Goal: Task Accomplishment & Management: Use online tool/utility

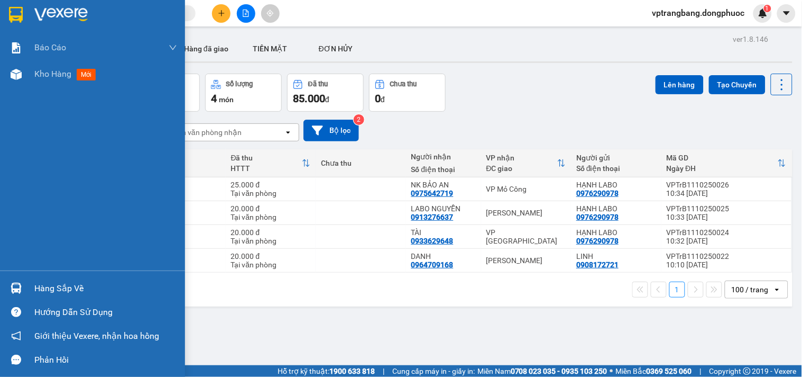
drag, startPoint x: 40, startPoint y: 291, endPoint x: 90, endPoint y: 290, distance: 50.8
click at [40, 289] on div "Hàng sắp về" at bounding box center [105, 288] width 143 height 16
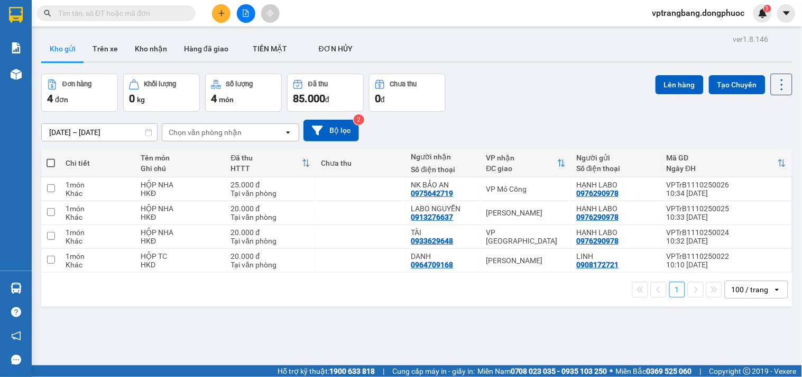
click at [526, 118] on section "Kết quả tìm kiếm ( 0 ) Bộ lọc No Data vptrangbang.dongphuoc 1 Báo cáo Mẫu 1: Bá…" at bounding box center [401, 188] width 802 height 377
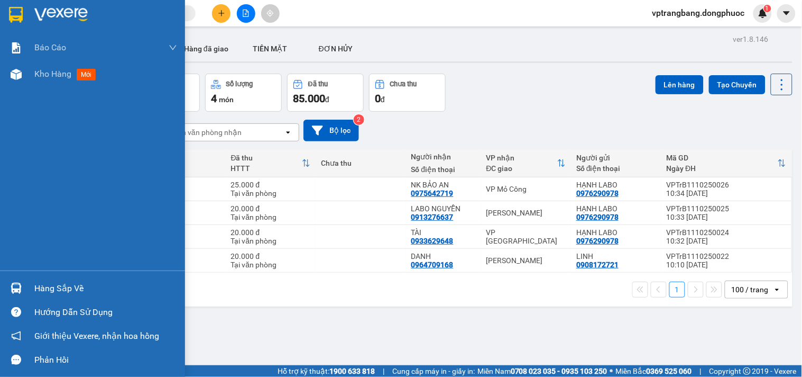
click at [40, 286] on div "Hàng sắp về" at bounding box center [105, 288] width 143 height 16
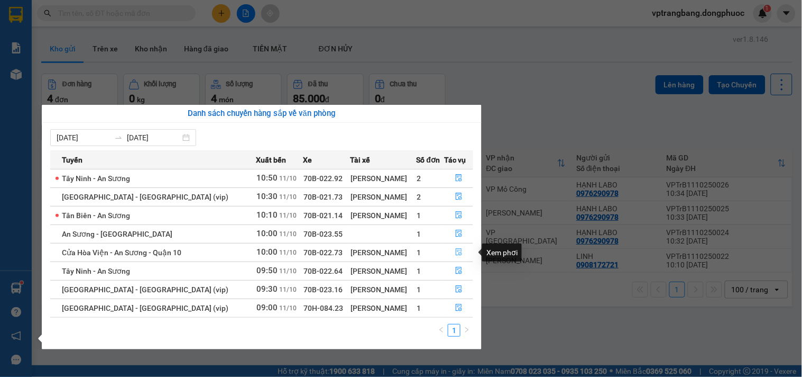
click at [456, 250] on icon "file-done" at bounding box center [459, 251] width 6 height 7
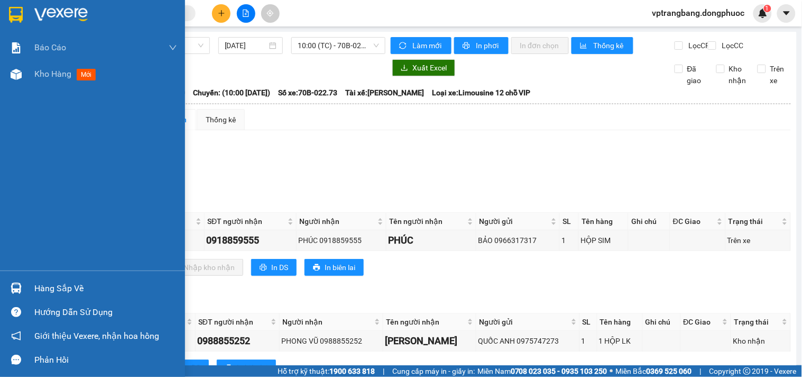
click at [40, 286] on div "Hàng sắp về" at bounding box center [105, 288] width 143 height 16
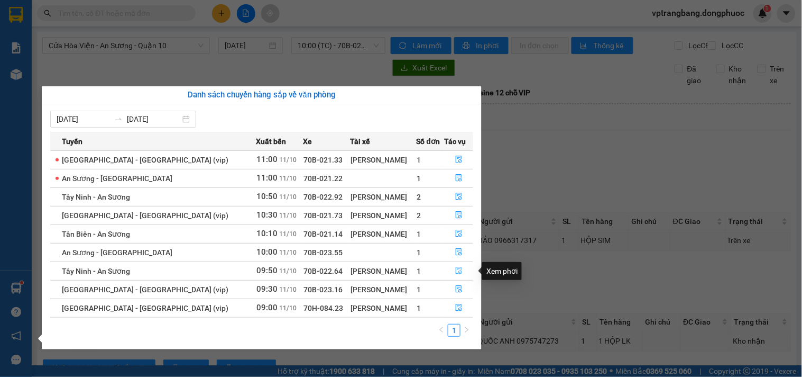
click at [455, 271] on icon "file-done" at bounding box center [458, 270] width 7 height 7
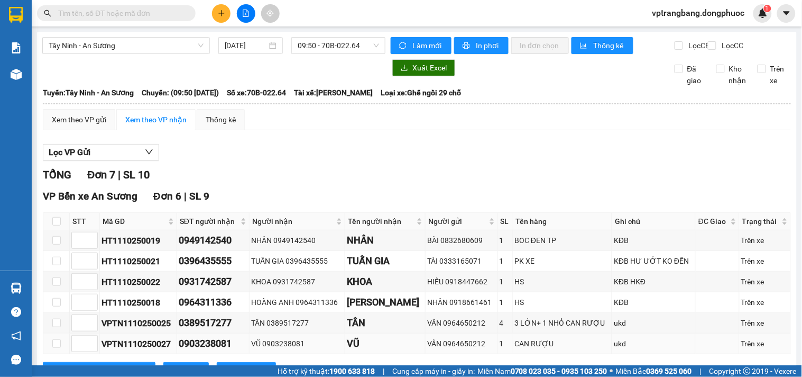
scroll to position [154, 0]
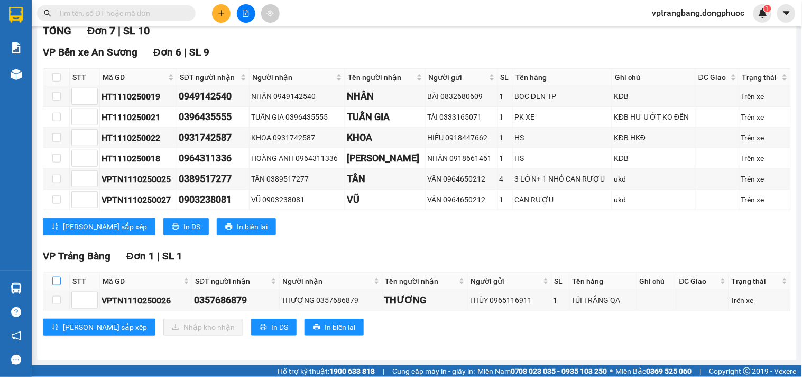
click at [57, 278] on input "checkbox" at bounding box center [56, 281] width 8 height 8
checkbox input "true"
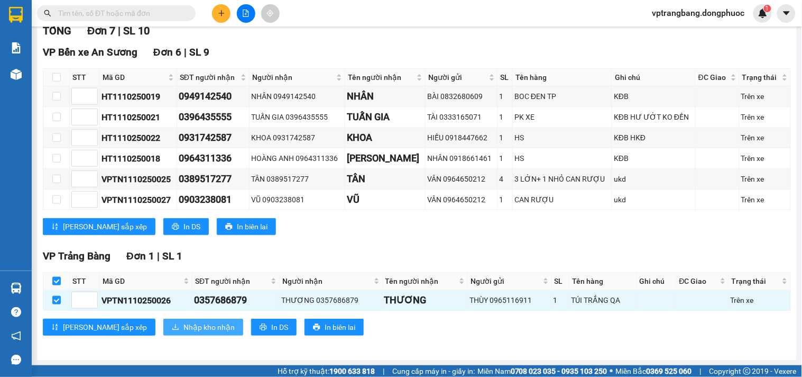
click at [163, 319] on button "Nhập kho nhận" at bounding box center [203, 326] width 80 height 17
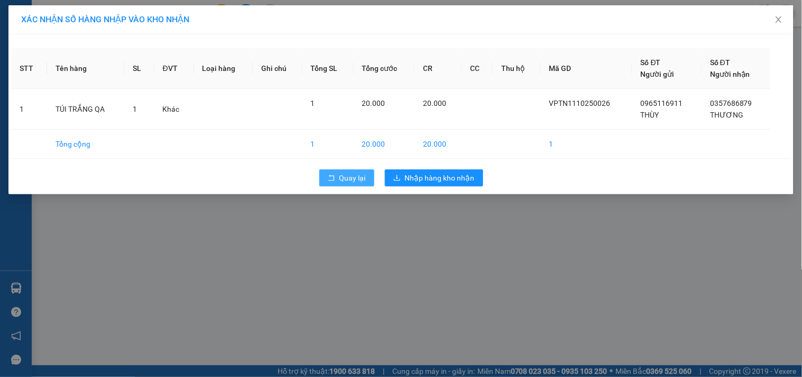
click at [349, 177] on span "Quay lại" at bounding box center [353, 178] width 26 height 12
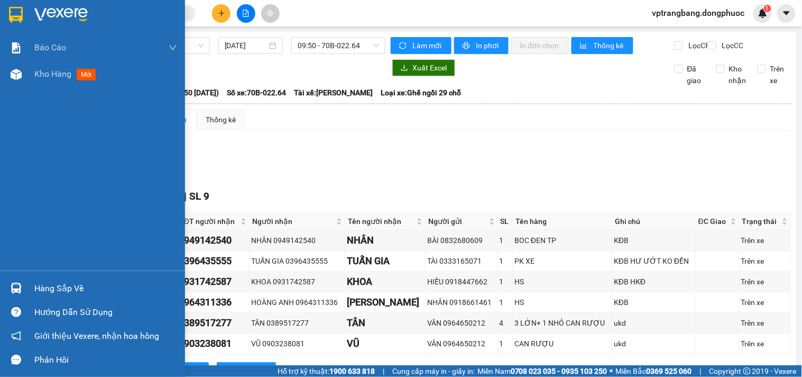
click at [49, 287] on div "Hàng sắp về" at bounding box center [105, 288] width 143 height 16
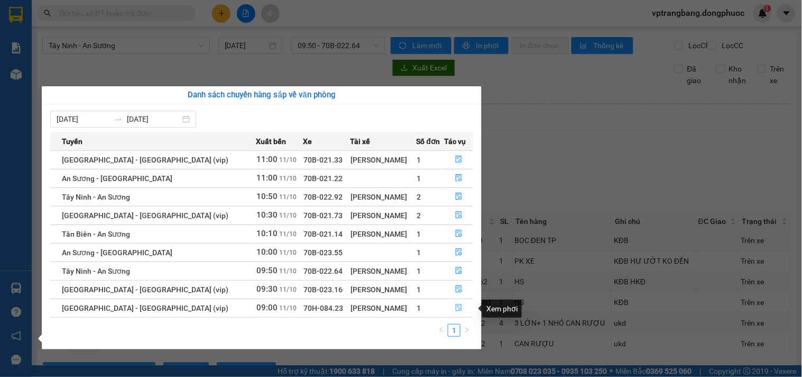
click at [458, 310] on icon "file-done" at bounding box center [458, 307] width 7 height 7
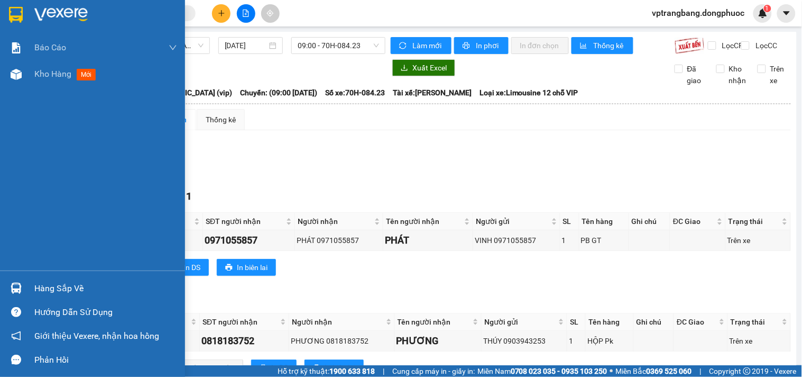
click at [35, 285] on div "Hàng sắp về" at bounding box center [105, 288] width 143 height 16
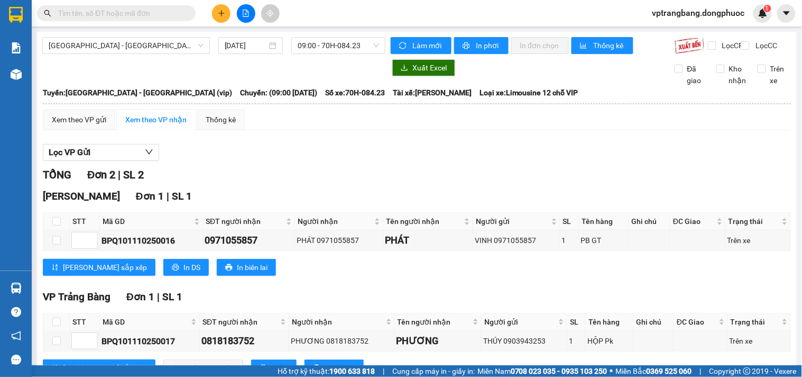
click at [552, 170] on section "Kết quả tìm kiếm ( 0 ) Bộ lọc No Data vptrangbang.dongphuoc 1 Báo cáo Mẫu 1: Bá…" at bounding box center [401, 188] width 802 height 377
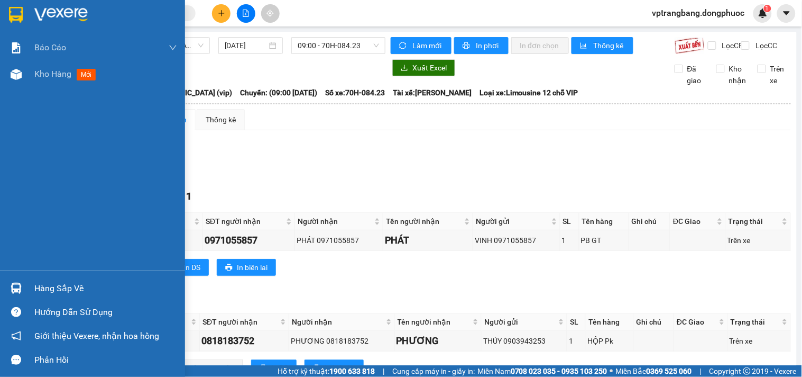
click at [46, 282] on div "Hàng sắp về" at bounding box center [105, 288] width 143 height 16
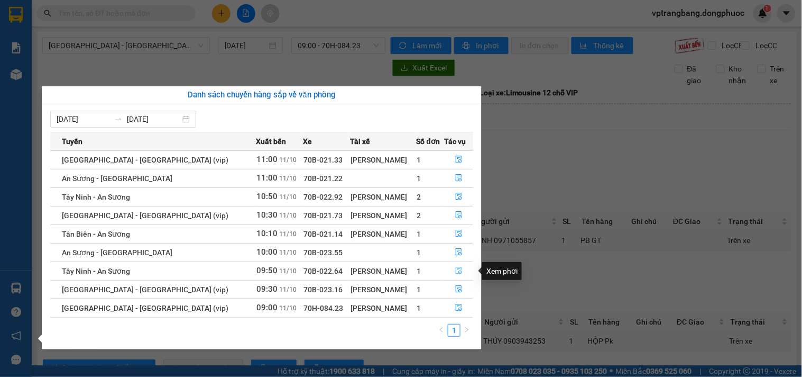
click at [455, 269] on icon "file-done" at bounding box center [458, 270] width 7 height 7
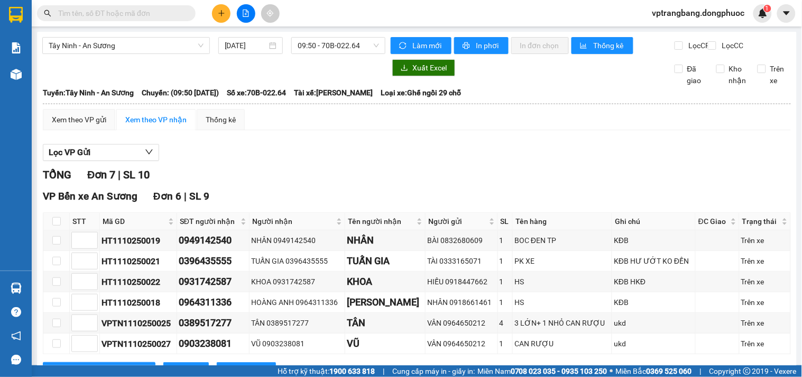
scroll to position [154, 0]
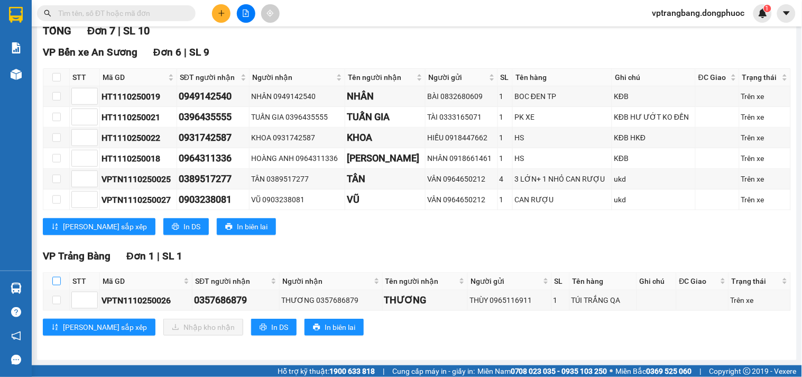
click at [56, 278] on input "checkbox" at bounding box center [56, 281] width 8 height 8
checkbox input "true"
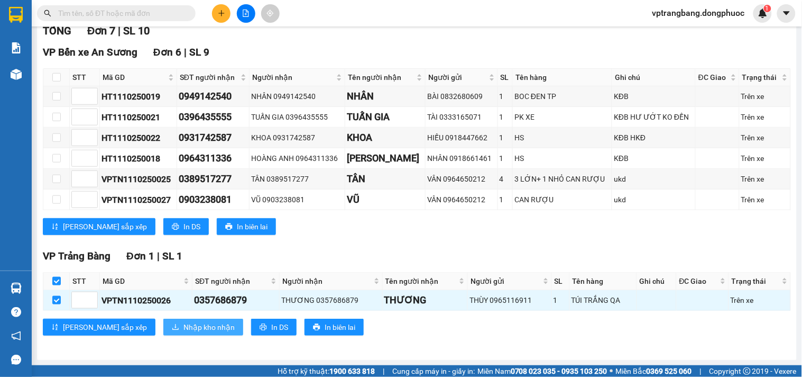
click at [184, 328] on span "Nhập kho nhận" at bounding box center [209, 327] width 51 height 12
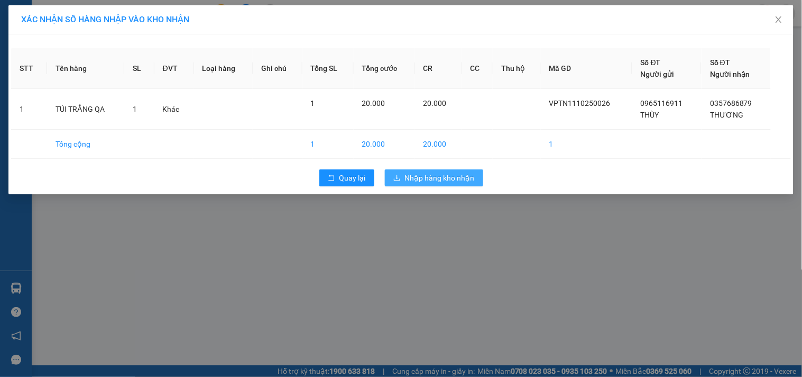
click at [434, 180] on span "Nhập hàng kho nhận" at bounding box center [440, 178] width 70 height 12
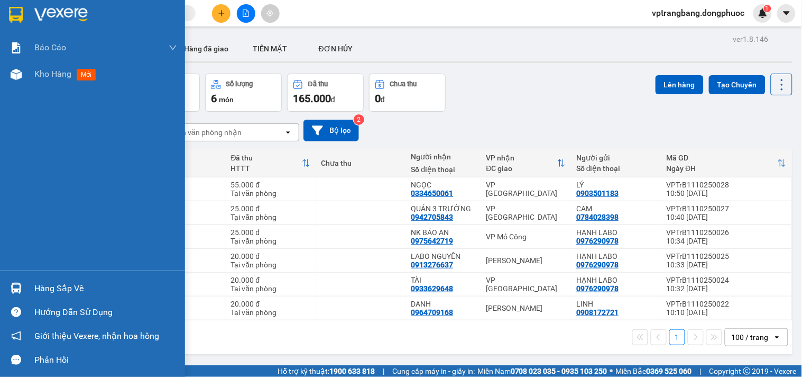
drag, startPoint x: 35, startPoint y: 294, endPoint x: 61, endPoint y: 292, distance: 26.0
click at [36, 293] on div "Hàng sắp về" at bounding box center [105, 288] width 143 height 16
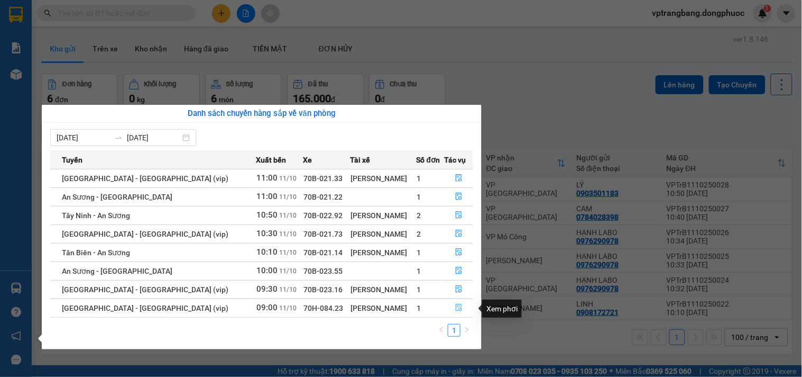
click at [456, 307] on icon "file-done" at bounding box center [458, 307] width 7 height 7
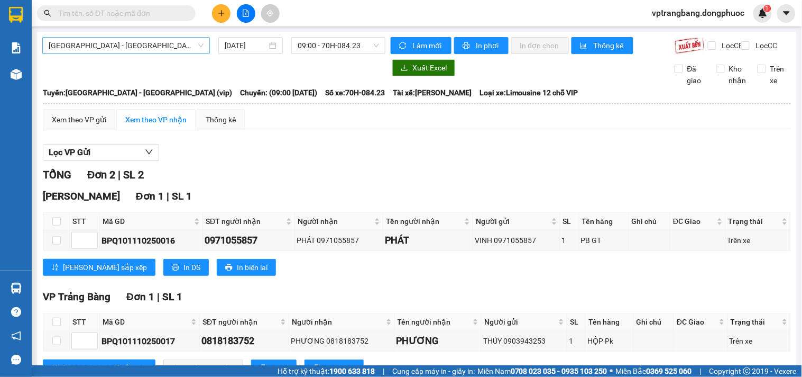
click at [162, 51] on span "[GEOGRAPHIC_DATA] - [GEOGRAPHIC_DATA] (vip)" at bounding box center [126, 46] width 155 height 16
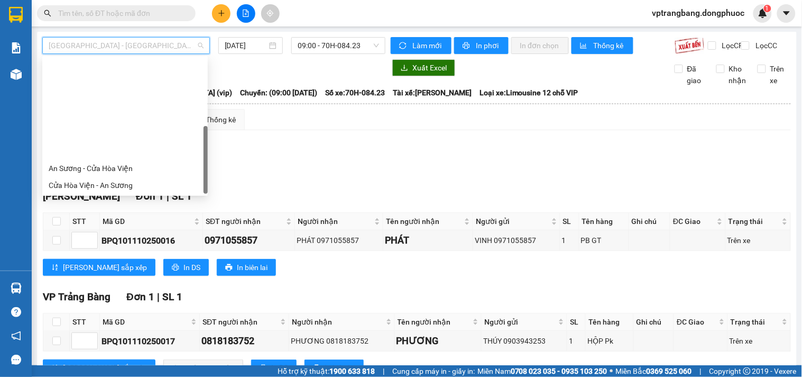
scroll to position [118, 0]
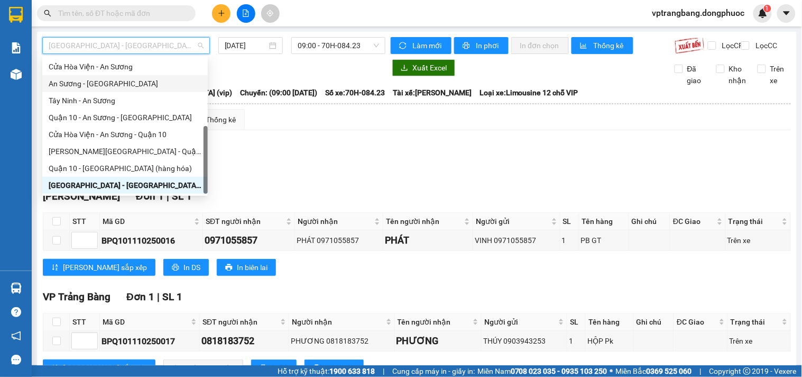
click at [109, 84] on div "An Sương - [GEOGRAPHIC_DATA]" at bounding box center [125, 84] width 153 height 12
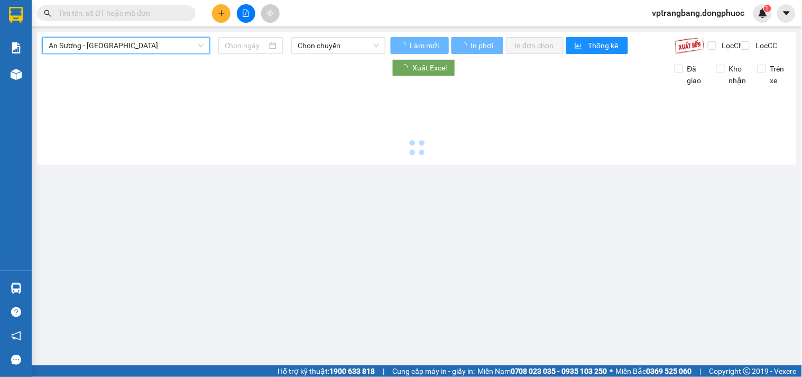
type input "[DATE]"
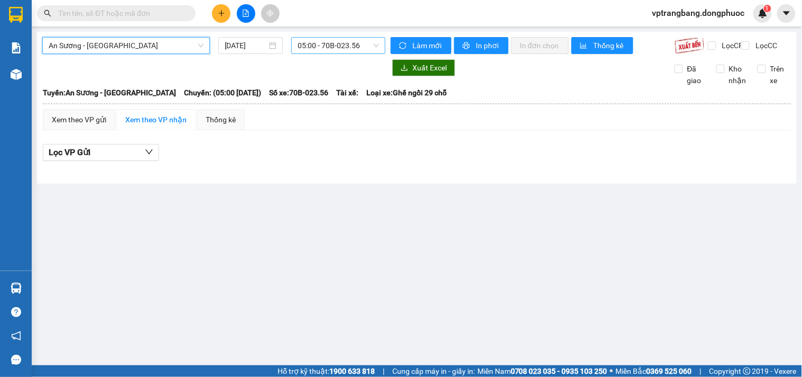
click at [312, 44] on span "05:00 - 70B-023.56" at bounding box center [338, 46] width 81 height 16
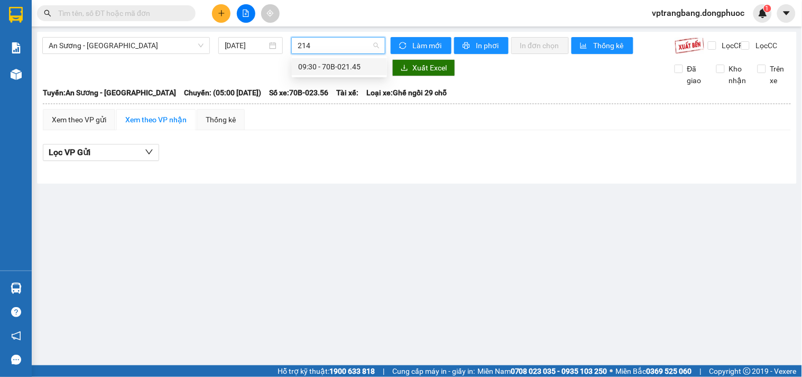
type input "2145"
click at [314, 62] on div "09:30 - 70B-021.45" at bounding box center [339, 67] width 83 height 12
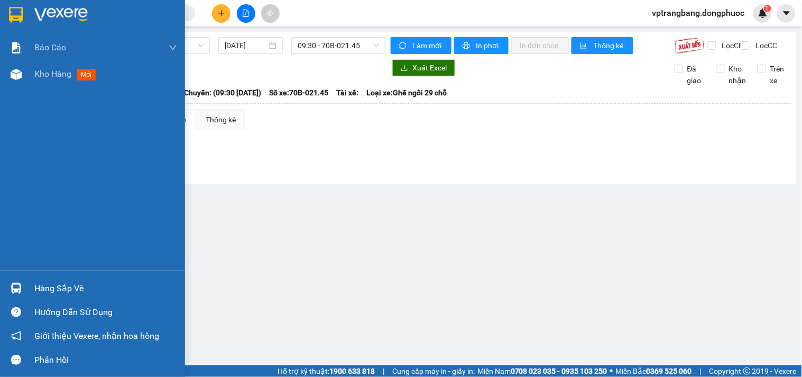
click at [31, 289] on div "Hàng sắp về" at bounding box center [92, 288] width 185 height 24
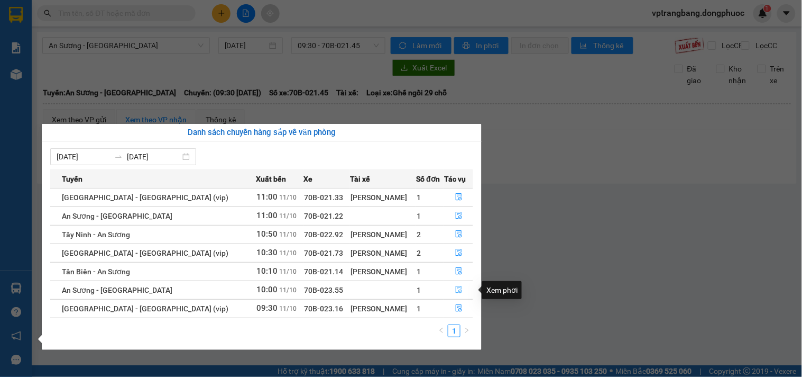
click at [455, 289] on icon "file-done" at bounding box center [458, 289] width 7 height 7
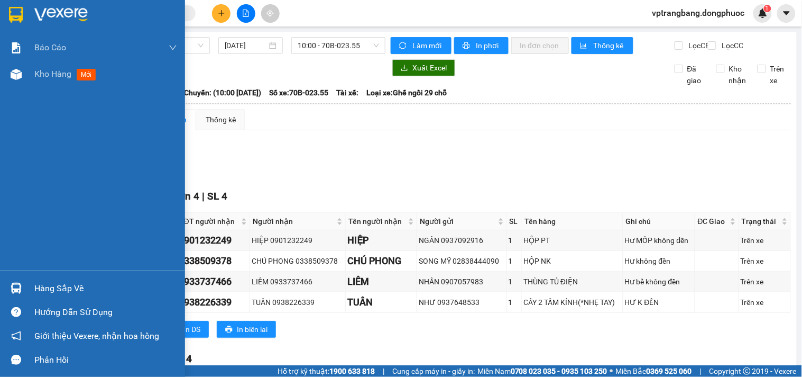
click at [25, 280] on div "Hàng sắp về" at bounding box center [92, 288] width 185 height 24
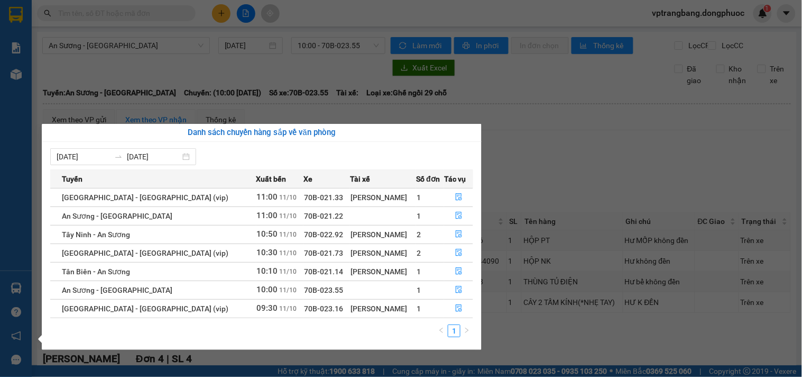
click at [547, 167] on section "Kết quả tìm kiếm ( 0 ) Bộ lọc No Data vptrangbang.dongphuoc 1 Báo cáo Mẫu 1: Bá…" at bounding box center [401, 188] width 802 height 377
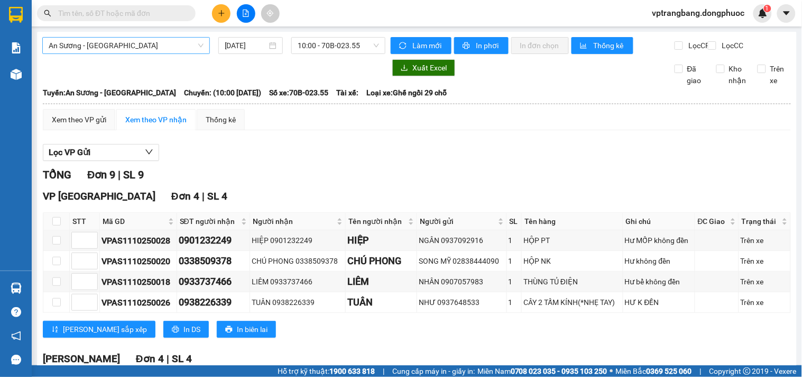
click at [147, 45] on span "An Sương - [GEOGRAPHIC_DATA]" at bounding box center [126, 46] width 155 height 16
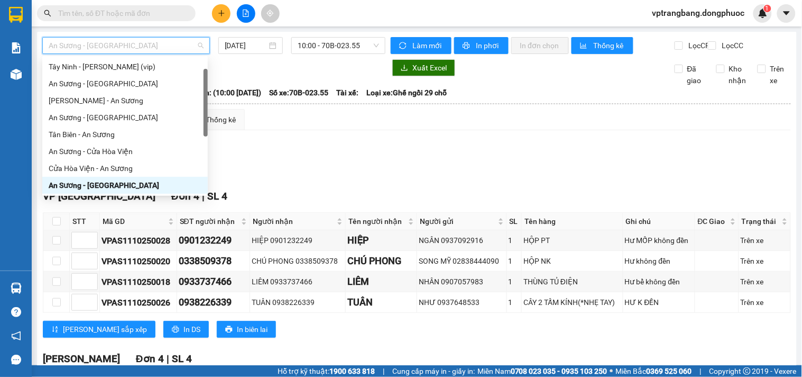
scroll to position [76, 0]
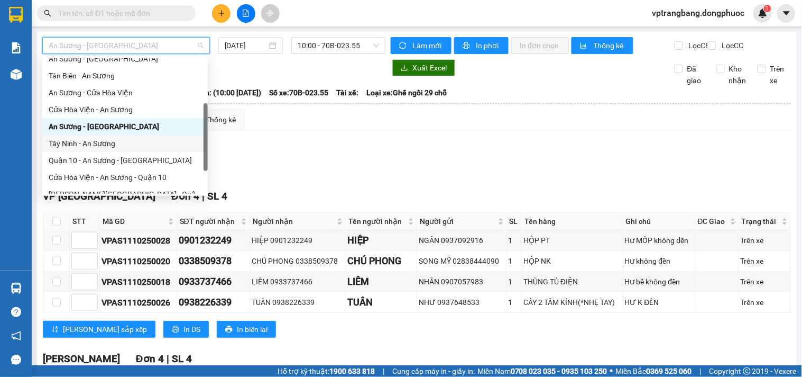
click at [94, 141] on div "Tây Ninh - An Sương" at bounding box center [125, 144] width 153 height 12
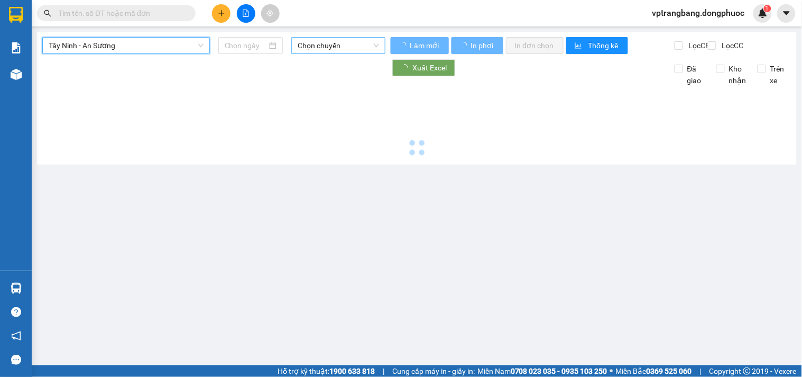
type input "[DATE]"
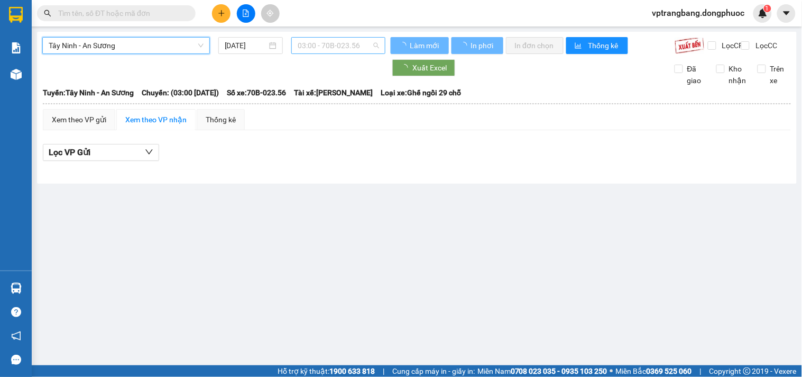
click at [351, 40] on span "03:00 - 70B-023.56" at bounding box center [338, 46] width 81 height 16
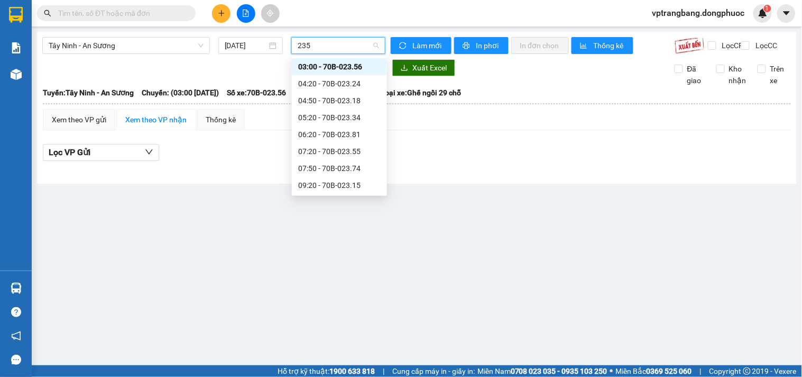
type input "2356"
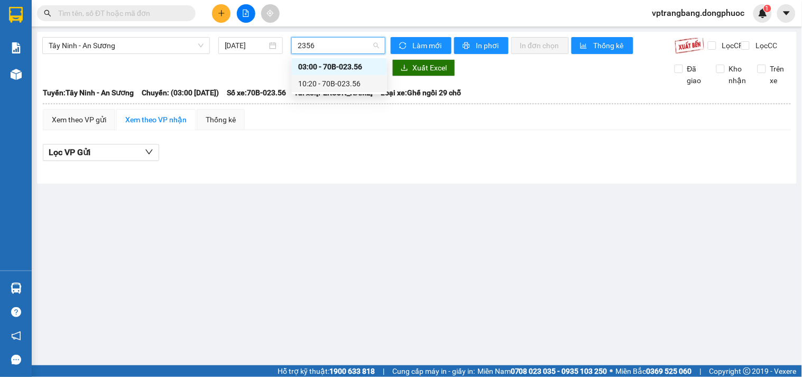
click at [341, 80] on div "10:20 - 70B-023.56" at bounding box center [339, 84] width 83 height 12
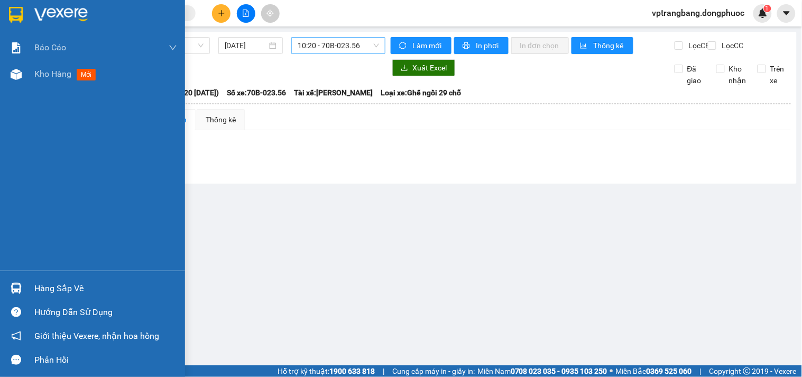
click at [46, 284] on div "Hàng sắp về" at bounding box center [105, 288] width 143 height 16
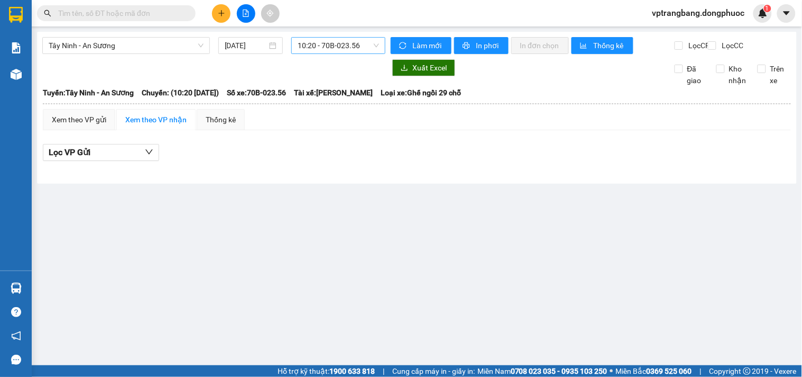
drag, startPoint x: 586, startPoint y: 269, endPoint x: 418, endPoint y: 113, distance: 229.1
click at [580, 266] on section "Kết quả tìm kiếm ( 0 ) Bộ lọc No Data vptrangbang.dongphuoc 1 Báo cáo Mẫu 1: Bá…" at bounding box center [401, 188] width 802 height 377
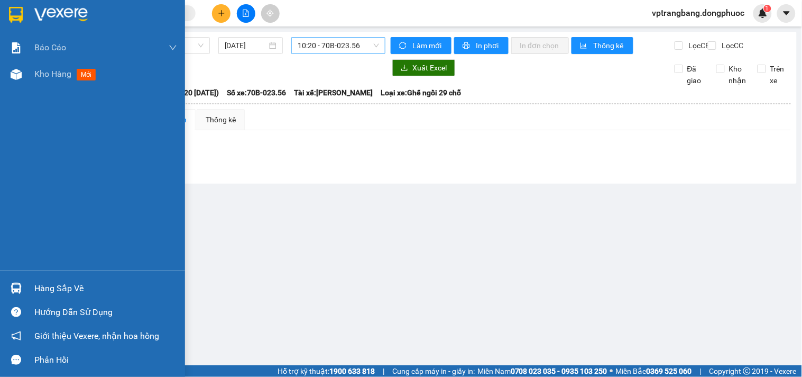
click at [38, 288] on div "Hàng sắp về" at bounding box center [105, 288] width 143 height 16
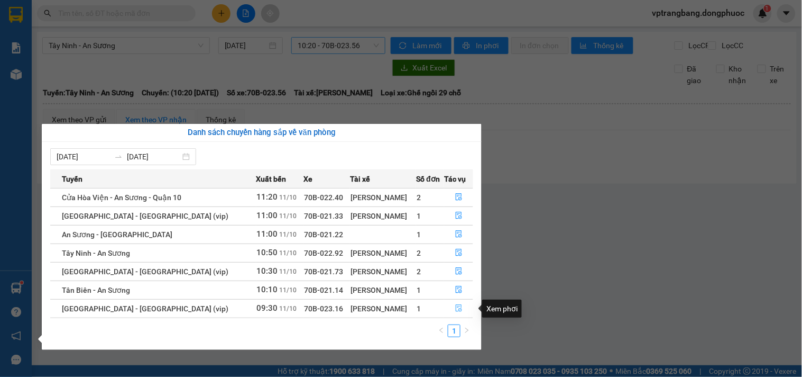
click at [458, 309] on icon "file-done" at bounding box center [459, 307] width 6 height 7
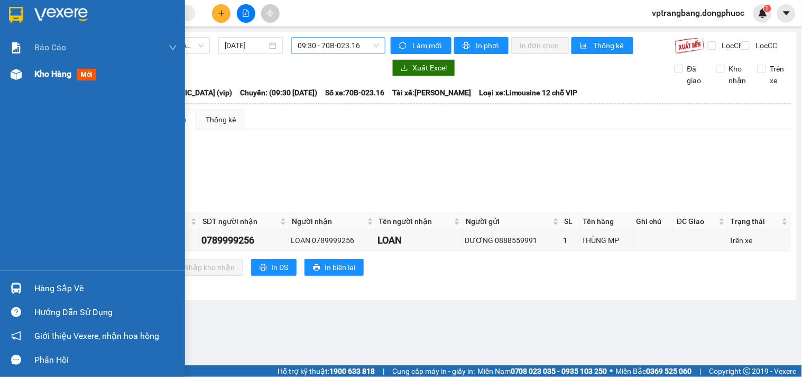
click at [46, 83] on div "Kho hàng mới" at bounding box center [105, 74] width 143 height 26
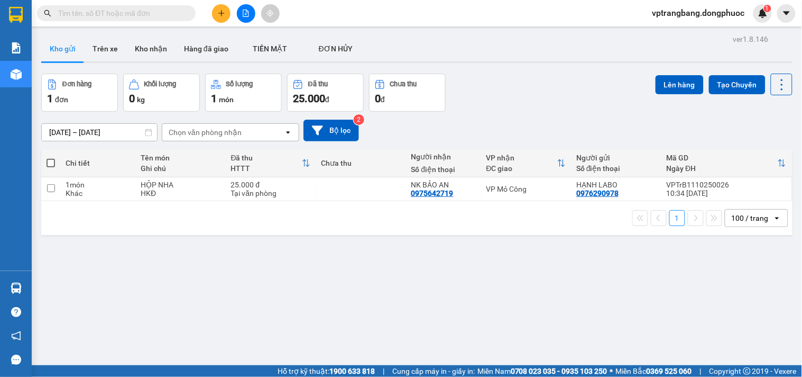
click at [38, 294] on div "ver 1.8.146 Kho gửi Trên xe Kho nhận Hàng đã giao TIỀN MẶT ĐƠN HỦY Đơn hàng 1…" at bounding box center [417, 220] width 760 height 377
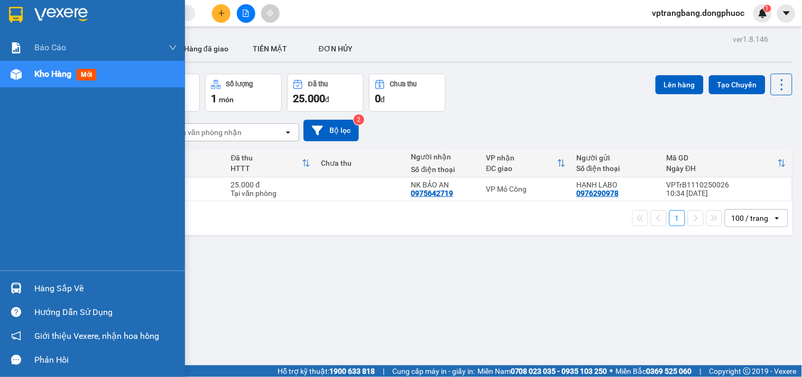
click at [41, 288] on div "Hàng sắp về" at bounding box center [105, 288] width 143 height 16
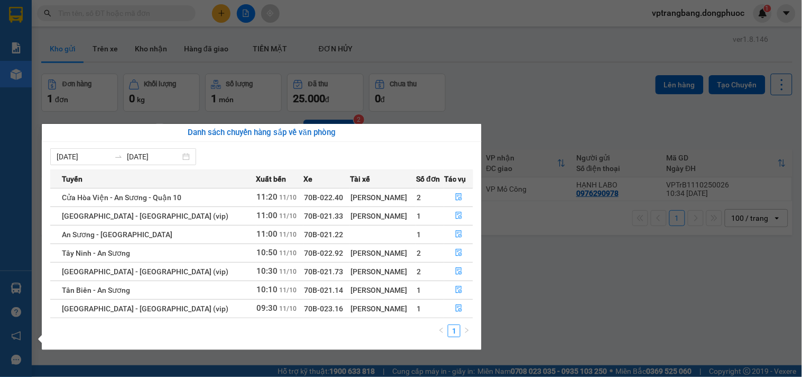
click at [510, 109] on section "Kết quả tìm kiếm ( 0 ) Bộ lọc No Data vptrangbang.dongphuoc 1 Báo cáo Mẫu 1: Bá…" at bounding box center [401, 188] width 802 height 377
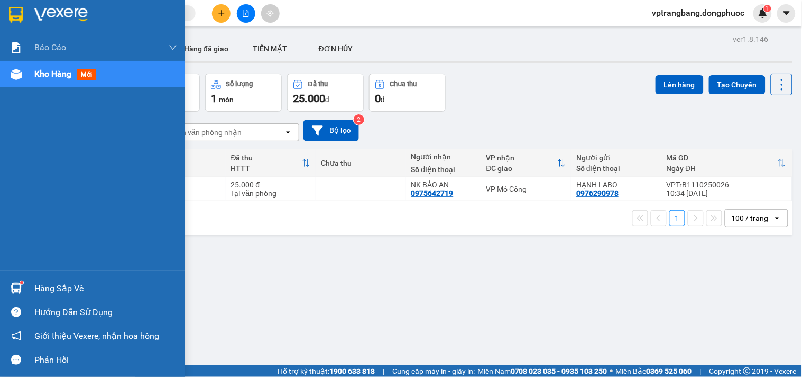
click at [73, 288] on div "Hàng sắp về" at bounding box center [105, 288] width 143 height 16
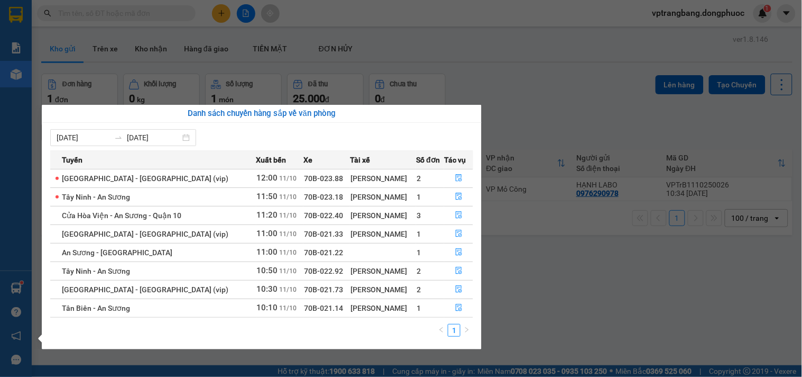
click at [541, 85] on section "Kết quả tìm kiếm ( 0 ) Bộ lọc No Data vptrangbang.dongphuoc 1 Báo cáo Mẫu 1: Bá…" at bounding box center [401, 188] width 802 height 377
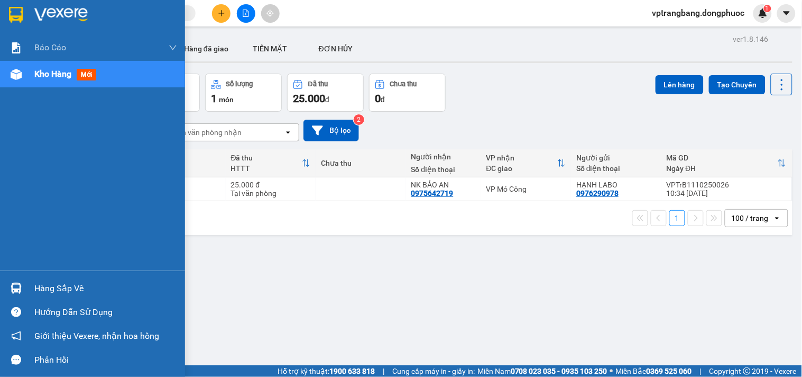
click at [45, 287] on div "Hàng sắp về" at bounding box center [105, 288] width 143 height 16
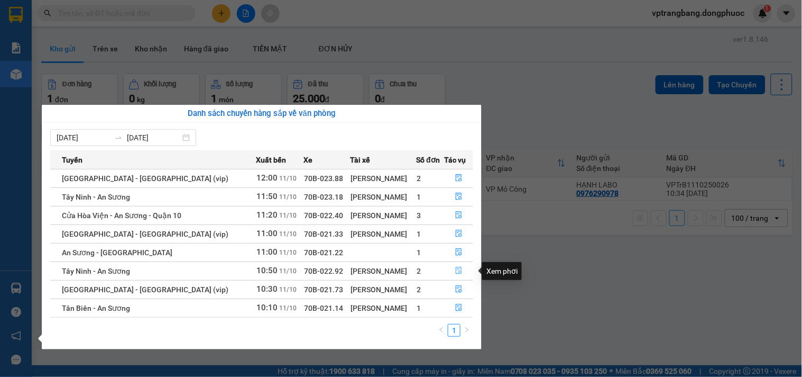
click at [459, 272] on icon "file-done" at bounding box center [458, 270] width 7 height 7
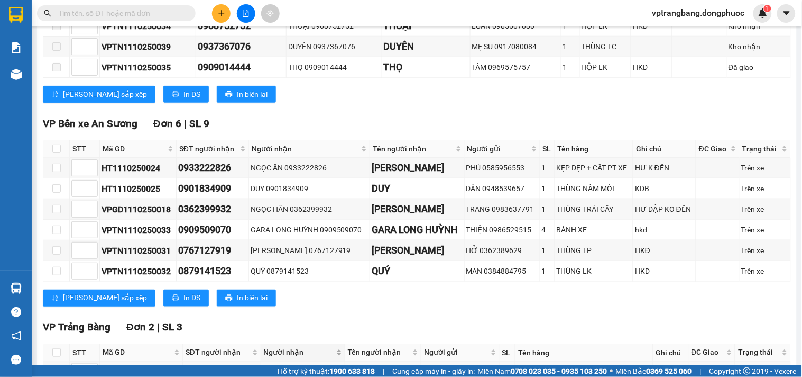
scroll to position [337, 0]
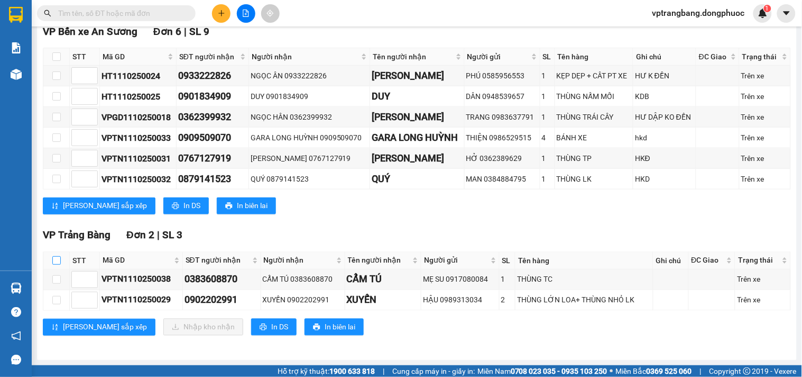
click at [54, 263] on input "checkbox" at bounding box center [56, 260] width 8 height 8
checkbox input "true"
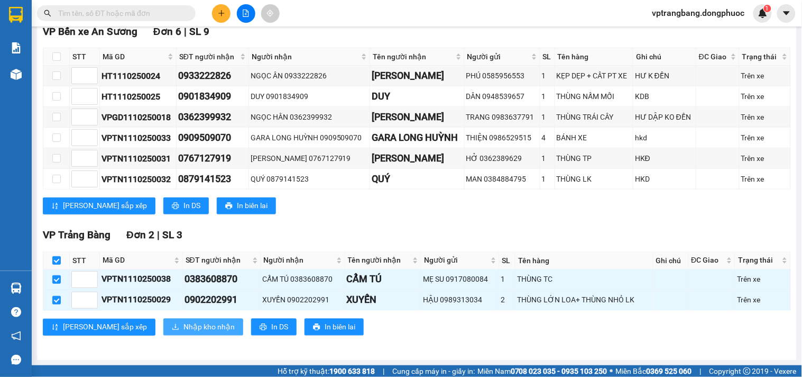
click at [184, 326] on span "Nhập kho nhận" at bounding box center [209, 327] width 51 height 12
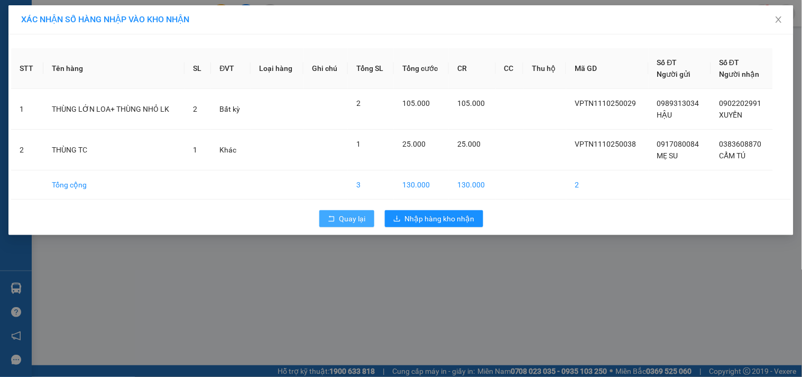
click at [348, 224] on span "Quay lại" at bounding box center [353, 219] width 26 height 12
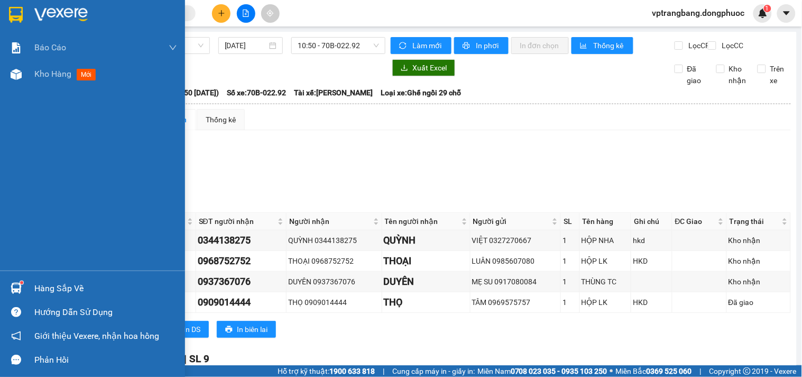
click at [61, 280] on div "Hàng sắp về" at bounding box center [105, 288] width 143 height 16
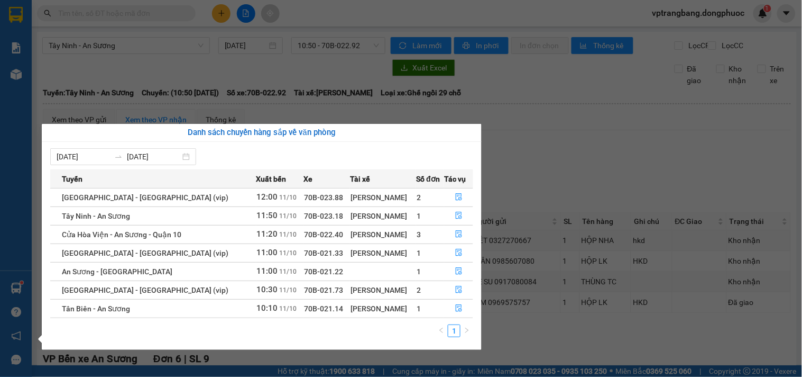
click at [553, 170] on section "Kết quả tìm kiếm ( 0 ) Bộ lọc No Data vptrangbang.dongphuoc 1 Báo cáo Mẫu 1: Bá…" at bounding box center [401, 188] width 802 height 377
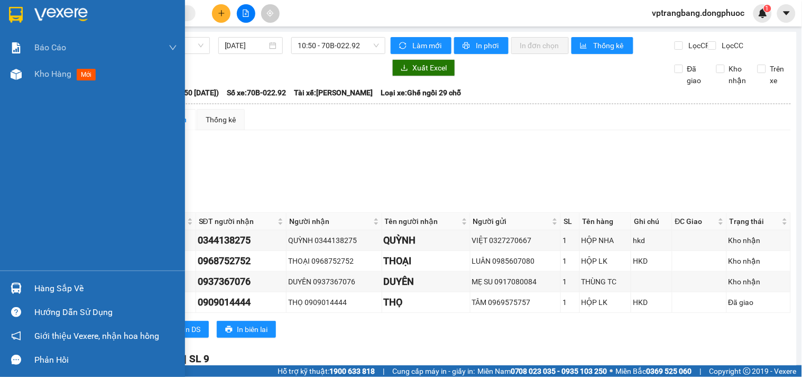
click at [25, 285] on div "Hàng sắp về" at bounding box center [92, 288] width 185 height 24
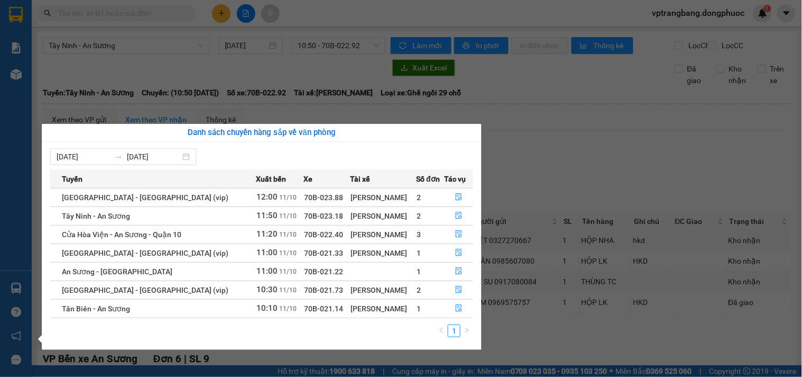
click at [530, 181] on section "Kết quả tìm kiếm ( 0 ) Bộ lọc No Data vptrangbang.dongphuoc 1 Báo cáo Mẫu 1: Bá…" at bounding box center [401, 188] width 802 height 377
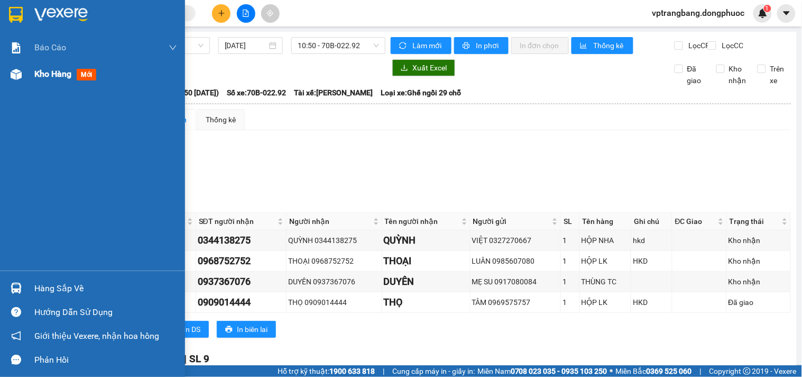
click at [39, 71] on span "Kho hàng" at bounding box center [52, 74] width 37 height 10
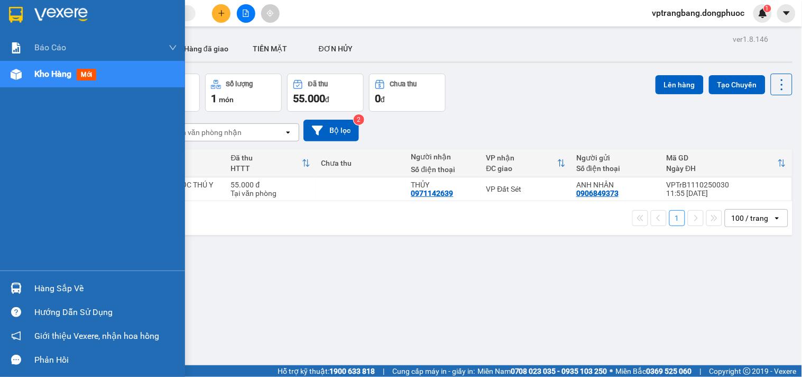
click at [25, 290] on div "Hàng sắp về" at bounding box center [92, 288] width 185 height 24
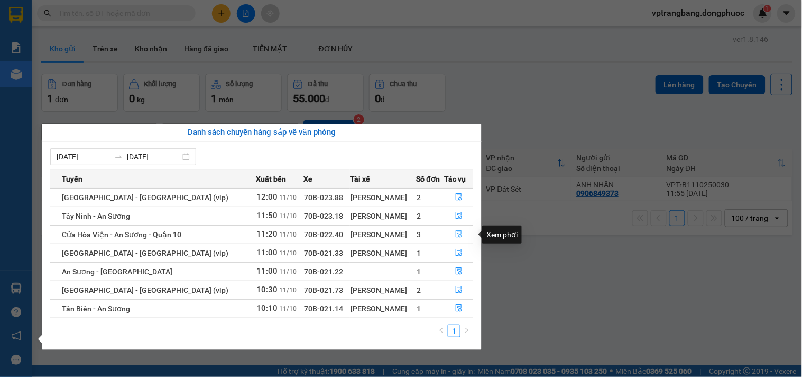
click at [459, 237] on icon "file-done" at bounding box center [459, 233] width 6 height 7
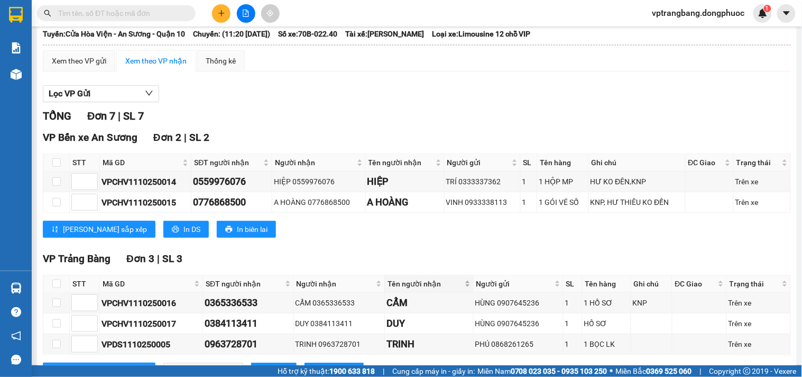
scroll to position [176, 0]
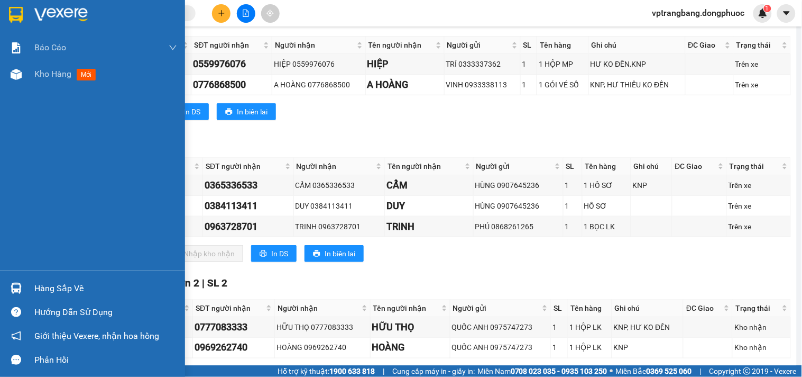
click at [37, 291] on div "Hàng sắp về" at bounding box center [105, 288] width 143 height 16
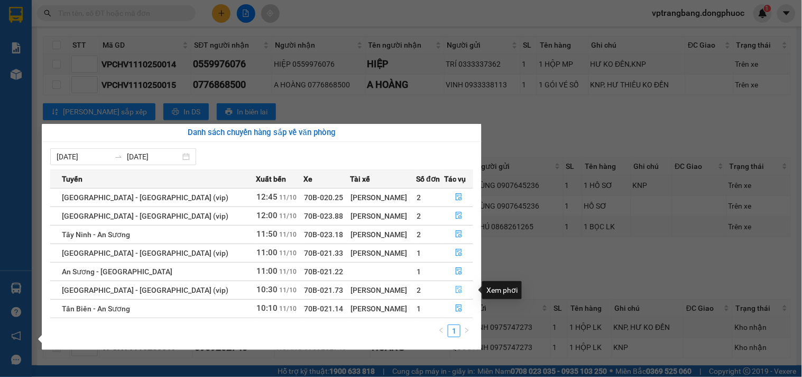
click at [455, 291] on icon "file-done" at bounding box center [458, 289] width 7 height 7
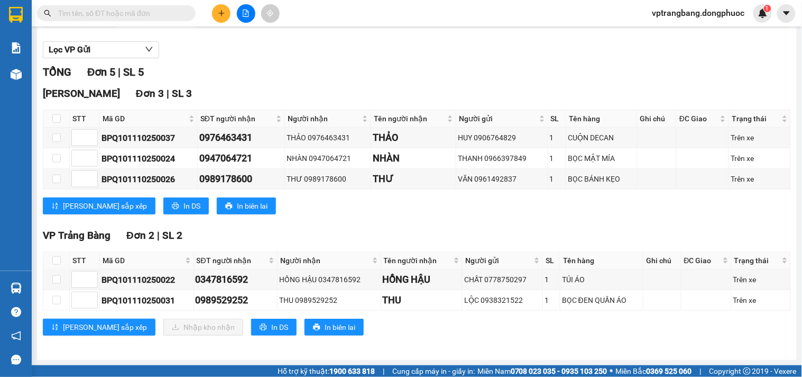
scroll to position [113, 0]
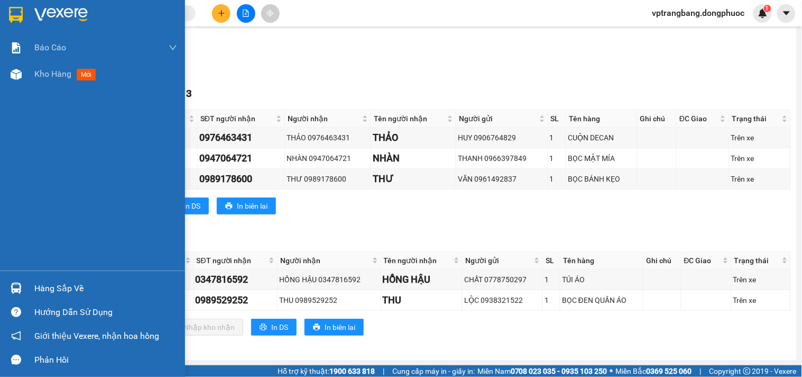
click at [44, 289] on div "Hàng sắp về" at bounding box center [105, 288] width 143 height 16
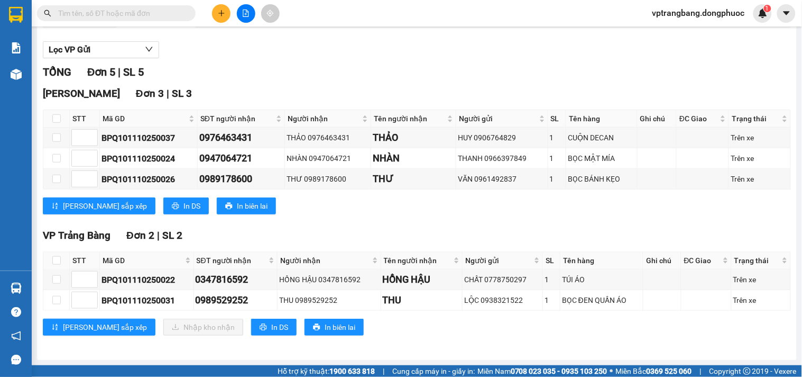
click at [519, 233] on section "Kết quả tìm kiếm ( 0 ) Bộ lọc No Data vptrangbang.dongphuoc 1 Báo cáo Mẫu 1: Bá…" at bounding box center [401, 188] width 802 height 377
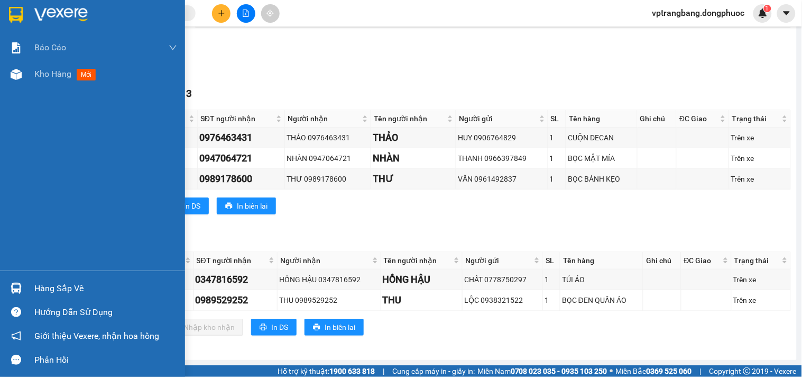
click at [36, 282] on div "Hàng sắp về" at bounding box center [105, 288] width 143 height 16
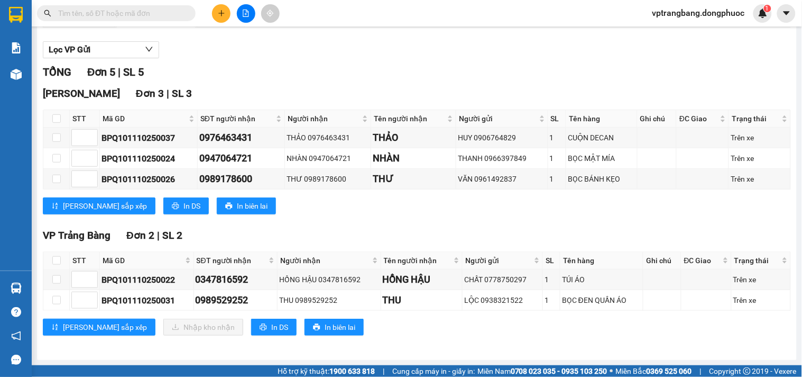
click at [432, 76] on section "Kết quả tìm kiếm ( 0 ) Bộ lọc No Data vptrangbang.dongphuoc 1 Báo cáo Mẫu 1: Bá…" at bounding box center [401, 188] width 802 height 377
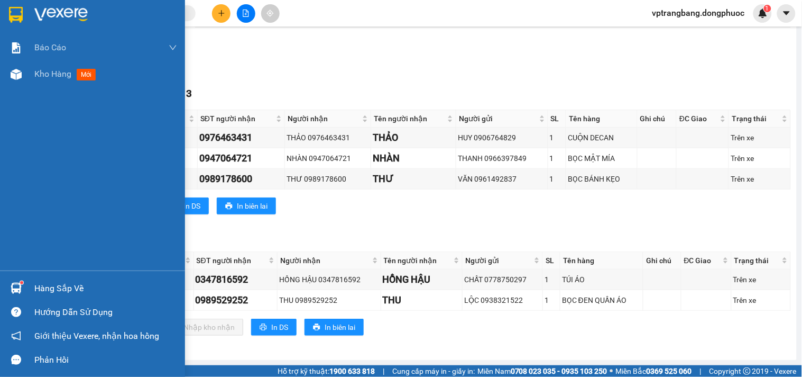
click at [38, 289] on div "Hàng sắp về" at bounding box center [105, 288] width 143 height 16
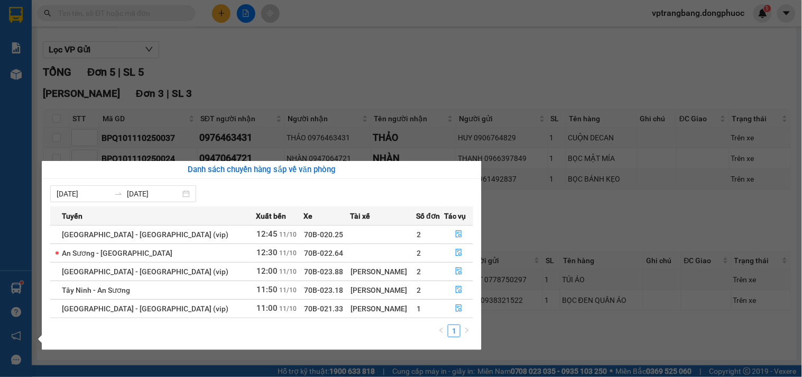
click at [534, 225] on section "Kết quả tìm kiếm ( 0 ) Bộ lọc No Data vptrangbang.dongphuoc 1 Báo cáo Mẫu 1: Bá…" at bounding box center [401, 188] width 802 height 377
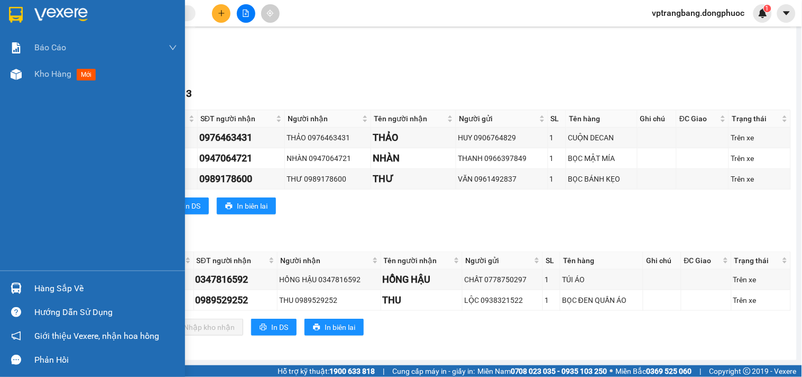
click at [42, 286] on div "Hàng sắp về" at bounding box center [105, 288] width 143 height 16
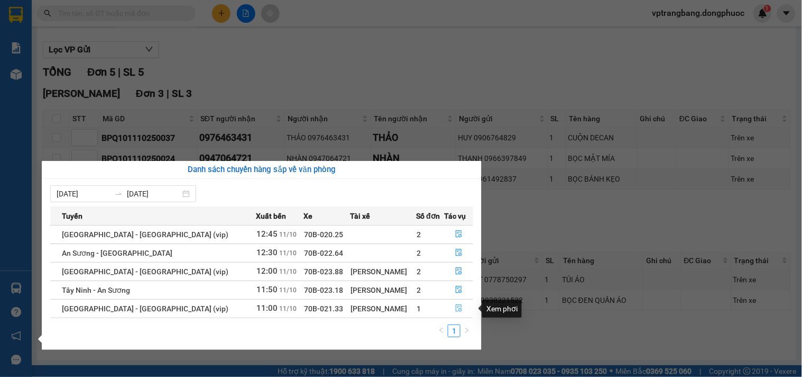
click at [455, 308] on icon "file-done" at bounding box center [458, 307] width 7 height 7
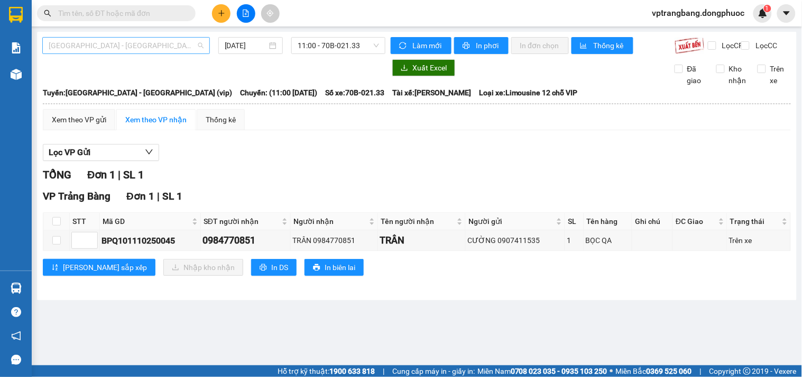
click at [150, 52] on span "Hồ Chí Minh - Tây Ninh (vip)" at bounding box center [126, 46] width 155 height 16
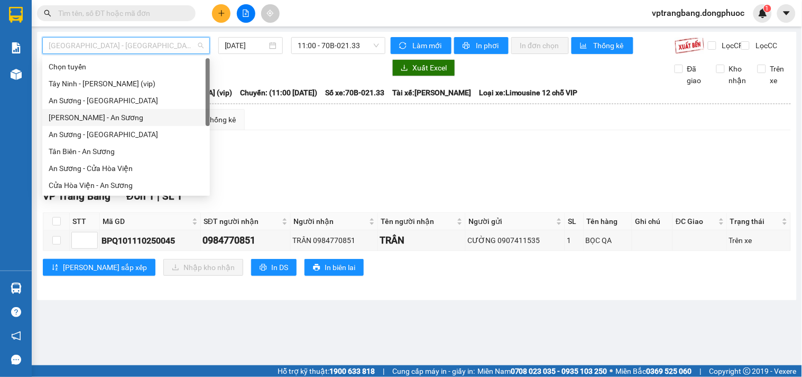
click at [108, 120] on div "Châu Thành - An Sương" at bounding box center [126, 118] width 155 height 12
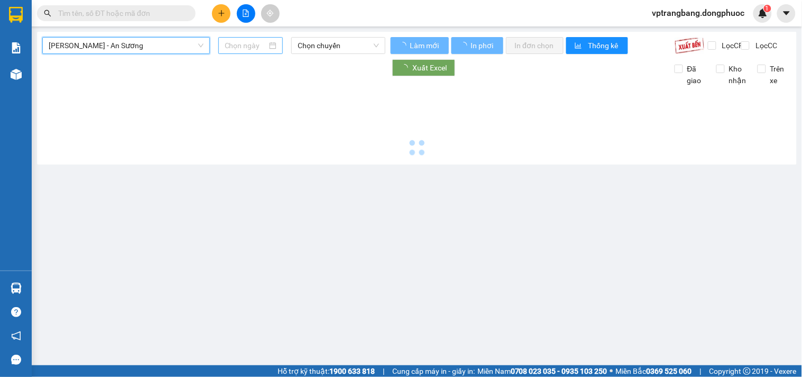
type input "[DATE]"
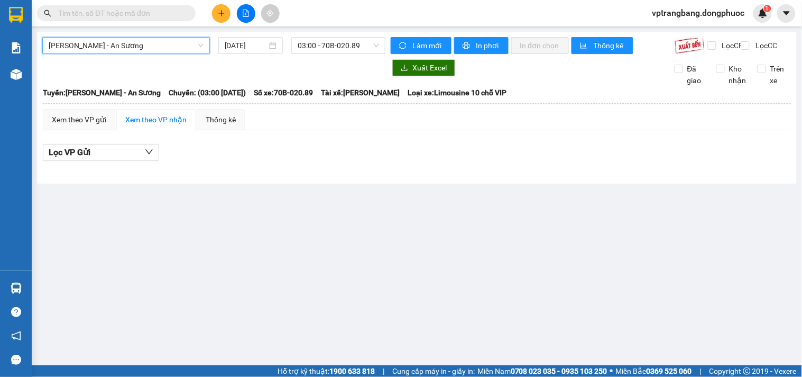
click at [135, 51] on span "Châu Thành - An Sương" at bounding box center [126, 46] width 155 height 16
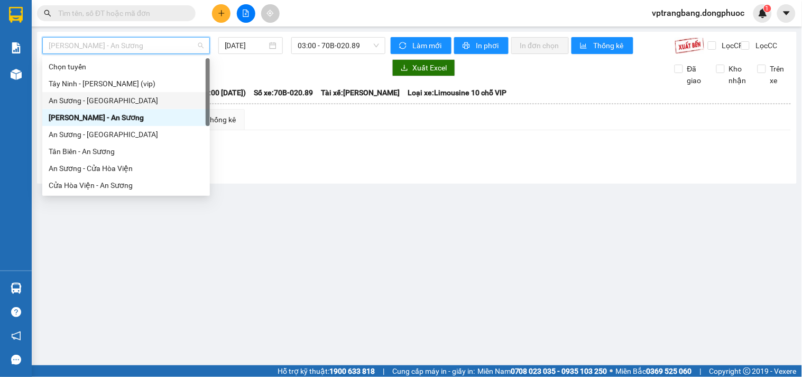
click at [116, 98] on div "An Sương - Châu Thành" at bounding box center [126, 101] width 155 height 12
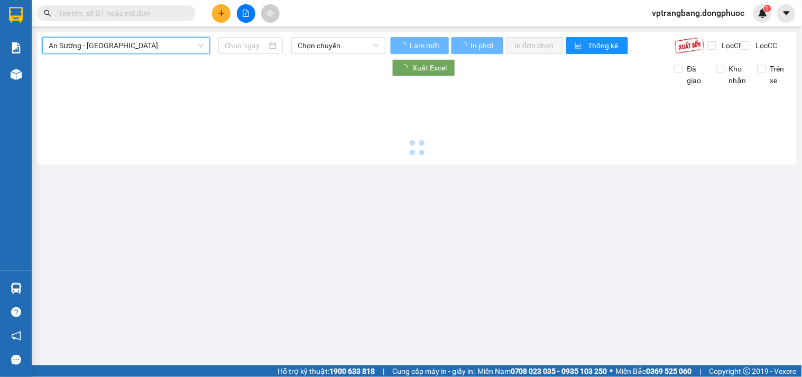
type input "[DATE]"
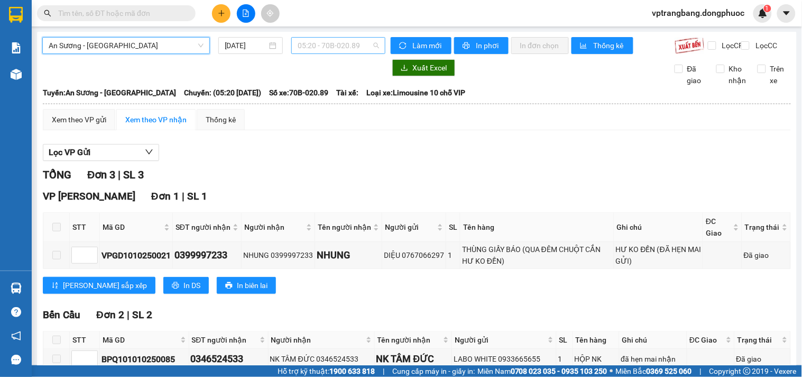
click at [316, 43] on span "05:20 - 70B-020.89" at bounding box center [338, 46] width 81 height 16
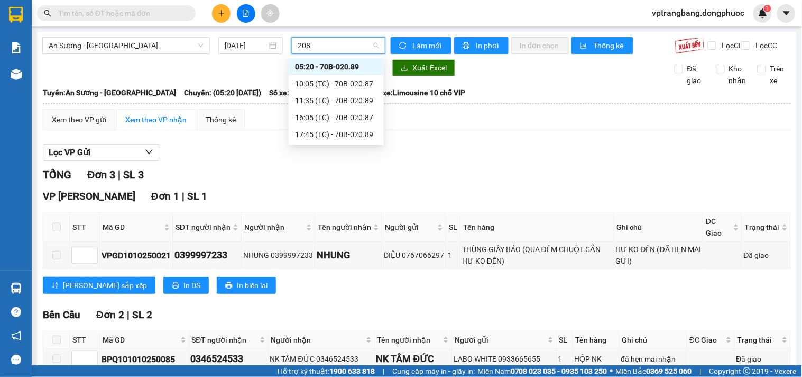
type input "2089"
click at [311, 79] on div "11:35 (TC) - 70B-020.89" at bounding box center [336, 84] width 83 height 12
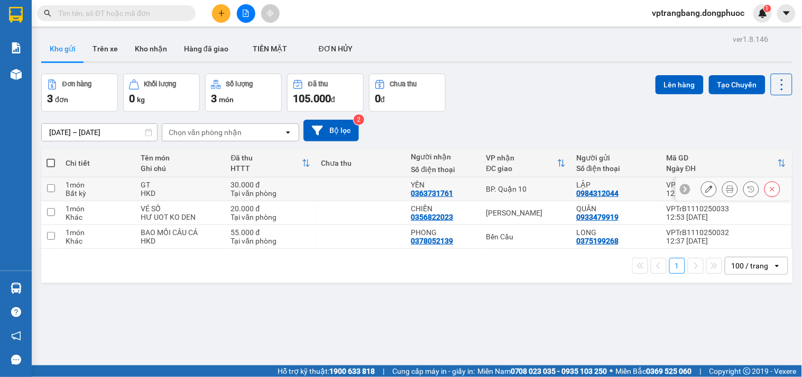
click at [501, 189] on div "BP. Quận 10" at bounding box center [527, 189] width 80 height 8
checkbox input "true"
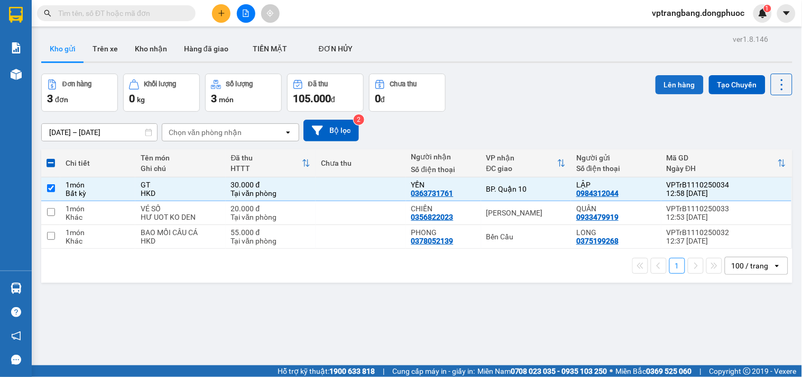
click at [668, 82] on button "Lên hàng" at bounding box center [680, 84] width 48 height 19
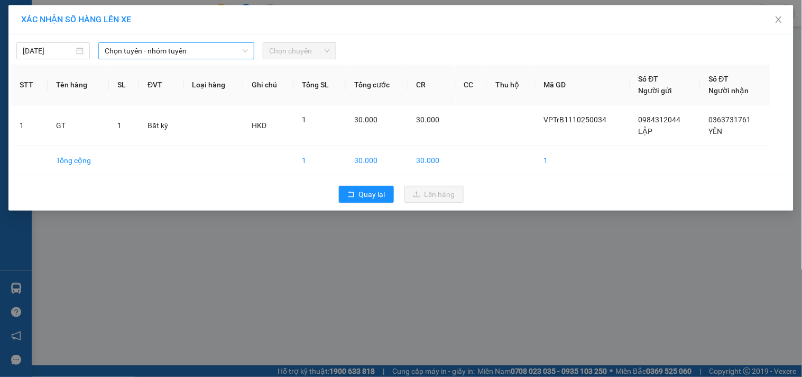
click at [124, 52] on span "Chọn tuyến - nhóm tuyến" at bounding box center [176, 51] width 143 height 16
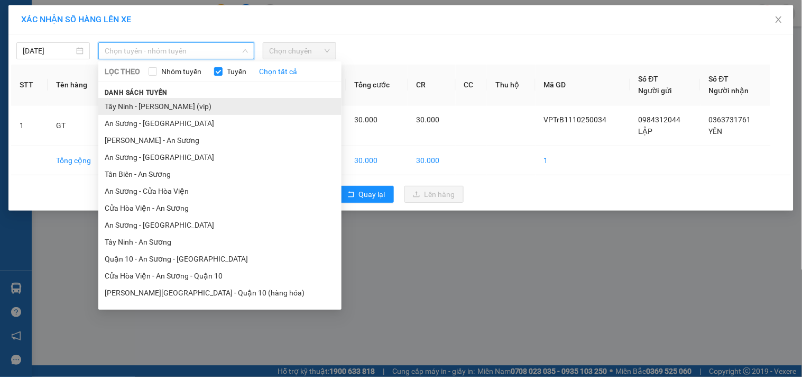
click at [175, 107] on li "Tây Ninh - [PERSON_NAME] (vip)" at bounding box center [219, 106] width 243 height 17
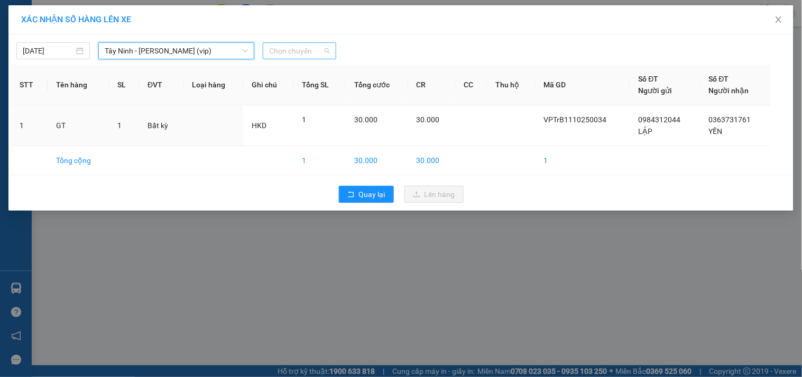
click at [289, 51] on span "Chọn chuyến" at bounding box center [299, 51] width 61 height 16
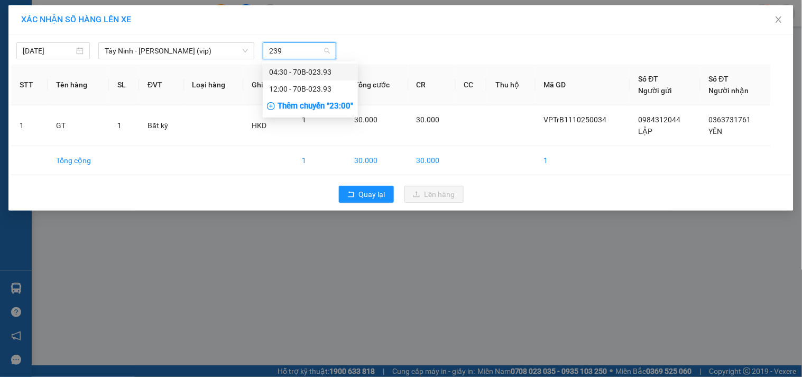
type input "2393"
click at [277, 88] on div "12:00 - 70B-023.93" at bounding box center [310, 89] width 83 height 12
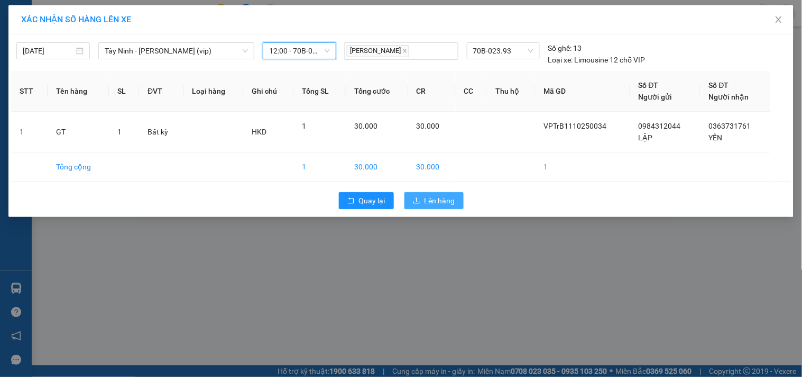
click at [421, 201] on icon "upload" at bounding box center [416, 200] width 7 height 7
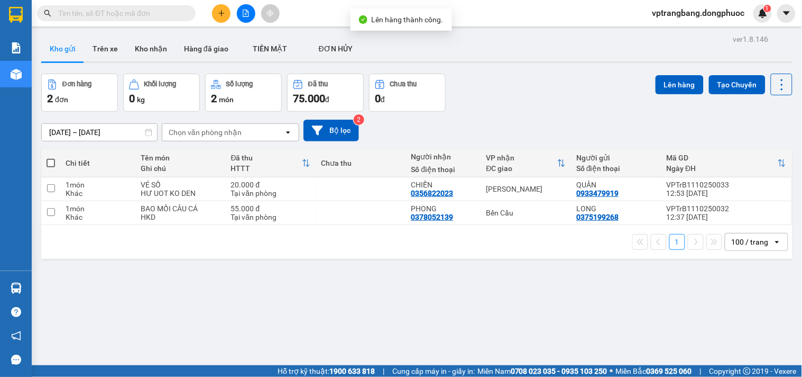
click at [474, 278] on div "ver 1.8.146 Kho gửi Trên xe Kho nhận Hàng đã giao TIỀN MẶT ĐƠN HỦY Đơn hàng 2…" at bounding box center [417, 220] width 760 height 377
click at [415, 82] on div "Chưa thu" at bounding box center [403, 83] width 27 height 7
click at [531, 86] on div "Đơn hàng 2 đơn Khối lượng 0 kg Số lượng 2 món Đã thu 75.000 đ Chưa thu 0 đ Lên …" at bounding box center [417, 93] width 752 height 38
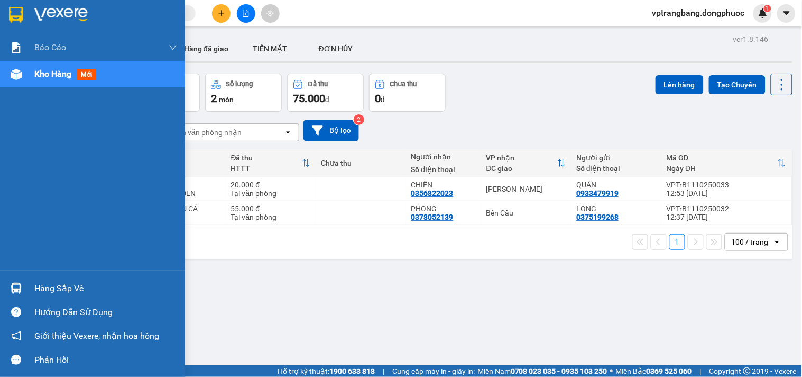
click at [20, 290] on img at bounding box center [16, 287] width 11 height 11
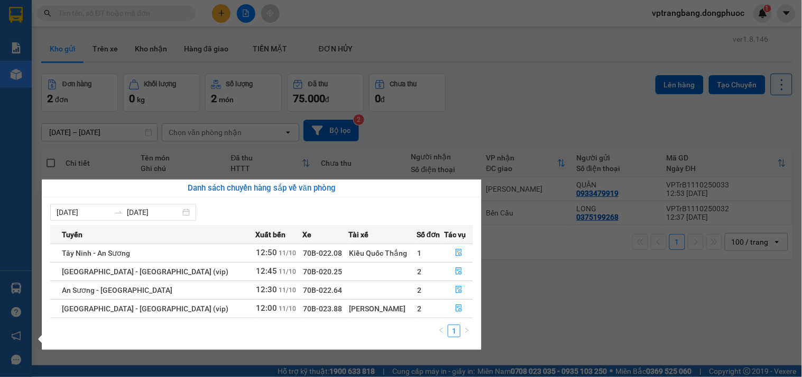
click at [557, 106] on section "Kết quả tìm kiếm ( 0 ) Bộ lọc No Data vptrangbang.dongphuoc 1 Báo cáo Mẫu 1: Bá…" at bounding box center [401, 188] width 802 height 377
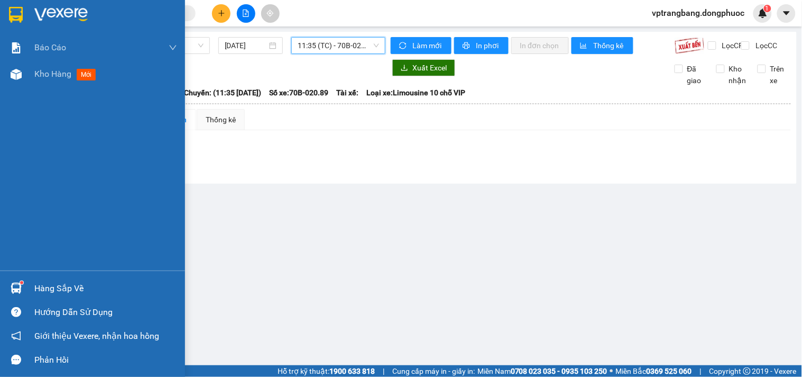
click at [50, 286] on div "Hàng sắp về" at bounding box center [105, 288] width 143 height 16
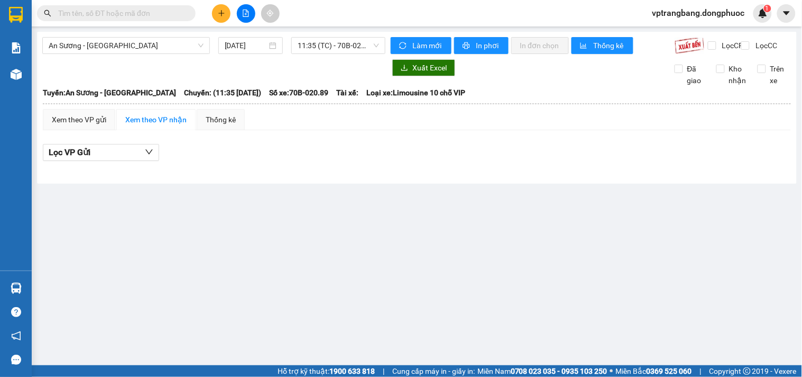
click at [520, 152] on section "Kết quả tìm kiếm ( 0 ) Bộ lọc No Data vptrangbang.dongphuoc 1 Báo cáo Mẫu 1: Bá…" at bounding box center [401, 188] width 802 height 377
click at [157, 41] on span "An Sương - [GEOGRAPHIC_DATA]" at bounding box center [126, 46] width 155 height 16
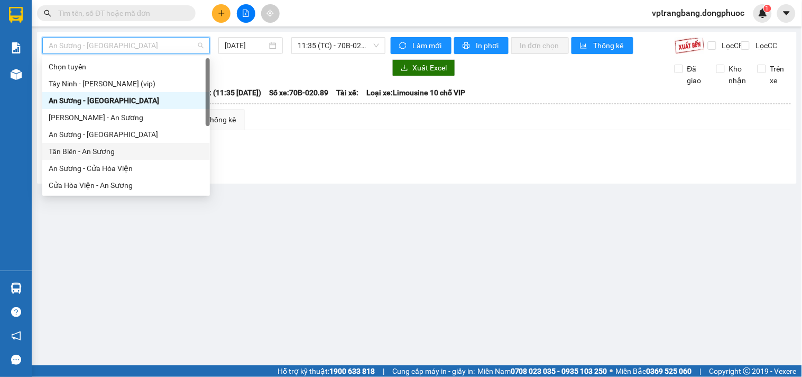
scroll to position [59, 0]
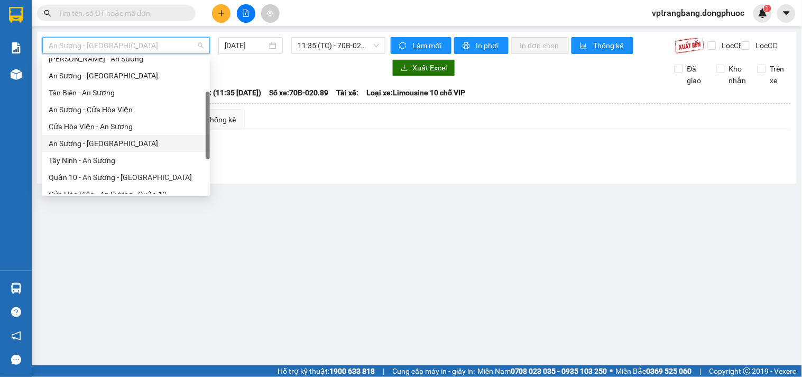
click at [96, 143] on div "An Sương - [GEOGRAPHIC_DATA]" at bounding box center [126, 144] width 155 height 12
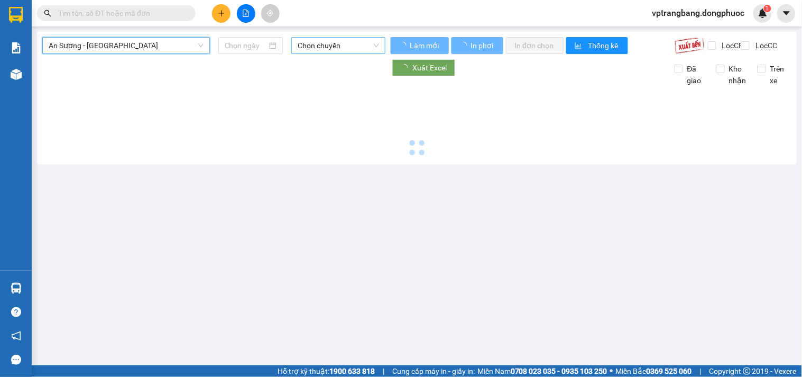
type input "[DATE]"
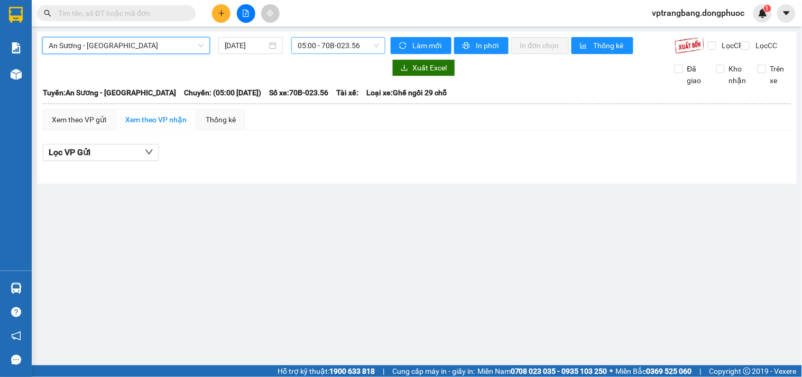
click at [319, 43] on span "05:00 - 70B-023.56" at bounding box center [338, 46] width 81 height 16
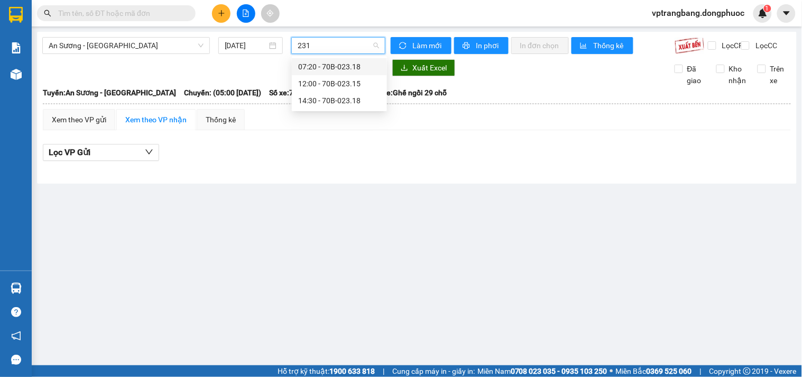
type input "2315"
click at [341, 69] on div "12:00 - 70B-023.15" at bounding box center [339, 67] width 83 height 12
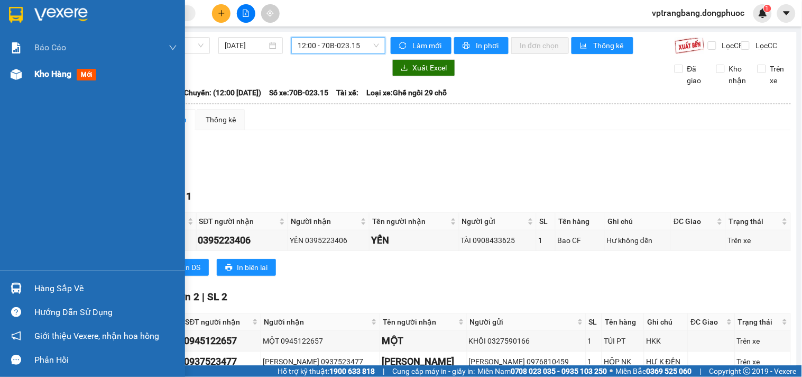
click at [35, 78] on span "Kho hàng" at bounding box center [52, 74] width 37 height 10
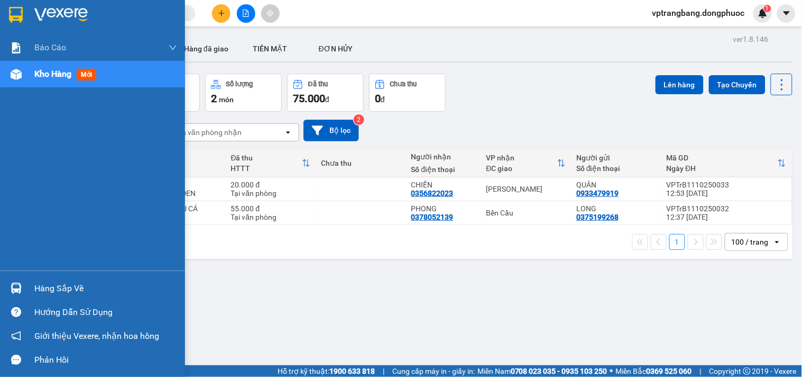
click at [38, 293] on div "Hàng sắp về" at bounding box center [105, 288] width 143 height 16
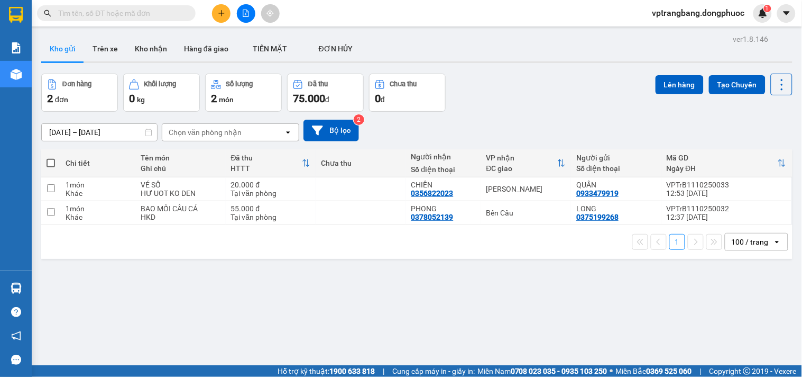
click at [522, 105] on section "Kết quả tìm kiếm ( 0 ) Bộ lọc No Data vptrangbang.dongphuoc 1 Báo cáo Mẫu 1: Bá…" at bounding box center [401, 188] width 802 height 377
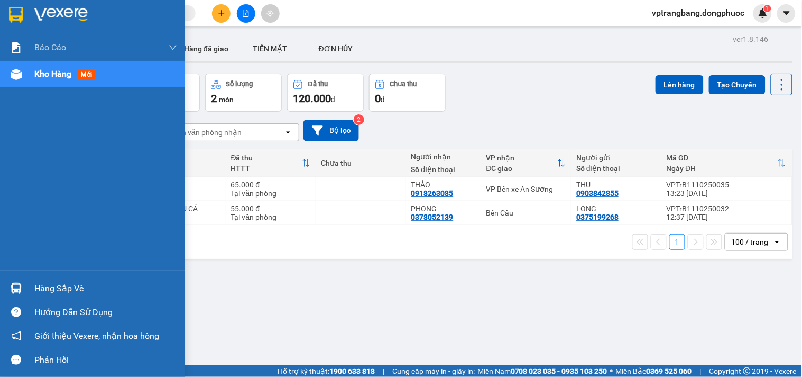
click at [36, 287] on div "Hàng sắp về" at bounding box center [105, 288] width 143 height 16
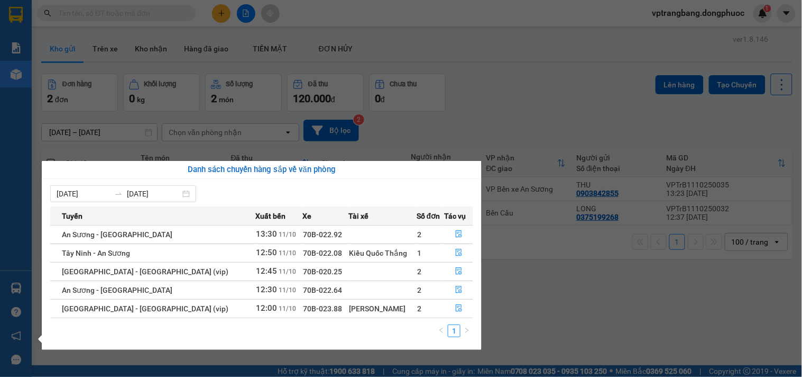
click at [523, 95] on section "Kết quả tìm kiếm ( 0 ) Bộ lọc No Data vptrangbang.dongphuoc 1 Báo cáo Mẫu 1: Bá…" at bounding box center [401, 188] width 802 height 377
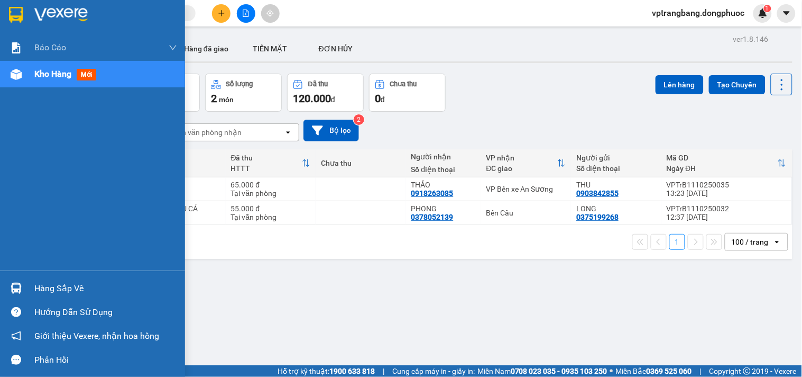
click at [46, 288] on div "Hàng sắp về" at bounding box center [105, 288] width 143 height 16
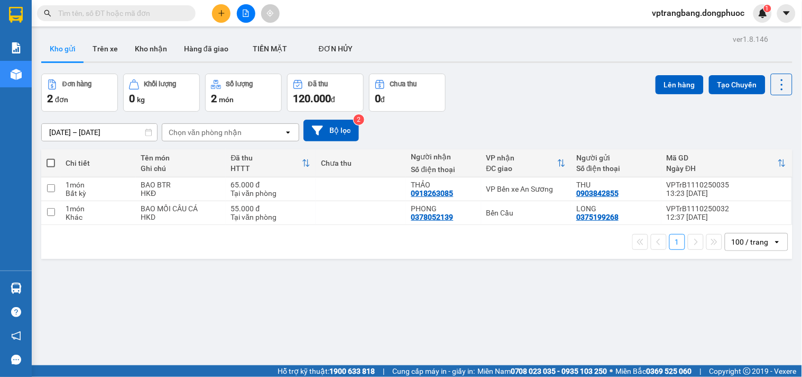
click at [495, 111] on section "Kết quả tìm kiếm ( 0 ) Bộ lọc No Data vptrangbang.dongphuoc 1 Báo cáo Mẫu 1: Bá…" at bounding box center [401, 188] width 802 height 377
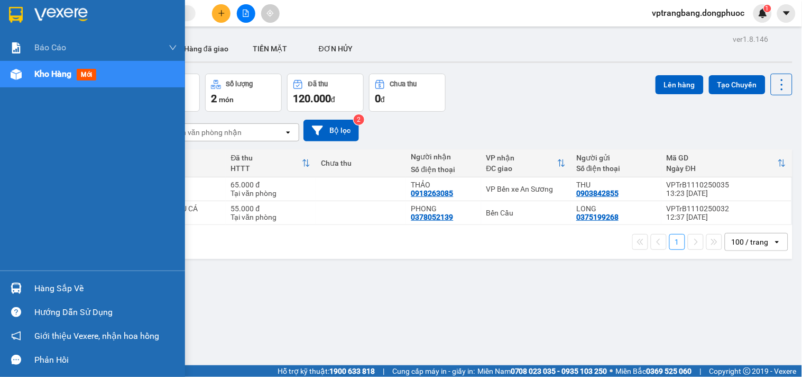
click at [36, 287] on div "Hàng sắp về" at bounding box center [105, 288] width 143 height 16
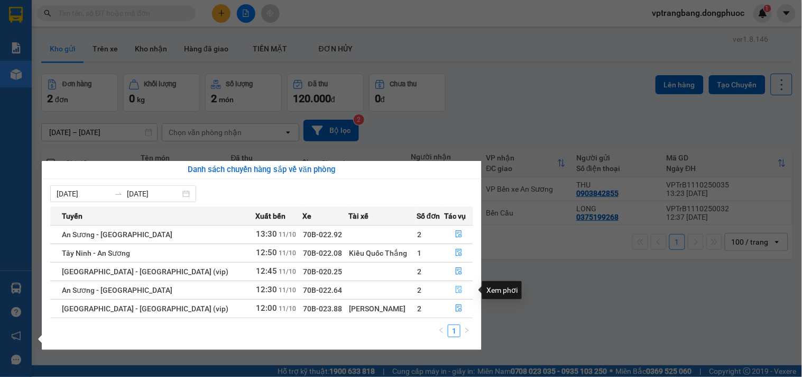
click at [455, 290] on icon "file-done" at bounding box center [458, 289] width 7 height 7
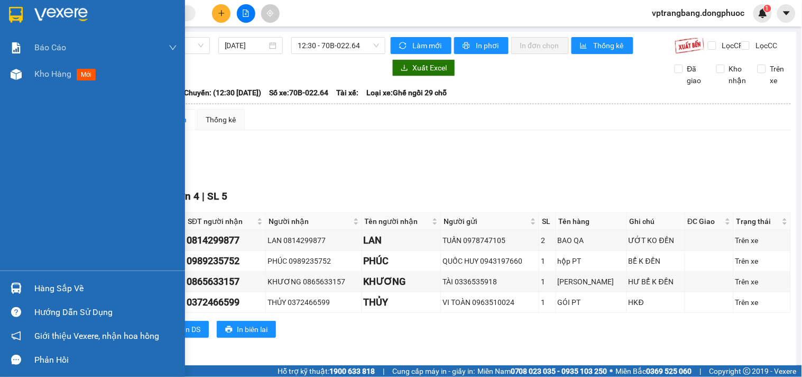
drag, startPoint x: 29, startPoint y: 288, endPoint x: 44, endPoint y: 288, distance: 15.3
click at [30, 288] on div "Hàng sắp về" at bounding box center [92, 288] width 185 height 24
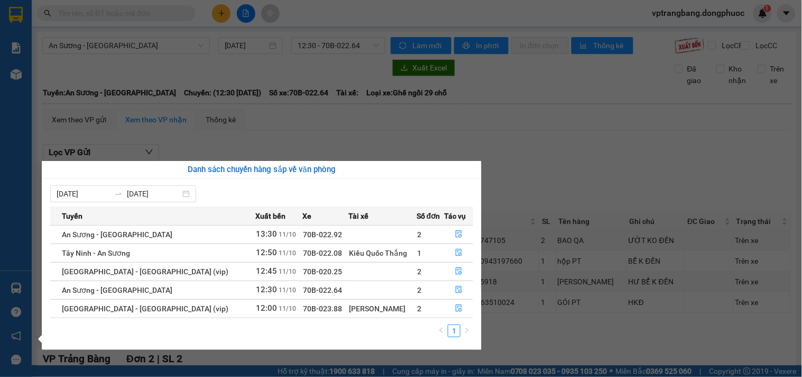
click at [535, 198] on section "Kết quả tìm kiếm ( 0 ) Bộ lọc No Data vptrangbang.dongphuoc 1 Báo cáo Mẫu 1: Bá…" at bounding box center [401, 188] width 802 height 377
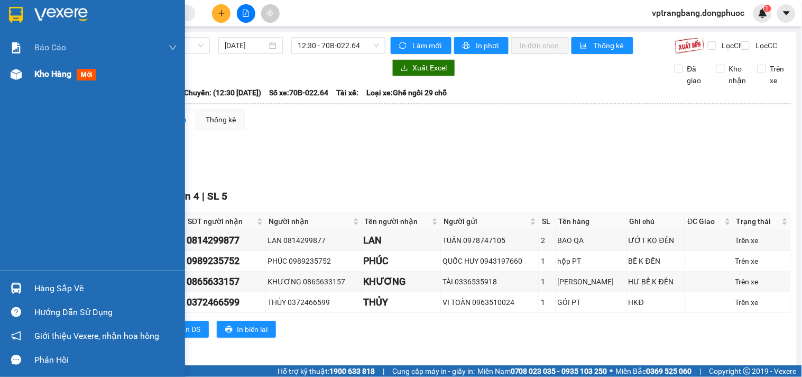
click at [49, 73] on span "Kho hàng" at bounding box center [52, 74] width 37 height 10
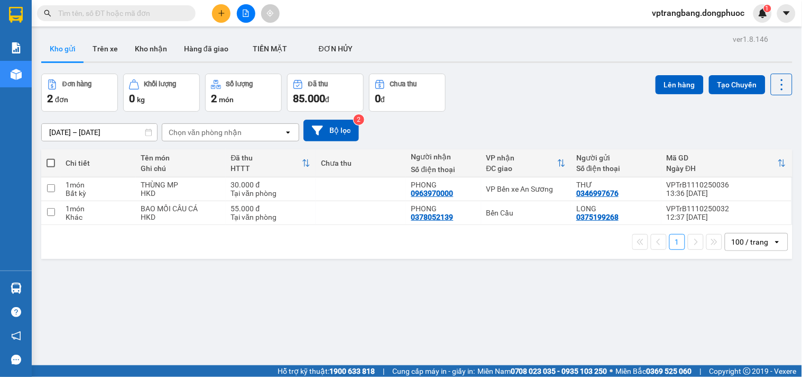
click at [365, 273] on div "ver 1.8.146 Kho gửi Trên xe Kho nhận Hàng đã giao TIỀN MẶT ĐƠN HỦY Đơn hàng 2…" at bounding box center [417, 220] width 760 height 377
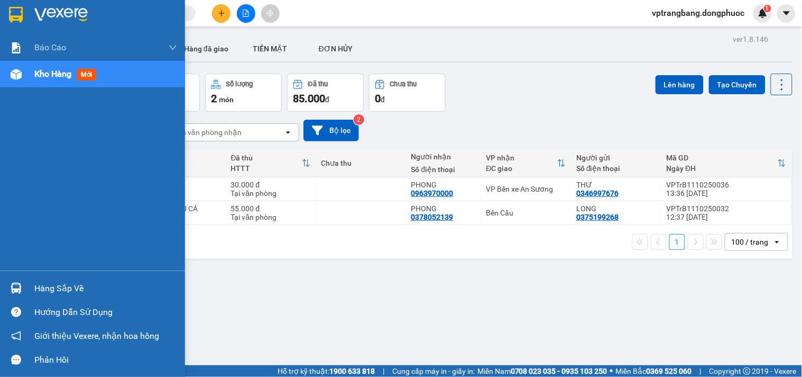
click at [55, 290] on div "Hàng sắp về" at bounding box center [105, 288] width 143 height 16
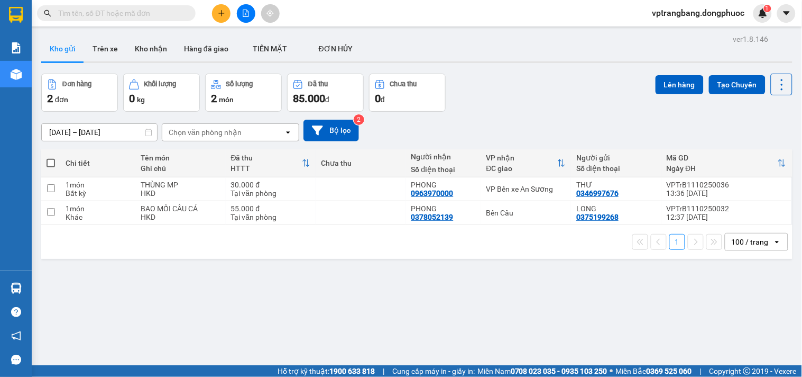
click at [497, 109] on section "Kết quả tìm kiếm ( 0 ) Bộ lọc No Data vptrangbang.dongphuoc 1 Báo cáo Mẫu 1: Bá…" at bounding box center [401, 188] width 802 height 377
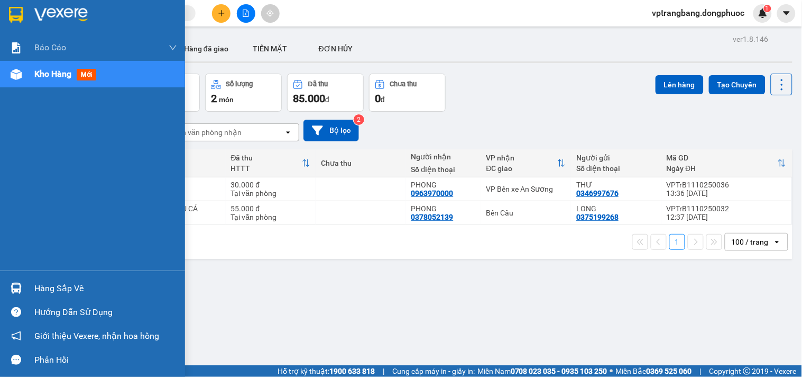
click at [27, 286] on div "Hàng sắp về" at bounding box center [92, 288] width 185 height 24
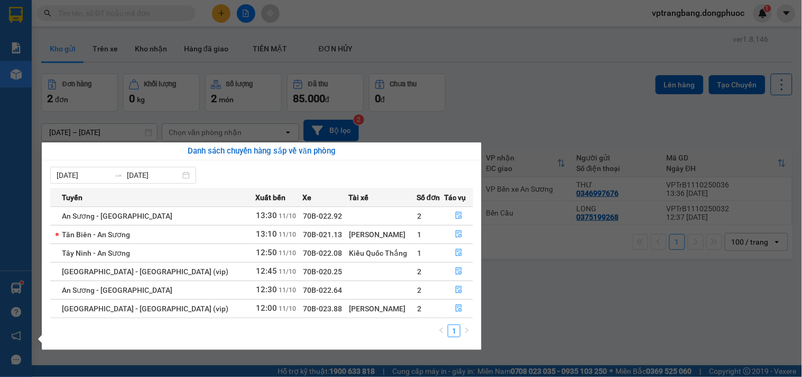
click at [509, 84] on section "Kết quả tìm kiếm ( 0 ) Bộ lọc No Data vptrangbang.dongphuoc 1 Báo cáo Mẫu 1: Bá…" at bounding box center [401, 188] width 802 height 377
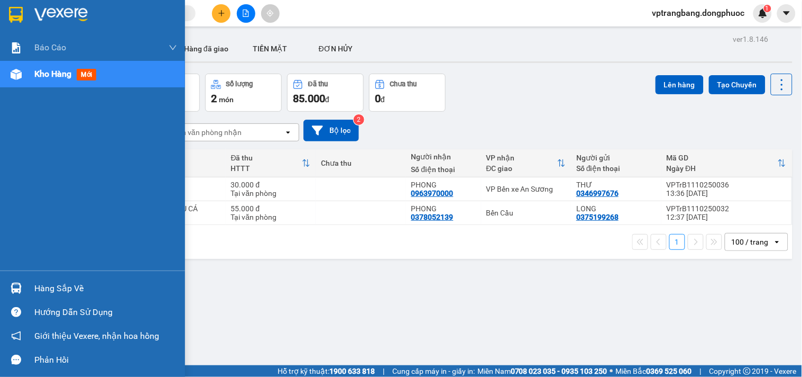
click at [29, 293] on div "Hàng sắp về" at bounding box center [92, 288] width 185 height 24
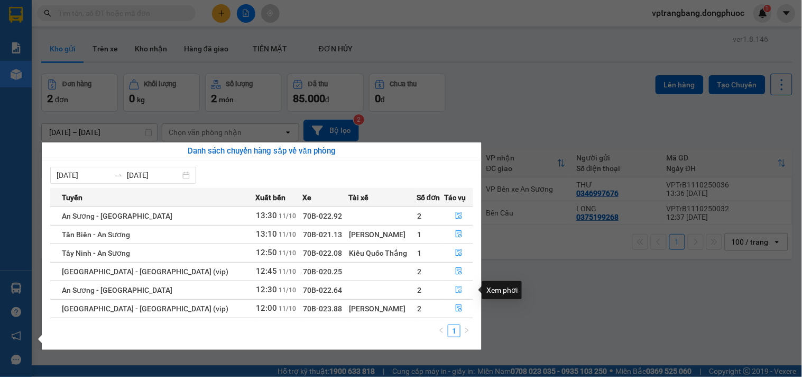
click at [456, 288] on icon "file-done" at bounding box center [459, 289] width 6 height 7
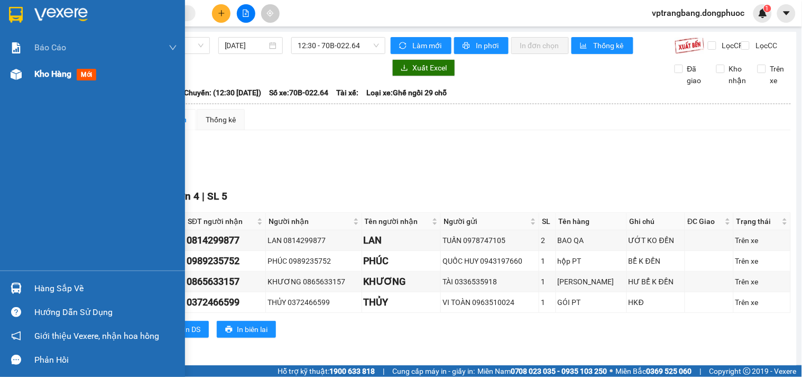
click at [35, 81] on div "Kho hàng mới" at bounding box center [105, 74] width 143 height 26
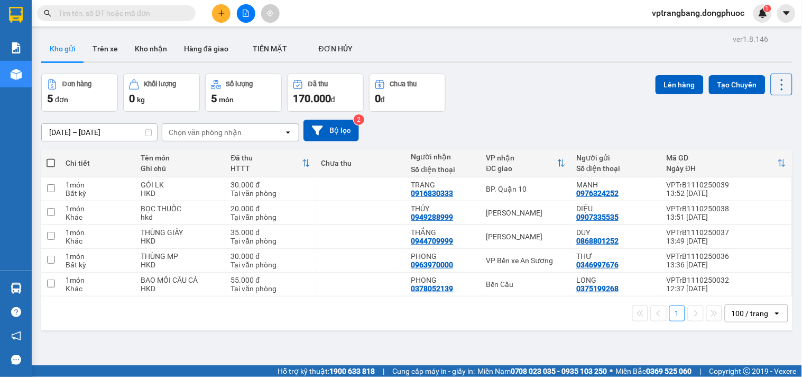
click at [506, 104] on div "Đơn hàng 5 đơn Khối lượng 0 kg Số lượng 5 món Đã thu 170.000 đ Chưa thu 0 đ Lên…" at bounding box center [417, 93] width 752 height 38
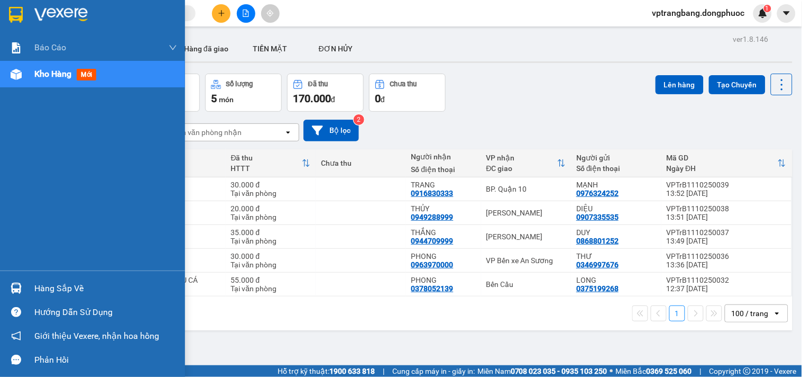
click at [33, 294] on div "Hàng sắp về" at bounding box center [92, 288] width 185 height 24
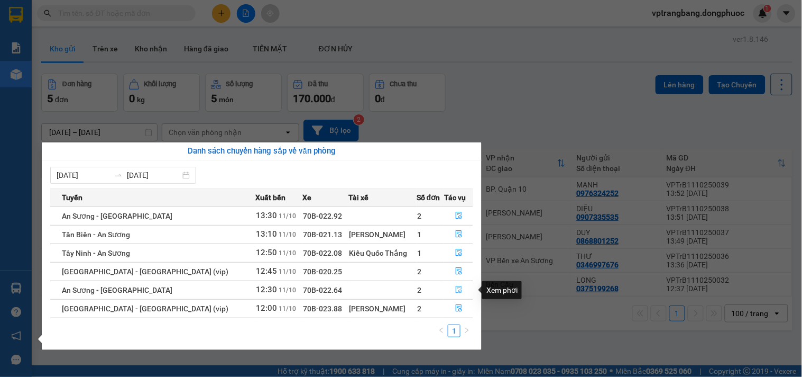
click at [455, 292] on icon "file-done" at bounding box center [458, 289] width 7 height 7
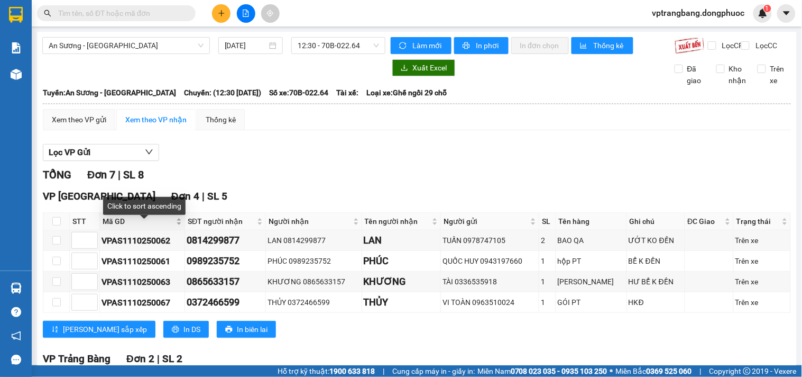
scroll to position [176, 0]
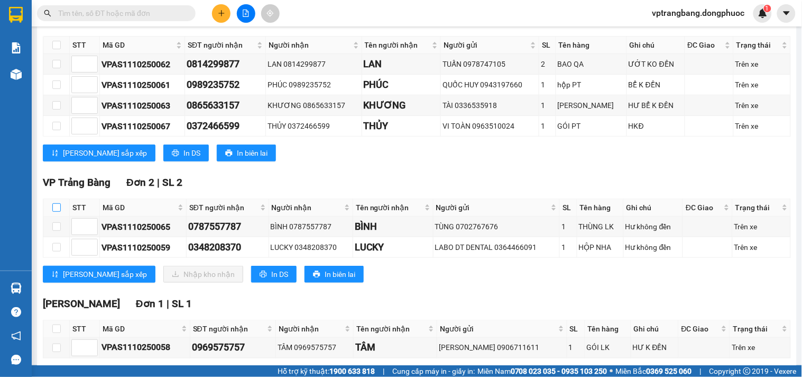
click at [57, 212] on input "checkbox" at bounding box center [56, 207] width 8 height 8
checkbox input "true"
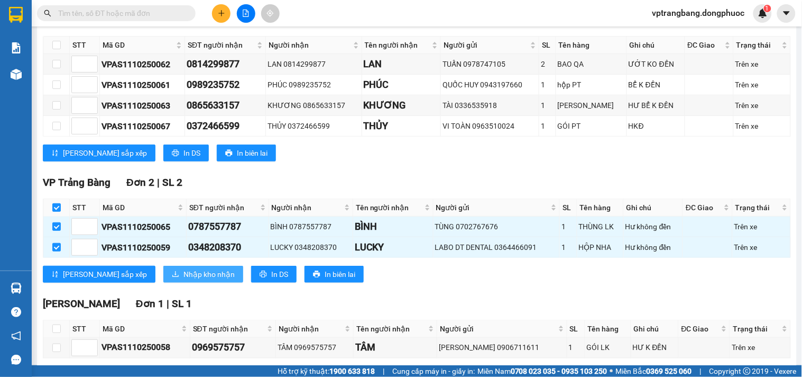
click at [184, 280] on span "Nhập kho nhận" at bounding box center [209, 274] width 51 height 12
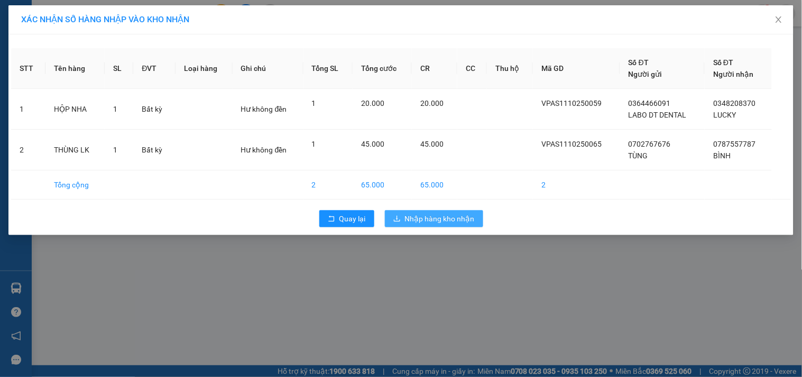
click at [392, 217] on button "Nhập hàng kho nhận" at bounding box center [434, 218] width 98 height 17
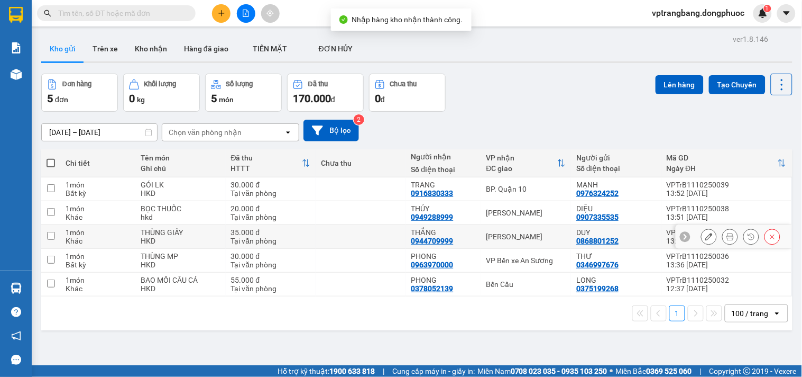
click at [541, 231] on td "[PERSON_NAME]" at bounding box center [526, 237] width 90 height 24
checkbox input "true"
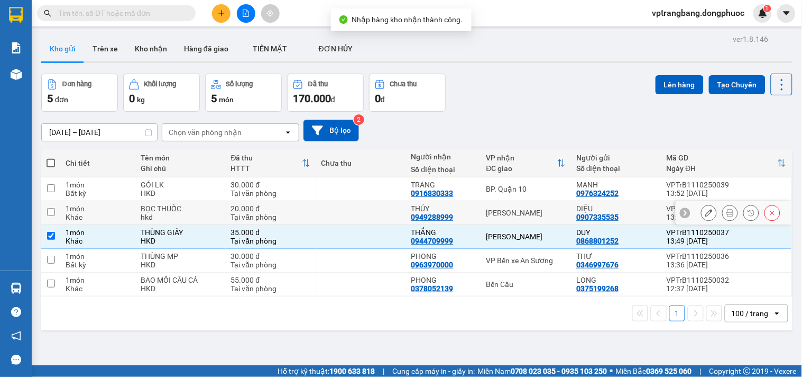
click at [537, 217] on div "[PERSON_NAME]" at bounding box center [527, 212] width 80 height 8
checkbox input "true"
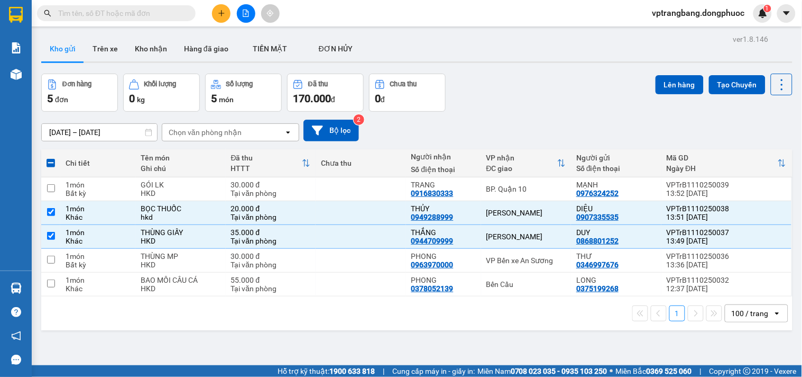
click at [663, 94] on div "Lên hàng Tạo Chuyến" at bounding box center [724, 85] width 137 height 22
click at [676, 78] on button "Lên hàng" at bounding box center [680, 84] width 48 height 19
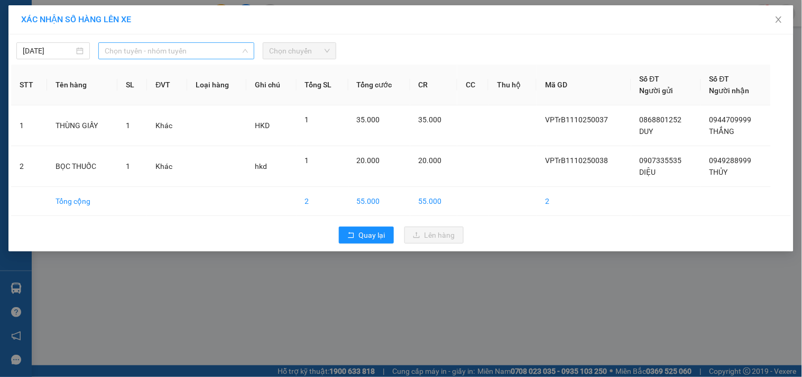
click at [177, 49] on span "Chọn tuyến - nhóm tuyến" at bounding box center [176, 51] width 143 height 16
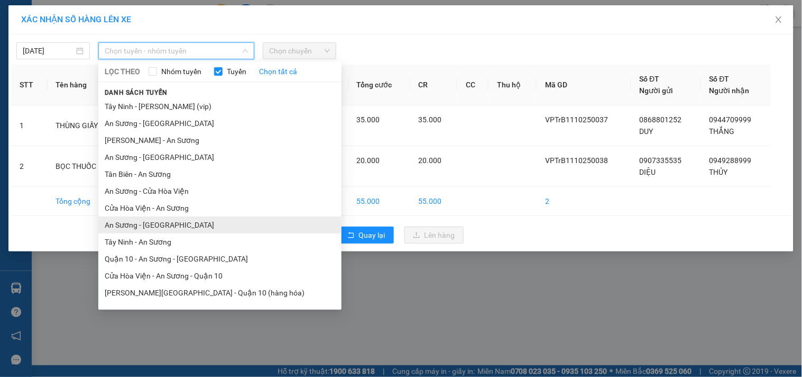
drag, startPoint x: 159, startPoint y: 220, endPoint x: 377, endPoint y: 34, distance: 286.0
click at [159, 220] on li "An Sương - [GEOGRAPHIC_DATA]" at bounding box center [219, 224] width 243 height 17
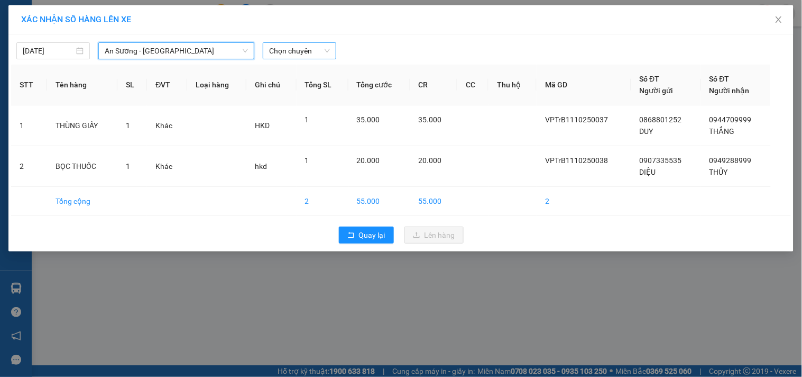
click at [287, 44] on span "Chọn chuyến" at bounding box center [299, 51] width 61 height 16
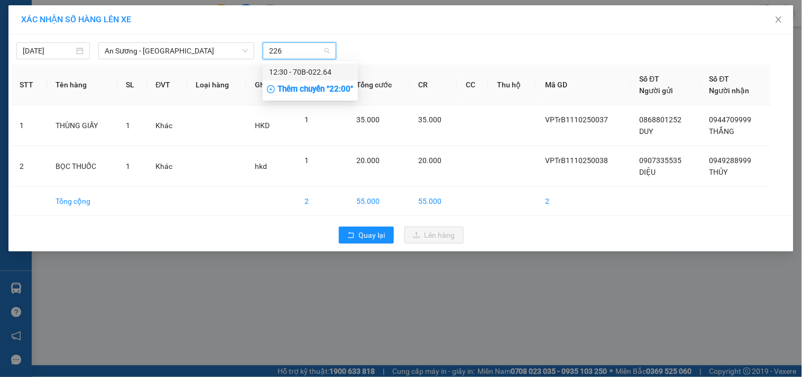
type input "2264"
click at [314, 67] on div "12:30 - 70B-022.64" at bounding box center [310, 72] width 83 height 12
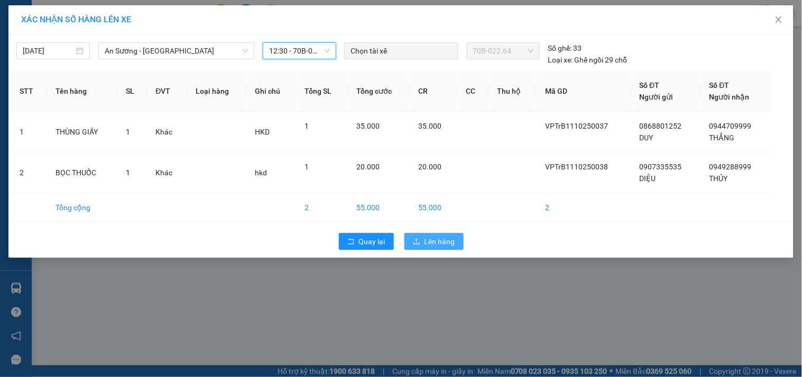
drag, startPoint x: 448, startPoint y: 244, endPoint x: 442, endPoint y: 241, distance: 6.6
click at [444, 244] on span "Lên hàng" at bounding box center [440, 241] width 31 height 12
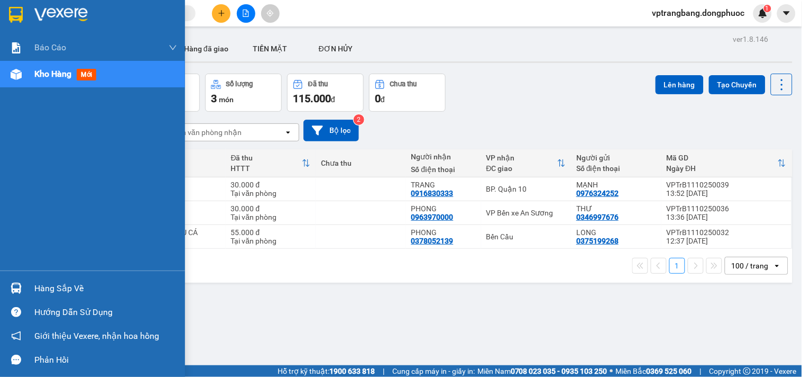
click at [27, 288] on div "Hàng sắp về" at bounding box center [92, 288] width 185 height 24
click at [14, 287] on div "Báo cáo Mẫu 1: Báo cáo dòng tiền theo nhân viên Mẫu 1: Báo cáo dòng tiền theo n…" at bounding box center [92, 188] width 185 height 377
click at [14, 287] on img at bounding box center [16, 287] width 11 height 11
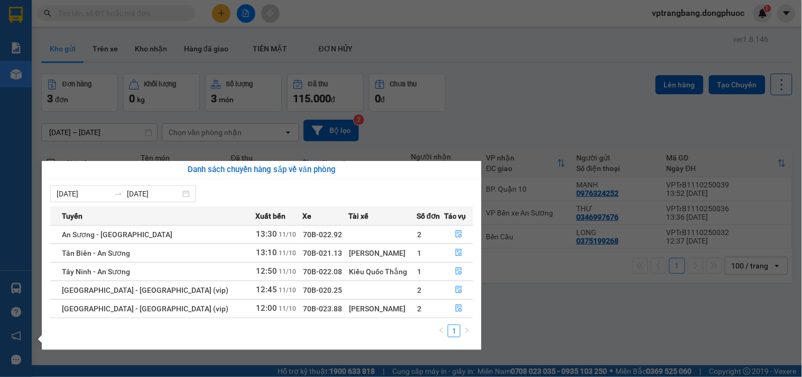
click at [529, 102] on section "Kết quả tìm kiếm ( 0 ) Bộ lọc No Data vptrangbang.dongphuoc 1 Báo cáo Mẫu 1: Bá…" at bounding box center [401, 188] width 802 height 377
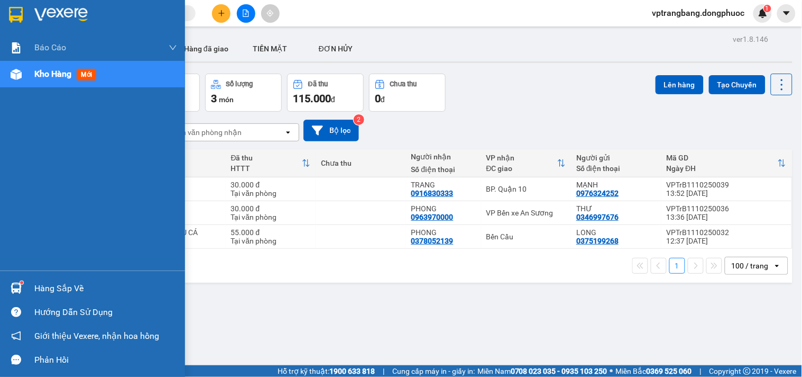
click at [25, 288] on div "Hàng sắp về" at bounding box center [92, 288] width 185 height 24
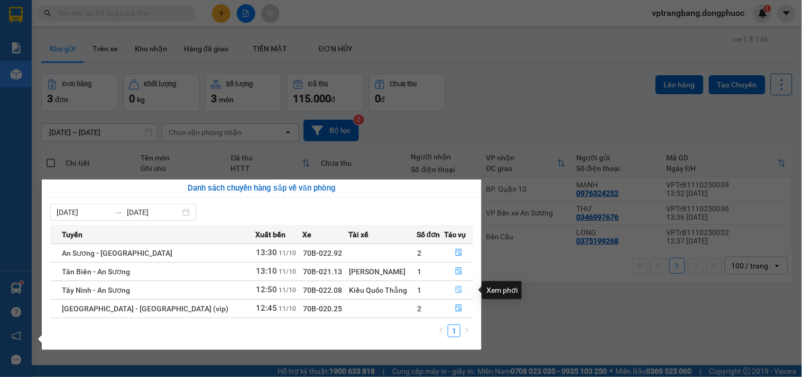
click at [457, 289] on icon "file-done" at bounding box center [458, 289] width 7 height 7
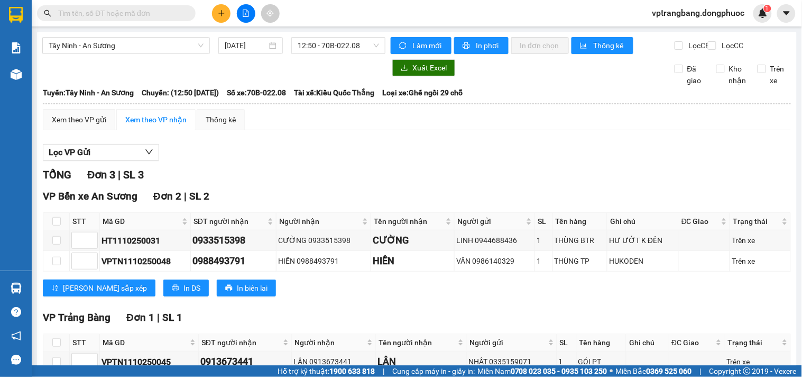
scroll to position [71, 0]
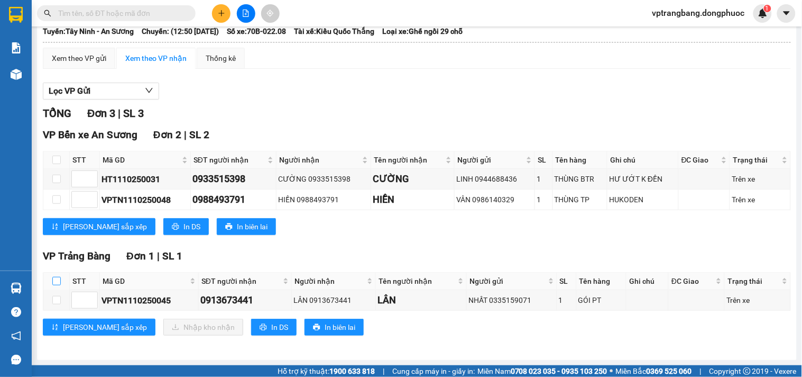
click at [57, 281] on input "checkbox" at bounding box center [56, 281] width 8 height 8
checkbox input "true"
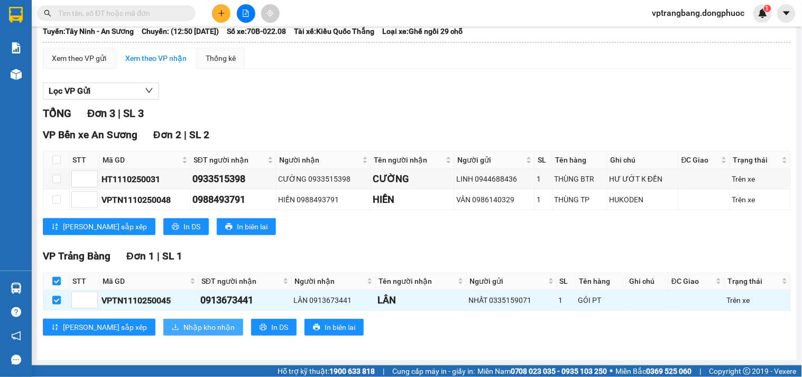
click at [184, 325] on span "Nhập kho nhận" at bounding box center [209, 327] width 51 height 12
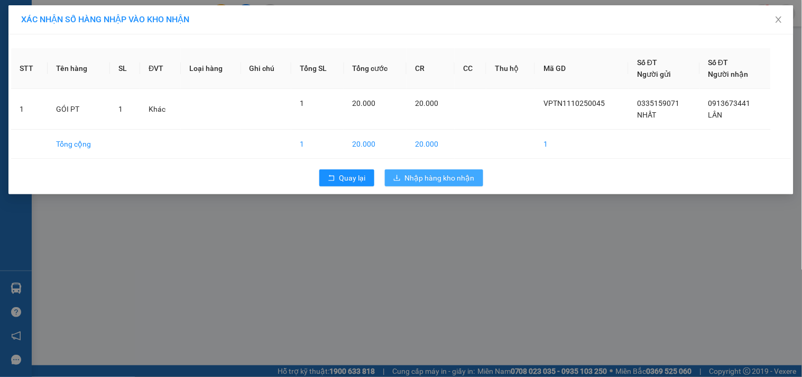
click at [431, 177] on span "Nhập hàng kho nhận" at bounding box center [440, 178] width 70 height 12
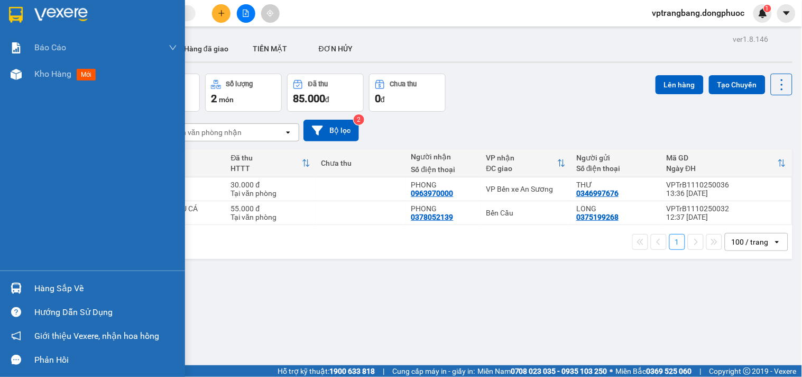
click at [28, 284] on div "Hàng sắp về" at bounding box center [92, 288] width 185 height 24
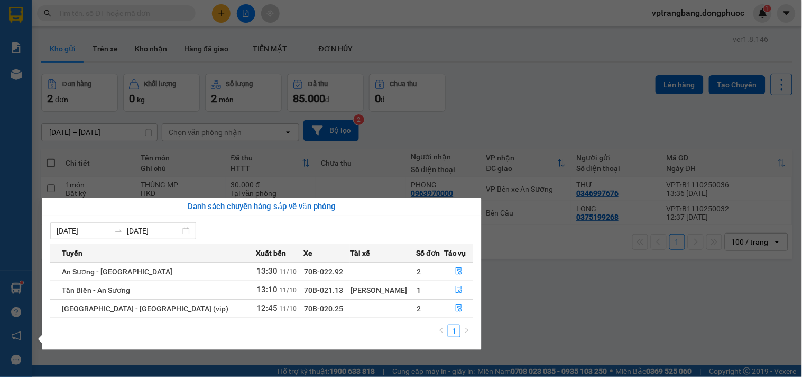
click at [531, 111] on section "Kết quả tìm kiếm ( 0 ) Bộ lọc No Data vptrangbang.dongphuoc 1 Báo cáo Mẫu 1: Bá…" at bounding box center [401, 188] width 802 height 377
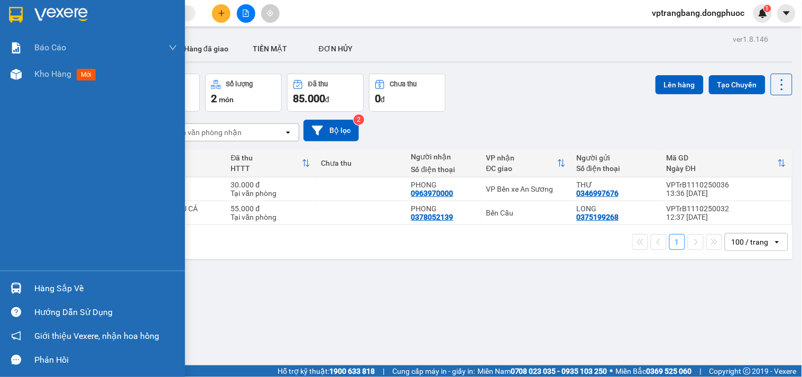
click at [59, 288] on div "Hàng sắp về" at bounding box center [105, 288] width 143 height 16
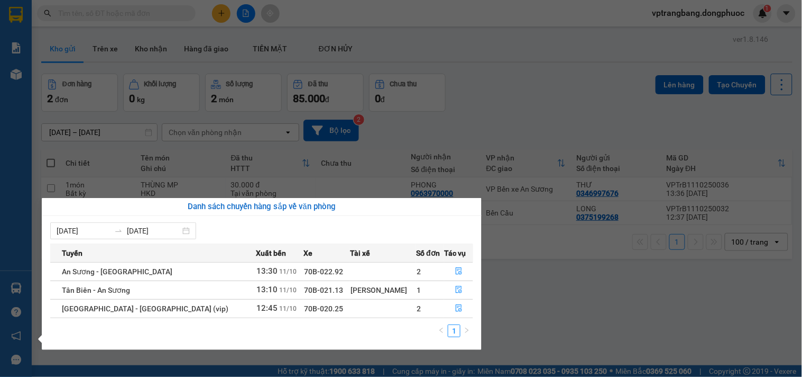
click at [526, 102] on section "Kết quả tìm kiếm ( 0 ) Bộ lọc No Data vptrangbang.dongphuoc 1 Báo cáo Mẫu 1: Bá…" at bounding box center [401, 188] width 802 height 377
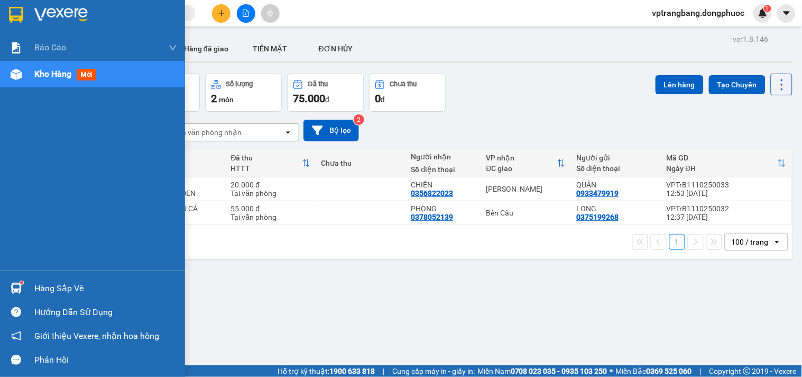
click at [49, 286] on div "Hàng sắp về" at bounding box center [105, 288] width 143 height 16
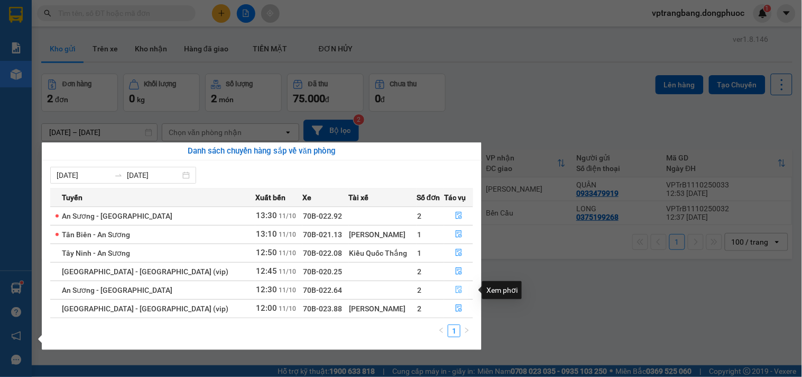
click at [455, 288] on icon "file-done" at bounding box center [458, 289] width 7 height 7
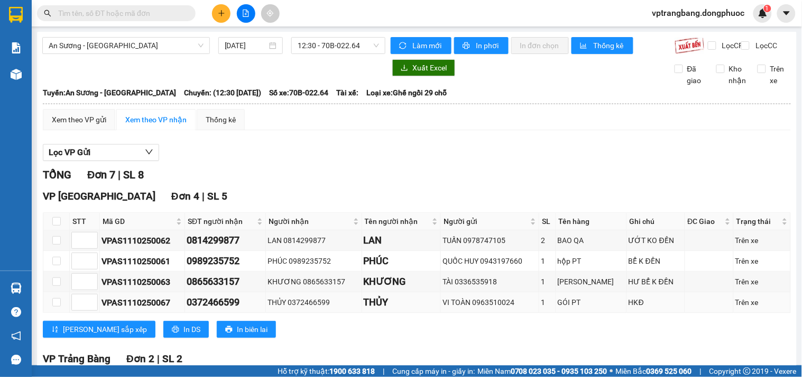
scroll to position [234, 0]
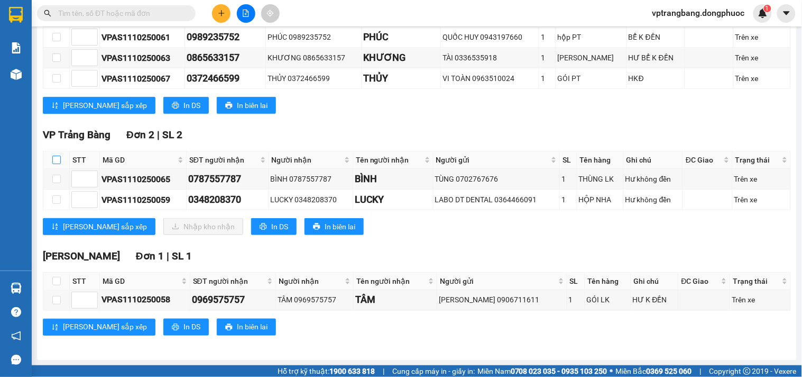
click at [54, 159] on input "checkbox" at bounding box center [56, 160] width 8 height 8
checkbox input "true"
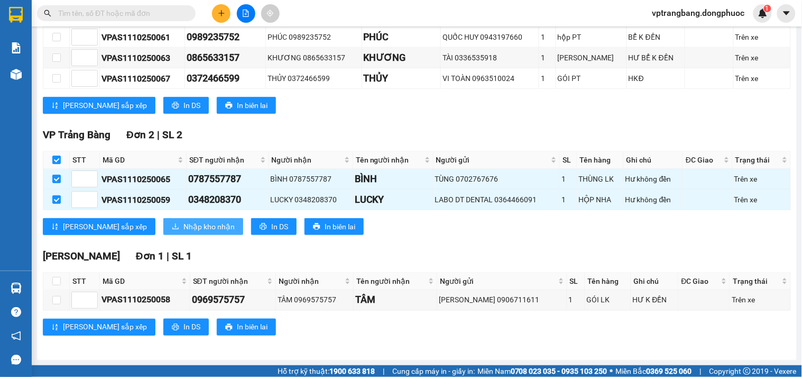
click at [184, 223] on span "Nhập kho nhận" at bounding box center [209, 227] width 51 height 12
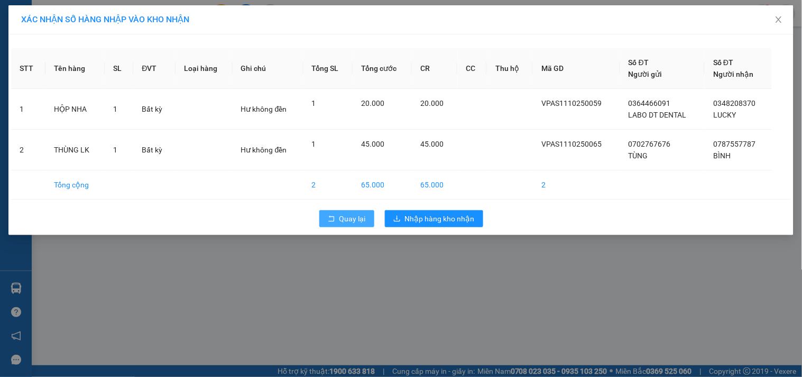
click at [354, 225] on button "Quay lại" at bounding box center [346, 218] width 55 height 17
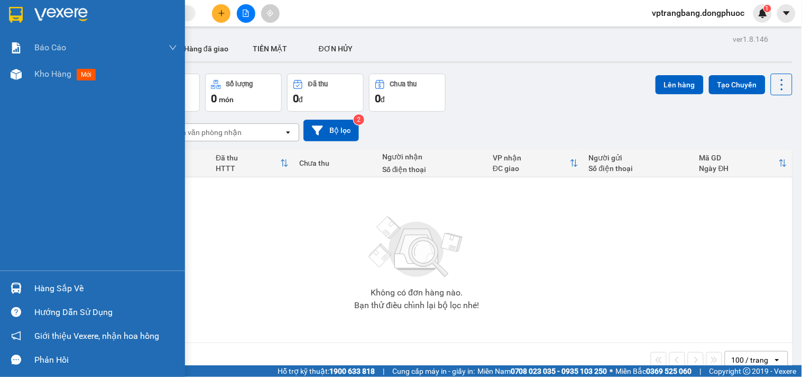
click at [35, 282] on div "Hàng sắp về" at bounding box center [105, 288] width 143 height 16
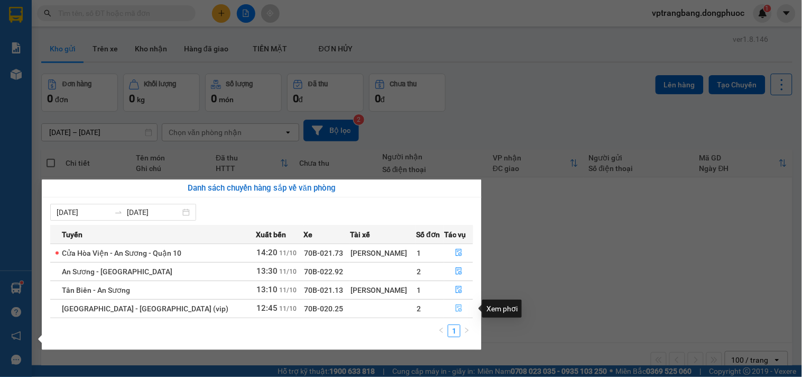
click at [456, 308] on icon "file-done" at bounding box center [458, 307] width 7 height 7
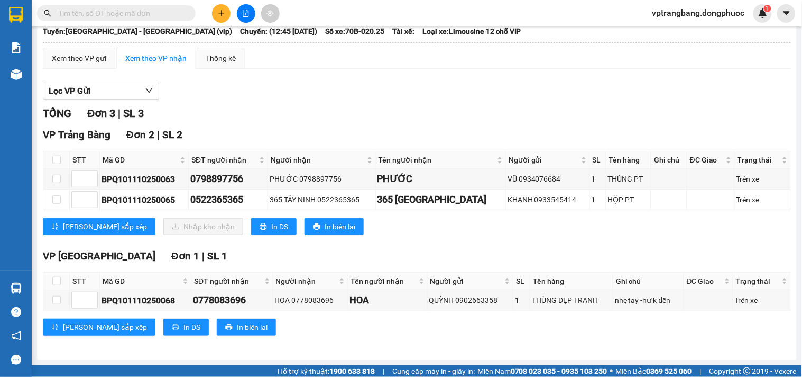
scroll to position [12, 0]
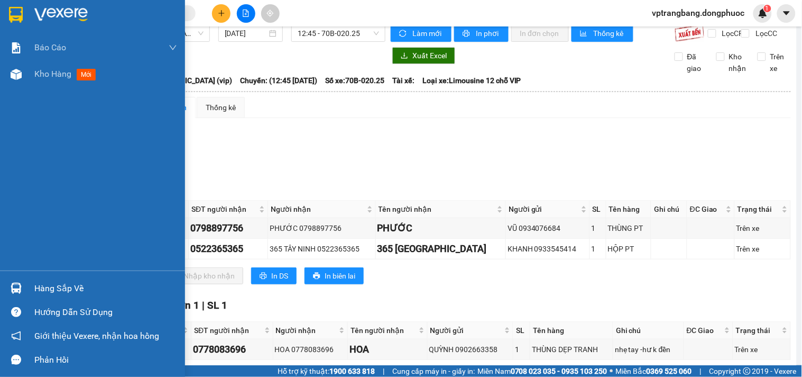
click at [65, 286] on div "Hàng sắp về" at bounding box center [105, 288] width 143 height 16
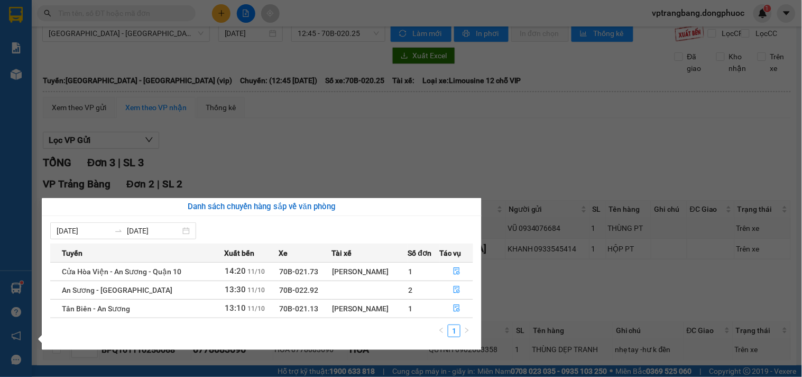
click at [425, 166] on section "Kết quả tìm kiếm ( 0 ) Bộ lọc No Data vptrangbang.dongphuoc 1 Báo cáo Mẫu 1: Bá…" at bounding box center [401, 188] width 802 height 377
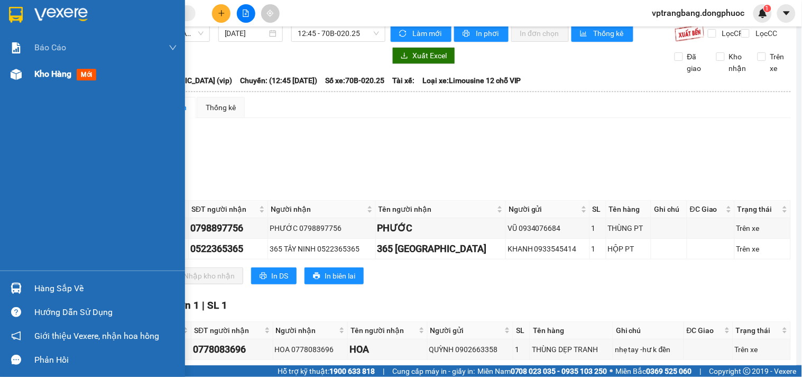
click at [61, 77] on span "Kho hàng" at bounding box center [52, 74] width 37 height 10
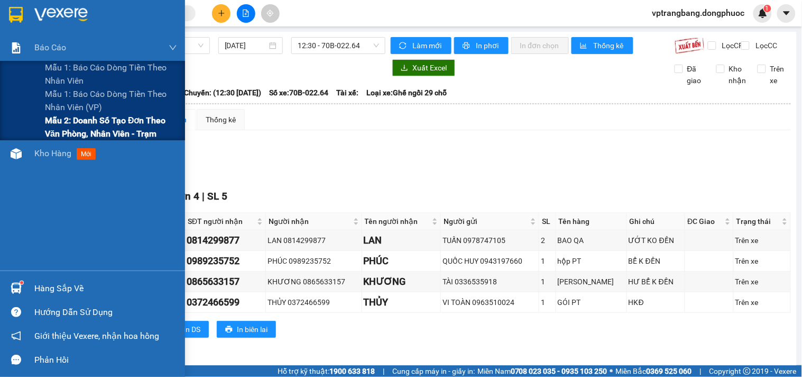
click at [62, 132] on span "Mẫu 2: Doanh số tạo đơn theo Văn phòng, nhân viên - Trạm" at bounding box center [111, 127] width 132 height 26
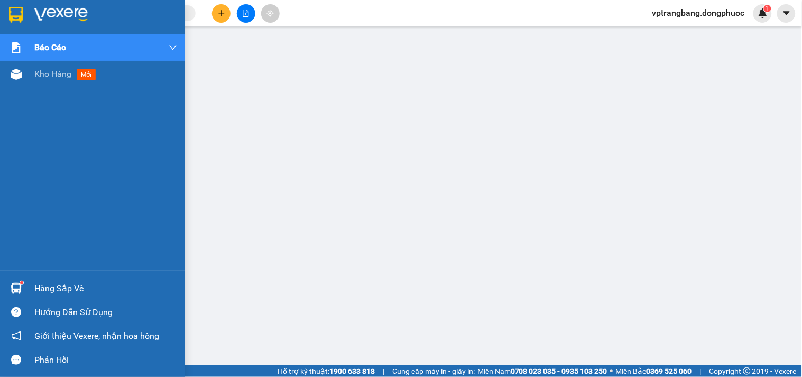
click at [46, 289] on div "Hàng sắp về" at bounding box center [105, 288] width 143 height 16
click at [32, 280] on div "Hàng sắp về" at bounding box center [92, 288] width 185 height 24
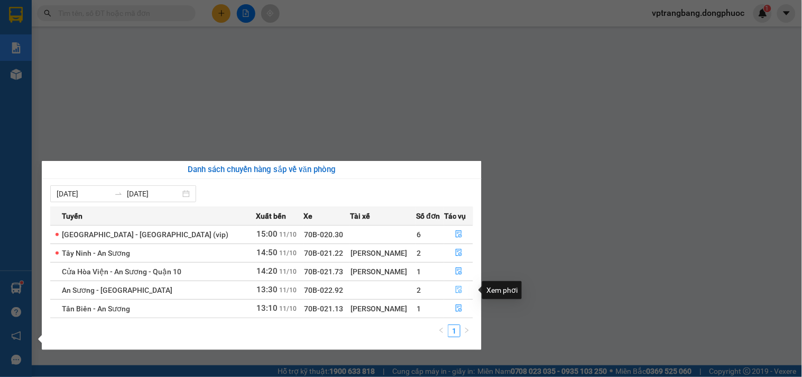
click at [455, 291] on icon "file-done" at bounding box center [458, 289] width 7 height 7
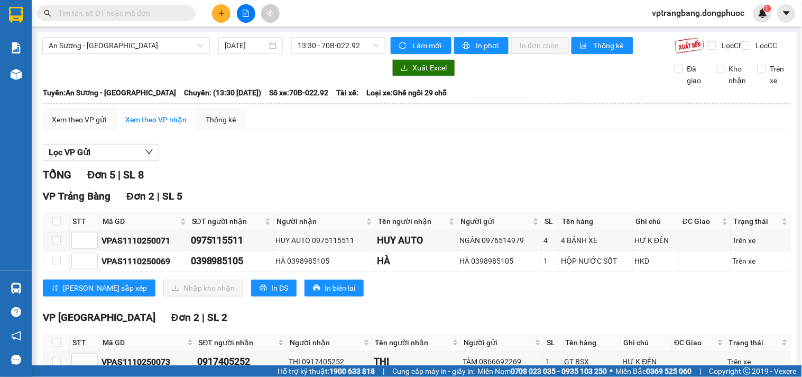
click at [456, 176] on div "TỔNG Đơn 5 | SL 8" at bounding box center [417, 175] width 748 height 16
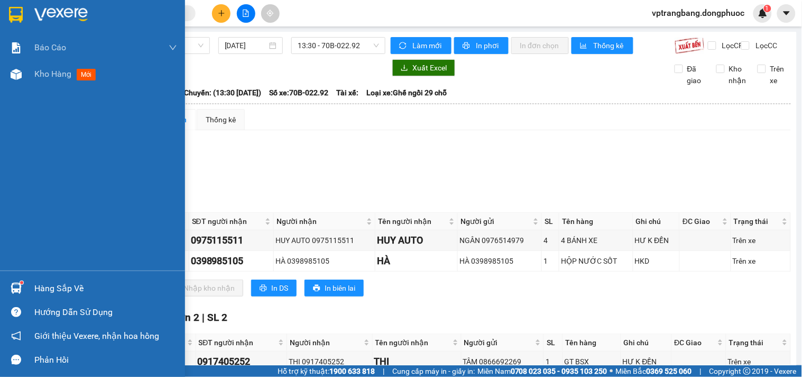
click at [29, 284] on div "Hàng sắp về" at bounding box center [92, 288] width 185 height 24
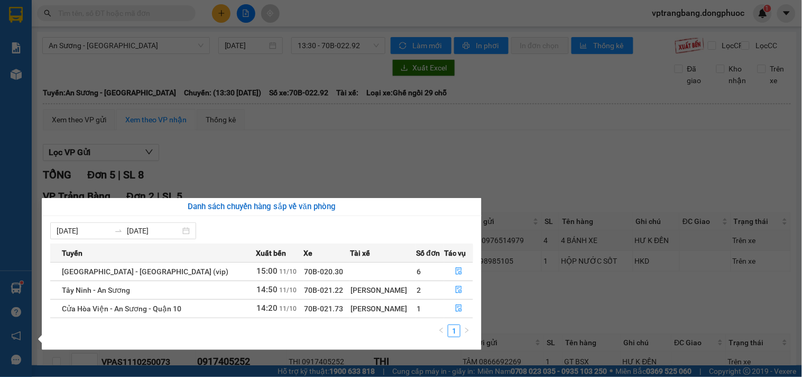
click at [533, 184] on section "Kết quả tìm kiếm ( 0 ) Bộ lọc No Data vptrangbang.dongphuoc 1 Báo cáo Mẫu 1: Bá…" at bounding box center [401, 188] width 802 height 377
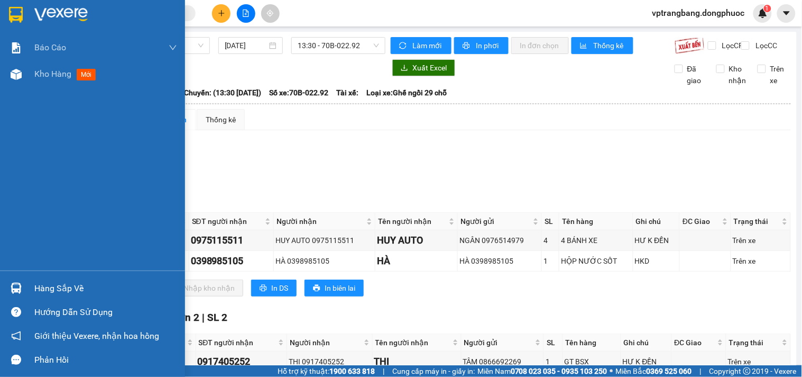
click at [40, 291] on div "Hàng sắp về" at bounding box center [105, 288] width 143 height 16
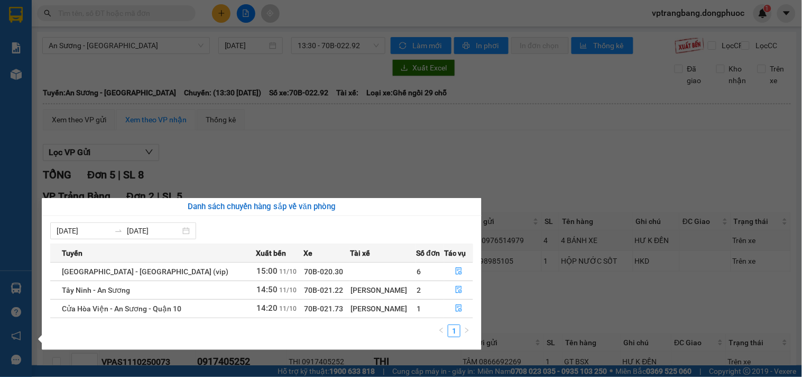
click at [410, 179] on section "Kết quả tìm kiếm ( 0 ) Bộ lọc No Data vptrangbang.dongphuoc 1 Báo cáo Mẫu 1: Bá…" at bounding box center [401, 188] width 802 height 377
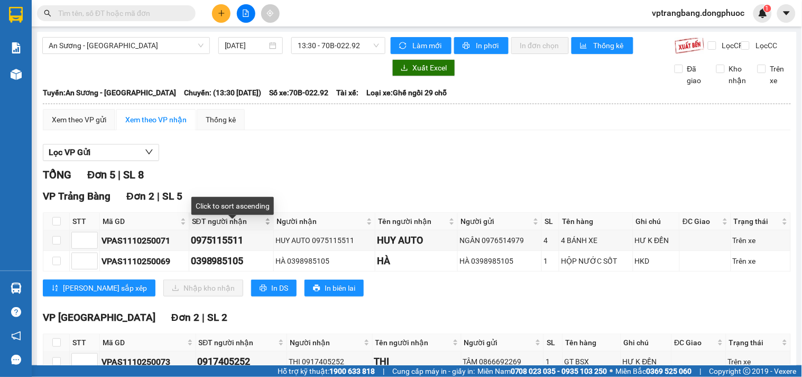
scroll to position [193, 0]
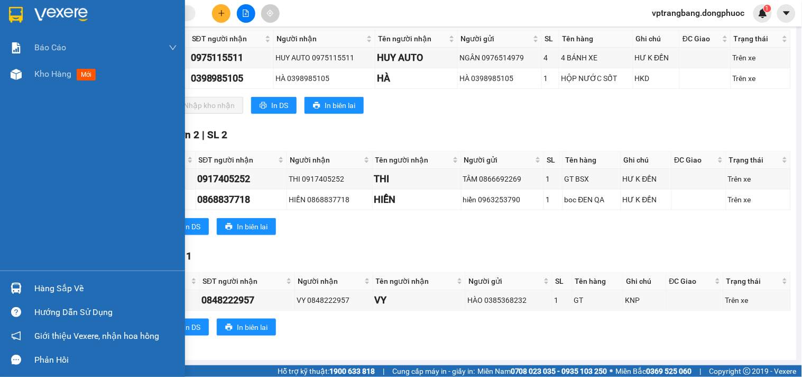
click at [48, 291] on div "Hàng sắp về" at bounding box center [105, 288] width 143 height 16
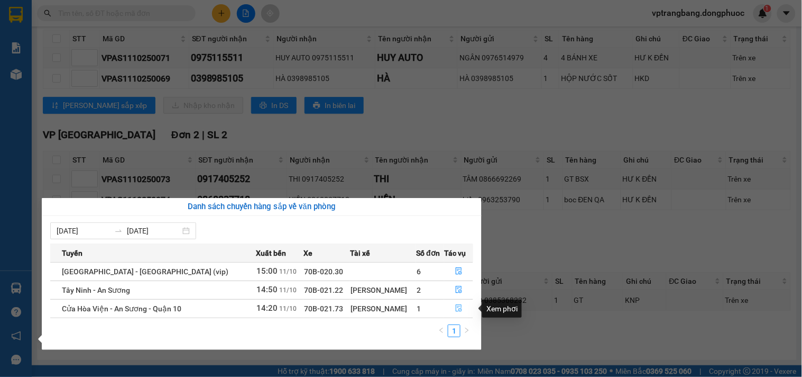
click at [459, 311] on icon "file-done" at bounding box center [459, 307] width 6 height 7
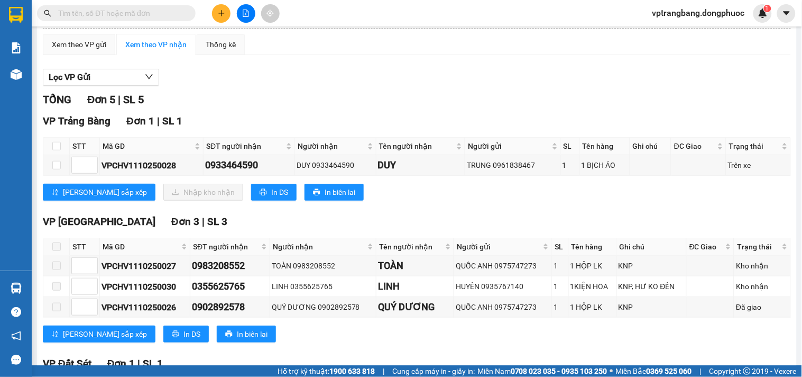
scroll to position [16, 0]
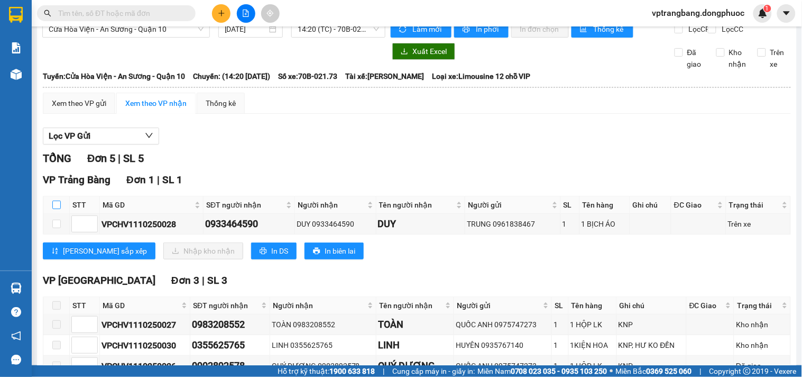
click at [54, 209] on input "checkbox" at bounding box center [56, 204] width 8 height 8
checkbox input "true"
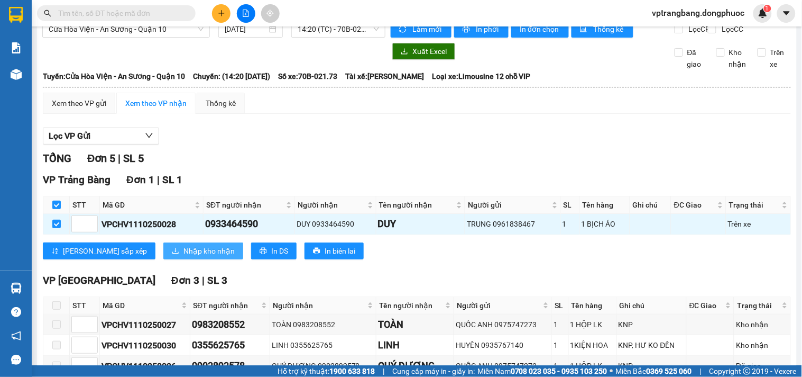
click at [184, 257] on span "Nhập kho nhận" at bounding box center [209, 251] width 51 height 12
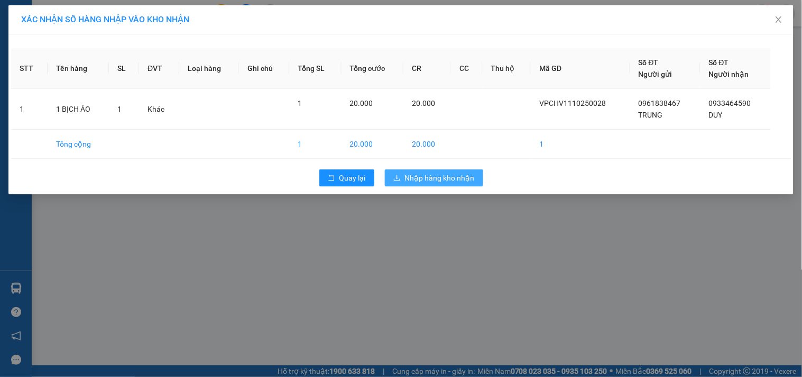
click at [436, 178] on span "Nhập hàng kho nhận" at bounding box center [440, 178] width 70 height 12
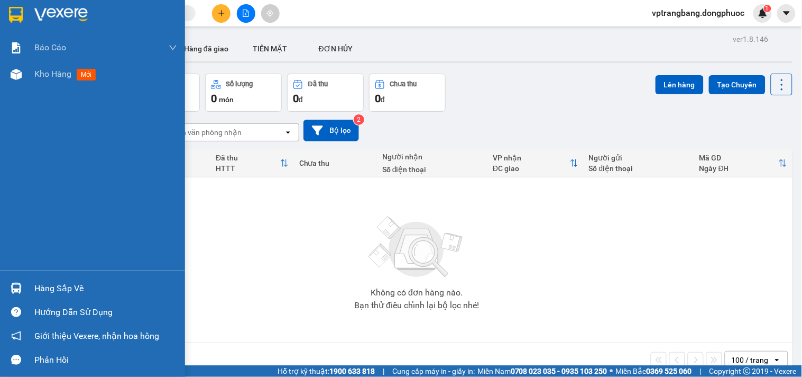
click at [65, 289] on div "Hàng sắp về" at bounding box center [105, 288] width 143 height 16
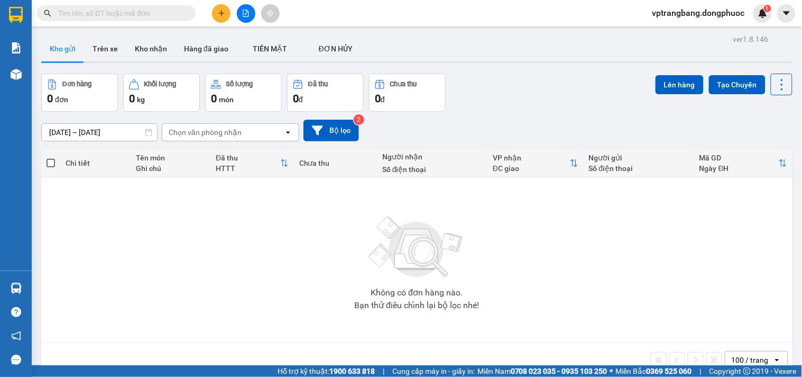
drag, startPoint x: 653, startPoint y: 260, endPoint x: 571, endPoint y: 265, distance: 81.6
click at [652, 260] on section "Kết quả tìm kiếm ( 0 ) Bộ lọc No Data vptrangbang.dongphuoc 1 Báo cáo Mẫu 1: Bá…" at bounding box center [401, 188] width 802 height 377
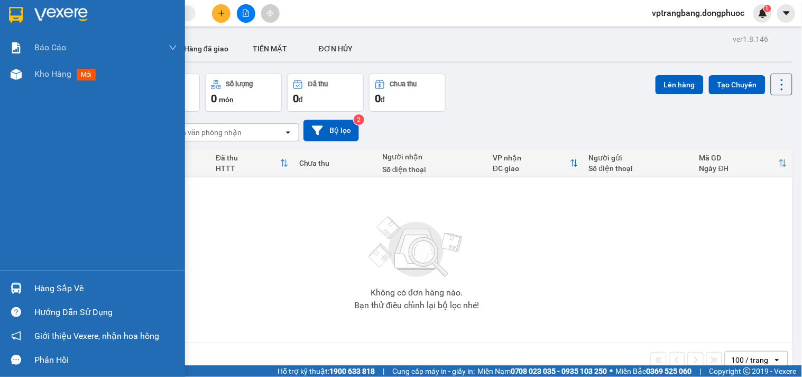
click at [40, 291] on div "Hàng sắp về" at bounding box center [105, 288] width 143 height 16
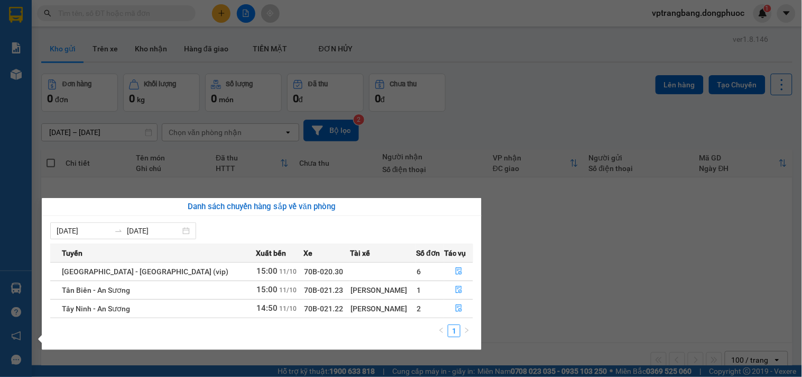
drag, startPoint x: 596, startPoint y: 267, endPoint x: 589, endPoint y: 267, distance: 7.4
click at [596, 267] on section "Kết quả tìm kiếm ( 0 ) Bộ lọc No Data vptrangbang.dongphuoc 1 Báo cáo Mẫu 1: Bá…" at bounding box center [401, 188] width 802 height 377
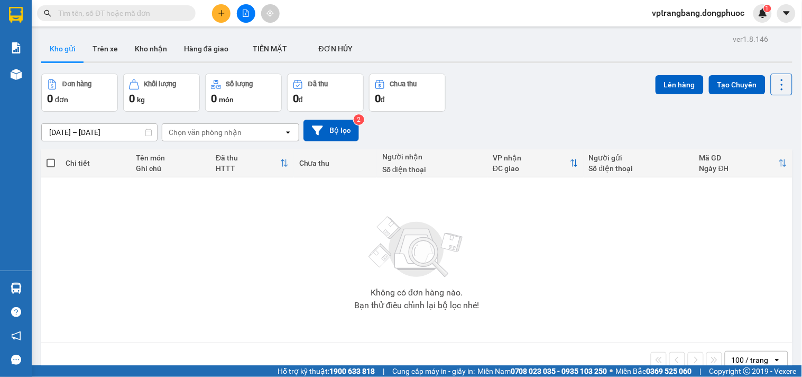
click at [551, 122] on div "09/10/2025 – 11/10/2025 Press the down arrow key to interact with the calendar …" at bounding box center [417, 131] width 752 height 22
click at [253, 317] on div "Không có đơn hàng nào. Bạn thử điều chỉnh lại bộ lọc nhé!" at bounding box center [417, 259] width 741 height 159
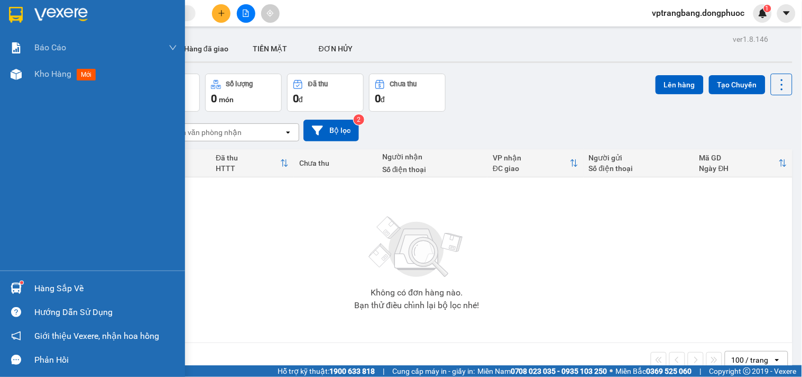
click at [41, 291] on div "Hàng sắp về" at bounding box center [105, 288] width 143 height 16
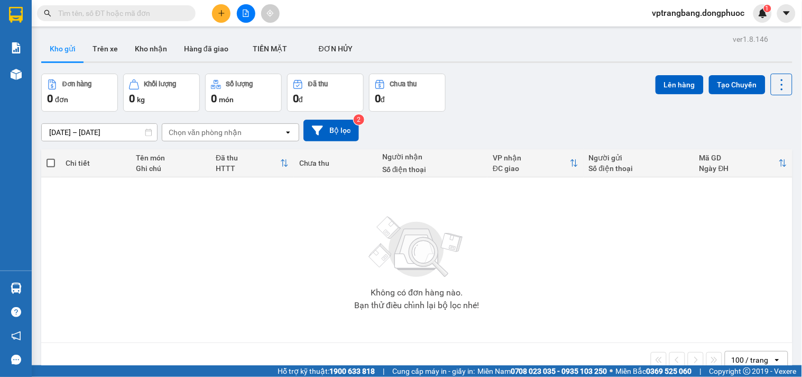
click at [591, 263] on section "Kết quả tìm kiếm ( 0 ) Bộ lọc No Data vptrangbang.dongphuoc 1 Báo cáo Mẫu 1: Bá…" at bounding box center [401, 188] width 802 height 377
click at [244, 15] on icon "file-add" at bounding box center [245, 13] width 7 height 7
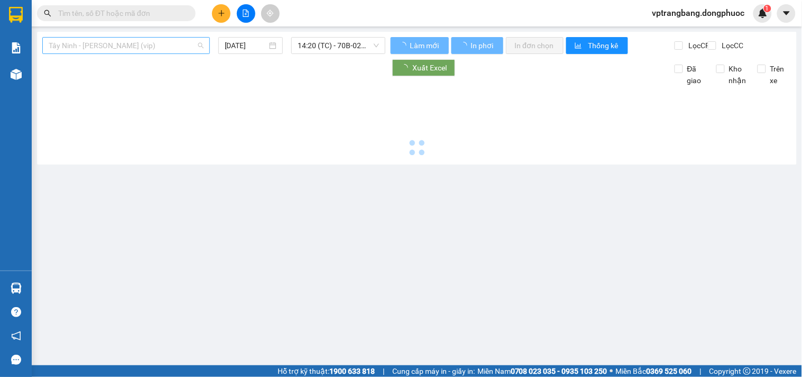
click at [110, 42] on span "Tây Ninh - Hồ Chí Minh (vip)" at bounding box center [126, 46] width 155 height 16
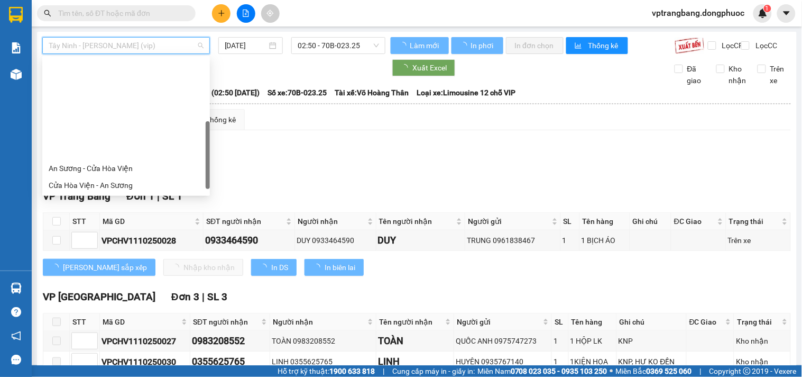
scroll to position [109, 0]
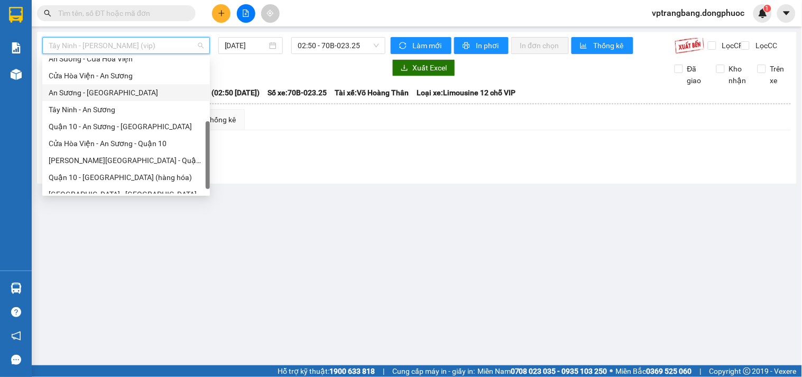
click at [97, 95] on div "An Sương - [GEOGRAPHIC_DATA]" at bounding box center [126, 93] width 155 height 12
type input "[DATE]"
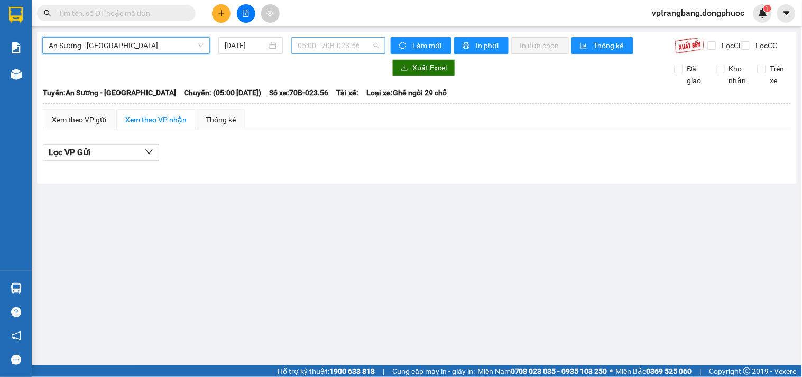
click at [337, 46] on span "05:00 - 70B-023.56" at bounding box center [338, 46] width 81 height 16
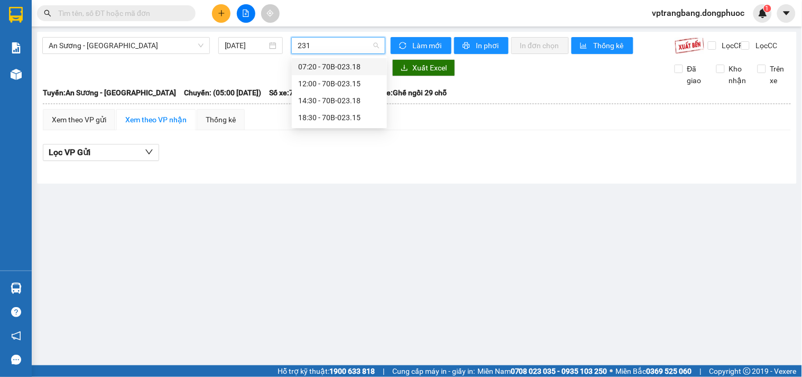
type input "2318"
click at [318, 85] on div "14:30 - 70B-023.18" at bounding box center [339, 84] width 83 height 12
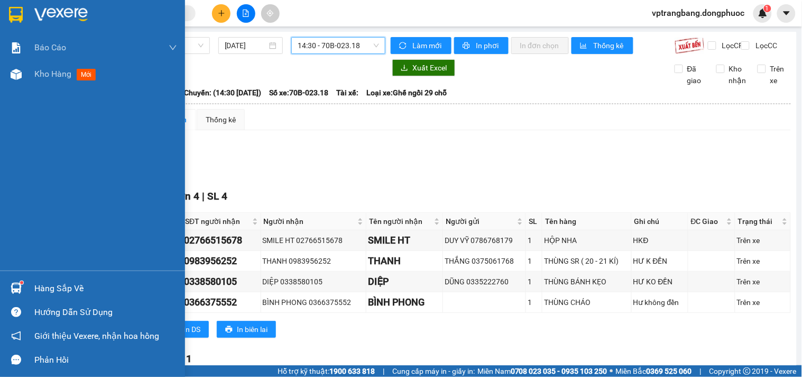
drag, startPoint x: 33, startPoint y: 282, endPoint x: 104, endPoint y: 265, distance: 73.5
click at [34, 282] on div "Hàng sắp về" at bounding box center [92, 288] width 185 height 24
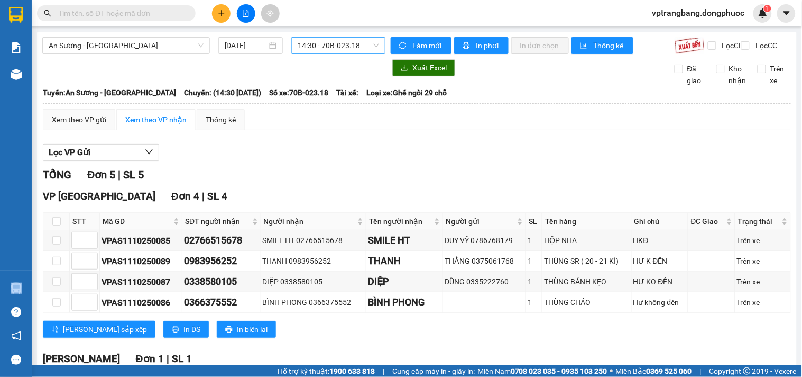
click at [518, 168] on section "Kết quả tìm kiếm ( 0 ) Bộ lọc No Data vptrangbang.dongphuoc 1 Báo cáo Mẫu 1: Bá…" at bounding box center [401, 188] width 802 height 377
click at [316, 46] on span "14:30 - 70B-023.18" at bounding box center [338, 46] width 81 height 16
type input "2334"
click at [330, 87] on div "15:00 - 70B-023.34" at bounding box center [336, 84] width 83 height 12
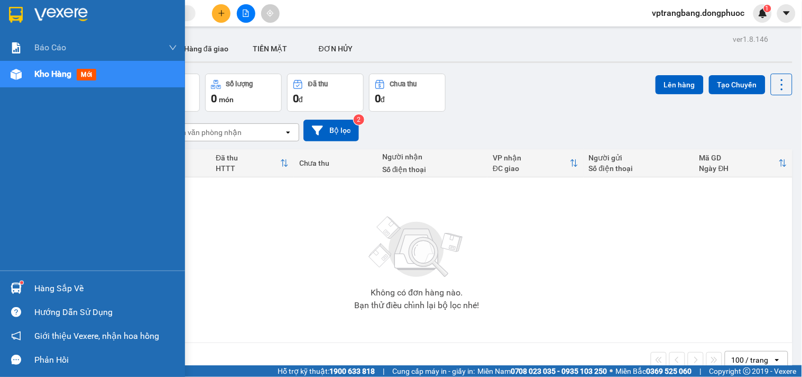
scroll to position [12, 0]
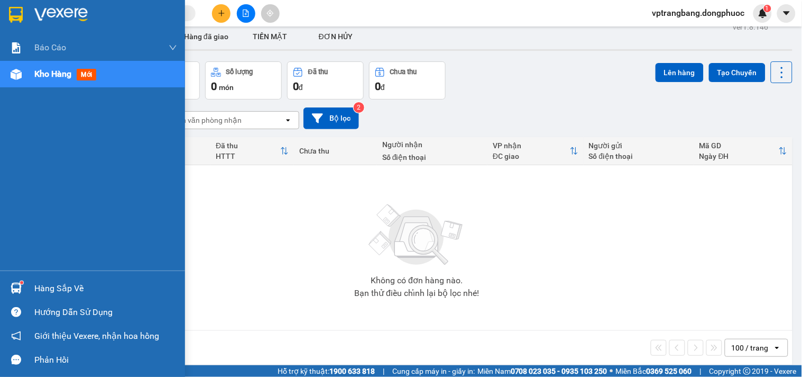
click at [48, 284] on div "Hàng sắp về" at bounding box center [105, 288] width 143 height 16
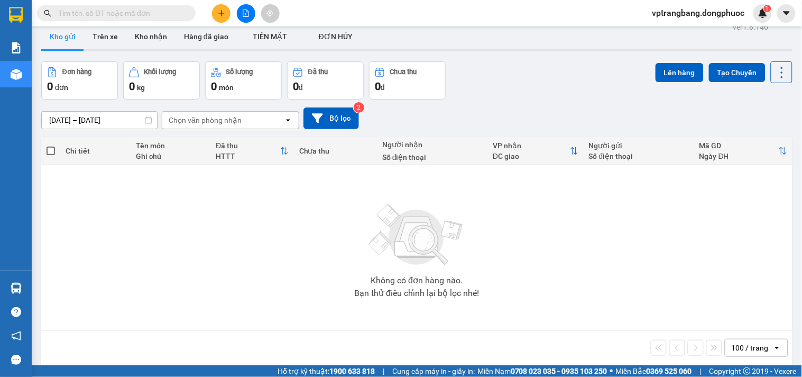
click at [543, 269] on section "Kết quả tìm kiếm ( 0 ) Bộ lọc No Data vptrangbang.dongphuoc 1 Báo cáo Mẫu 1: Bá…" at bounding box center [401, 188] width 802 height 377
click at [245, 14] on icon "file-add" at bounding box center [246, 13] width 6 height 7
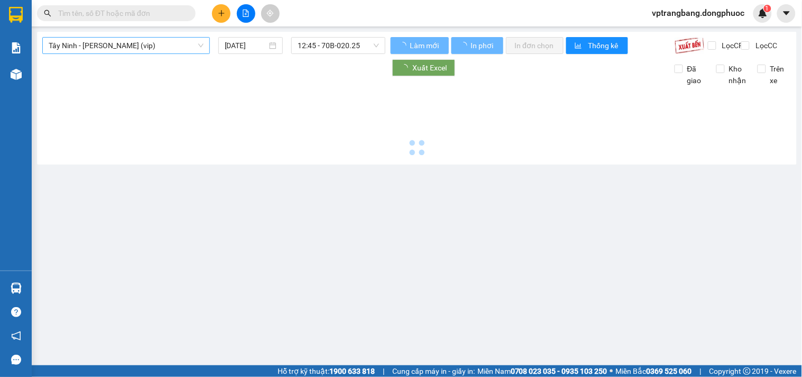
click at [112, 49] on span "Tây Ninh - [PERSON_NAME] (vip)" at bounding box center [126, 46] width 155 height 16
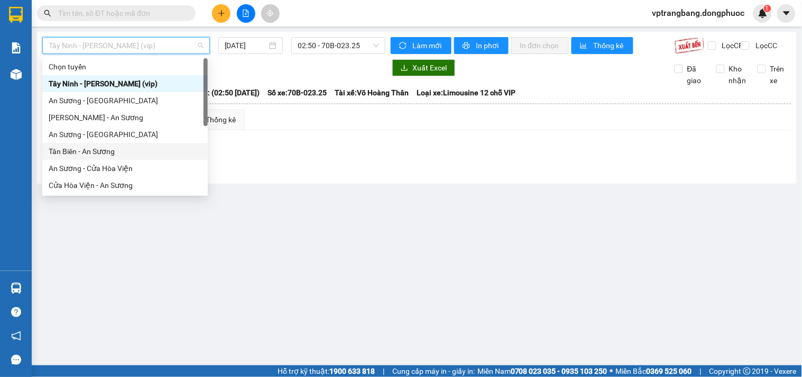
scroll to position [118, 0]
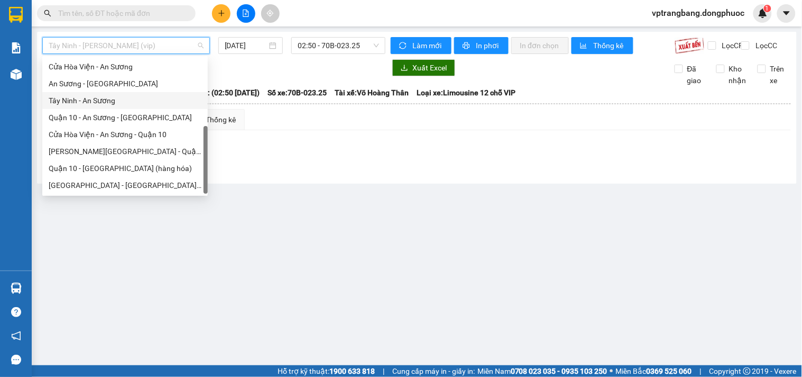
click at [88, 104] on div "Tây Ninh - An Sương" at bounding box center [125, 101] width 153 height 12
type input "[DATE]"
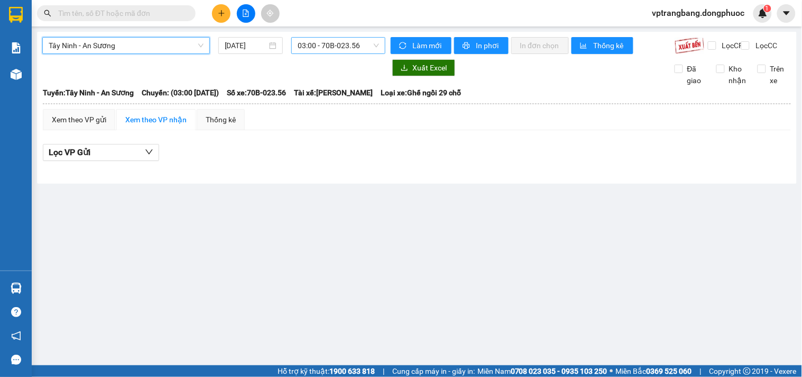
click at [362, 44] on span "03:00 - 70B-023.56" at bounding box center [338, 46] width 81 height 16
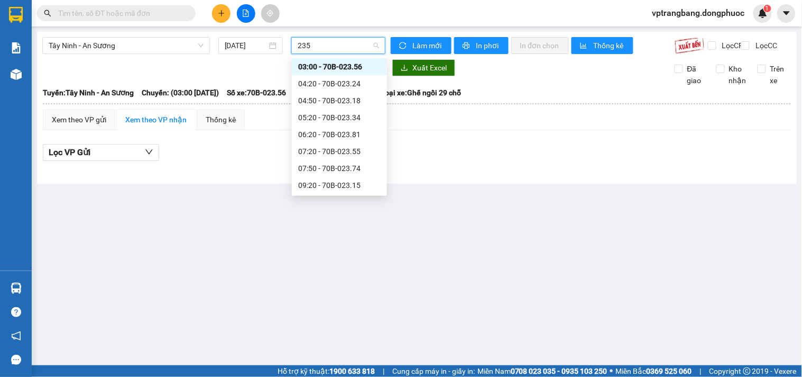
type input "2355"
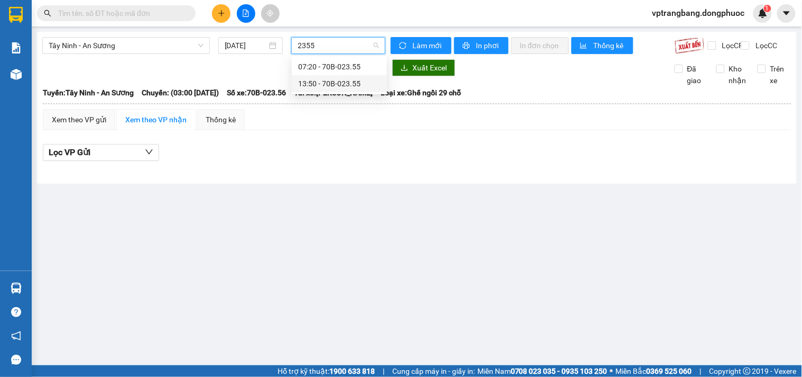
click at [335, 77] on div "13:50 - 70B-023.55" at bounding box center [339, 83] width 95 height 17
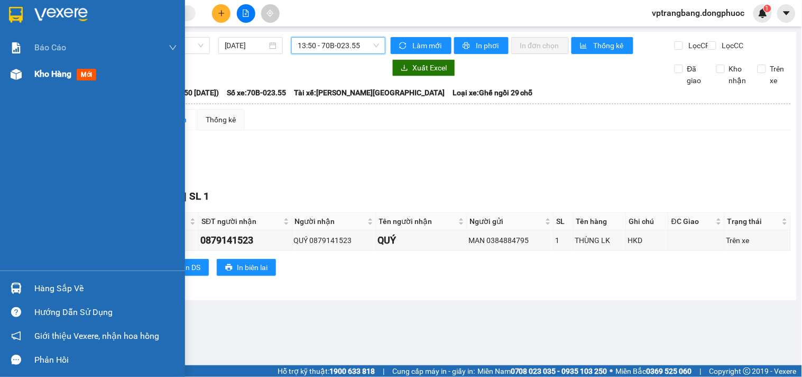
click at [40, 76] on span "Kho hàng" at bounding box center [52, 74] width 37 height 10
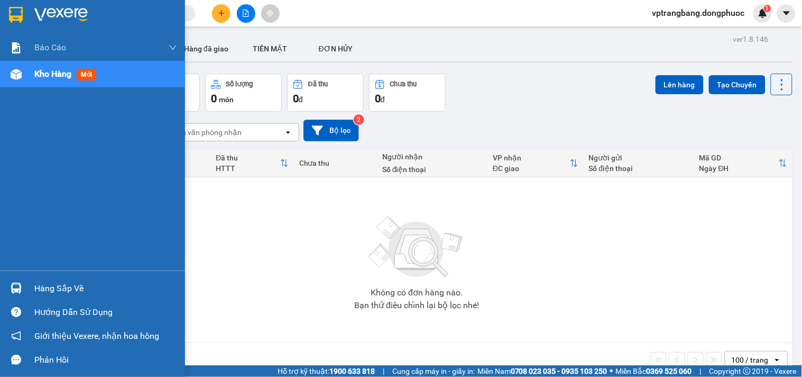
click at [48, 289] on div "Hàng sắp về" at bounding box center [105, 288] width 143 height 16
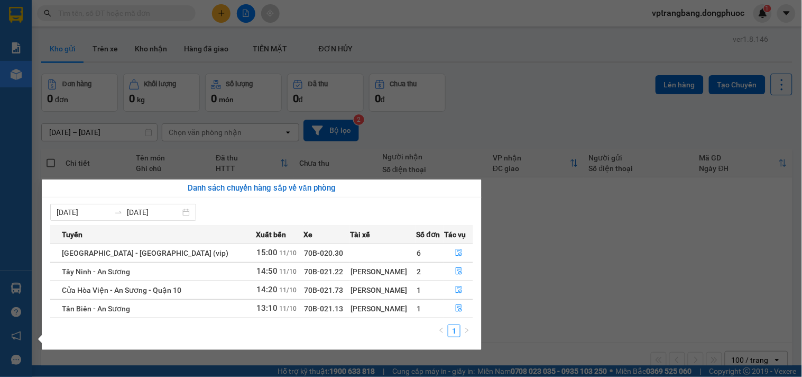
click at [501, 114] on section "Kết quả tìm kiếm ( 0 ) Bộ lọc No Data vptrangbang.dongphuoc 1 Báo cáo Mẫu 1: Bá…" at bounding box center [401, 188] width 802 height 377
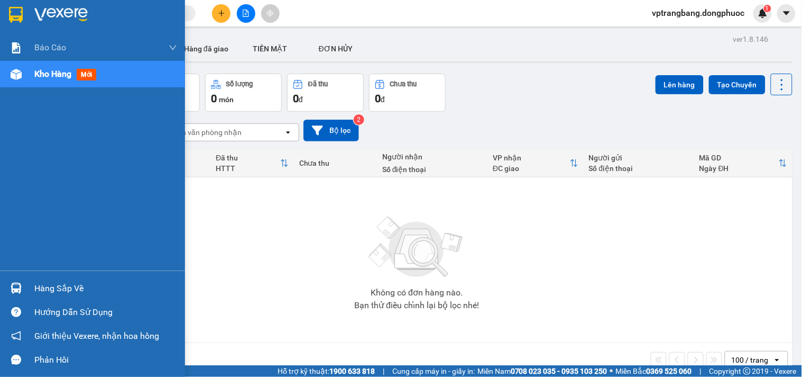
click at [42, 287] on div "Hàng sắp về" at bounding box center [105, 288] width 143 height 16
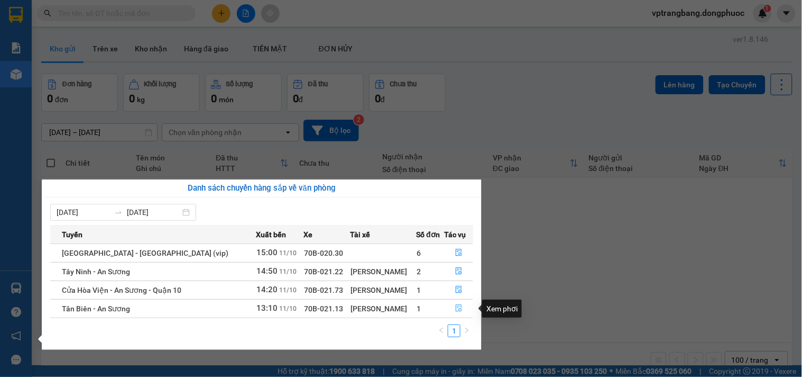
click at [456, 309] on icon "file-done" at bounding box center [458, 307] width 7 height 7
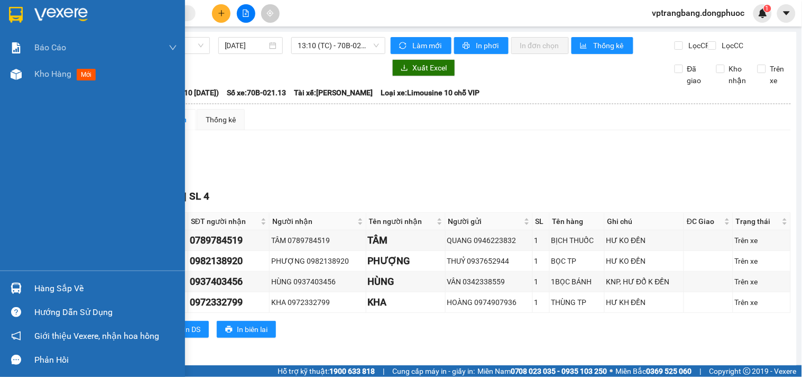
click at [29, 288] on div "Hàng sắp về" at bounding box center [92, 288] width 185 height 24
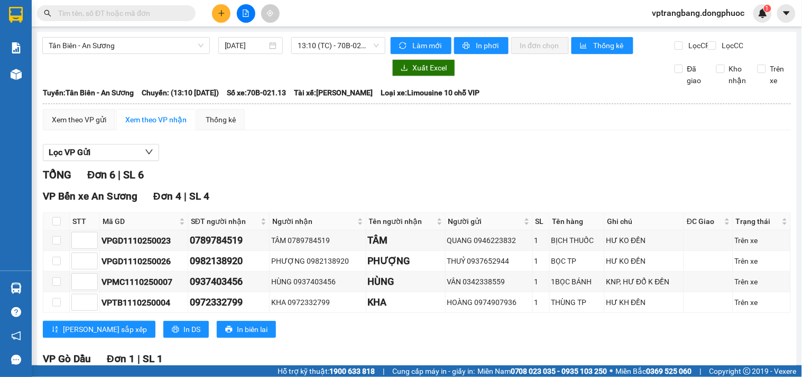
click at [462, 169] on section "Kết quả tìm kiếm ( 0 ) Bộ lọc No Data vptrangbang.dongphuoc 1 Báo cáo Mẫu 1: Bá…" at bounding box center [401, 188] width 802 height 377
click at [143, 47] on span "Tân Biên - An Sương" at bounding box center [126, 46] width 155 height 16
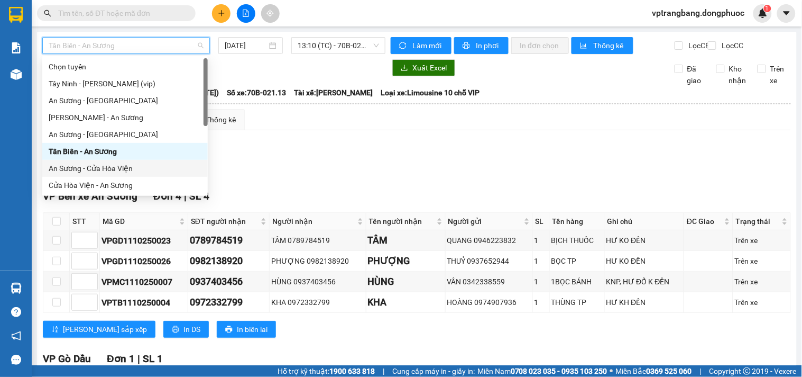
scroll to position [109, 0]
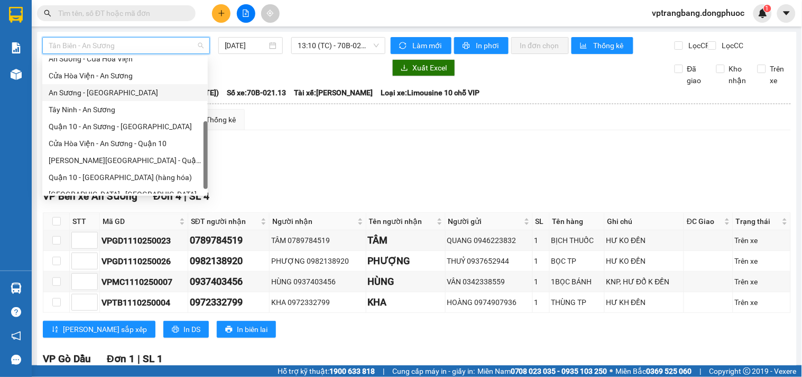
click at [96, 89] on div "An Sương - [GEOGRAPHIC_DATA]" at bounding box center [125, 93] width 153 height 12
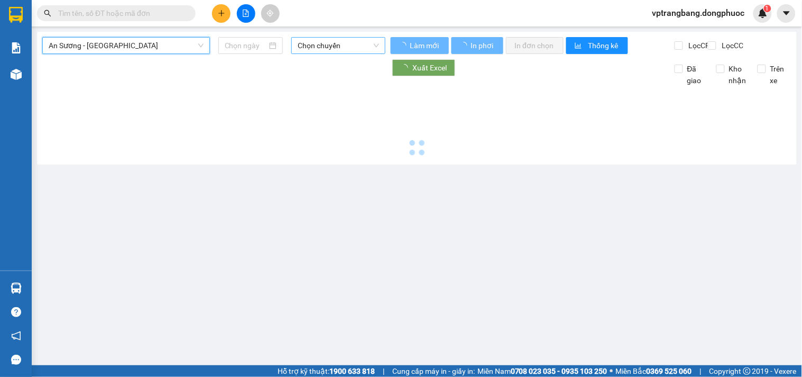
type input "[DATE]"
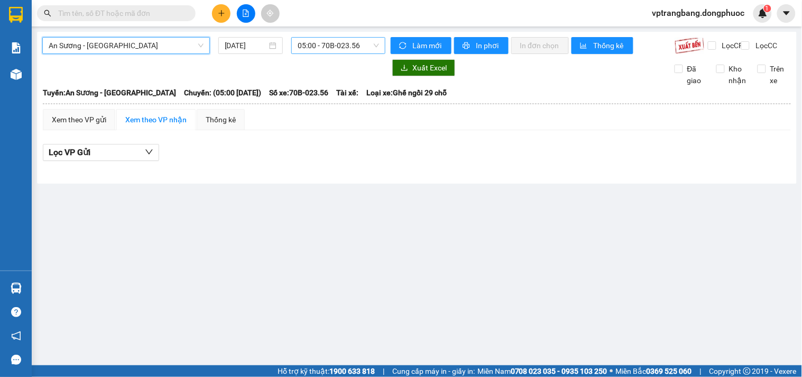
click at [316, 43] on span "05:00 - 70B-023.56" at bounding box center [338, 46] width 81 height 16
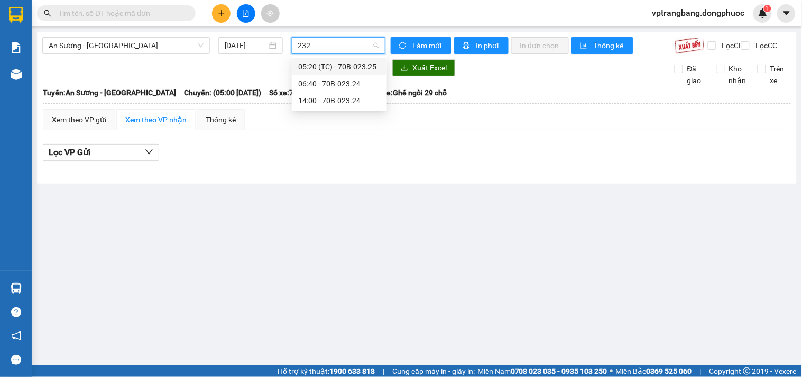
type input "2324"
click at [324, 83] on div "14:00 - 70B-023.24" at bounding box center [339, 84] width 83 height 12
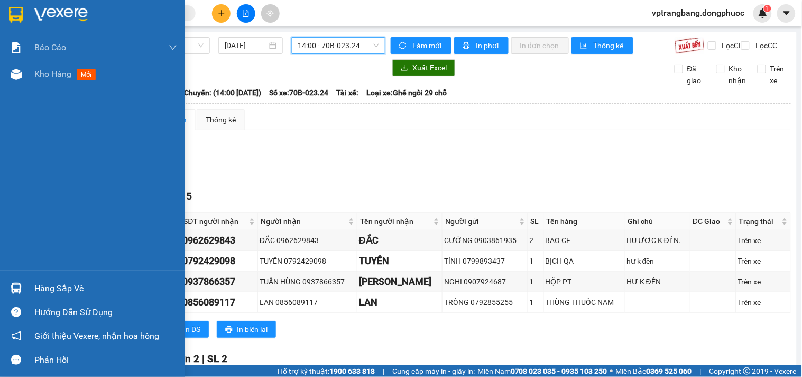
drag, startPoint x: 35, startPoint y: 288, endPoint x: 151, endPoint y: 275, distance: 116.5
click at [41, 287] on div "Hàng sắp về" at bounding box center [105, 288] width 143 height 16
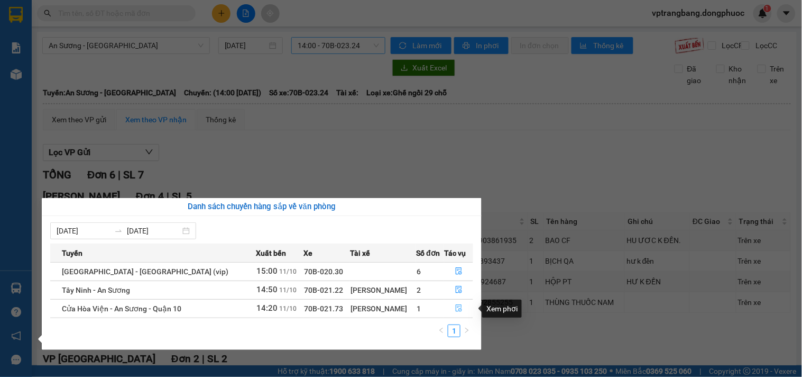
click at [457, 308] on icon "file-done" at bounding box center [458, 307] width 7 height 7
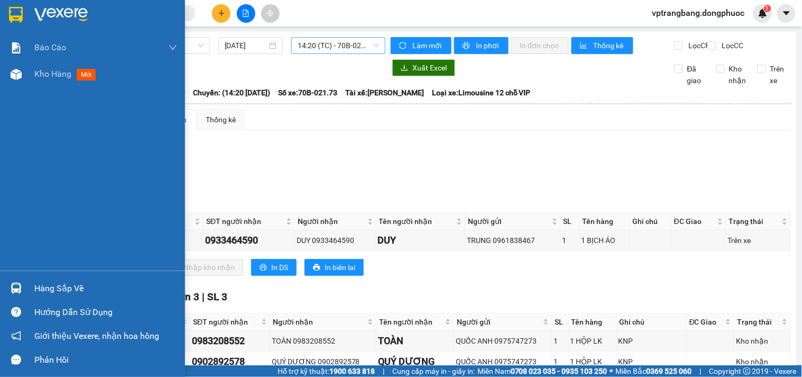
click at [35, 281] on div "Hàng sắp về" at bounding box center [105, 288] width 143 height 16
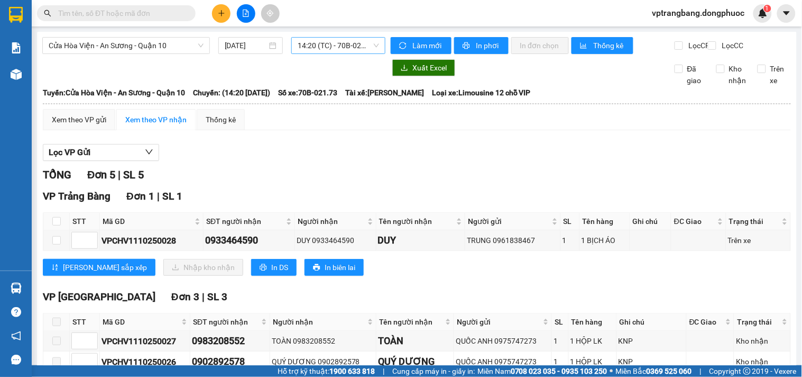
click at [404, 168] on section "Kết quả tìm kiếm ( 0 ) Bộ lọc No Data vptrangbang.dongphuoc 1 Báo cáo Mẫu 1: Bá…" at bounding box center [401, 188] width 802 height 377
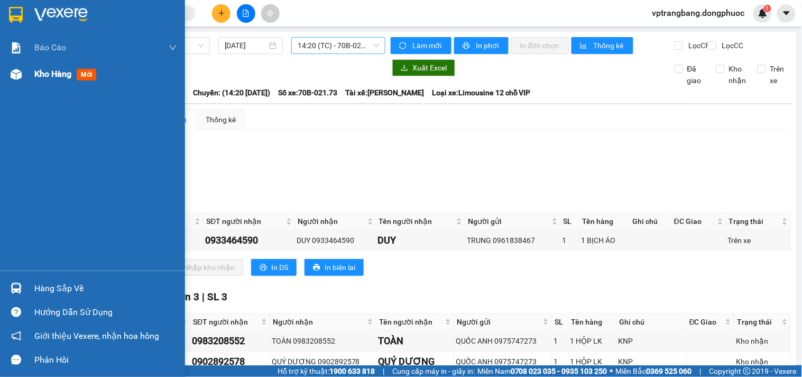
click at [41, 77] on span "Kho hàng" at bounding box center [52, 74] width 37 height 10
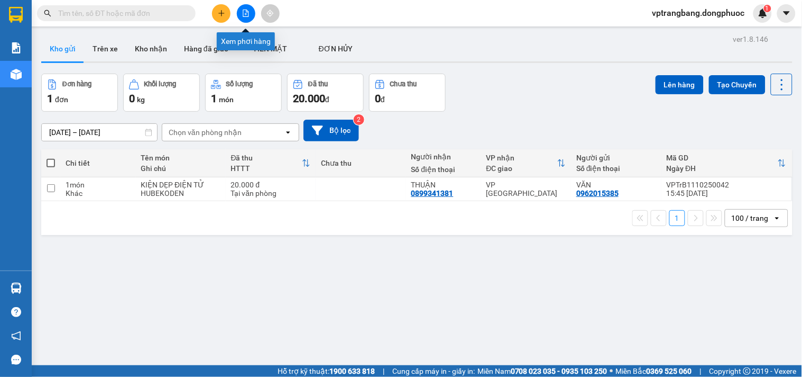
click at [243, 12] on icon "file-add" at bounding box center [246, 13] width 6 height 7
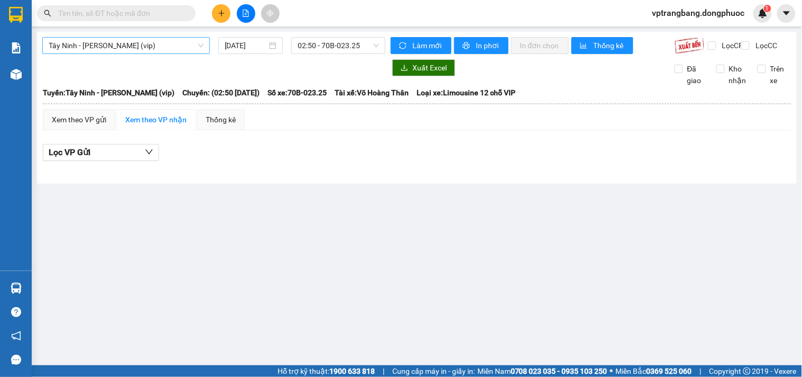
click at [147, 47] on span "Tây Ninh - [PERSON_NAME] (vip)" at bounding box center [126, 46] width 155 height 16
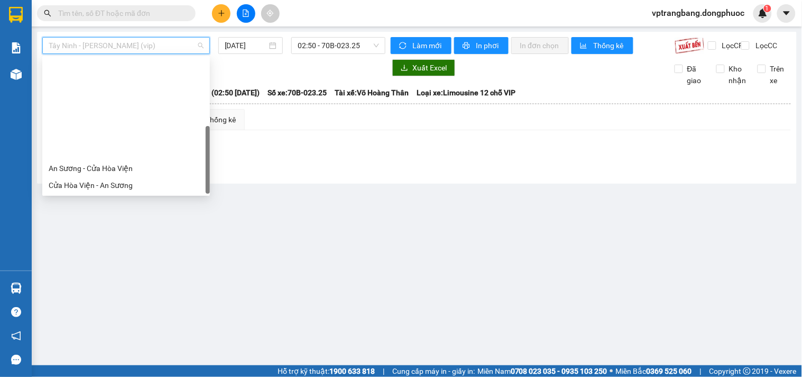
scroll to position [118, 0]
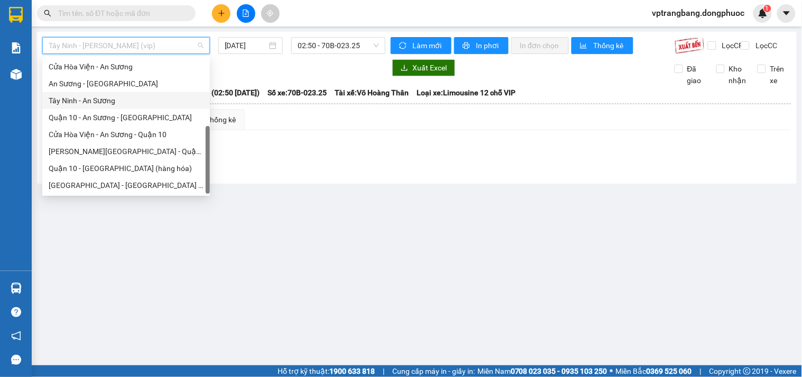
click at [104, 99] on div "Tây Ninh - An Sương" at bounding box center [126, 101] width 155 height 12
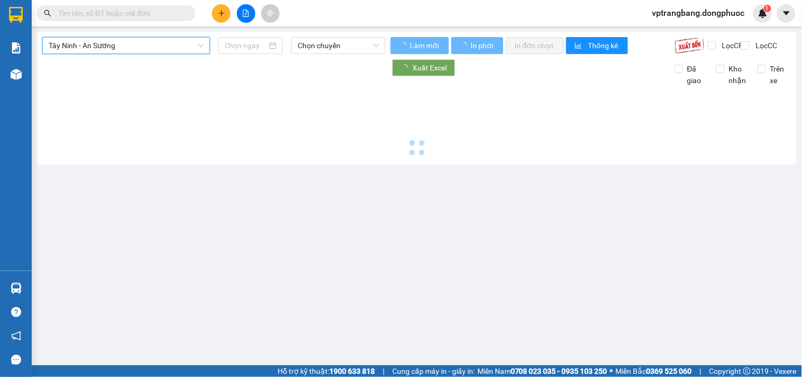
type input "[DATE]"
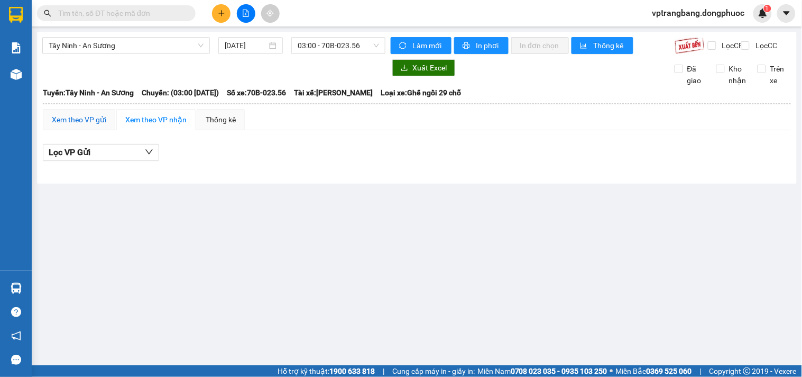
click at [101, 125] on div "Xem theo VP gửi" at bounding box center [79, 120] width 54 height 12
click at [348, 44] on span "03:00 - 70B-023.56" at bounding box center [338, 46] width 81 height 16
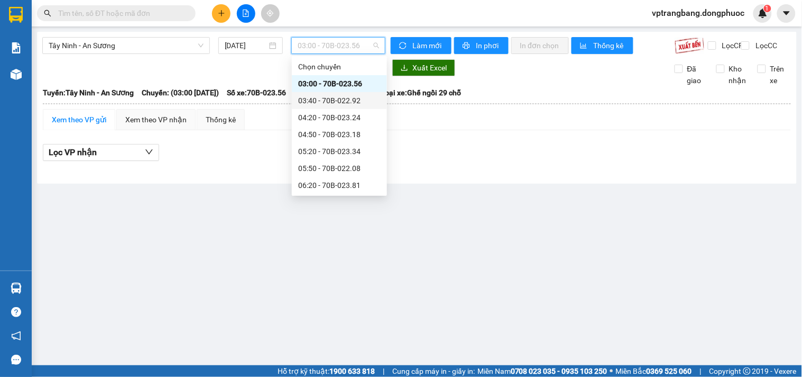
click at [335, 101] on div "03:40 - 70B-022.92" at bounding box center [339, 101] width 83 height 12
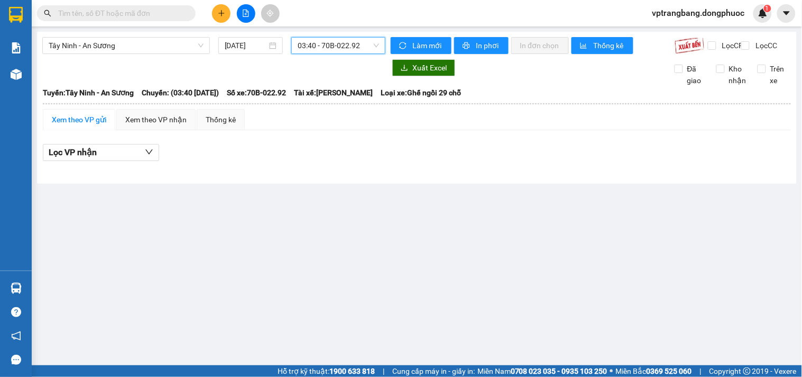
click at [334, 40] on span "03:40 - 70B-022.92" at bounding box center [338, 46] width 81 height 16
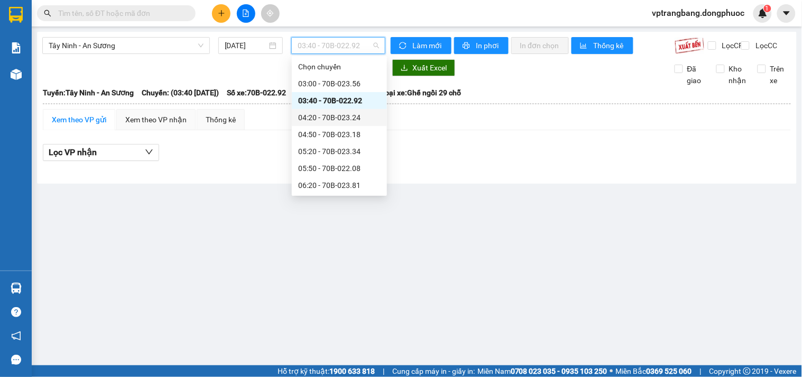
click at [339, 118] on div "04:20 - 70B-023.24" at bounding box center [339, 118] width 83 height 12
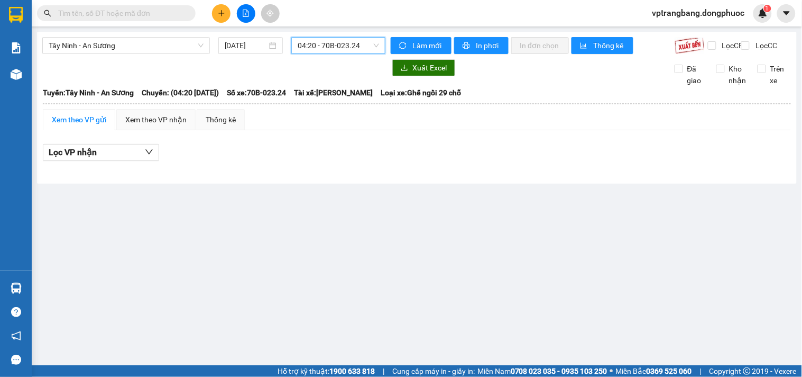
click at [316, 47] on span "04:20 - 70B-023.24" at bounding box center [338, 46] width 81 height 16
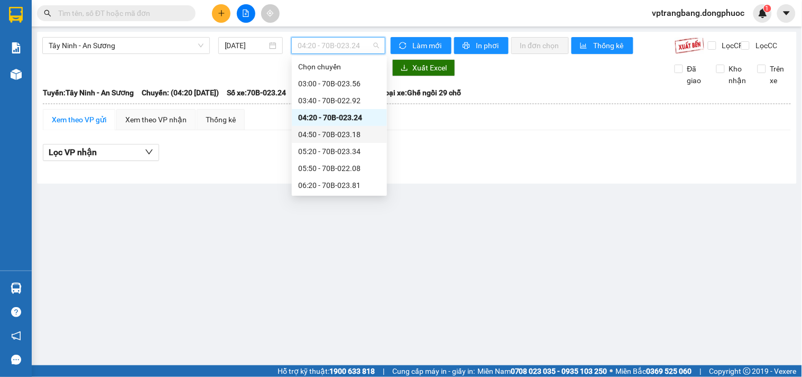
click at [331, 131] on div "04:50 - 70B-023.18" at bounding box center [339, 135] width 83 height 12
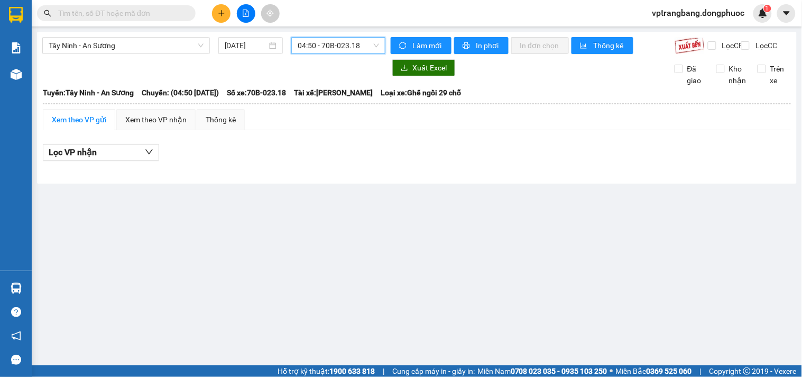
click at [316, 52] on span "04:50 - 70B-023.18" at bounding box center [338, 46] width 81 height 16
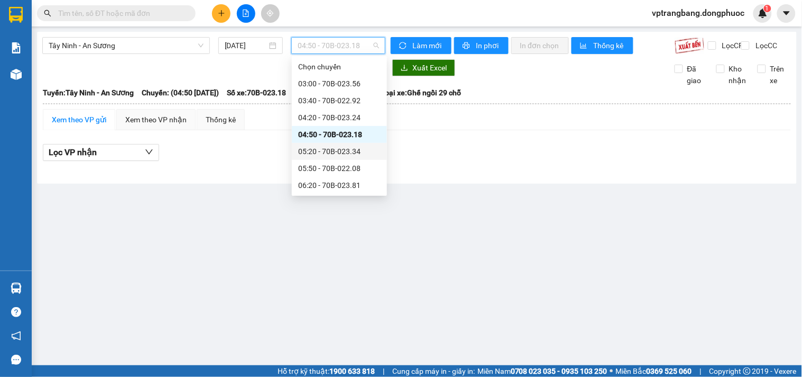
click at [324, 149] on div "05:20 - 70B-023.34" at bounding box center [339, 151] width 83 height 12
click at [325, 50] on span "05:20 - 70B-023.34" at bounding box center [338, 46] width 81 height 16
click at [334, 170] on div "05:50 - 70B-022.08" at bounding box center [339, 168] width 83 height 12
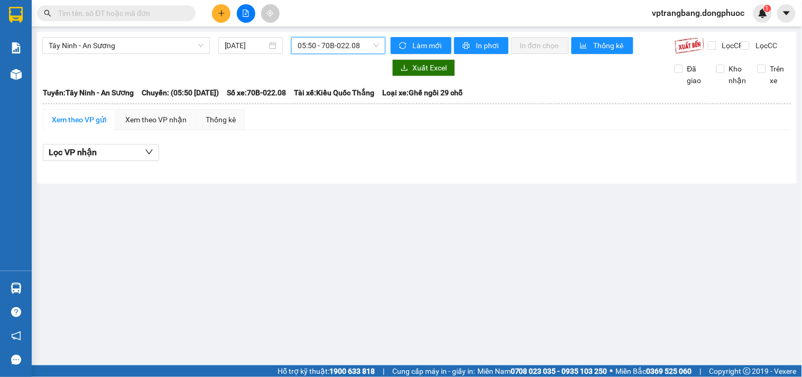
click at [369, 38] on span "05:50 - 70B-022.08" at bounding box center [338, 46] width 81 height 16
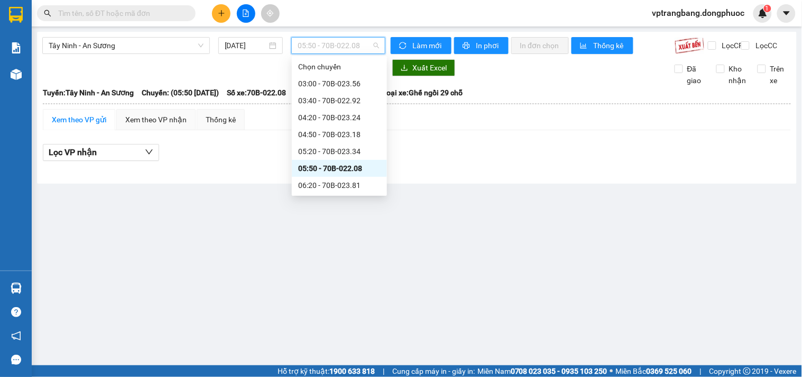
scroll to position [59, 0]
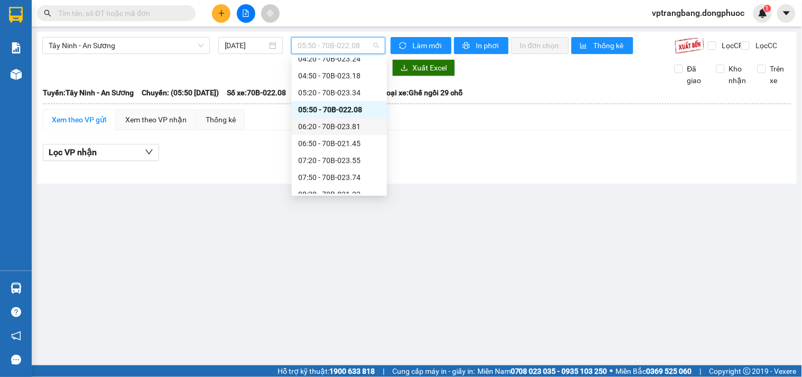
click at [327, 127] on div "06:20 - 70B-023.81" at bounding box center [339, 127] width 83 height 12
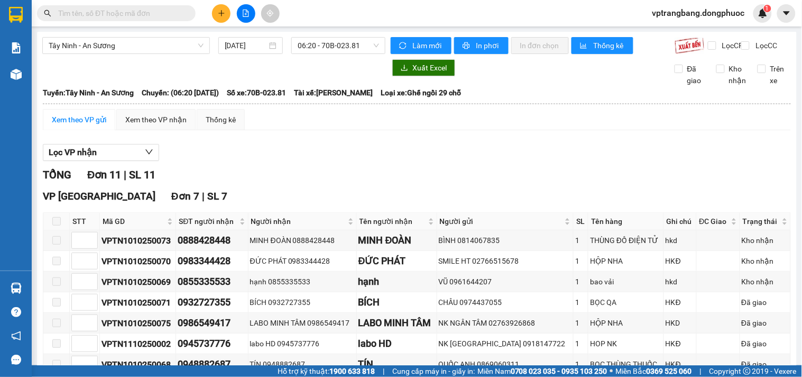
click at [321, 44] on span "06:20 - 70B-023.81" at bounding box center [338, 46] width 81 height 16
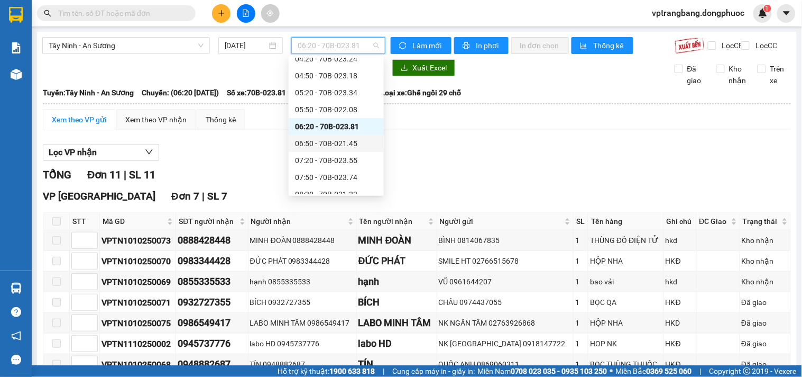
click at [331, 149] on div "06:50 - 70B-021.45" at bounding box center [336, 144] width 83 height 12
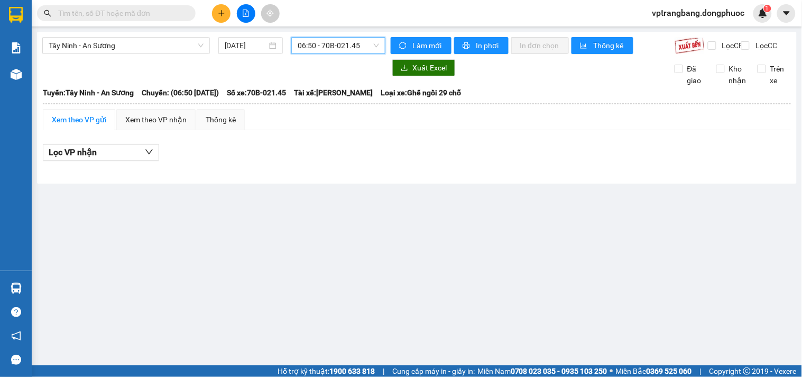
click at [321, 45] on span "06:50 - 70B-021.45" at bounding box center [338, 46] width 81 height 16
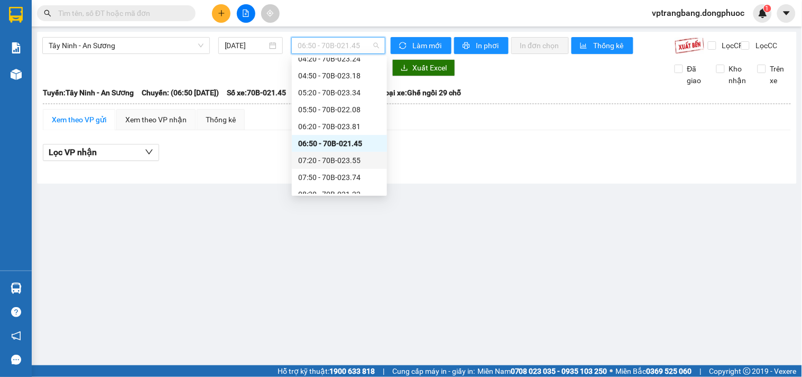
click at [323, 159] on div "07:20 - 70B-023.55" at bounding box center [339, 160] width 83 height 12
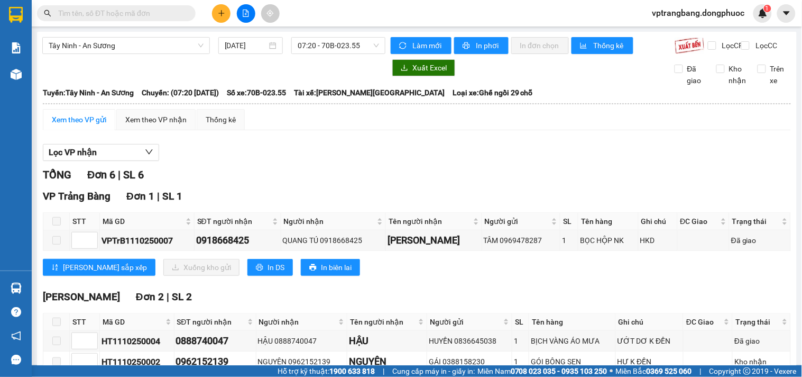
click at [309, 47] on span "07:20 - 70B-023.55" at bounding box center [338, 46] width 81 height 16
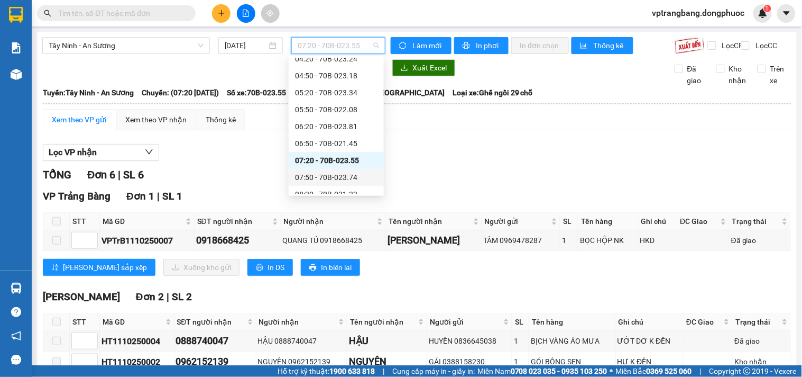
click at [325, 177] on div "07:50 - 70B-023.74" at bounding box center [336, 177] width 83 height 12
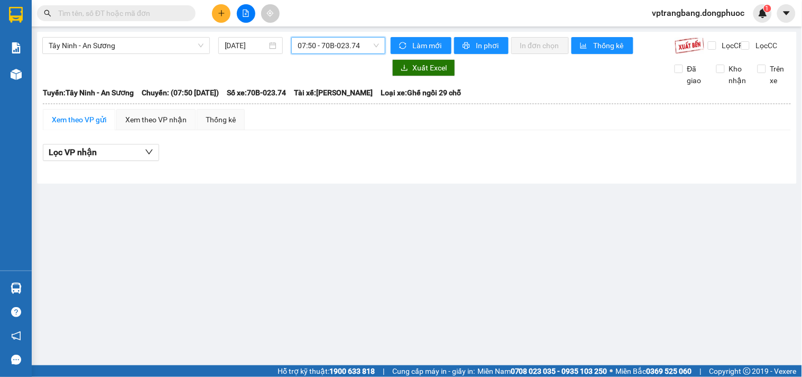
click at [360, 41] on span "07:50 - 70B-023.74" at bounding box center [338, 46] width 81 height 16
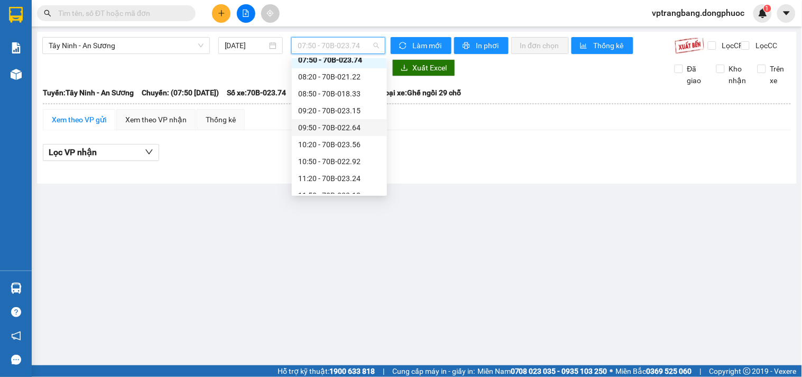
scroll to position [117, 0]
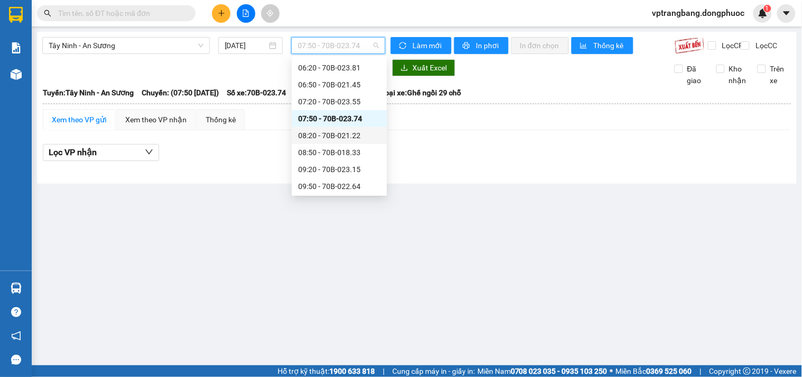
click at [342, 141] on div "08:20 - 70B-021.22" at bounding box center [339, 136] width 83 height 12
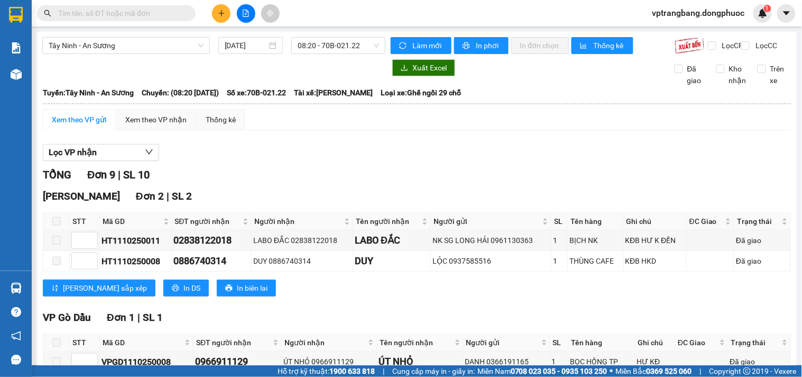
click at [296, 161] on div "Lọc VP nhận" at bounding box center [417, 152] width 748 height 17
click at [174, 70] on div at bounding box center [213, 67] width 343 height 17
drag, startPoint x: 244, startPoint y: 170, endPoint x: 258, endPoint y: 178, distance: 15.2
click at [325, 51] on span "08:20 - 70B-021.22" at bounding box center [338, 46] width 81 height 16
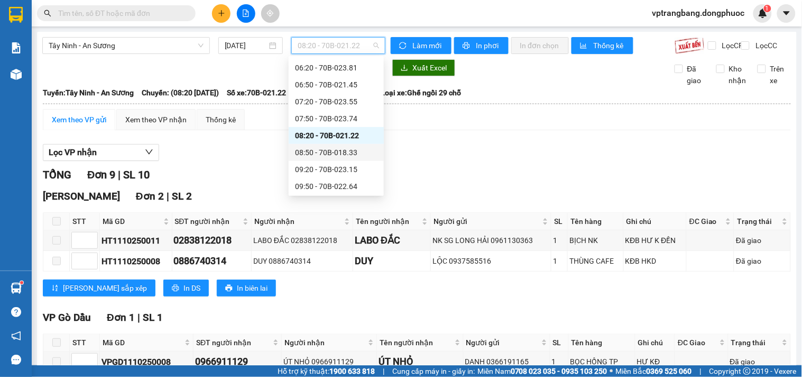
click at [320, 151] on div "08:50 - 70B-018.33" at bounding box center [336, 153] width 83 height 12
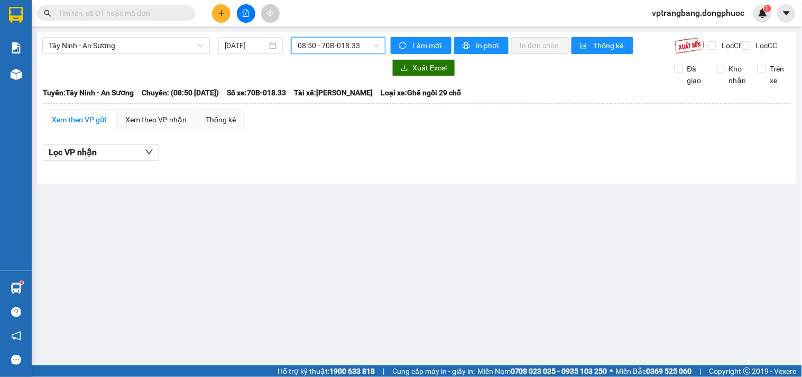
click at [350, 46] on span "08:50 - 70B-018.33" at bounding box center [338, 46] width 81 height 16
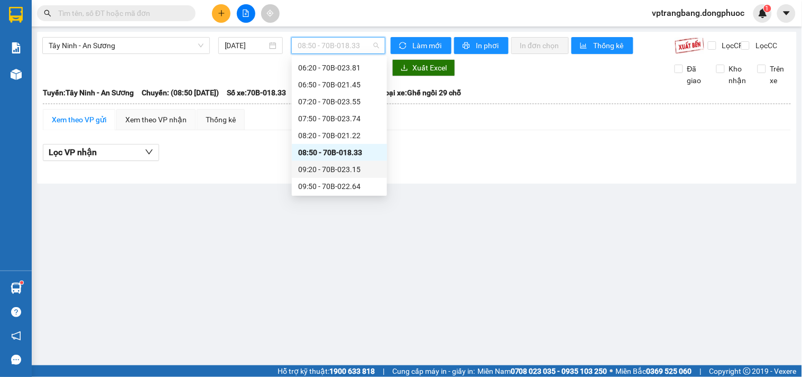
click at [337, 170] on div "09:20 - 70B-023.15" at bounding box center [339, 169] width 83 height 12
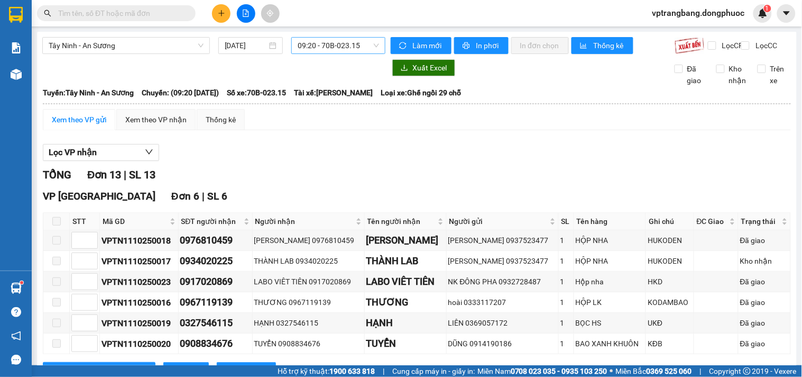
click at [298, 49] on span "09:20 - 70B-023.15" at bounding box center [338, 46] width 81 height 16
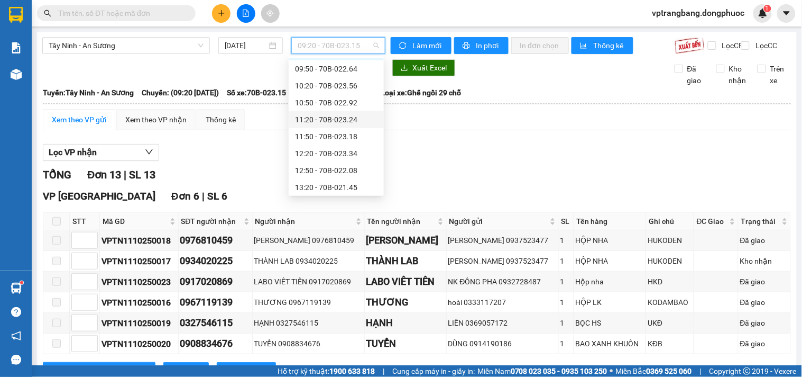
scroll to position [176, 0]
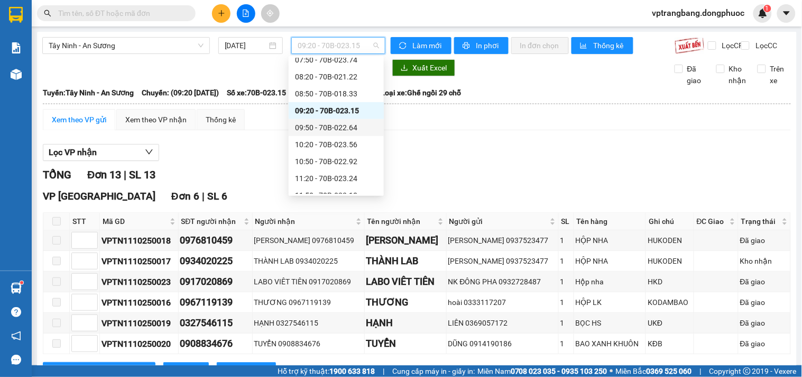
click at [342, 128] on div "09:50 - 70B-022.64" at bounding box center [336, 128] width 83 height 12
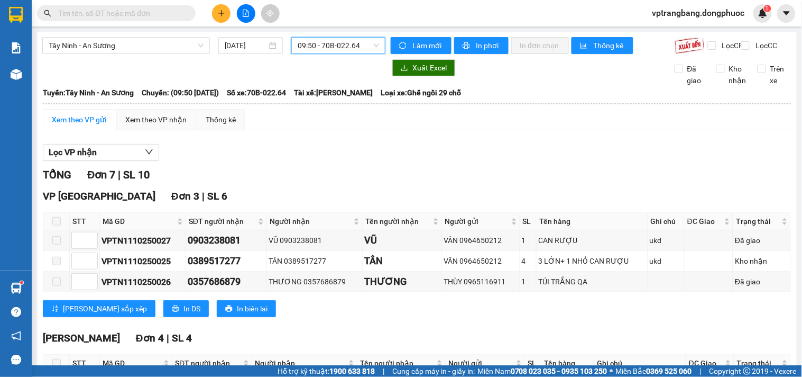
click at [319, 49] on span "09:50 - 70B-022.64" at bounding box center [338, 46] width 81 height 16
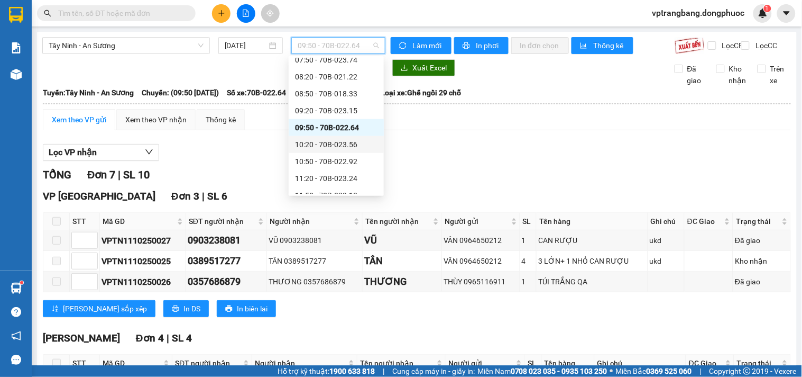
click at [330, 141] on div "10:20 - 70B-023.56" at bounding box center [336, 145] width 83 height 12
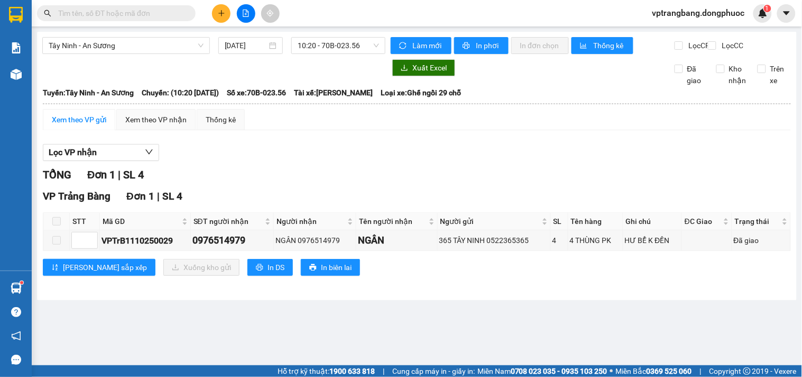
click at [277, 171] on div "Lọc VP nhận TỔNG Đơn 1 | SL 4 VP Trảng Bàng Đơn 1 | SL 4 STT Mã GD SĐT người nh…" at bounding box center [417, 214] width 748 height 150
click at [289, 161] on div "Lọc VP nhận" at bounding box center [417, 152] width 748 height 17
click at [291, 161] on div "Lọc VP nhận" at bounding box center [417, 152] width 748 height 17
click at [336, 171] on div "Lọc VP nhận TỔNG Đơn 1 | SL 4 VP Trảng Bàng Đơn 1 | SL 4 STT Mã GD SĐT người nh…" at bounding box center [417, 214] width 748 height 150
click at [323, 151] on div "Lọc VP nhận TỔNG Đơn 1 | SL 4 VP Trảng Bàng Đơn 1 | SL 4 STT Mã GD SĐT người nh…" at bounding box center [417, 214] width 748 height 150
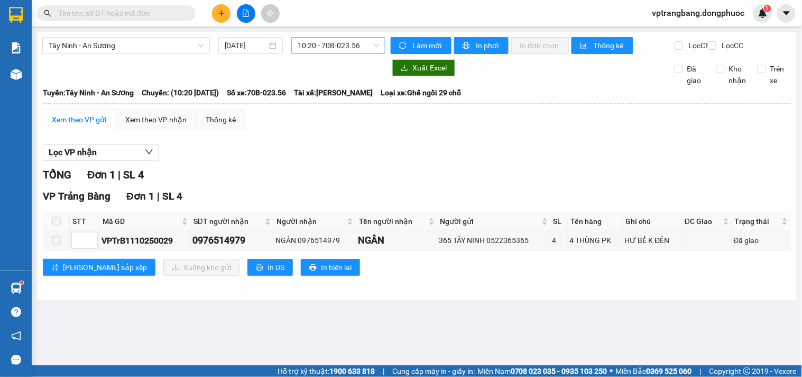
click at [369, 41] on span "10:20 - 70B-023.56" at bounding box center [338, 46] width 81 height 16
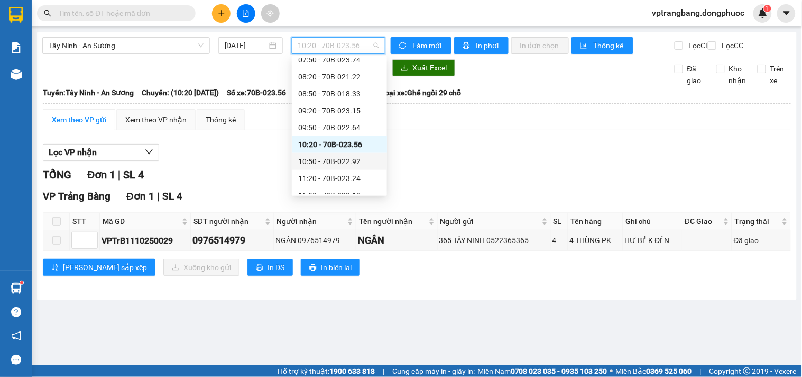
click at [458, 150] on div "Lọc VP nhận TỔNG Đơn 1 | SL 4 VP Trảng Bàng Đơn 1 | SL 4 STT Mã GD SĐT người nh…" at bounding box center [417, 214] width 748 height 150
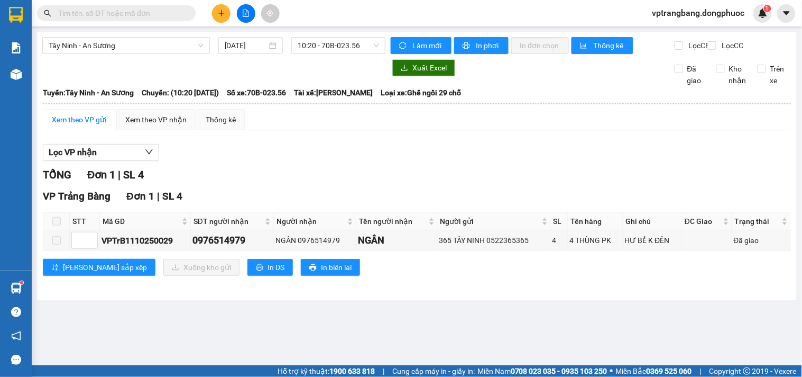
click at [459, 161] on div "Lọc VP nhận" at bounding box center [417, 152] width 748 height 17
drag, startPoint x: 234, startPoint y: 170, endPoint x: 264, endPoint y: 108, distance: 69.1
click at [234, 161] on div "Lọc VP nhận" at bounding box center [417, 152] width 748 height 17
click at [300, 41] on span "10:20 - 70B-023.56" at bounding box center [338, 46] width 81 height 16
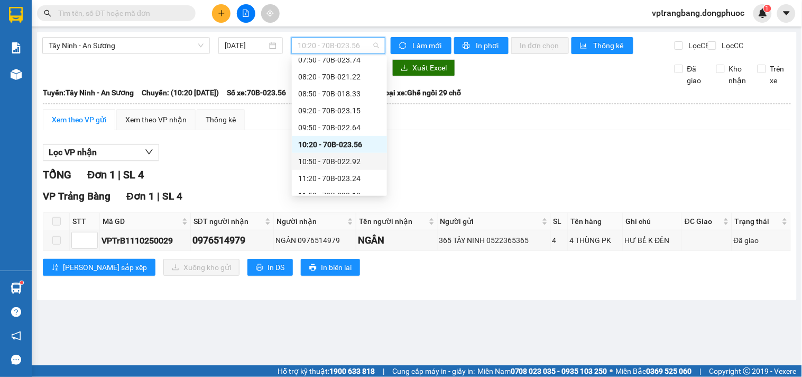
click at [336, 165] on div "10:50 - 70B-022.92" at bounding box center [339, 162] width 83 height 12
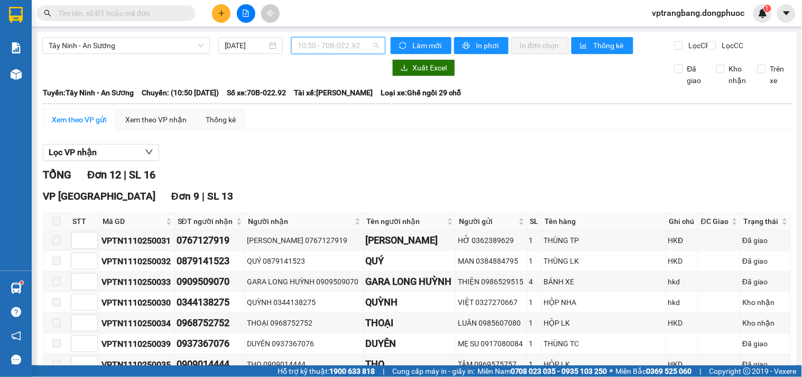
click at [321, 50] on span "10:50 - 70B-022.92" at bounding box center [338, 46] width 81 height 16
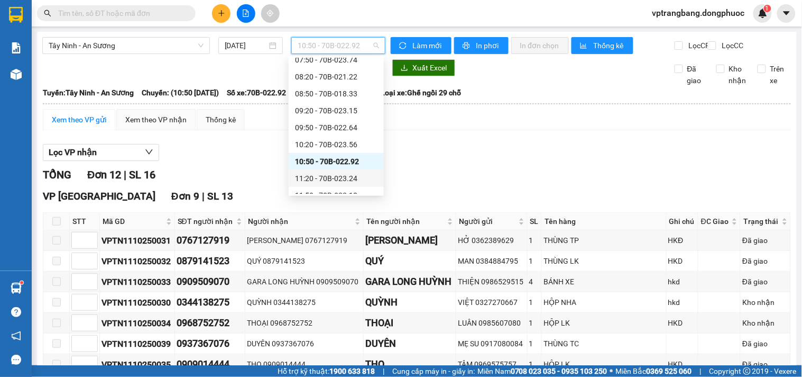
click at [329, 175] on div "11:20 - 70B-023.24" at bounding box center [336, 178] width 83 height 12
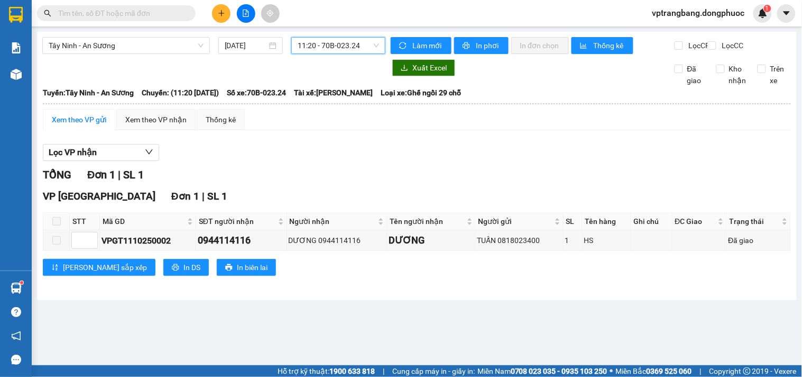
click at [323, 40] on span "11:20 - 70B-023.24" at bounding box center [338, 46] width 81 height 16
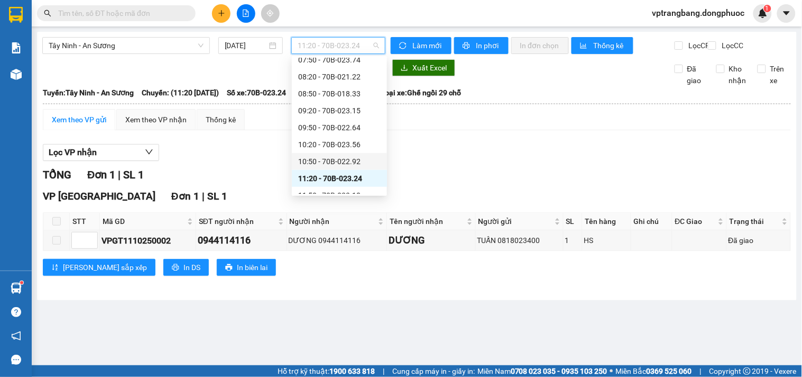
scroll to position [235, 0]
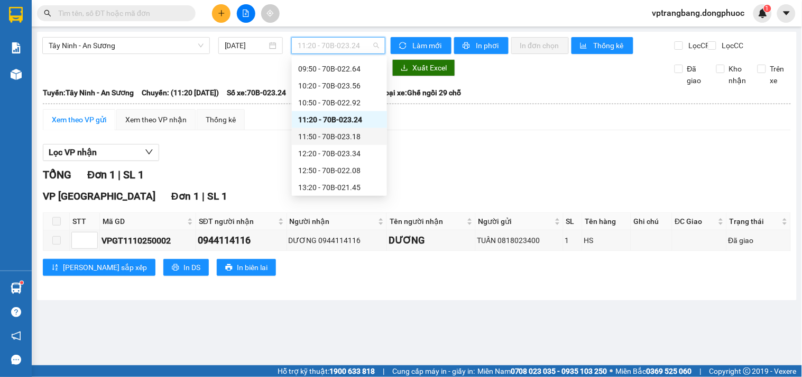
click at [332, 140] on div "11:50 - 70B-023.18" at bounding box center [339, 137] width 83 height 12
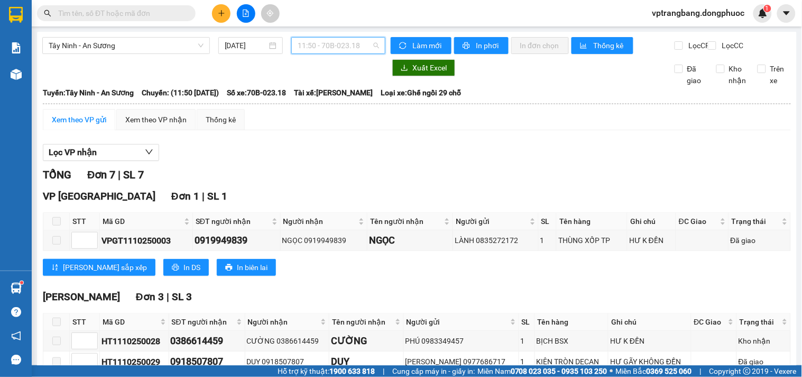
click at [314, 45] on span "11:50 - 70B-023.18" at bounding box center [338, 46] width 81 height 16
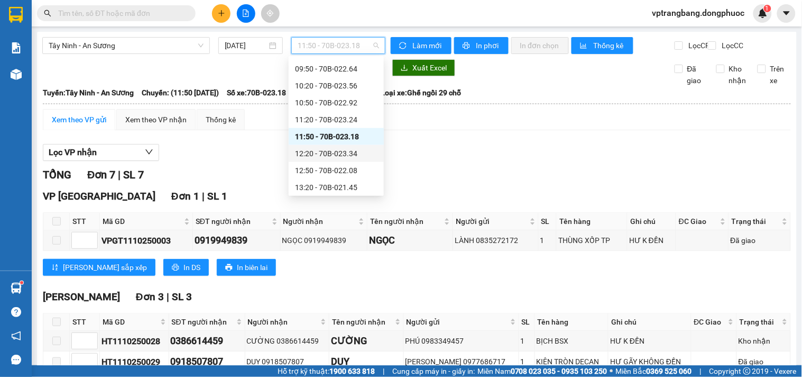
click at [334, 151] on div "12:20 - 70B-023.34" at bounding box center [336, 154] width 83 height 12
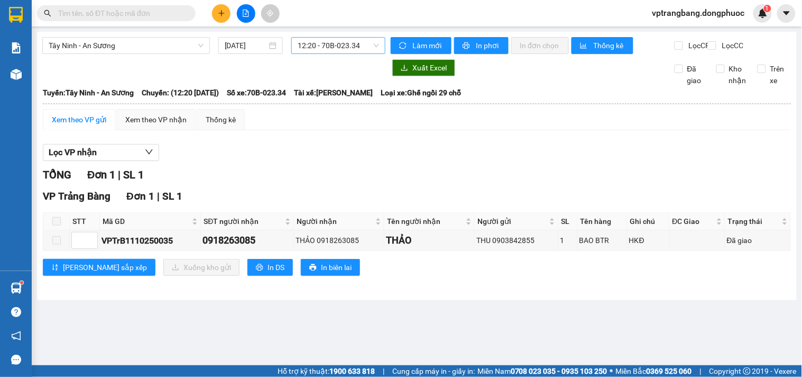
click at [314, 43] on span "12:20 - 70B-023.34" at bounding box center [338, 46] width 81 height 16
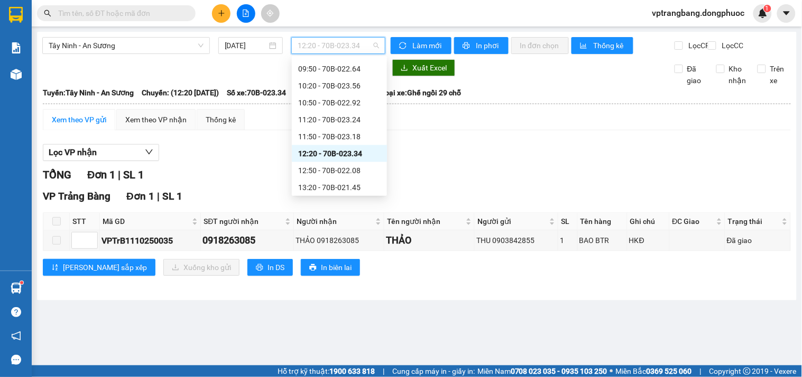
scroll to position [294, 0]
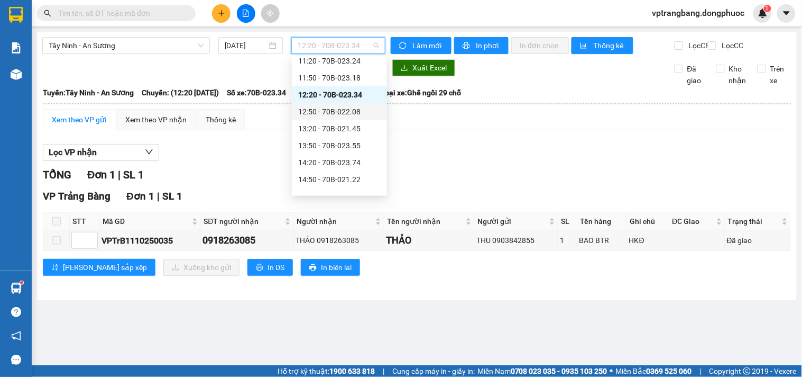
click at [336, 106] on div "12:50 - 70B-022.08" at bounding box center [339, 112] width 83 height 12
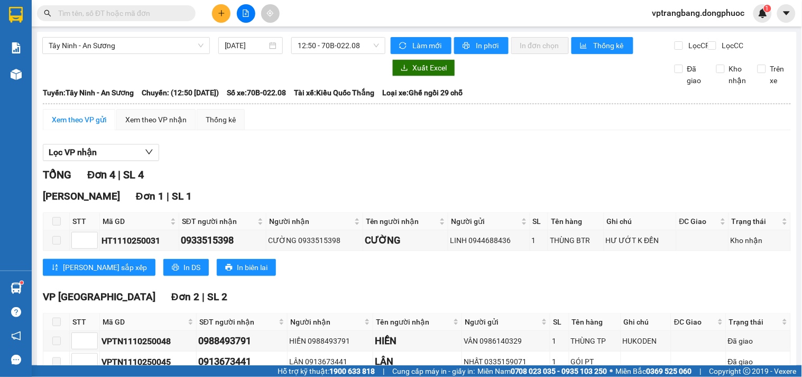
click at [298, 204] on div "Hòa Thành Đơn 1 | SL 1" at bounding box center [417, 196] width 748 height 16
click at [326, 50] on span "12:50 - 70B-022.08" at bounding box center [338, 46] width 81 height 16
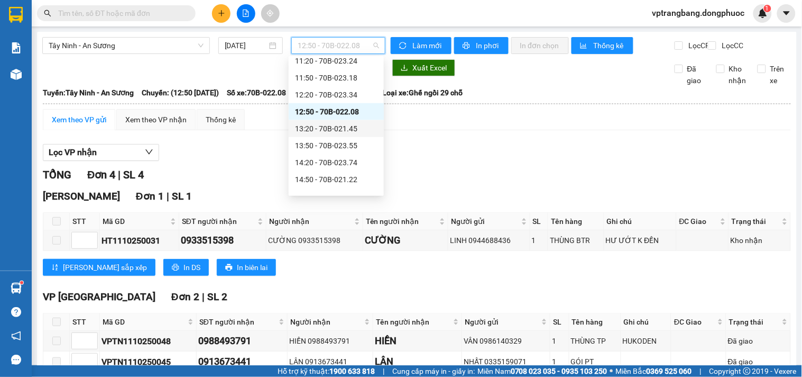
click at [344, 130] on div "13:20 - 70B-021.45" at bounding box center [336, 129] width 83 height 12
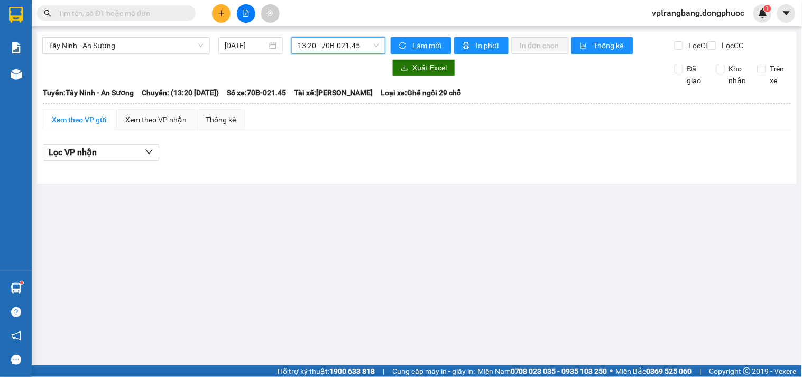
click at [331, 46] on span "13:20 - 70B-021.45" at bounding box center [338, 46] width 81 height 16
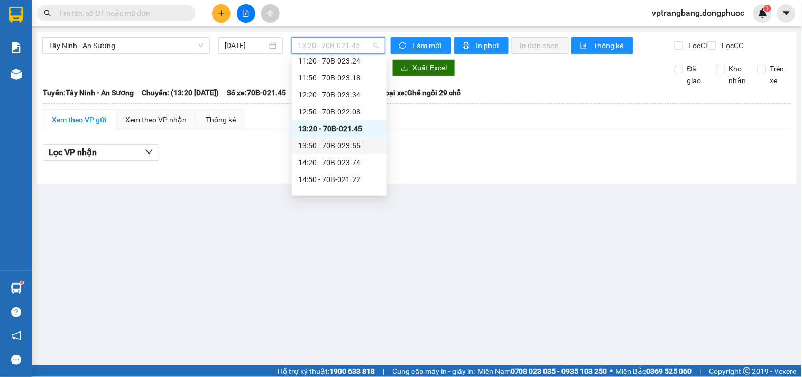
click at [330, 144] on div "13:50 - 70B-023.55" at bounding box center [339, 146] width 83 height 12
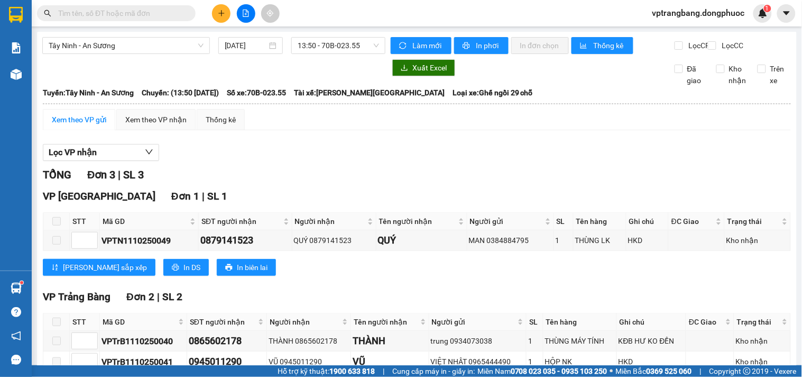
click at [286, 174] on div "Lọc VP nhận TỔNG Đơn 3 | SL 3 VP Tây Ninh Đơn 1 | SL 1 STT Mã GD SĐT người nhận…" at bounding box center [417, 274] width 748 height 271
click at [312, 44] on span "13:50 - 70B-023.55" at bounding box center [338, 46] width 81 height 16
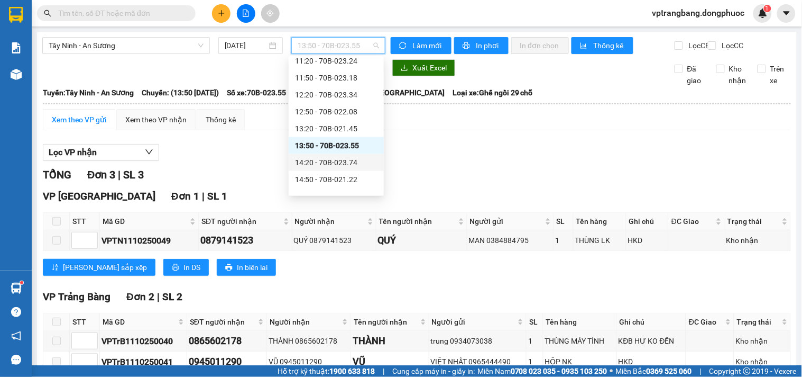
click at [342, 163] on div "14:20 - 70B-023.74" at bounding box center [336, 163] width 83 height 12
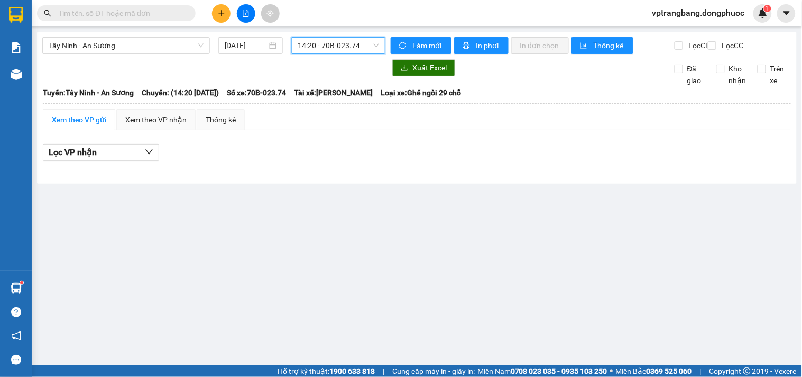
click at [315, 49] on span "14:20 - 70B-023.74" at bounding box center [338, 46] width 81 height 16
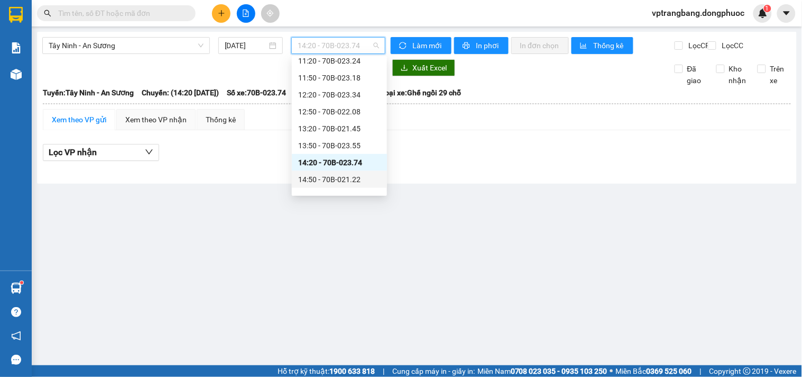
click at [335, 179] on div "14:50 - 70B-021.22" at bounding box center [339, 180] width 83 height 12
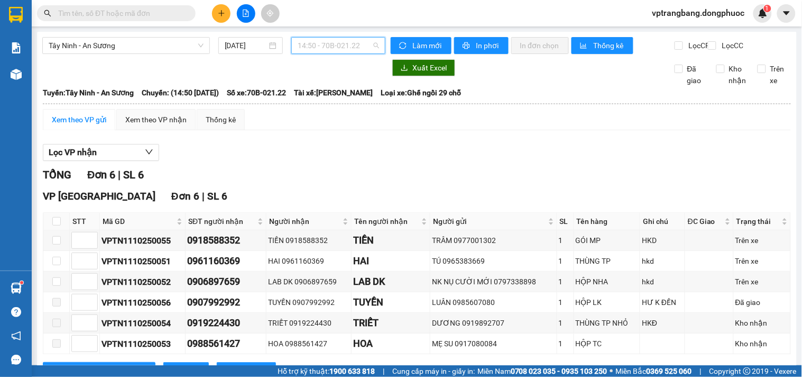
click at [340, 51] on span "14:50 - 70B-021.22" at bounding box center [338, 46] width 81 height 16
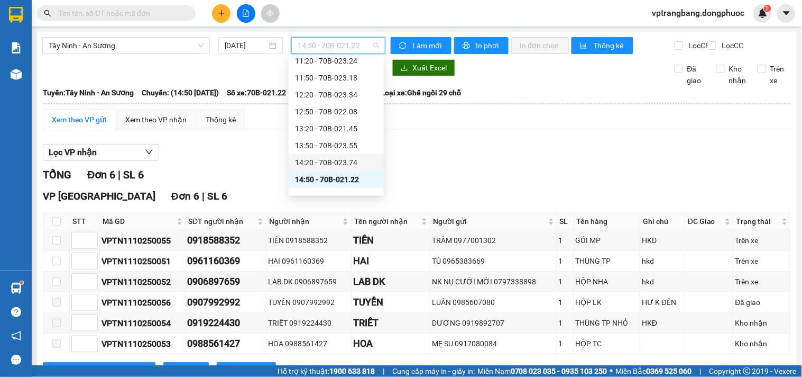
scroll to position [352, 0]
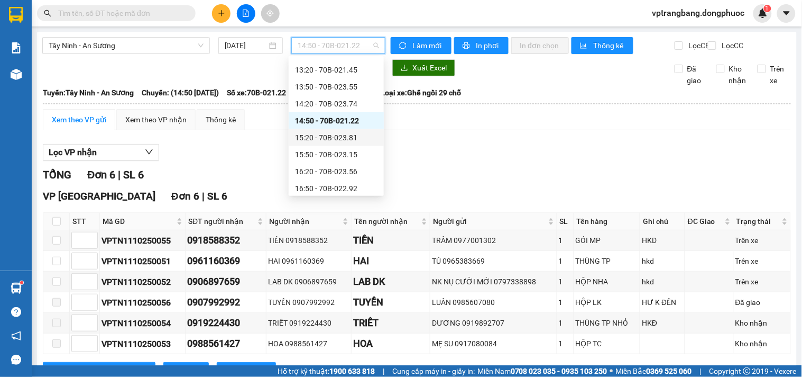
click at [330, 139] on div "15:20 - 70B-023.81" at bounding box center [336, 138] width 83 height 12
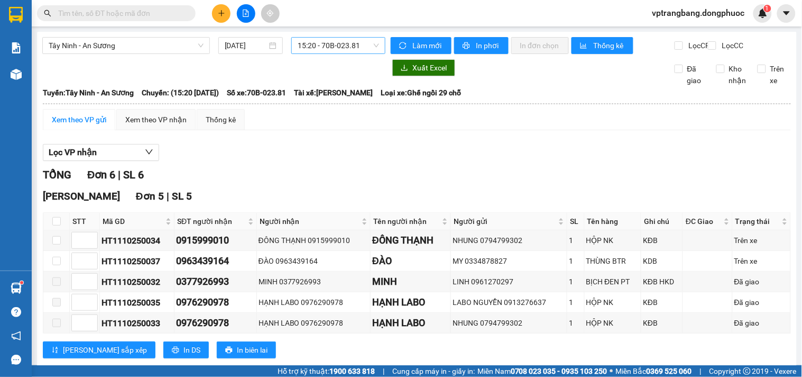
click at [302, 43] on span "15:20 - 70B-023.81" at bounding box center [338, 46] width 81 height 16
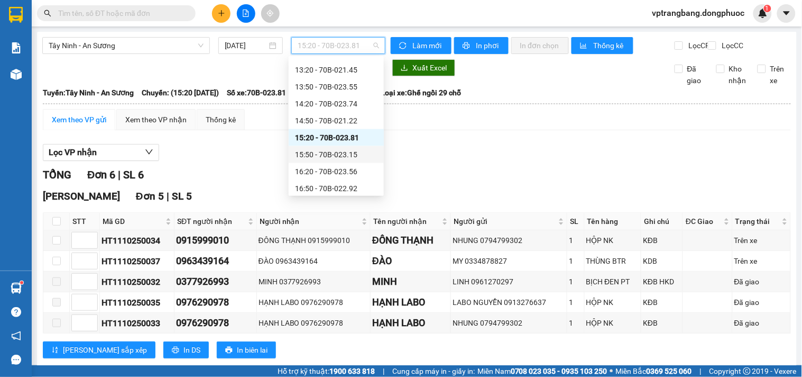
click at [331, 147] on div "15:50 - 70B-023.15" at bounding box center [336, 154] width 95 height 17
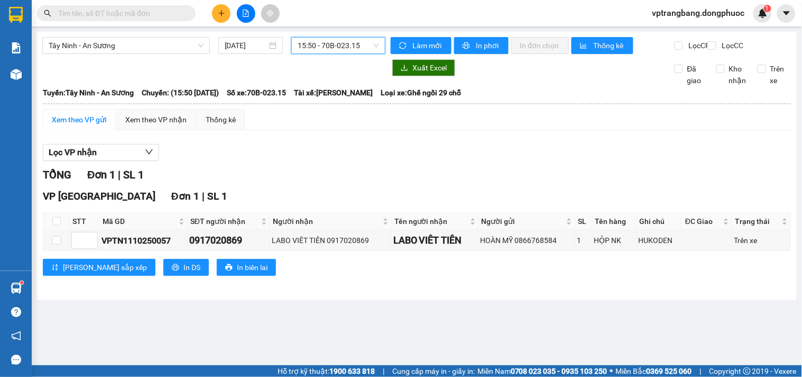
click at [307, 49] on span "15:50 - 70B-023.15" at bounding box center [338, 46] width 81 height 16
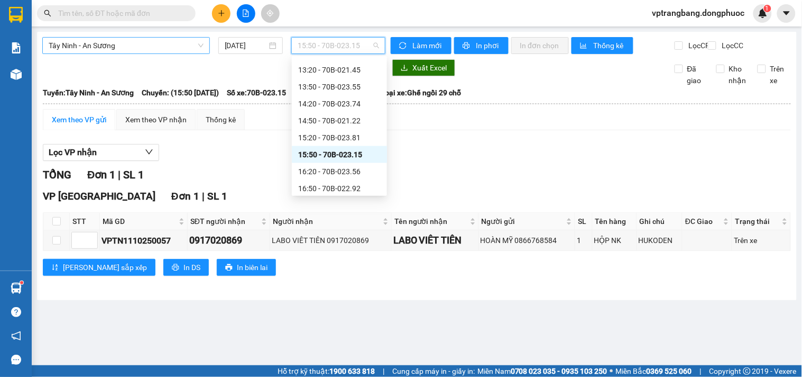
click at [160, 48] on span "Tây Ninh - An Sương" at bounding box center [126, 46] width 155 height 16
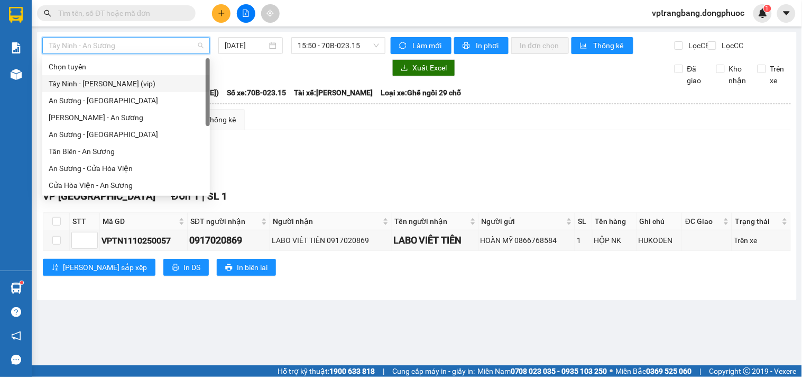
click at [126, 86] on div "Tây Ninh - Hồ Chí Minh (vip)" at bounding box center [126, 84] width 155 height 12
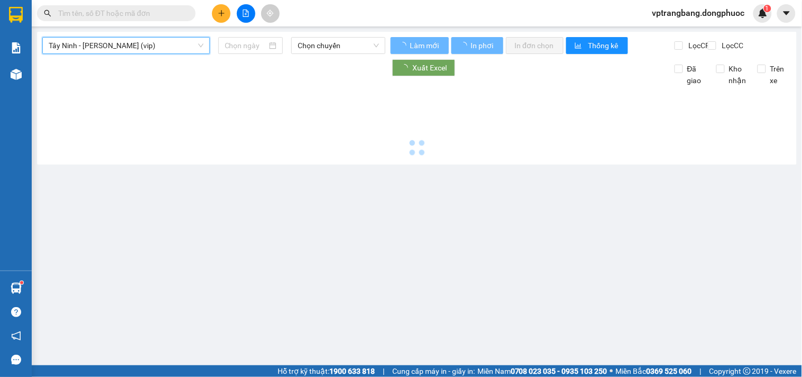
type input "[DATE]"
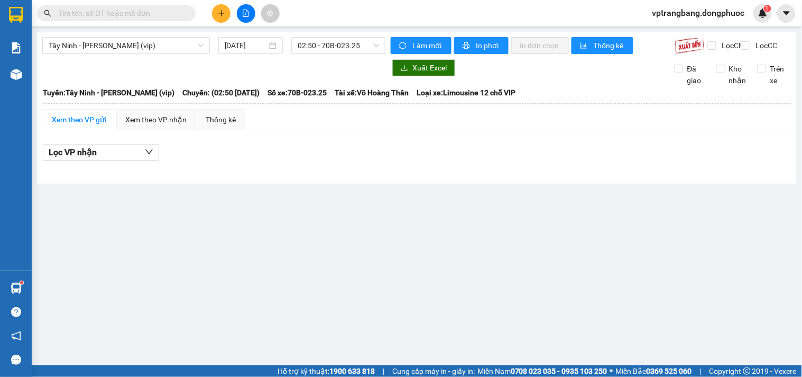
drag, startPoint x: 504, startPoint y: 108, endPoint x: 426, endPoint y: 223, distance: 137.9
drag, startPoint x: 426, startPoint y: 223, endPoint x: 327, endPoint y: 229, distance: 99.6
click at [316, 234] on main "Tây Ninh - Hồ Chí Minh (vip) 11/10/2025 02:50 - 70B-023.25 Làm mới In phơi In đ…" at bounding box center [401, 182] width 802 height 365
click at [307, 48] on span "02:50 - 70B-023.25" at bounding box center [338, 46] width 81 height 16
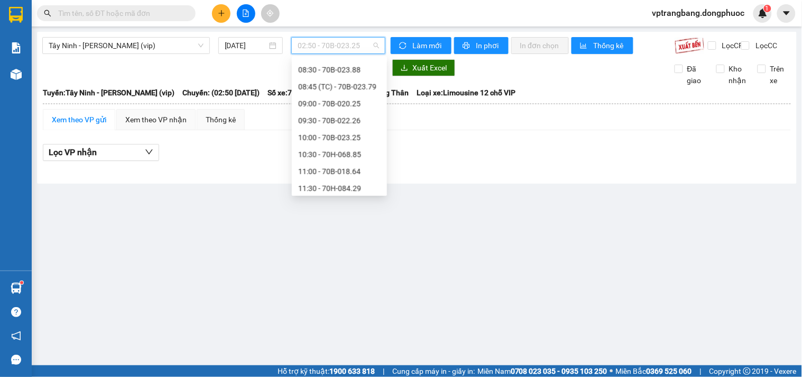
scroll to position [17, 0]
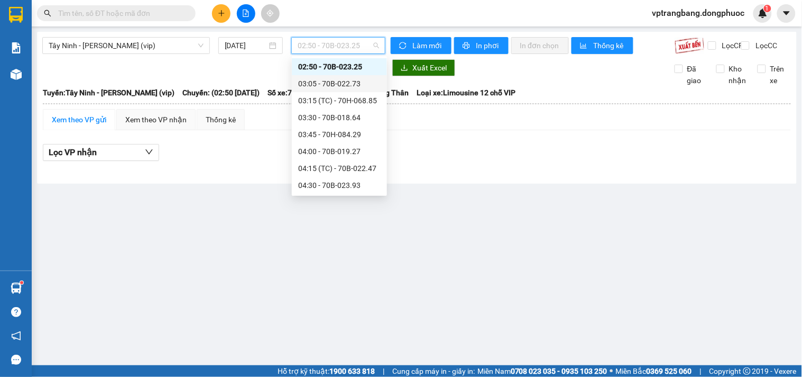
click at [325, 86] on div "03:05 - 70B-022.73" at bounding box center [339, 84] width 83 height 12
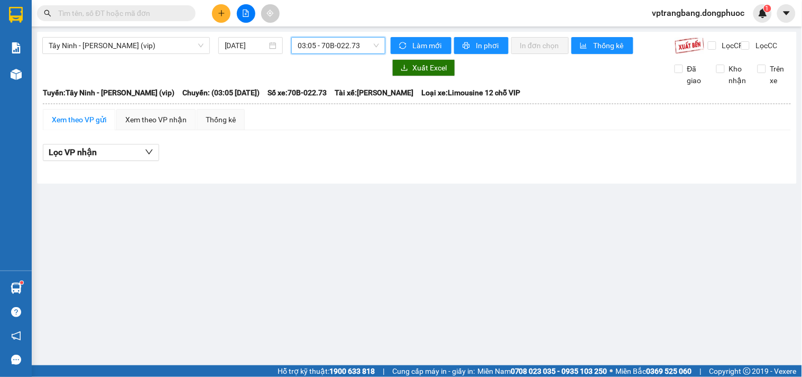
click at [322, 49] on span "03:05 - 70B-022.73" at bounding box center [338, 46] width 81 height 16
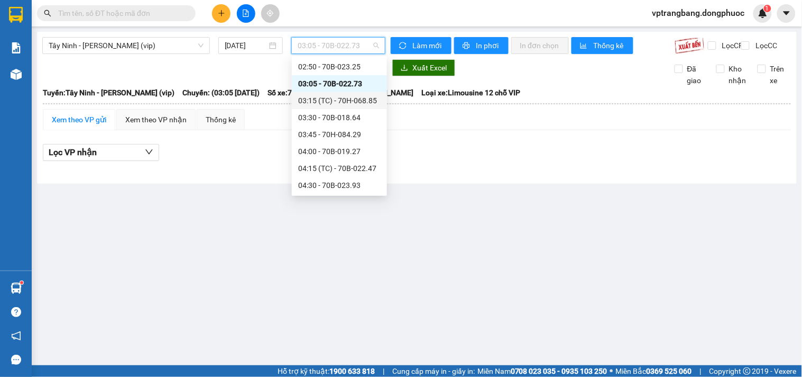
click at [325, 98] on div "03:15 (TC) - 70H-068.85" at bounding box center [339, 101] width 83 height 12
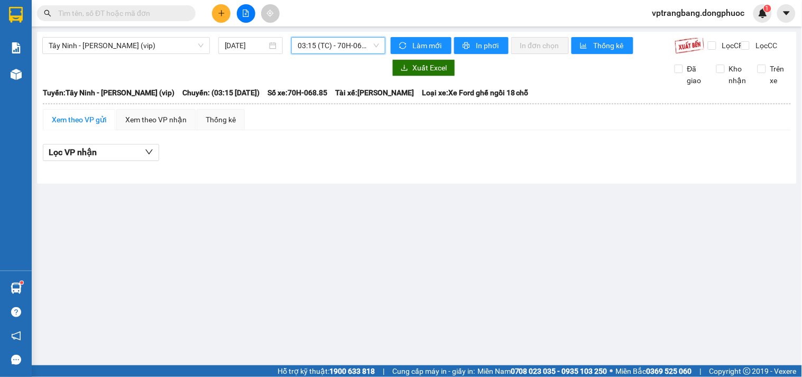
click at [319, 50] on span "03:15 (TC) - 70H-068.85" at bounding box center [338, 46] width 81 height 16
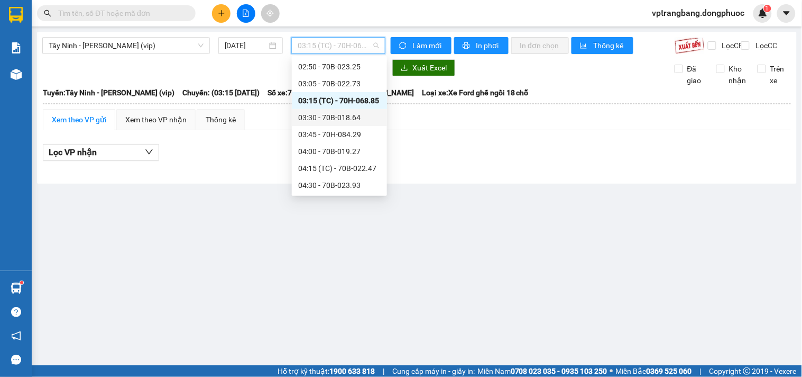
click at [324, 118] on div "03:30 - 70B-018.64" at bounding box center [339, 118] width 83 height 12
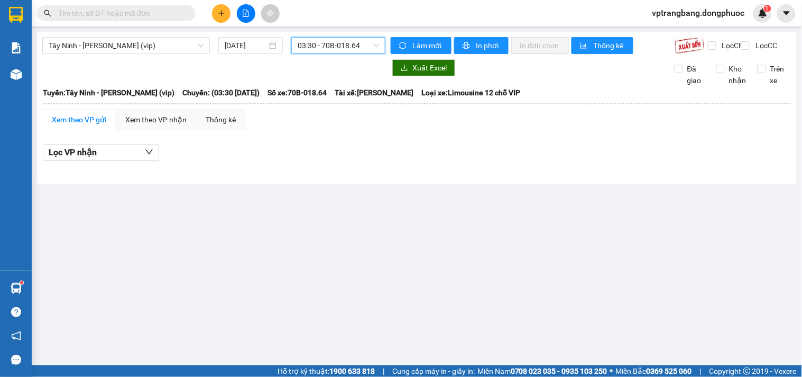
click at [327, 51] on span "03:30 - 70B-018.64" at bounding box center [338, 46] width 81 height 16
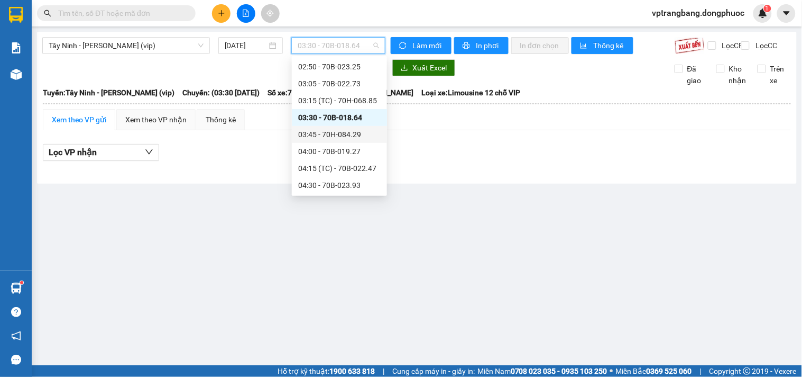
click at [334, 134] on div "03:45 - 70H-084.29" at bounding box center [339, 135] width 83 height 12
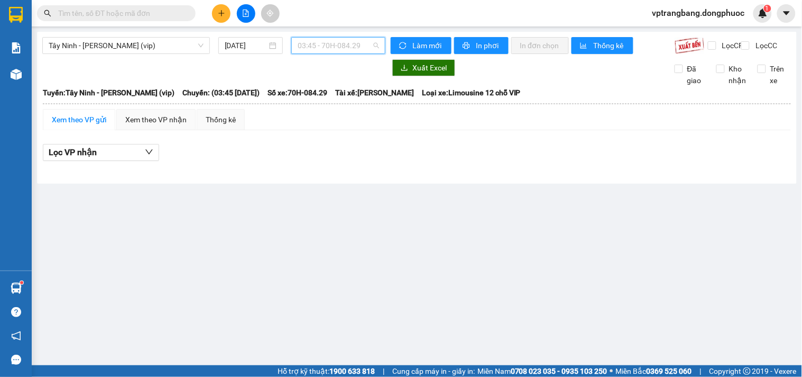
click at [337, 48] on span "03:45 - 70H-084.29" at bounding box center [338, 46] width 81 height 16
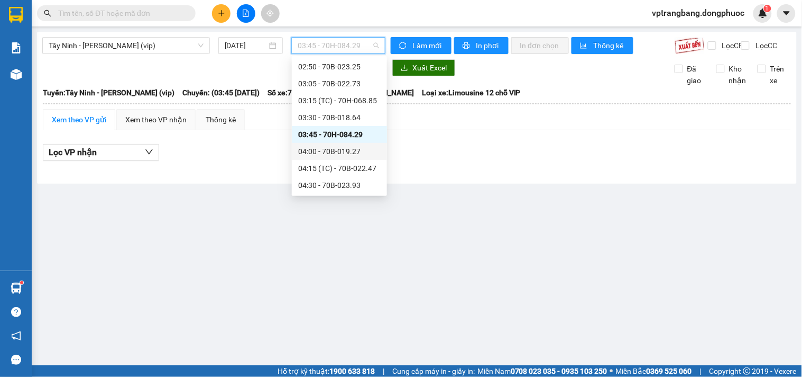
click at [330, 154] on div "04:00 - 70B-019.27" at bounding box center [339, 151] width 83 height 12
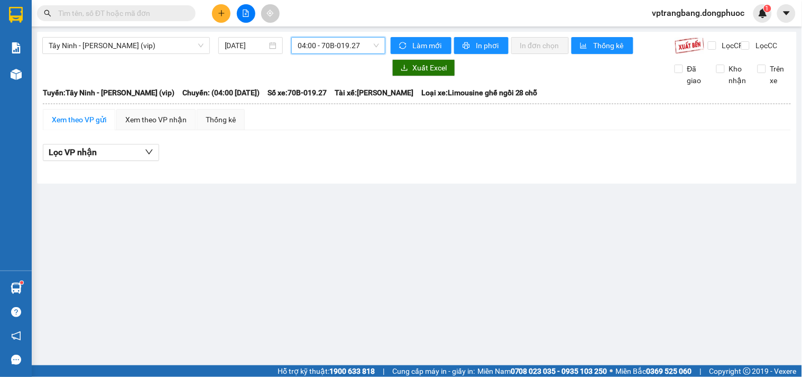
click at [350, 44] on span "04:00 - 70B-019.27" at bounding box center [338, 46] width 81 height 16
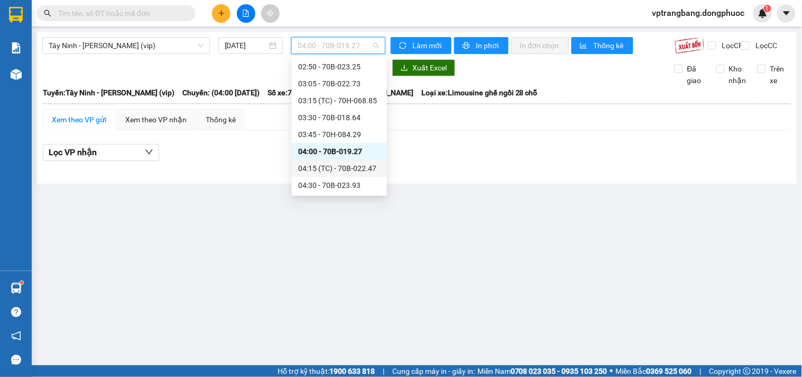
click at [331, 167] on div "04:15 (TC) - 70B-022.47" at bounding box center [339, 168] width 83 height 12
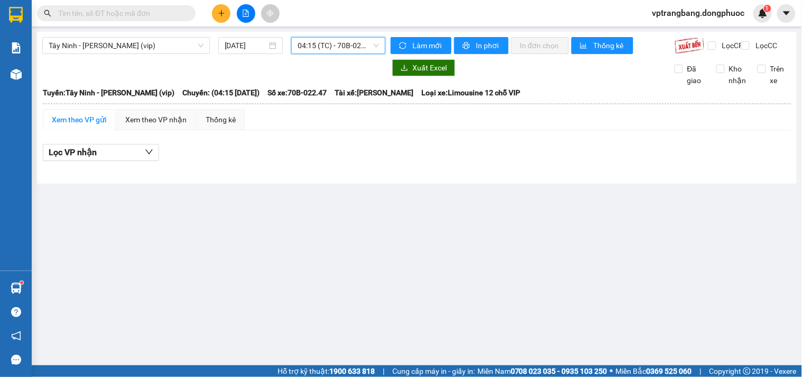
click at [321, 37] on div "04:15 (TC) - 70B-022.47" at bounding box center [338, 45] width 94 height 17
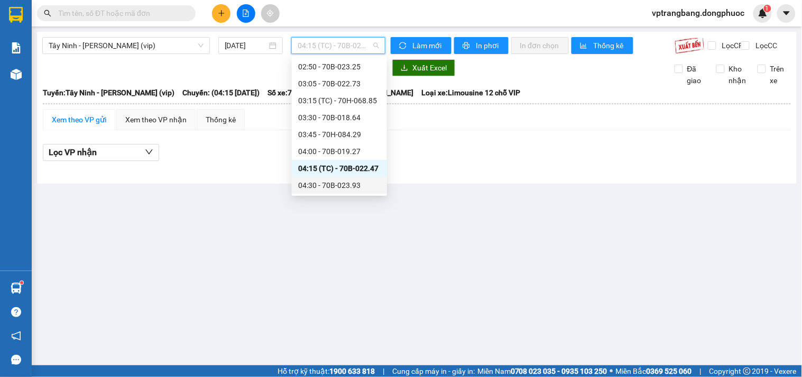
click at [328, 182] on div "04:30 - 70B-023.93" at bounding box center [339, 185] width 83 height 12
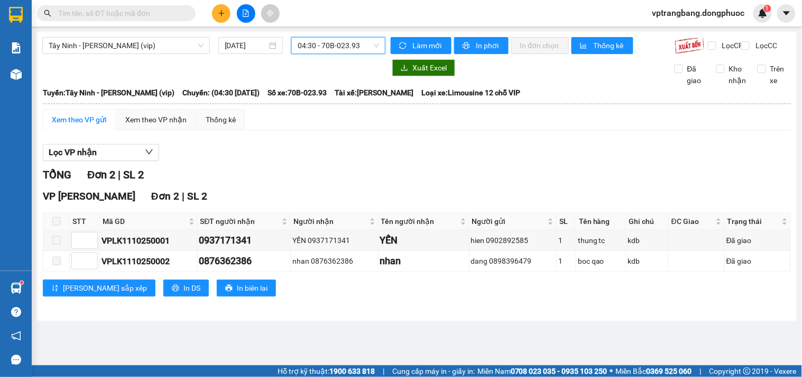
click at [337, 44] on span "04:30 - 70B-023.93" at bounding box center [338, 46] width 81 height 16
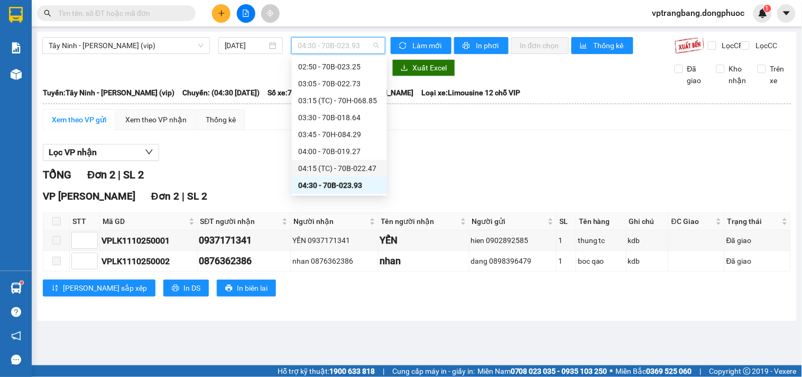
scroll to position [76, 0]
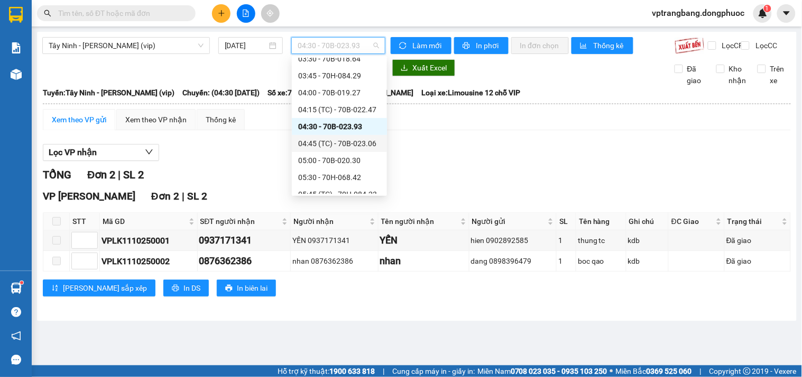
click at [339, 143] on div "04:45 (TC) - 70B-023.06" at bounding box center [339, 144] width 83 height 12
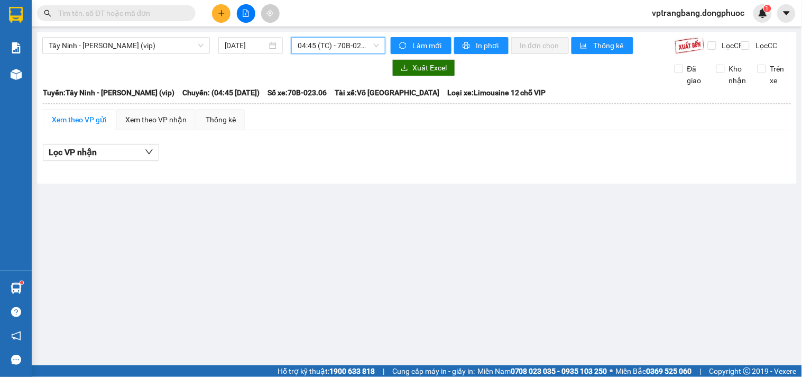
click at [321, 45] on span "04:45 (TC) - 70B-023.06" at bounding box center [338, 46] width 81 height 16
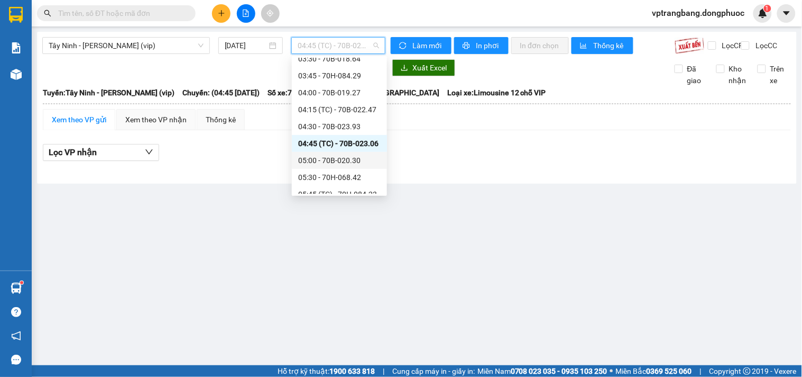
click at [348, 165] on div "05:00 - 70B-020.30" at bounding box center [339, 160] width 83 height 12
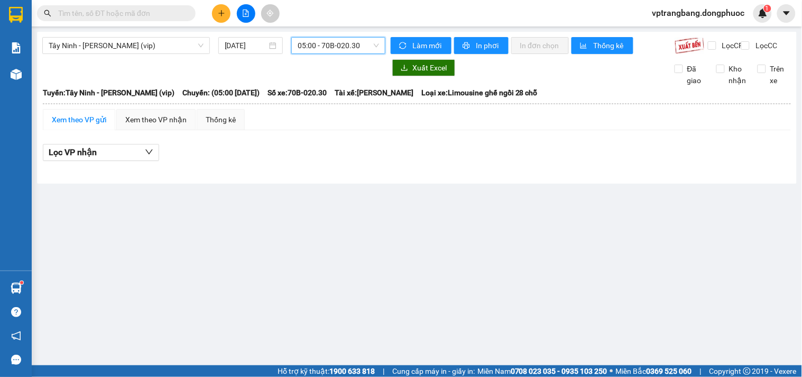
click at [331, 44] on span "05:00 - 70B-020.30" at bounding box center [338, 46] width 81 height 16
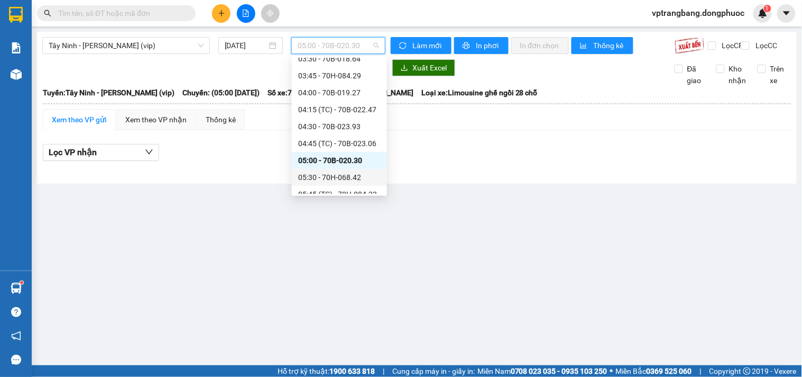
click at [336, 175] on div "05:30 - 70H-068.42" at bounding box center [339, 177] width 83 height 12
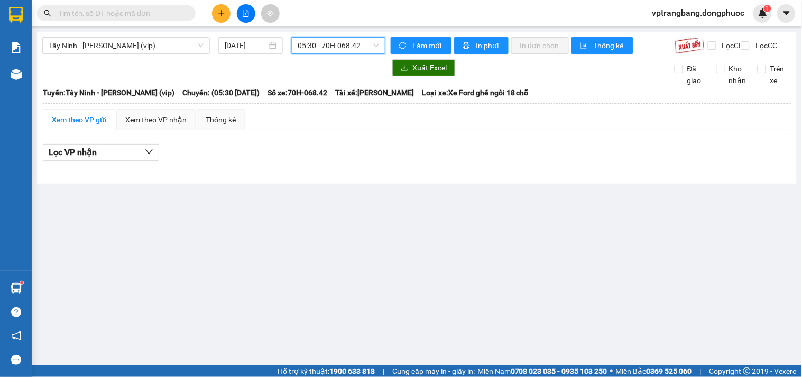
click at [330, 49] on span "05:30 - 70H-068.42" at bounding box center [338, 46] width 81 height 16
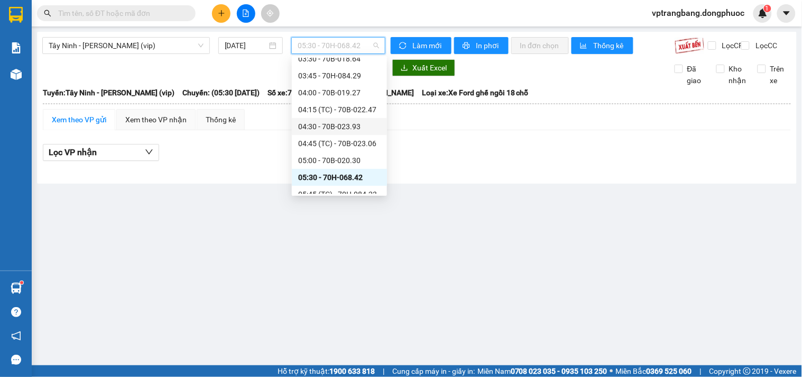
scroll to position [134, 0]
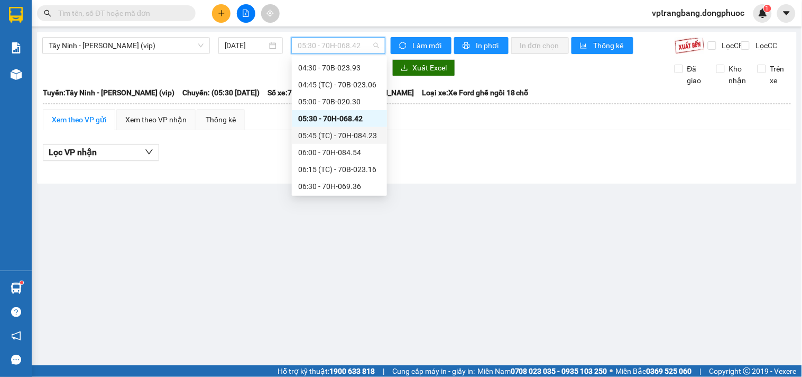
click at [329, 134] on div "05:45 (TC) - 70H-084.23" at bounding box center [339, 136] width 83 height 12
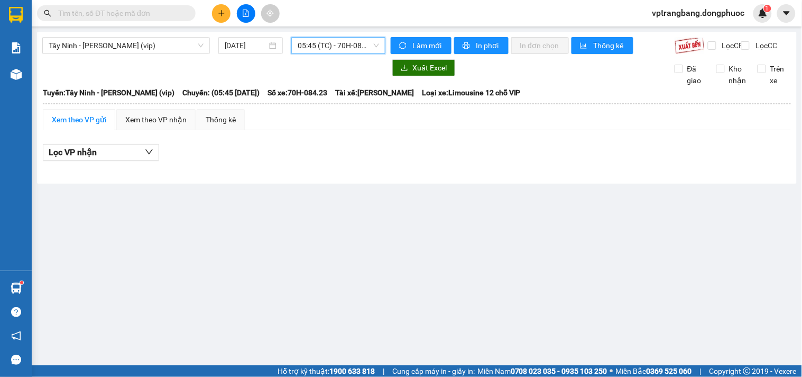
click at [318, 49] on span "05:45 (TC) - 70H-084.23" at bounding box center [338, 46] width 81 height 16
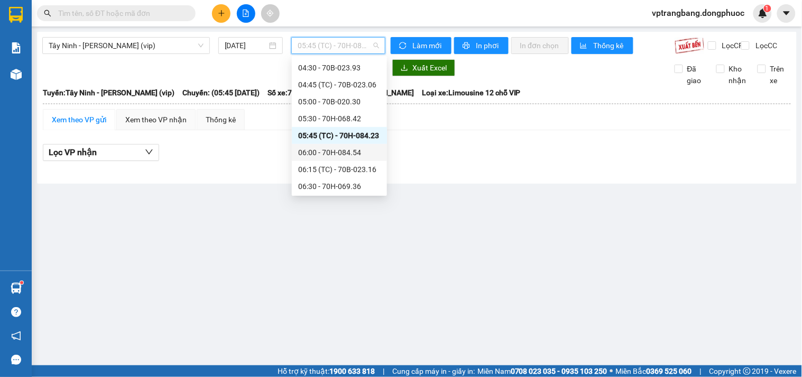
click at [327, 152] on div "06:00 - 70H-084.54" at bounding box center [339, 153] width 83 height 12
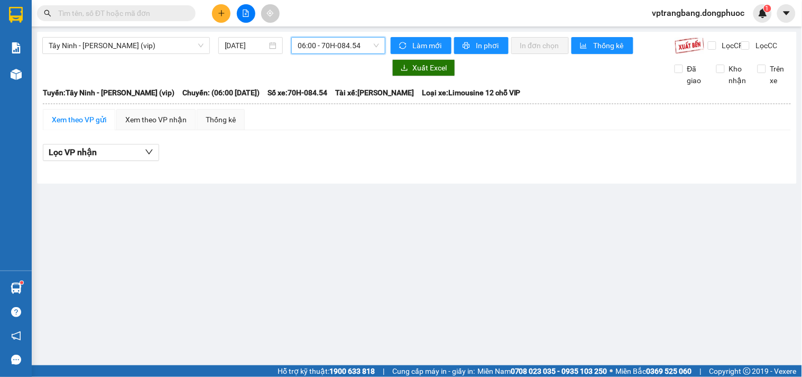
click at [316, 43] on span "06:00 - 70H-084.54" at bounding box center [338, 46] width 81 height 16
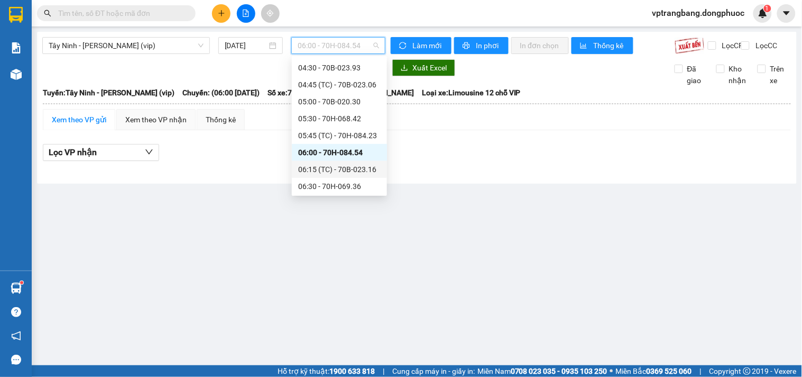
click at [343, 175] on div "06:15 (TC) - 70B-023.16" at bounding box center [339, 169] width 83 height 12
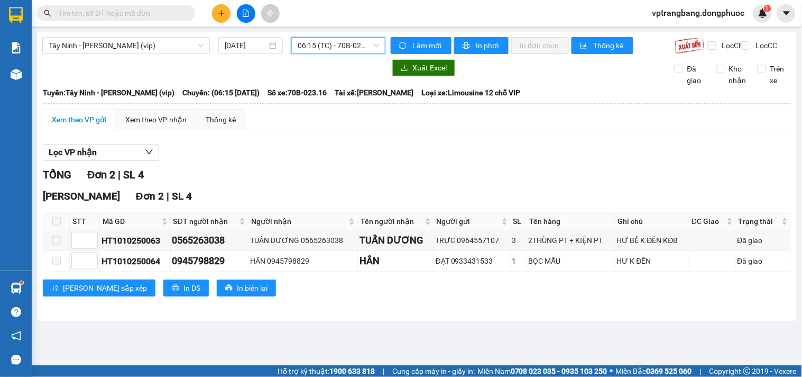
click at [320, 48] on span "06:15 (TC) - 70B-023.16" at bounding box center [338, 46] width 81 height 16
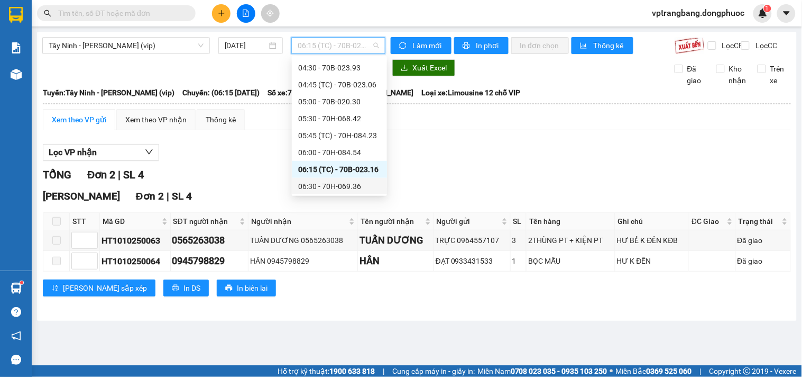
click at [325, 182] on div "06:30 - 70H-069.36" at bounding box center [339, 186] width 83 height 12
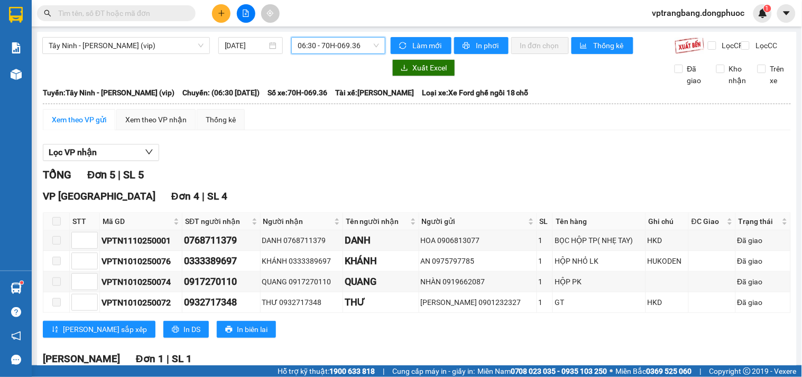
click at [325, 43] on span "06:30 - 70H-069.36" at bounding box center [338, 46] width 81 height 16
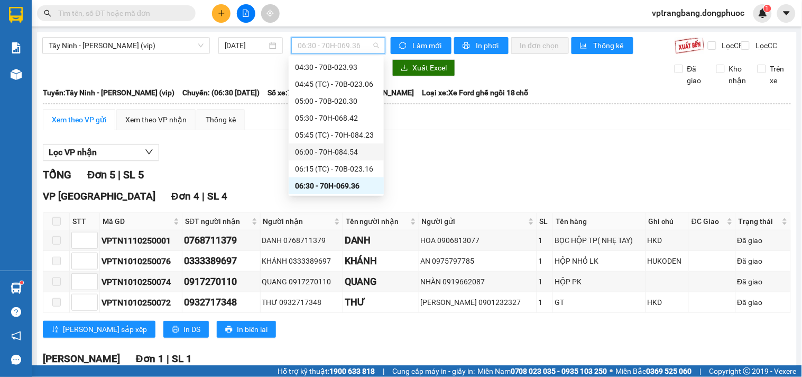
scroll to position [194, 0]
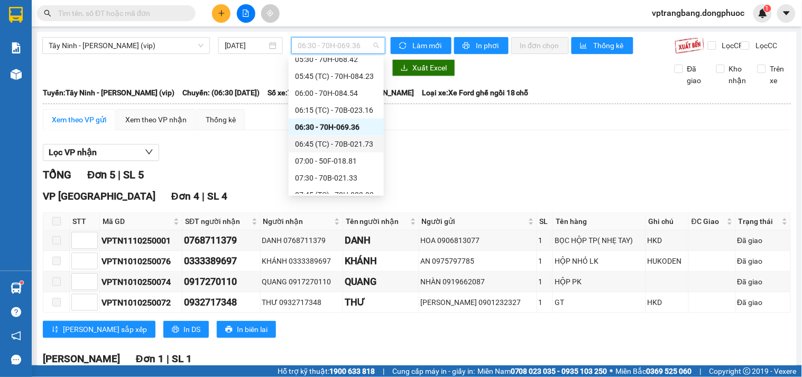
click at [333, 146] on div "06:45 (TC) - 70B-021.73" at bounding box center [336, 144] width 83 height 12
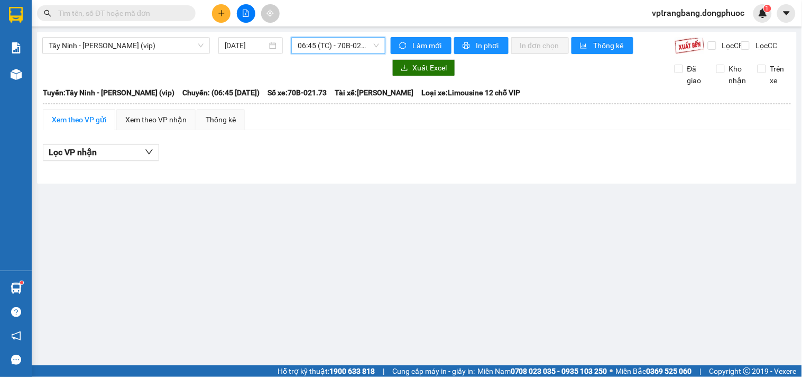
click at [315, 40] on span "06:45 (TC) - 70B-021.73" at bounding box center [338, 46] width 81 height 16
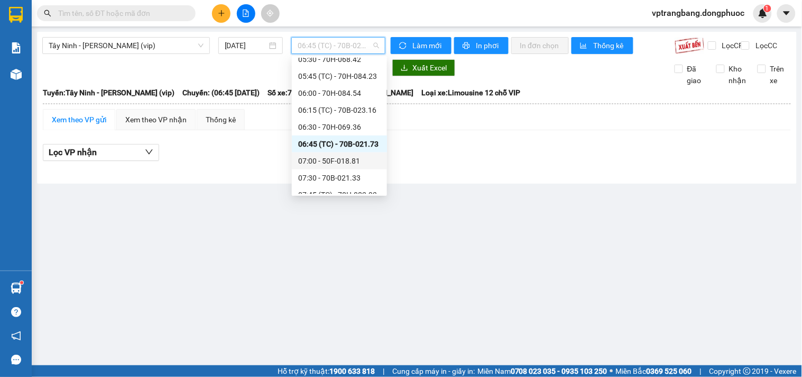
click at [333, 160] on div "07:00 - 50F-018.81" at bounding box center [339, 161] width 83 height 12
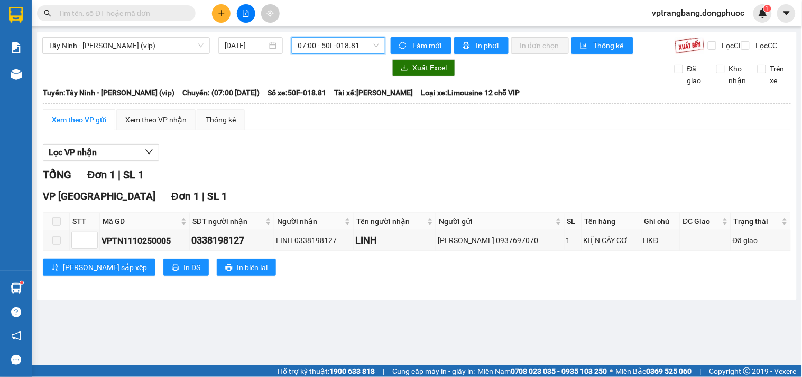
click at [320, 45] on span "07:00 - 50F-018.81" at bounding box center [338, 46] width 81 height 16
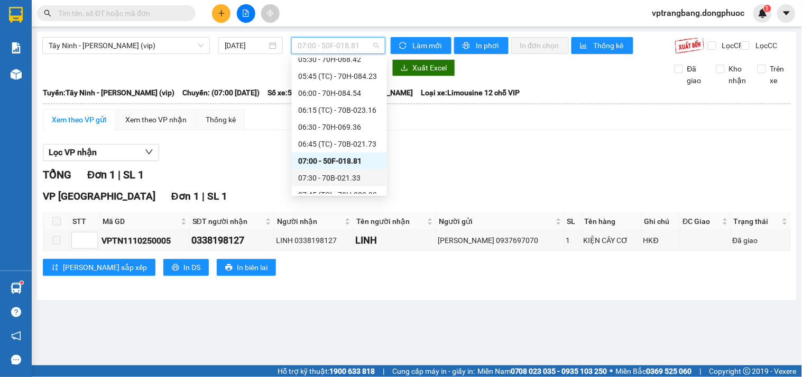
click at [318, 181] on div "07:30 - 70B-021.33" at bounding box center [339, 178] width 83 height 12
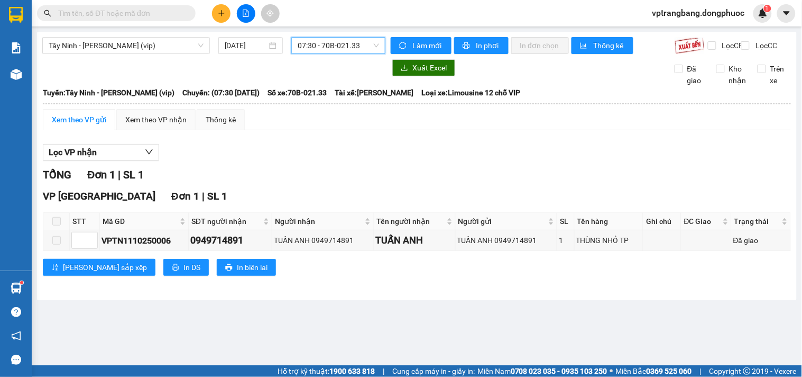
click at [337, 43] on span "07:30 - 70B-021.33" at bounding box center [338, 46] width 81 height 16
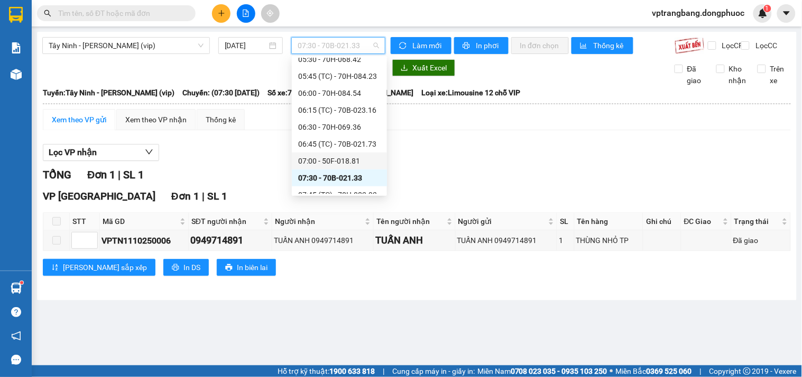
scroll to position [252, 0]
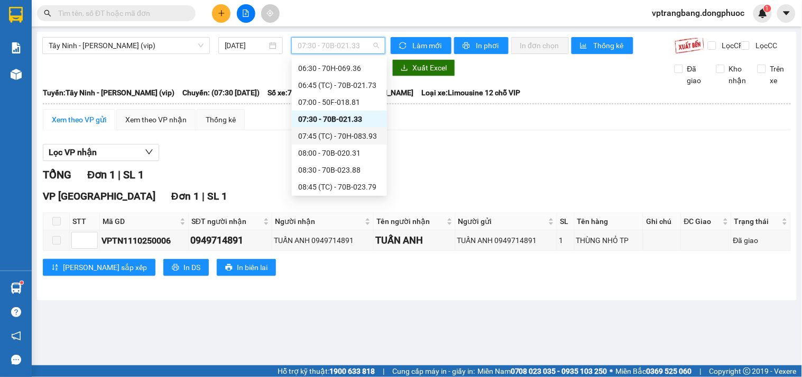
click at [348, 138] on div "07:45 (TC) - 70H-083.93" at bounding box center [339, 136] width 83 height 12
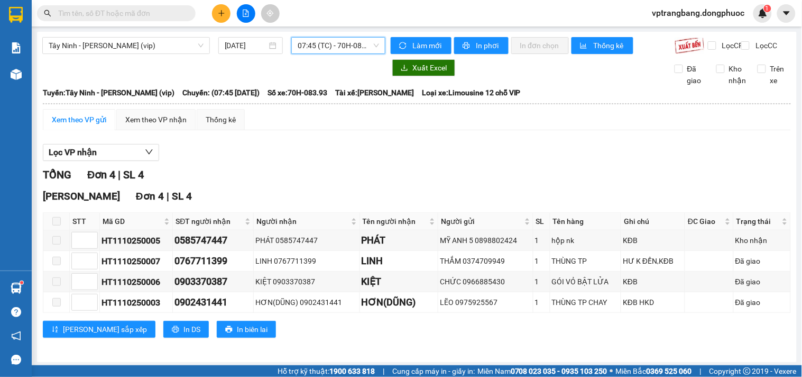
drag, startPoint x: 323, startPoint y: 48, endPoint x: 324, endPoint y: 108, distance: 59.8
click at [323, 49] on span "07:45 (TC) - 70H-083.93" at bounding box center [338, 46] width 81 height 16
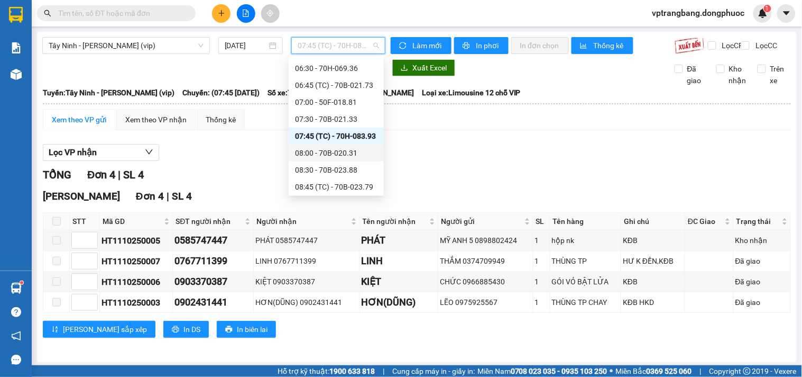
click at [327, 151] on div "08:00 - 70B-020.31" at bounding box center [336, 153] width 83 height 12
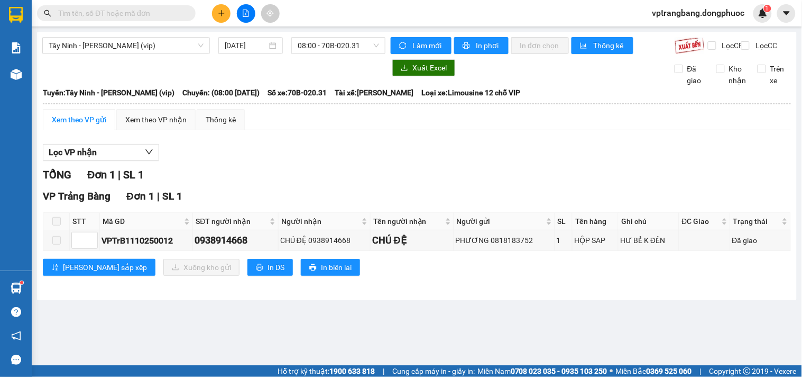
drag, startPoint x: 318, startPoint y: 167, endPoint x: 297, endPoint y: 124, distance: 48.0
click at [317, 161] on div "Lọc VP nhận" at bounding box center [417, 152] width 748 height 17
click at [176, 41] on span "Tây Ninh - Hồ Chí Minh (vip)" at bounding box center [126, 46] width 155 height 16
click at [272, 70] on div at bounding box center [213, 67] width 343 height 17
click at [325, 50] on span "08:00 - 70B-020.31" at bounding box center [338, 46] width 81 height 16
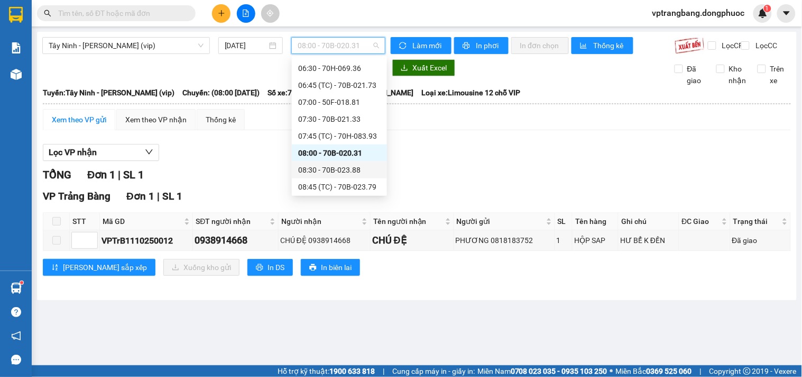
click at [330, 172] on div "08:30 - 70B-023.88" at bounding box center [339, 170] width 83 height 12
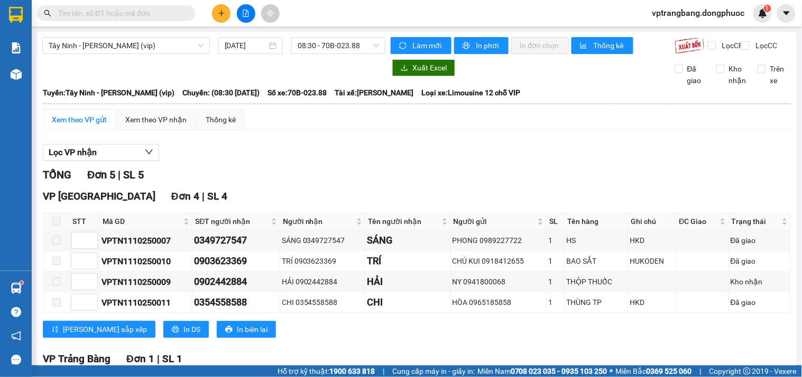
click at [300, 183] on div "TỔNG Đơn 5 | SL 5" at bounding box center [417, 175] width 748 height 16
click at [235, 161] on div "Lọc VP nhận" at bounding box center [417, 152] width 748 height 17
click at [315, 48] on span "08:30 - 70B-023.88" at bounding box center [338, 46] width 81 height 16
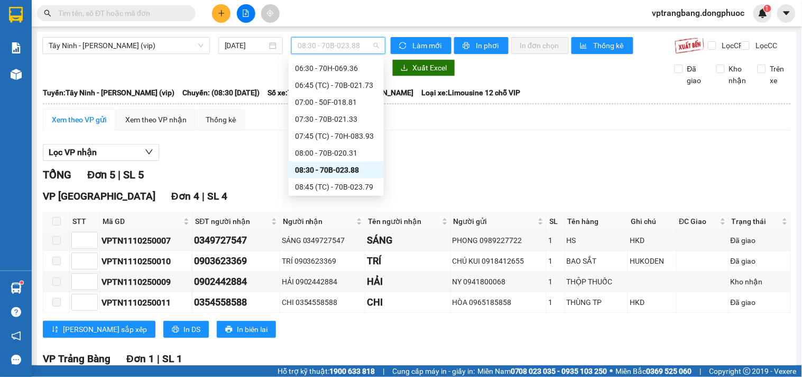
scroll to position [311, 0]
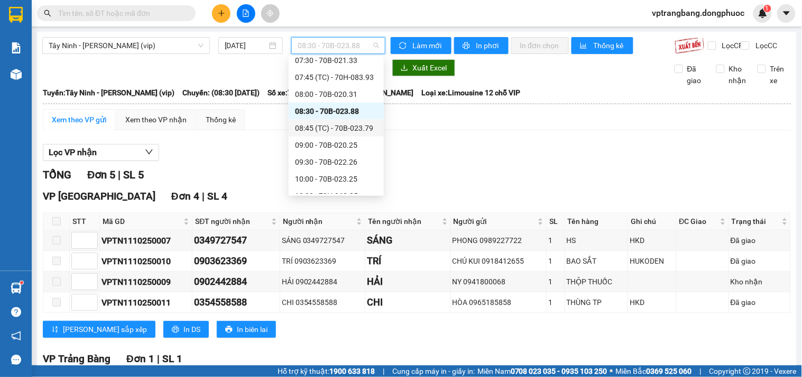
click at [336, 129] on div "08:45 (TC) - 70B-023.79" at bounding box center [336, 128] width 83 height 12
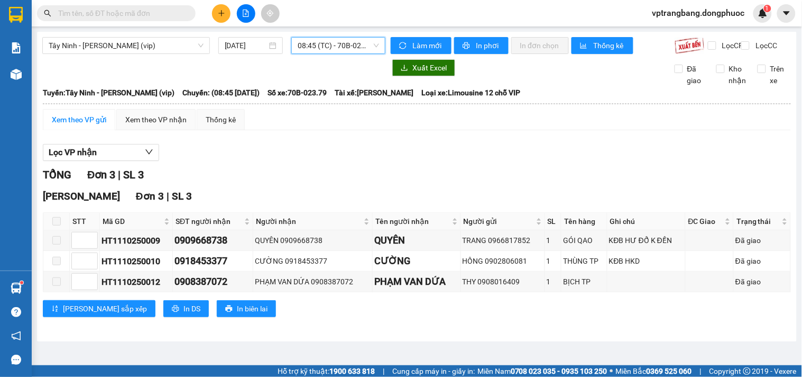
click at [322, 51] on span "08:45 (TC) - 70B-023.79" at bounding box center [338, 46] width 81 height 16
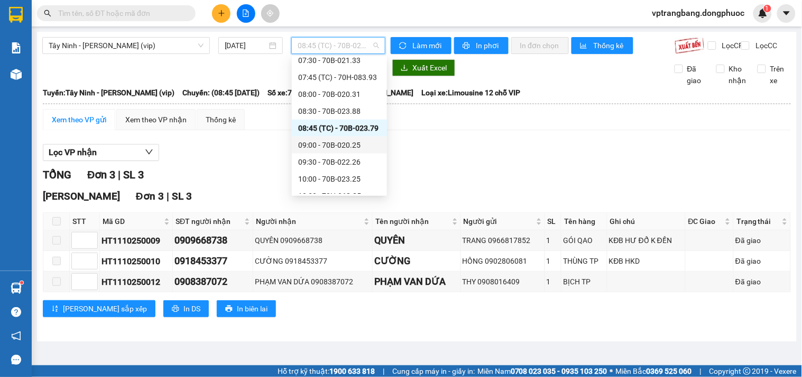
click at [334, 144] on div "09:00 - 70B-020.25" at bounding box center [339, 145] width 83 height 12
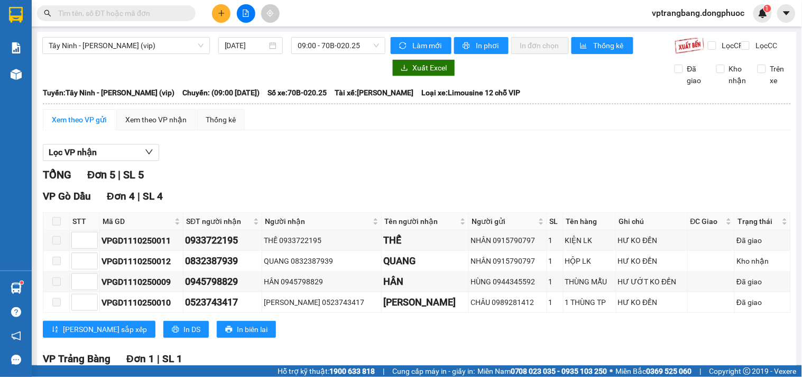
click at [262, 176] on div "TỔNG Đơn 5 | SL 5" at bounding box center [417, 175] width 748 height 16
click at [324, 48] on span "09:00 - 70B-020.25" at bounding box center [338, 46] width 81 height 16
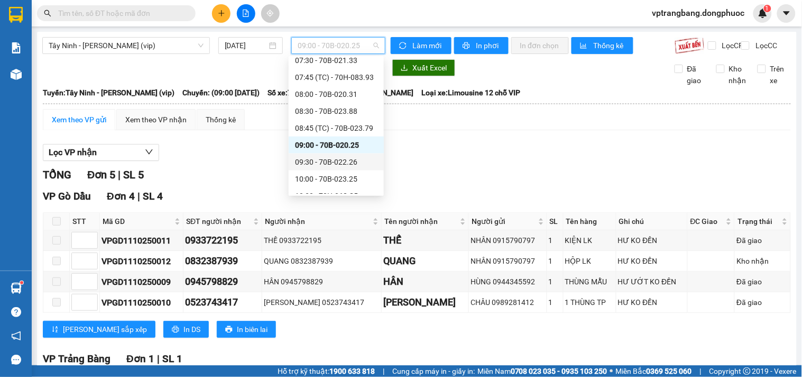
click at [335, 164] on div "09:30 - 70B-022.26" at bounding box center [336, 162] width 83 height 12
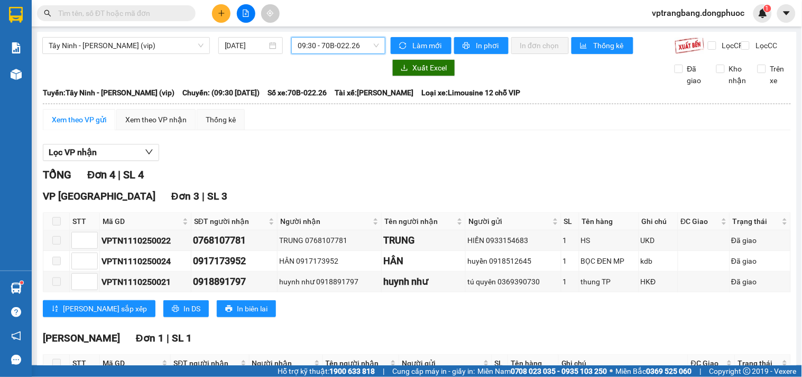
click at [326, 43] on span "09:30 - 70B-022.26" at bounding box center [338, 46] width 81 height 16
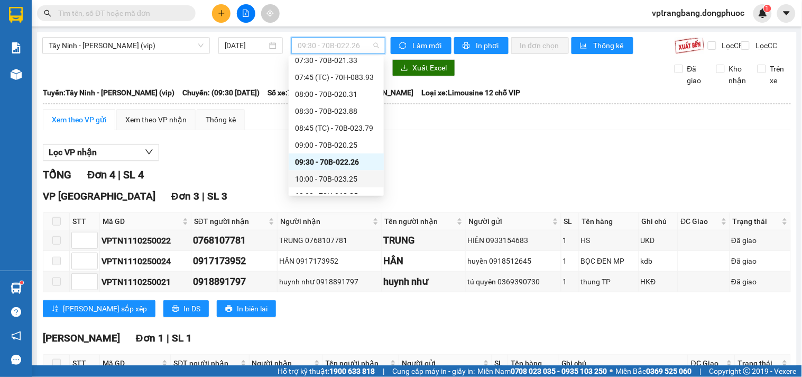
click at [321, 179] on div "10:00 - 70B-023.25" at bounding box center [336, 179] width 83 height 12
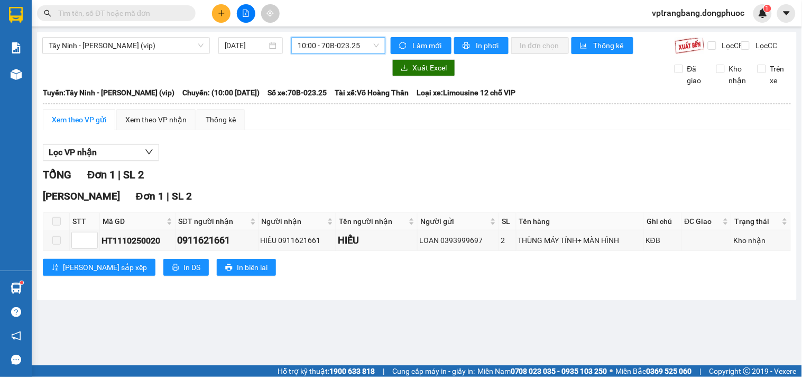
click at [319, 41] on span "10:00 - 70B-023.25" at bounding box center [338, 46] width 81 height 16
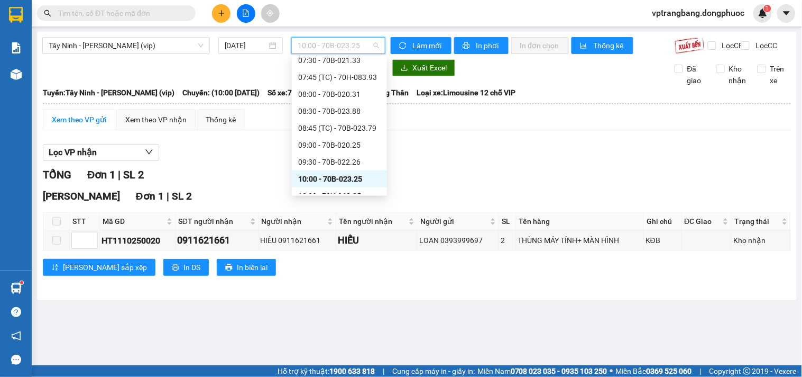
scroll to position [429, 0]
click at [339, 77] on div "10:30 - 70H-068.85" at bounding box center [339, 78] width 83 height 12
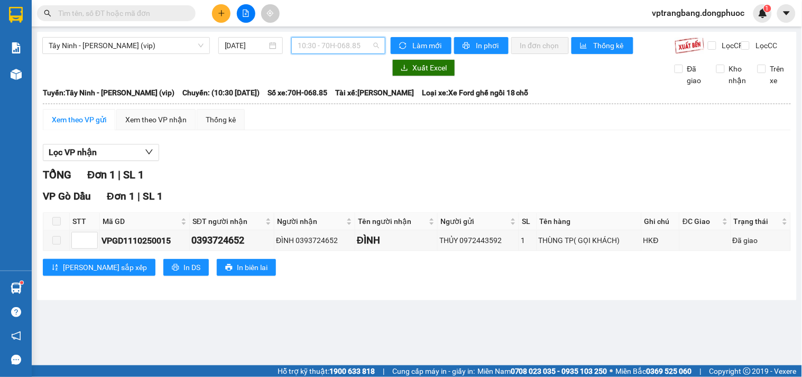
click at [334, 46] on span "10:30 - 70H-068.85" at bounding box center [338, 46] width 81 height 16
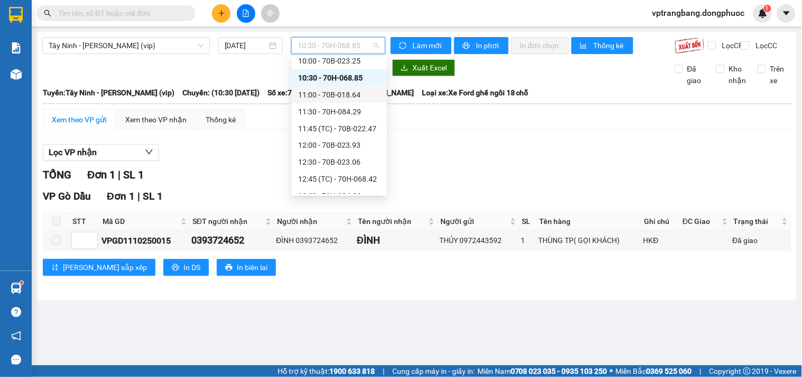
click at [337, 92] on div "11:00 - 70B-018.64" at bounding box center [339, 95] width 83 height 12
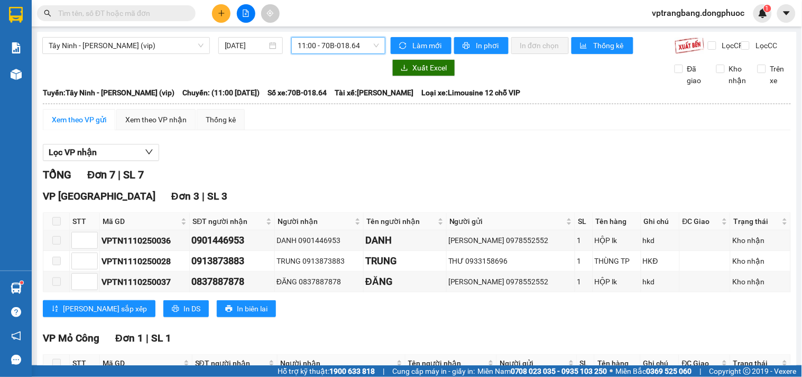
click at [309, 52] on span "11:00 - 70B-018.64" at bounding box center [338, 46] width 81 height 16
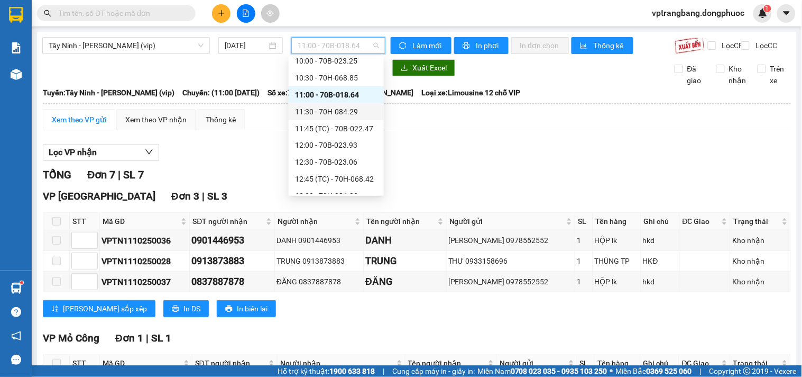
click at [329, 107] on div "11:30 - 70H-084.29" at bounding box center [336, 112] width 83 height 12
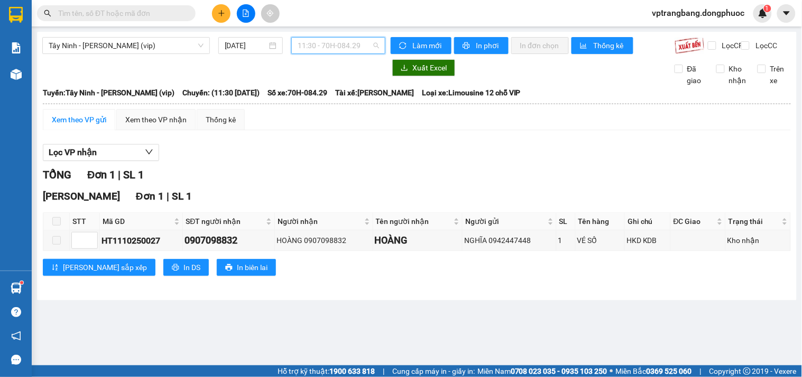
click at [310, 43] on span "11:30 - 70H-084.29" at bounding box center [338, 46] width 81 height 16
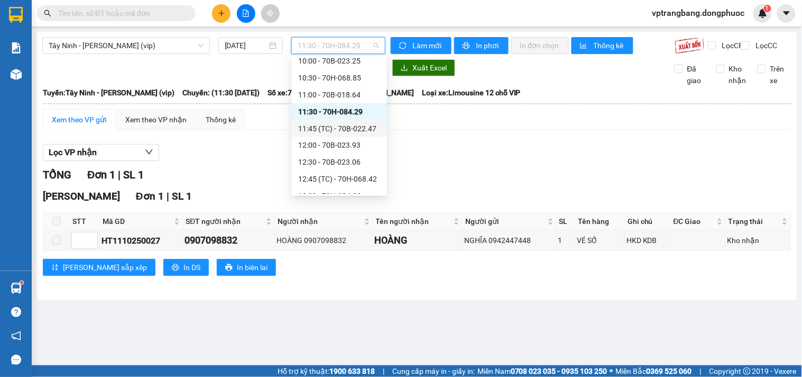
click at [328, 133] on div "11:45 (TC) - 70B-022.47" at bounding box center [339, 129] width 83 height 12
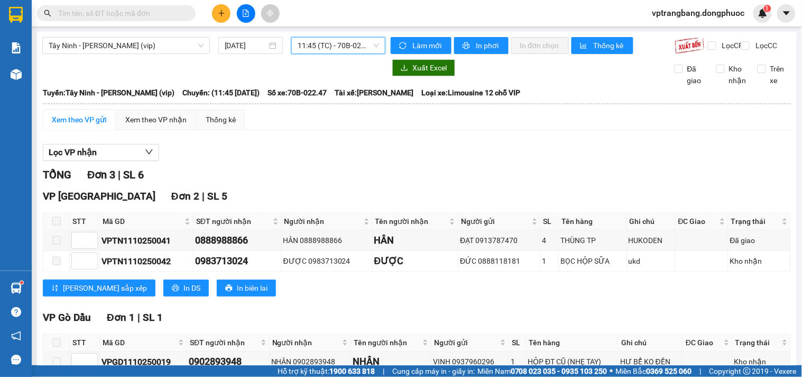
click at [309, 52] on span "11:45 (TC) - 70B-022.47" at bounding box center [338, 46] width 81 height 16
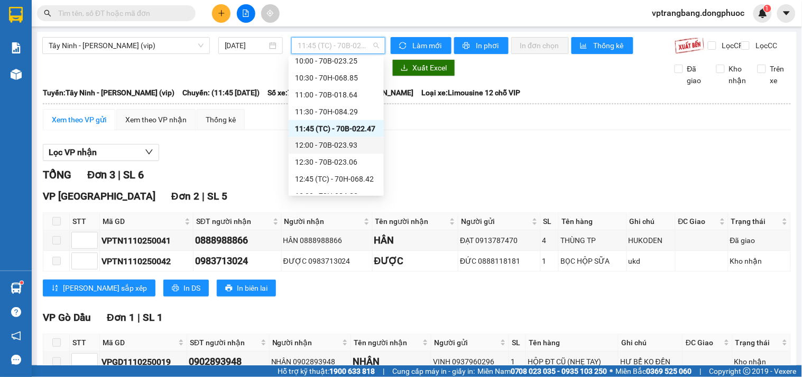
click at [319, 144] on div "12:00 - 70B-023.93" at bounding box center [336, 146] width 83 height 12
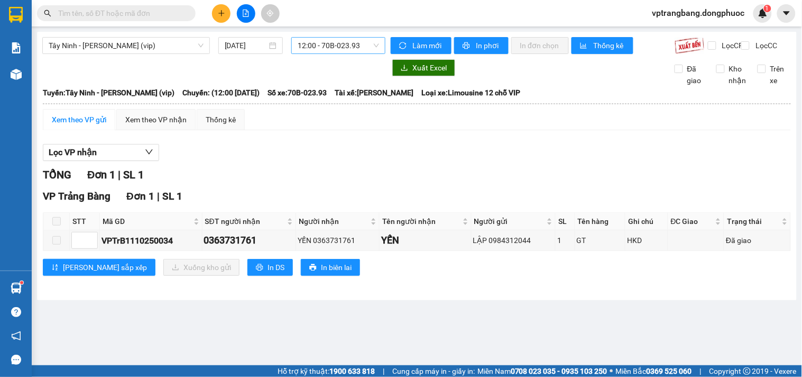
click at [299, 45] on span "12:00 - 70B-023.93" at bounding box center [338, 46] width 81 height 16
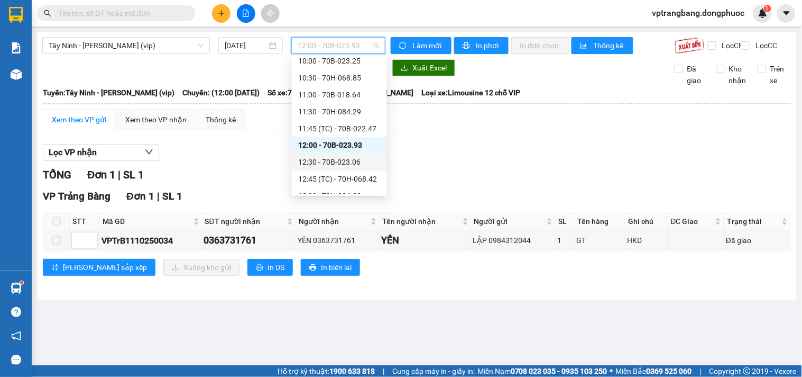
click at [339, 165] on div "12:30 - 70B-023.06" at bounding box center [339, 163] width 83 height 12
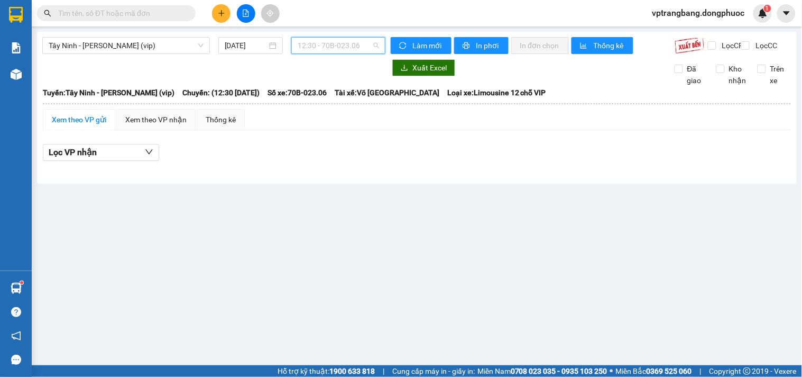
click at [337, 49] on span "12:30 - 70B-023.06" at bounding box center [338, 46] width 81 height 16
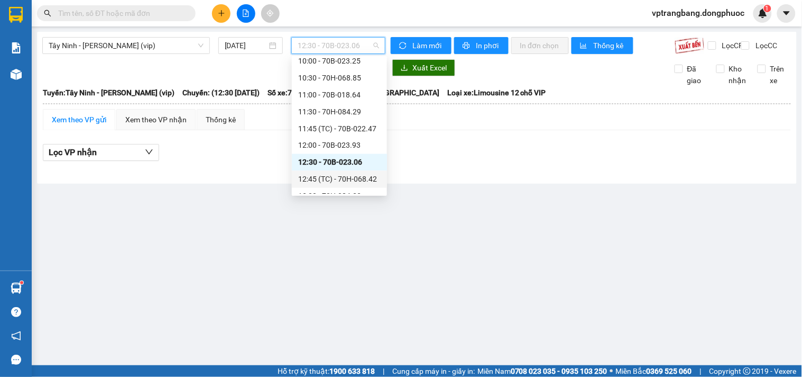
click at [358, 184] on div "12:45 (TC) - 70H-068.42" at bounding box center [339, 180] width 83 height 12
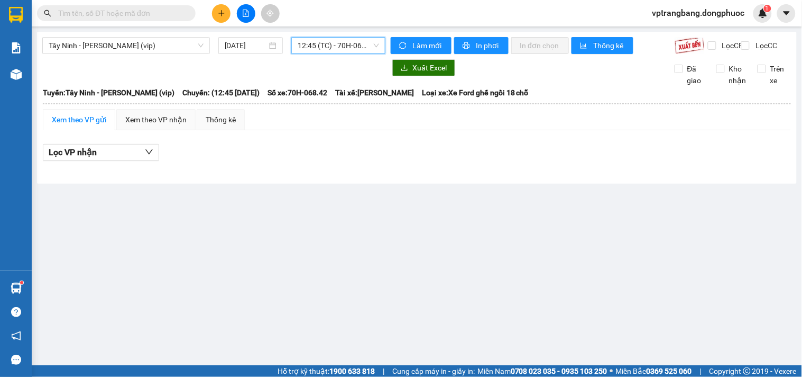
click at [326, 41] on span "12:45 (TC) - 70H-068.42" at bounding box center [338, 46] width 81 height 16
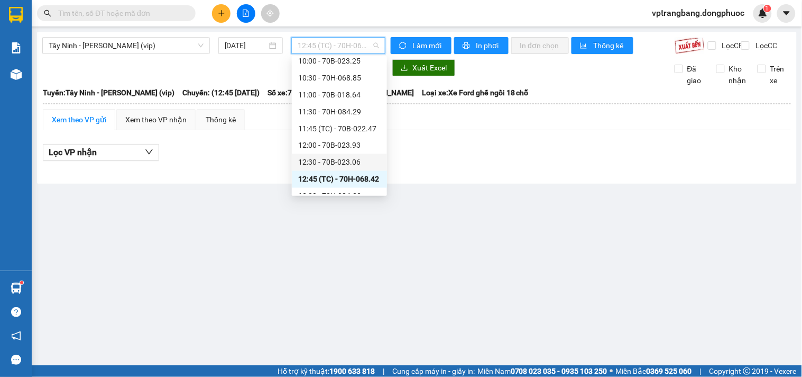
scroll to position [488, 0]
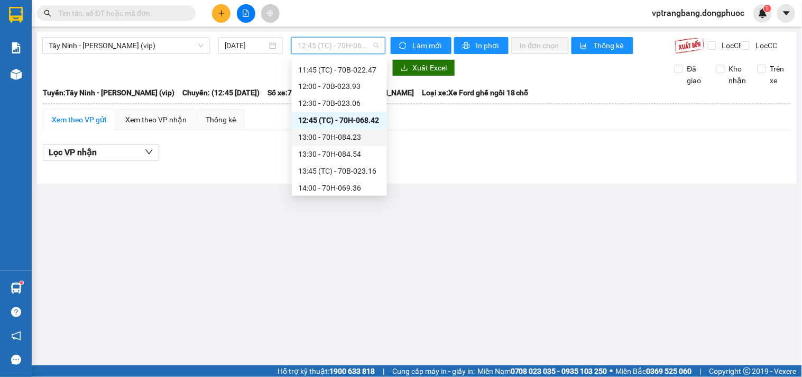
click at [345, 135] on div "13:00 - 70H-084.23" at bounding box center [339, 138] width 83 height 12
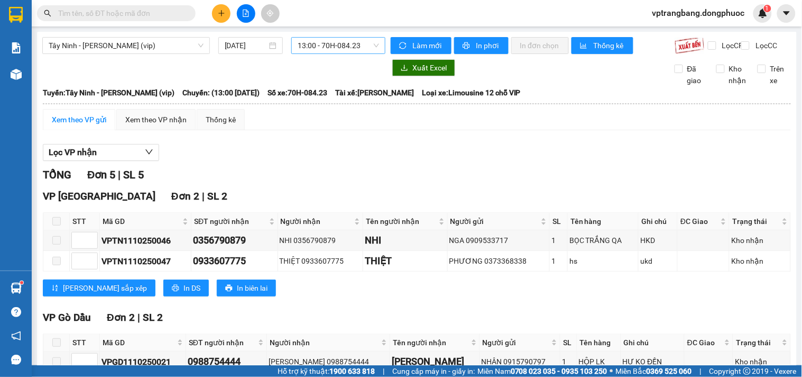
click at [308, 51] on span "13:00 - 70H-084.23" at bounding box center [338, 46] width 81 height 16
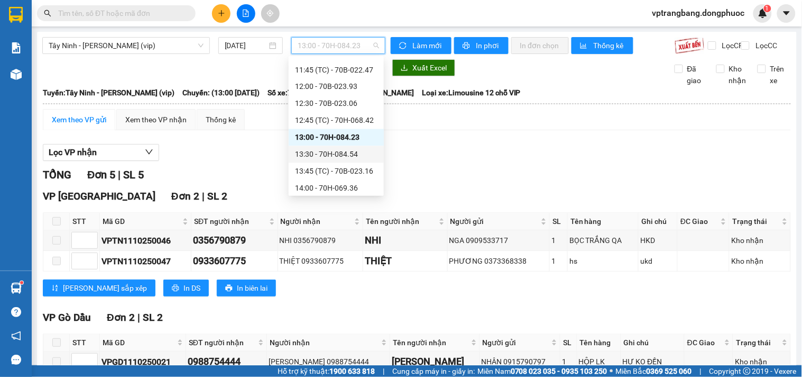
click at [346, 152] on div "13:30 - 70H-084.54" at bounding box center [336, 155] width 83 height 12
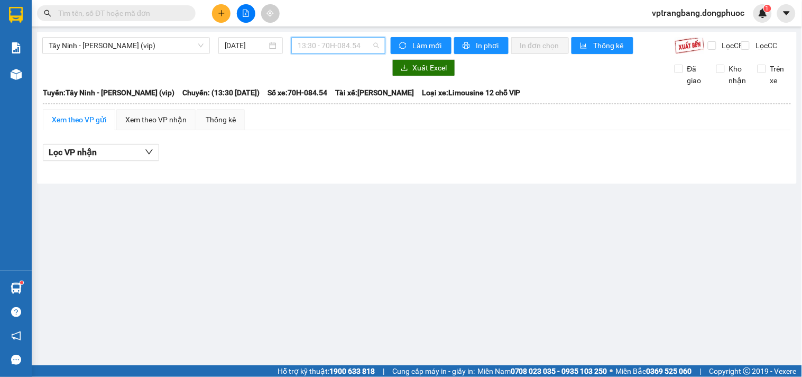
click at [336, 40] on span "13:30 - 70H-084.54" at bounding box center [338, 46] width 81 height 16
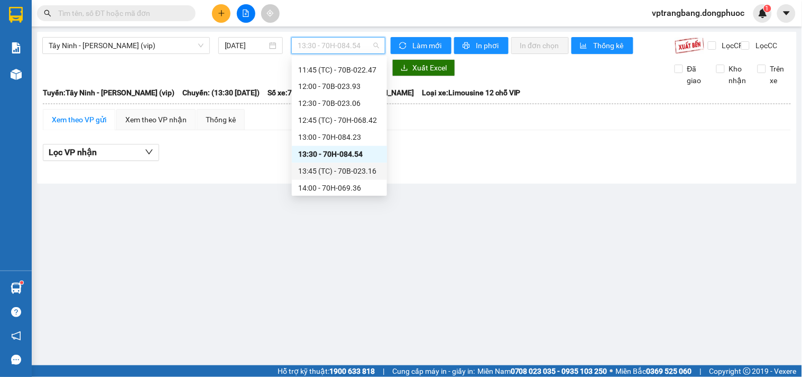
click at [339, 177] on div "13:45 (TC) - 70B-023.16" at bounding box center [339, 172] width 83 height 12
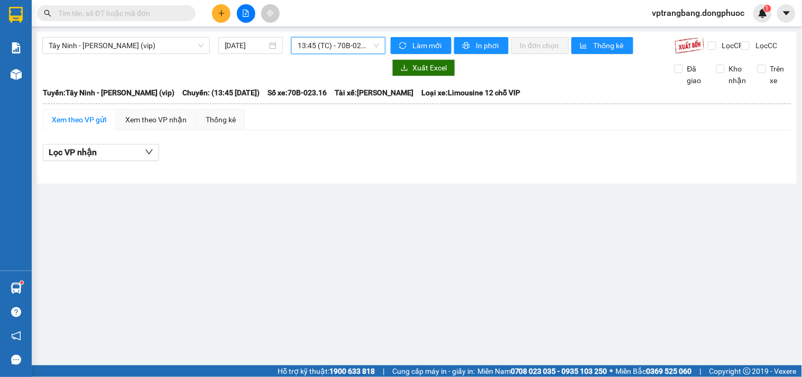
click at [314, 50] on span "13:45 (TC) - 70B-023.16" at bounding box center [338, 46] width 81 height 16
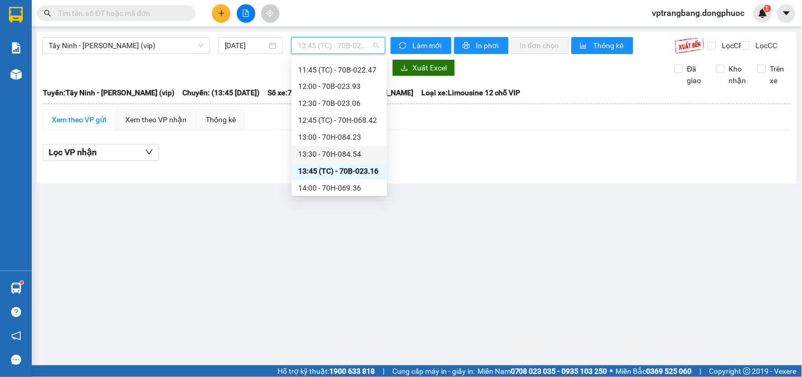
scroll to position [546, 0]
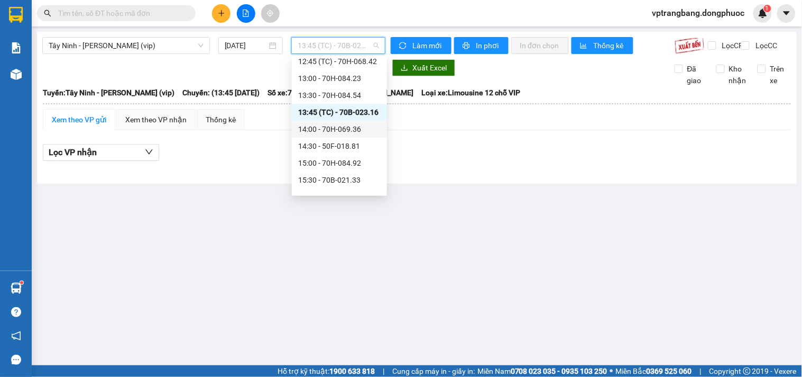
click at [344, 131] on div "14:00 - 70H-069.36" at bounding box center [339, 130] width 83 height 12
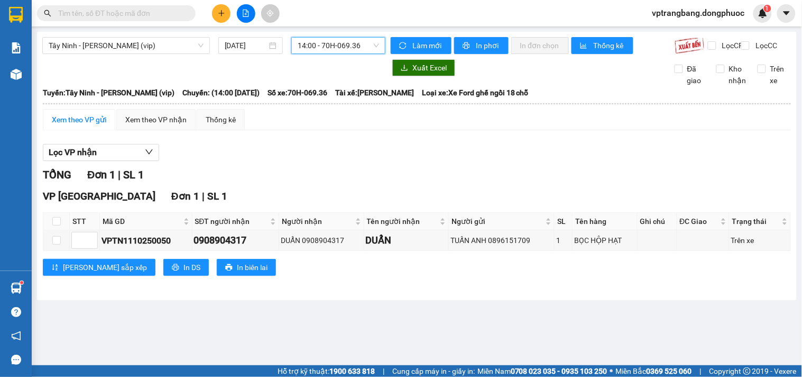
click at [340, 50] on span "14:00 - 70H-069.36" at bounding box center [338, 46] width 81 height 16
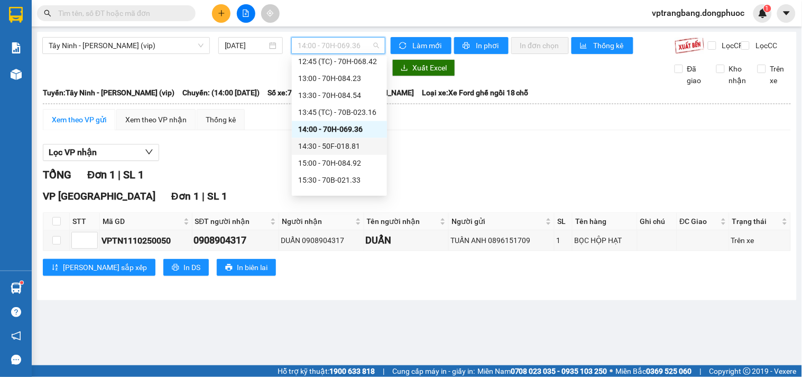
click at [345, 145] on div "14:30 - 50F-018.81" at bounding box center [339, 147] width 83 height 12
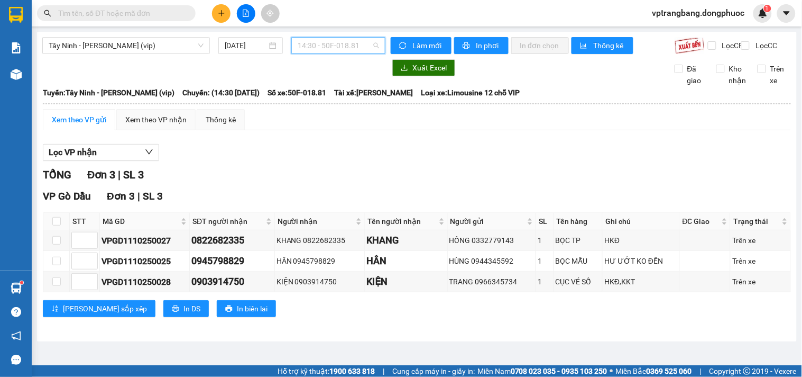
click at [348, 46] on span "14:30 - 50F-018.81" at bounding box center [338, 46] width 81 height 16
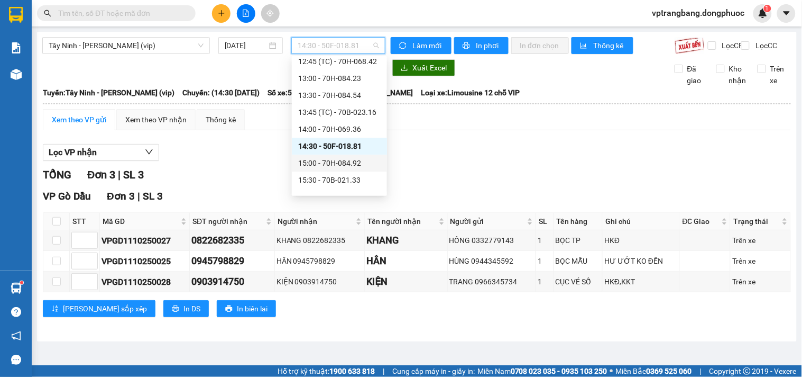
click at [335, 163] on div "15:00 - 70H-084.92" at bounding box center [339, 164] width 83 height 12
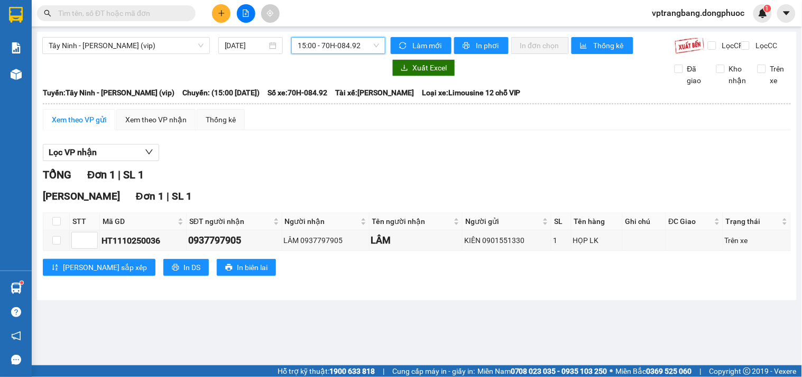
click at [323, 47] on span "15:00 - 70H-084.92" at bounding box center [338, 46] width 81 height 16
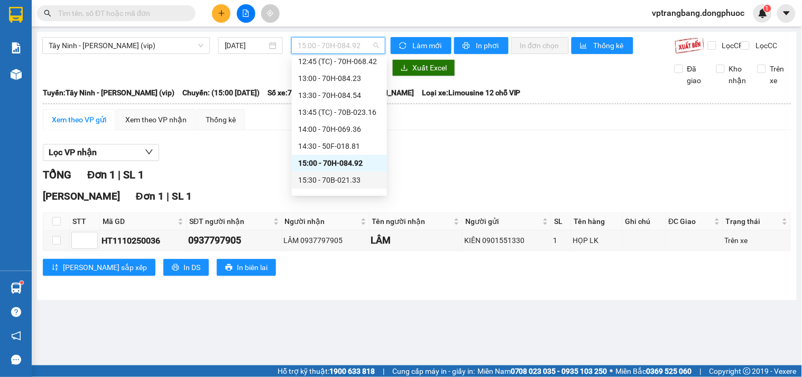
click at [331, 179] on div "15:30 - 70B-021.33" at bounding box center [339, 181] width 83 height 12
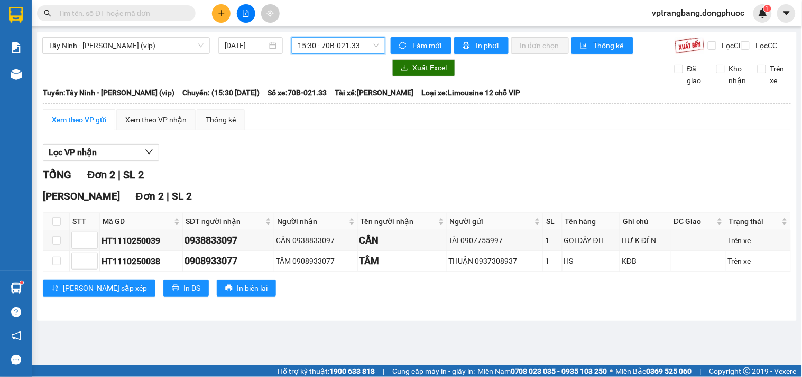
click at [323, 44] on span "15:30 - 70B-021.33" at bounding box center [338, 46] width 81 height 16
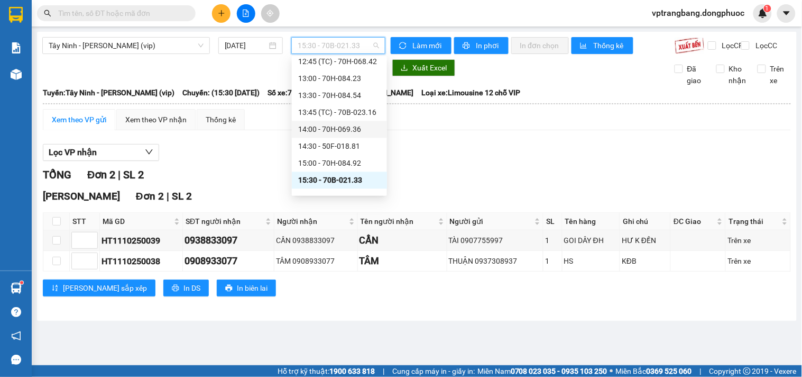
scroll to position [605, 0]
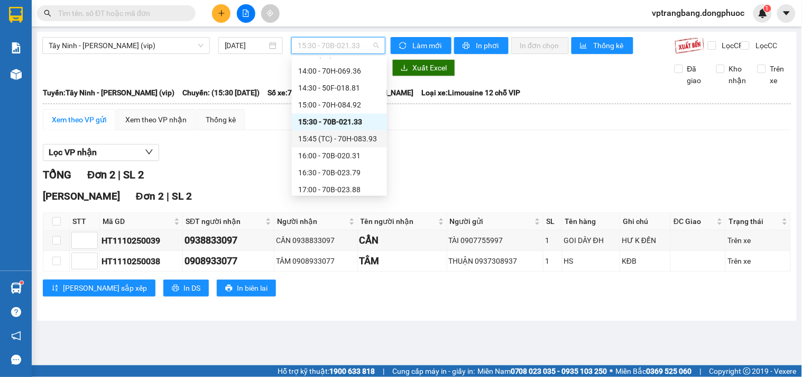
click at [342, 138] on div "15:45 (TC) - 70H-083.93" at bounding box center [339, 139] width 83 height 12
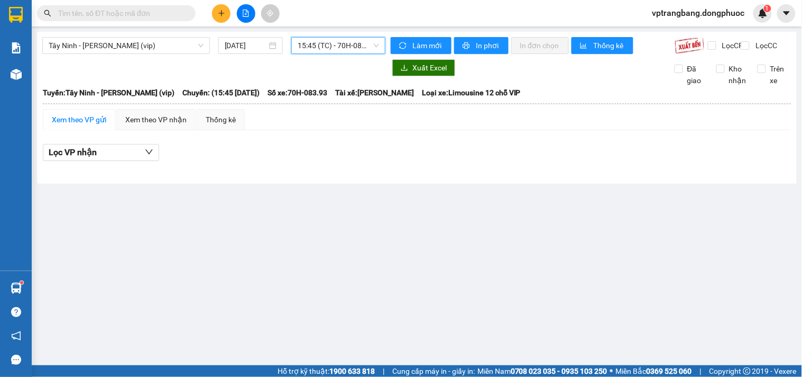
click at [326, 48] on span "15:45 (TC) - 70H-083.93" at bounding box center [338, 46] width 81 height 16
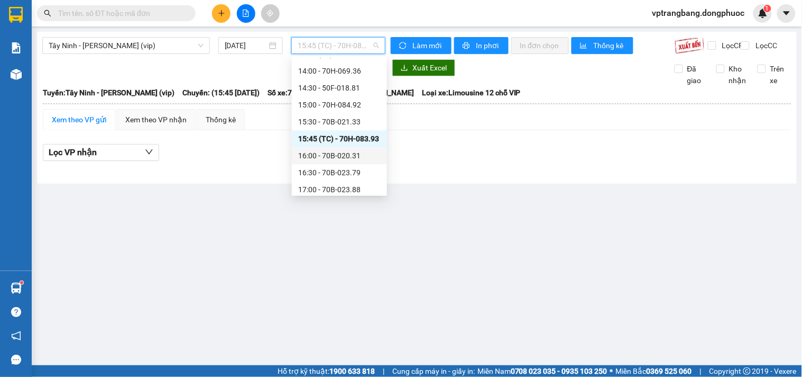
click at [330, 156] on div "16:00 - 70B-020.31" at bounding box center [339, 156] width 83 height 12
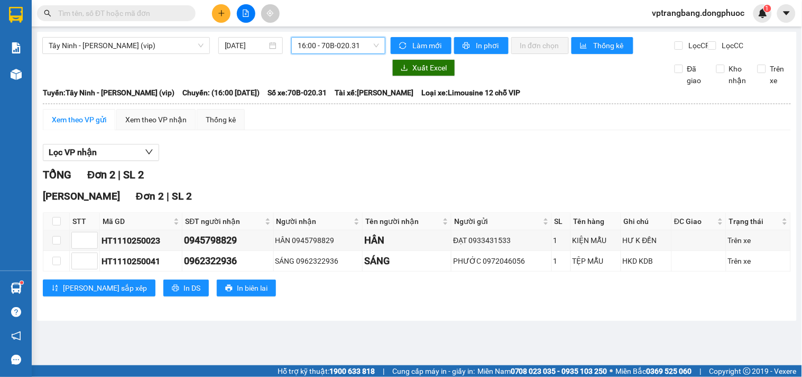
click at [318, 47] on span "16:00 - 70B-020.31" at bounding box center [338, 46] width 81 height 16
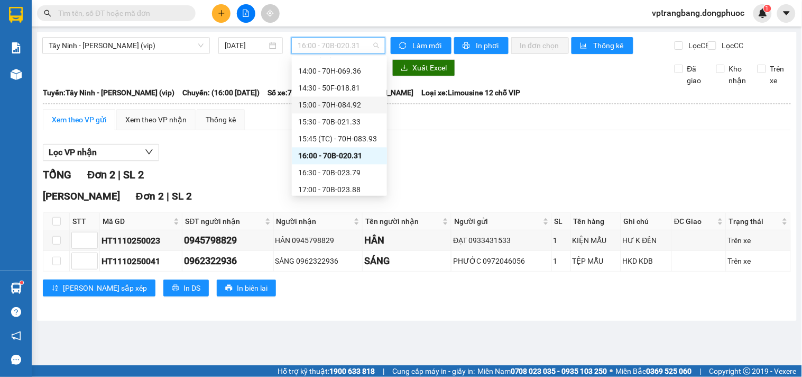
click at [157, 61] on div "Tây Ninh - Hồ Chí Minh (vip) 11/10/2025 16:00 - 70B-020.31 Làm mới In phơi In đ…" at bounding box center [417, 176] width 760 height 289
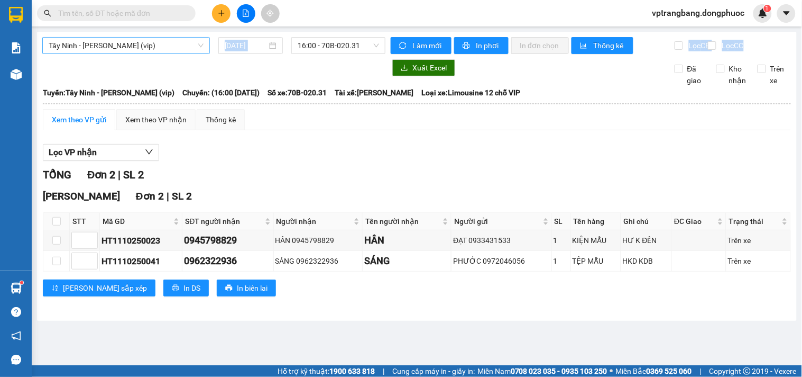
click at [150, 42] on span "Tây Ninh - Hồ Chí Minh (vip)" at bounding box center [126, 46] width 155 height 16
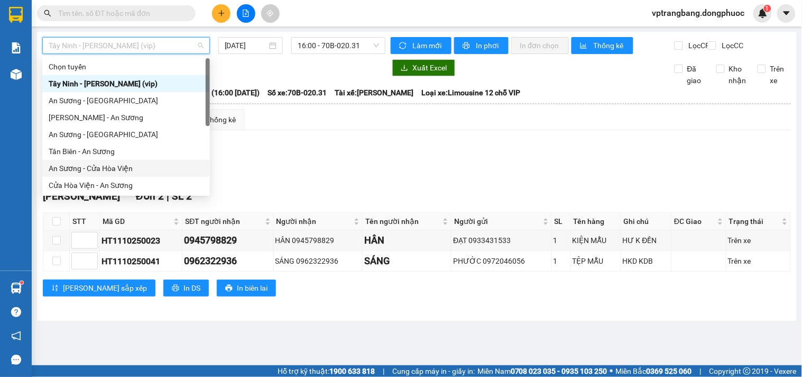
scroll to position [117, 0]
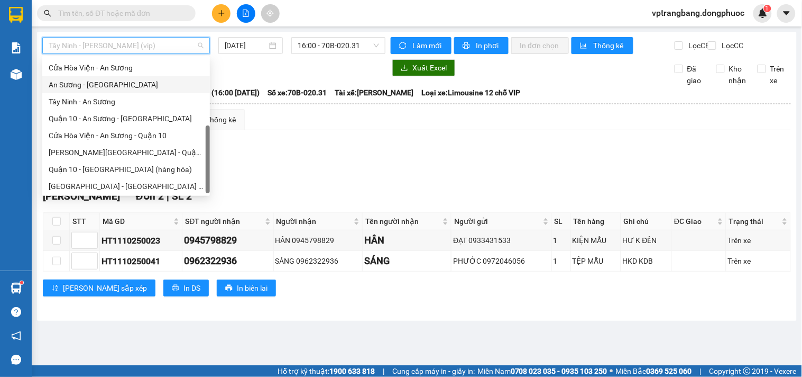
click at [93, 83] on div "An Sương - [GEOGRAPHIC_DATA]" at bounding box center [126, 85] width 155 height 12
type input "[DATE]"
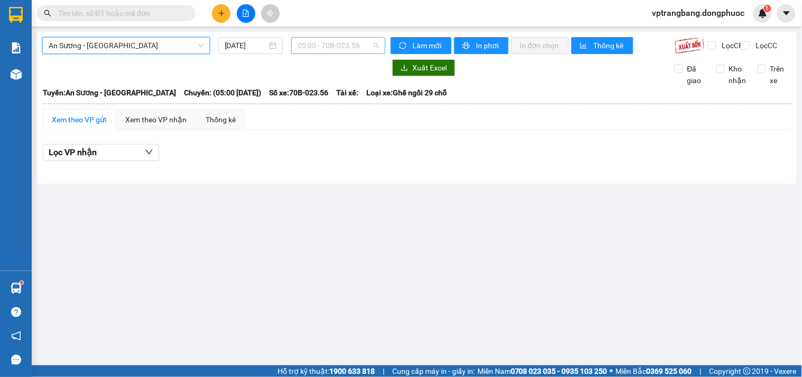
scroll to position [17, 0]
click at [307, 50] on span "05:00 - 70B-023.56" at bounding box center [338, 46] width 81 height 16
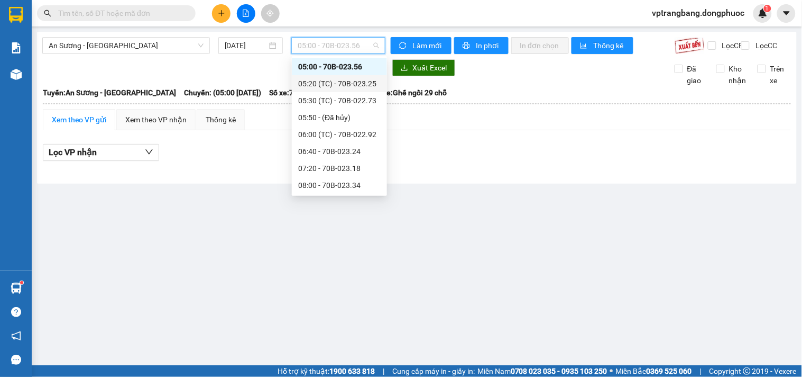
click at [329, 85] on div "05:20 (TC) - 70B-023.25" at bounding box center [339, 84] width 83 height 12
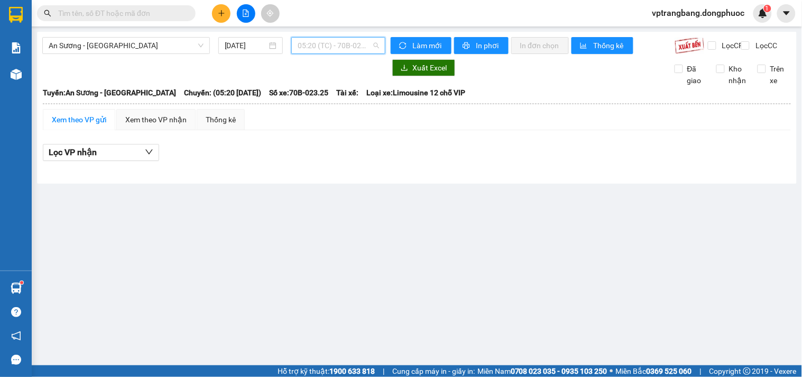
click at [314, 48] on span "05:20 (TC) - 70B-023.25" at bounding box center [338, 46] width 81 height 16
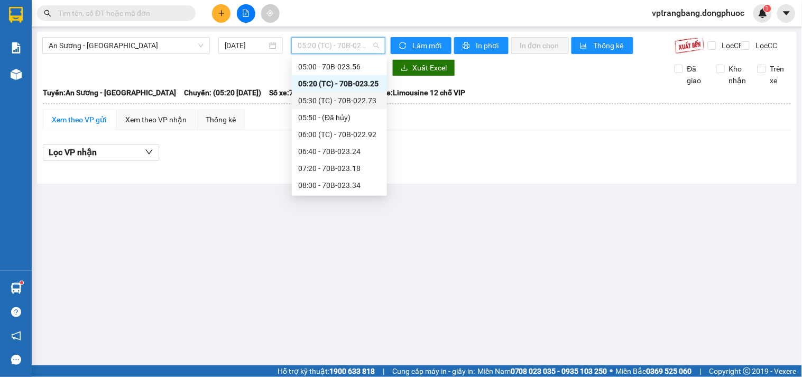
click at [337, 98] on div "05:30 (TC) - 70B-022.73" at bounding box center [339, 101] width 83 height 12
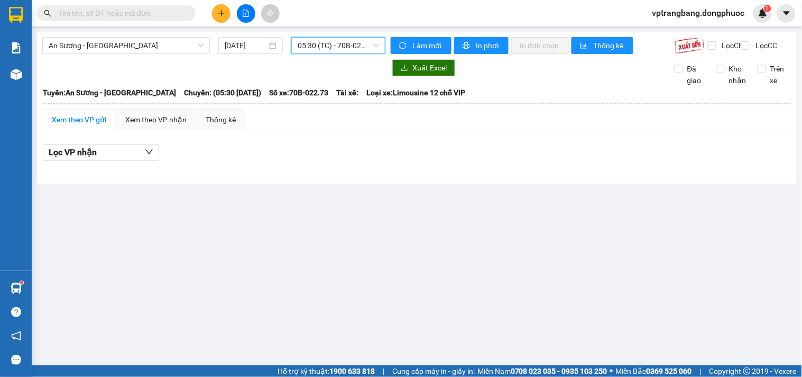
click at [324, 46] on span "05:30 (TC) - 70B-022.73" at bounding box center [338, 46] width 81 height 16
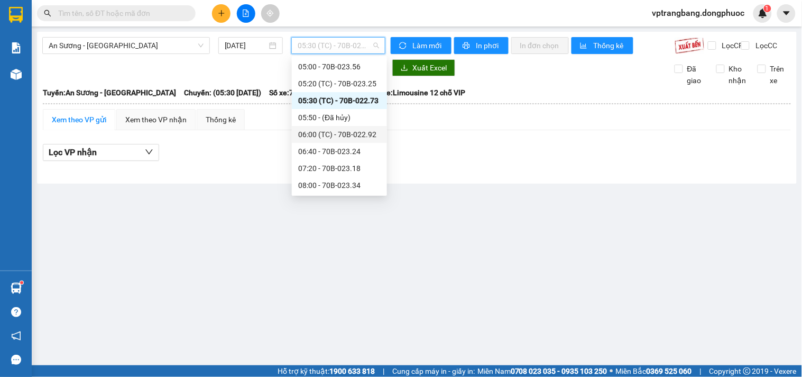
click at [330, 130] on div "06:00 (TC) - 70B-022.92" at bounding box center [339, 135] width 83 height 12
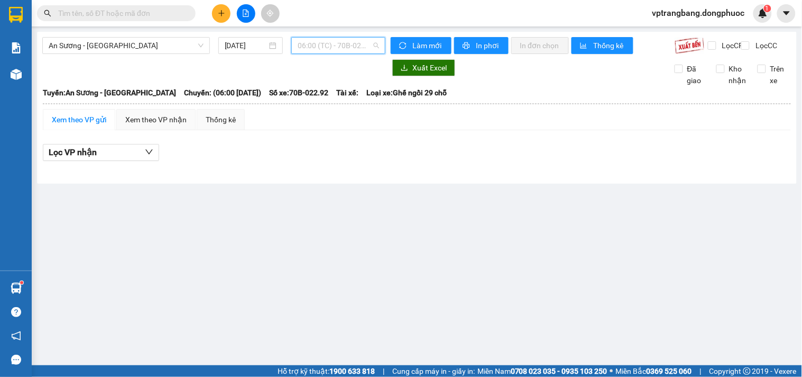
click at [298, 42] on span "06:00 (TC) - 70B-022.92" at bounding box center [338, 46] width 81 height 16
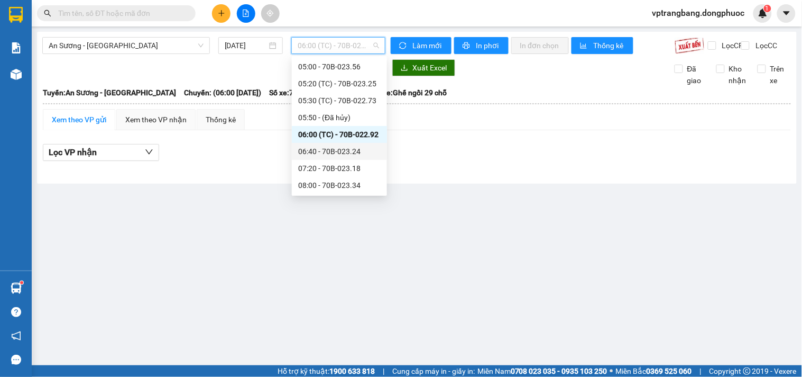
click at [330, 147] on div "06:40 - 70B-023.24" at bounding box center [339, 151] width 83 height 12
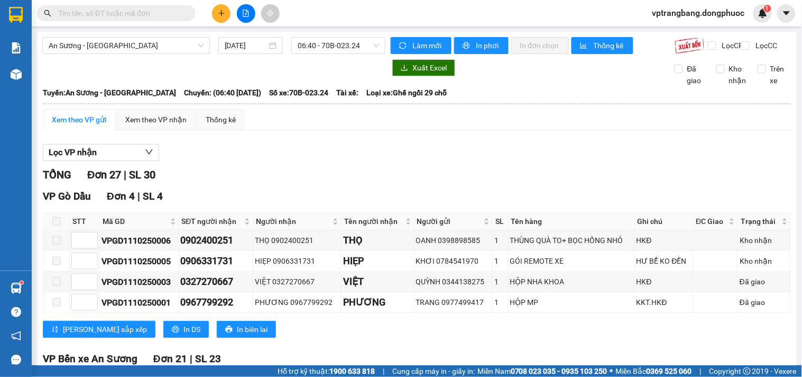
click at [289, 181] on div "TỔNG Đơn 27 | SL 30" at bounding box center [417, 175] width 748 height 16
click at [317, 45] on span "06:40 - 70B-023.24" at bounding box center [338, 46] width 81 height 16
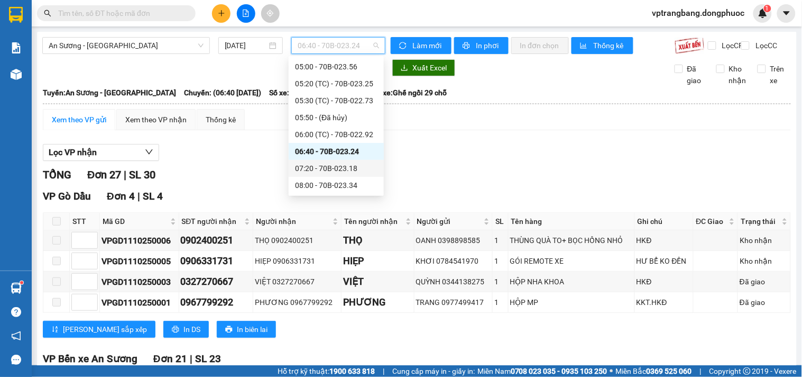
click at [318, 168] on div "07:20 - 70B-023.18" at bounding box center [336, 168] width 83 height 12
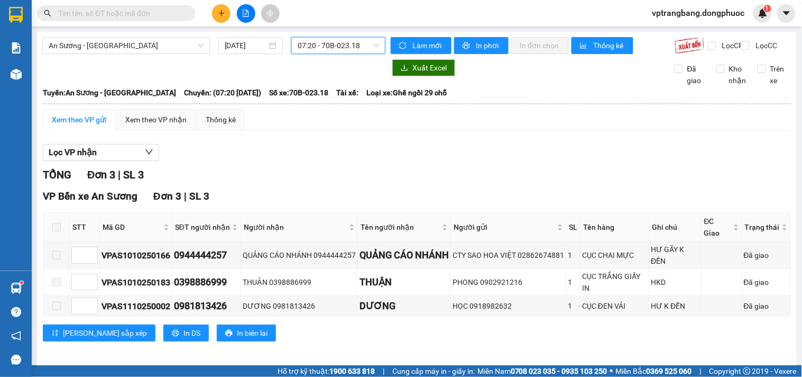
click at [316, 45] on span "07:20 - 70B-023.18" at bounding box center [338, 46] width 81 height 16
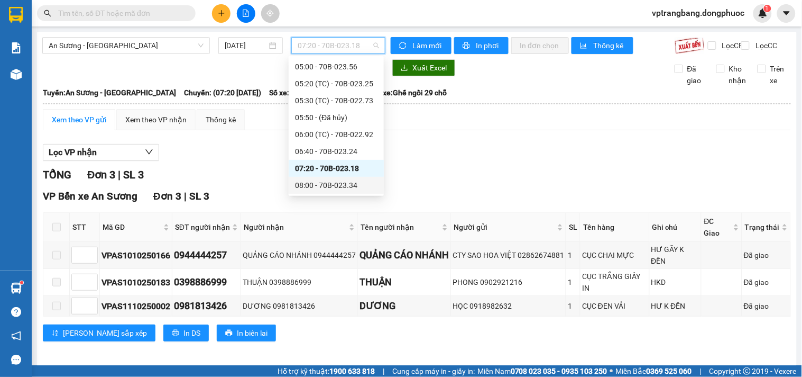
click at [326, 180] on div "08:00 - 70B-023.34" at bounding box center [336, 185] width 83 height 12
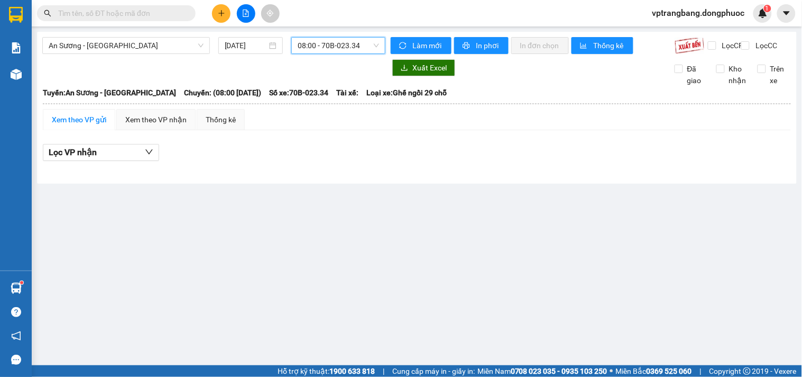
click at [331, 47] on span "08:00 - 70B-023.34" at bounding box center [338, 46] width 81 height 16
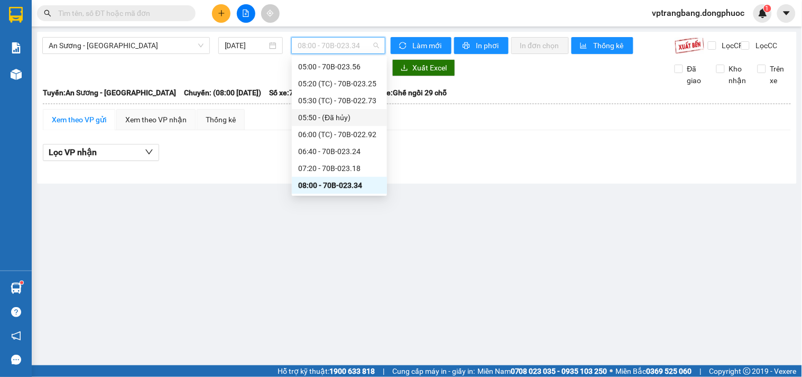
scroll to position [76, 0]
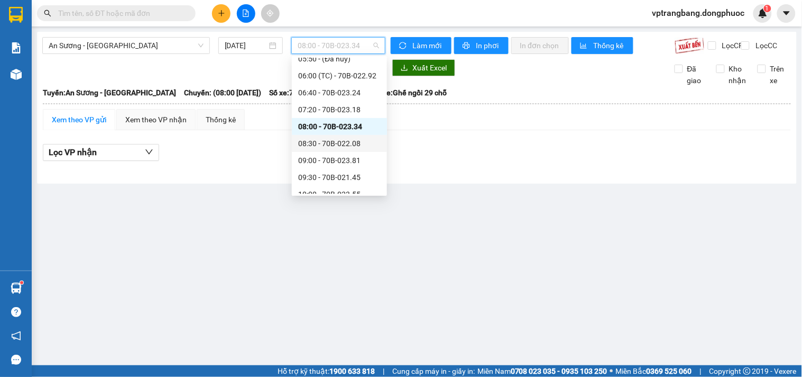
click at [337, 141] on div "08:30 - 70B-022.08" at bounding box center [339, 144] width 83 height 12
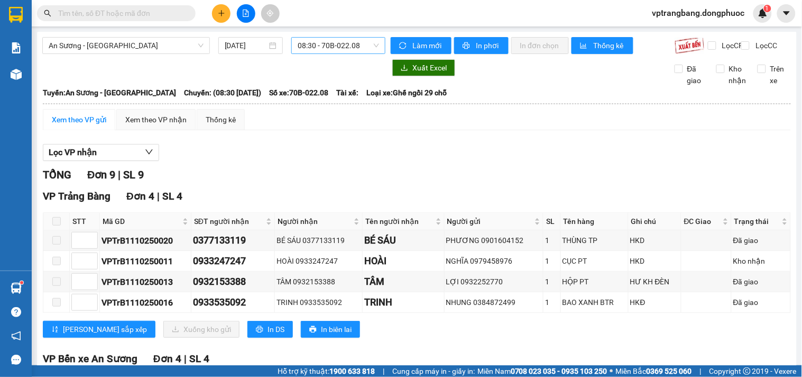
click at [308, 46] on span "08:30 - 70B-022.08" at bounding box center [338, 46] width 81 height 16
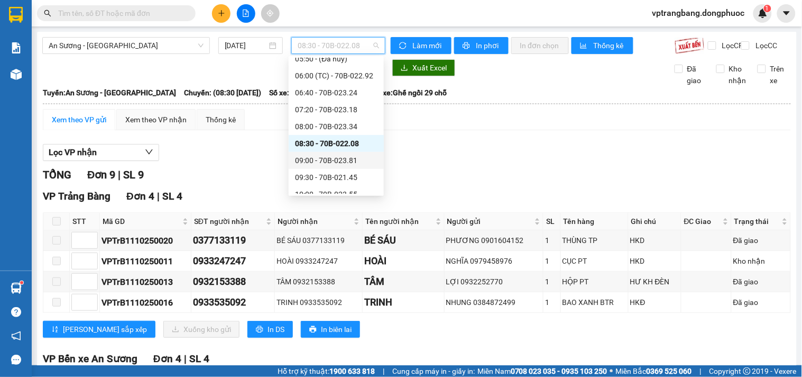
click at [327, 160] on div "09:00 - 70B-023.81" at bounding box center [336, 160] width 83 height 12
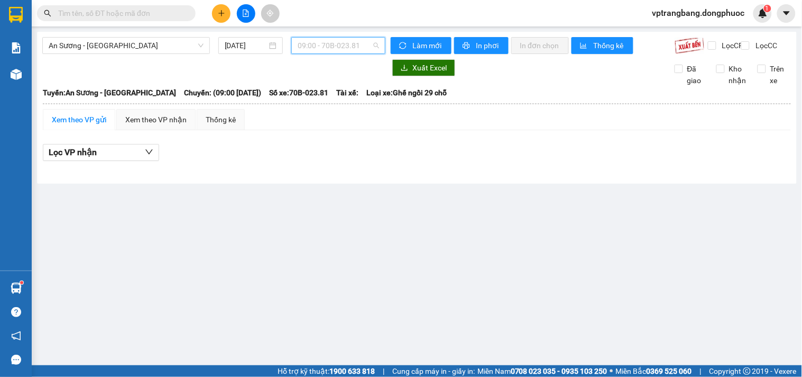
click at [335, 38] on span "09:00 - 70B-023.81" at bounding box center [338, 46] width 81 height 16
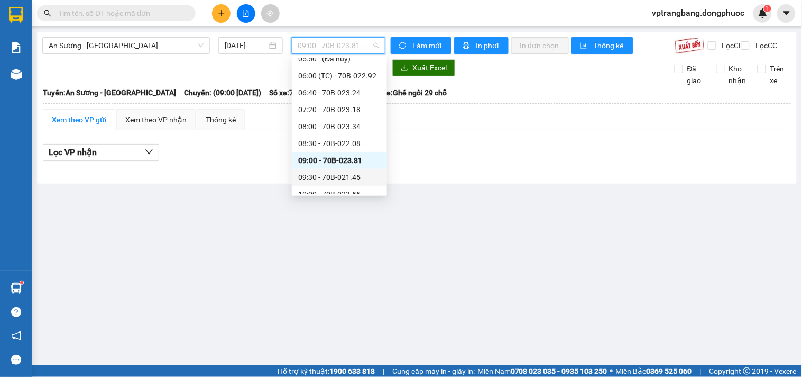
click at [324, 176] on div "09:30 - 70B-021.45" at bounding box center [339, 177] width 83 height 12
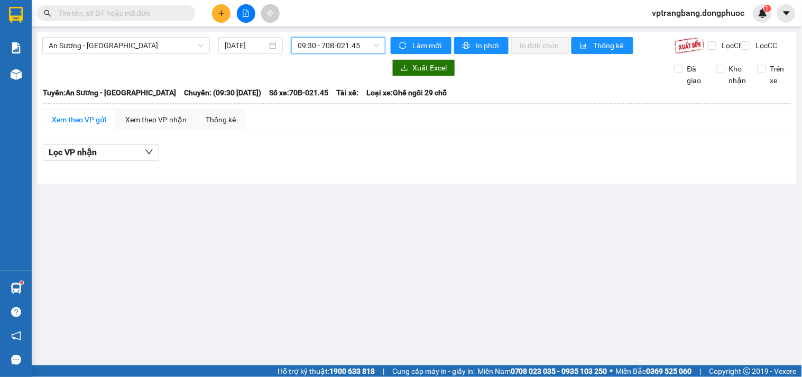
click at [328, 45] on span "09:30 - 70B-021.45" at bounding box center [338, 46] width 81 height 16
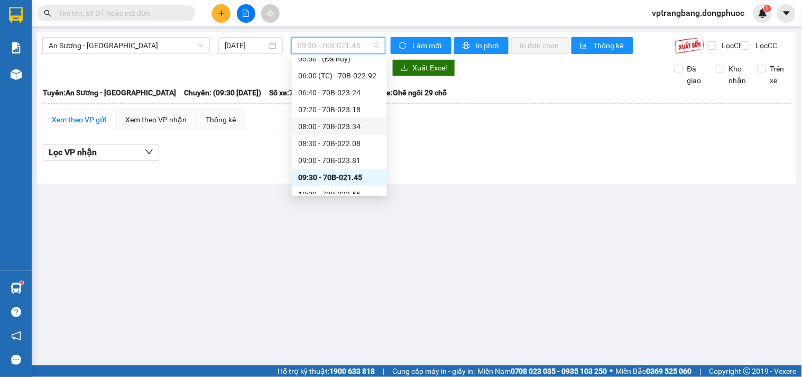
scroll to position [134, 0]
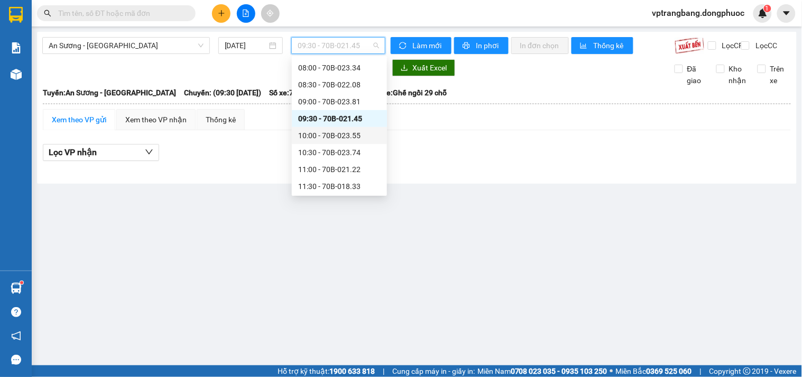
click at [335, 136] on div "10:00 - 70B-023.55" at bounding box center [339, 136] width 83 height 12
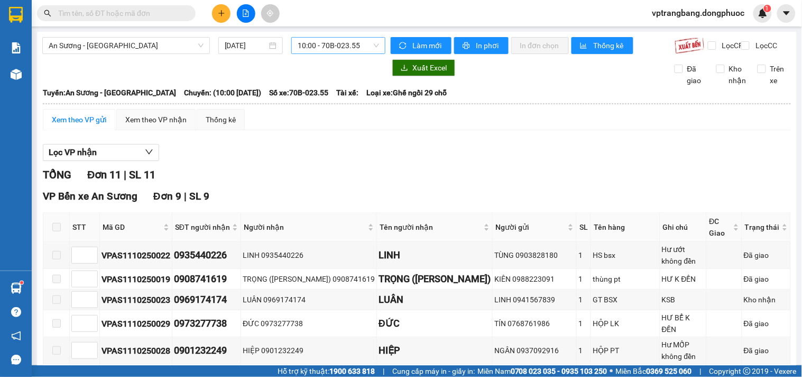
click at [303, 51] on span "10:00 - 70B-023.55" at bounding box center [338, 46] width 81 height 16
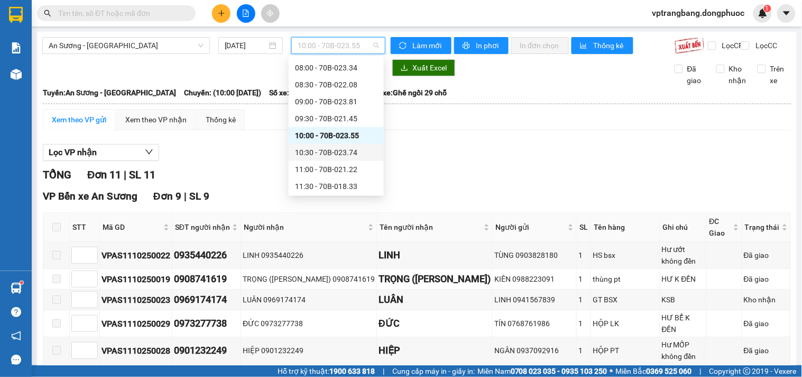
click at [331, 154] on div "10:30 - 70B-023.74" at bounding box center [336, 153] width 83 height 12
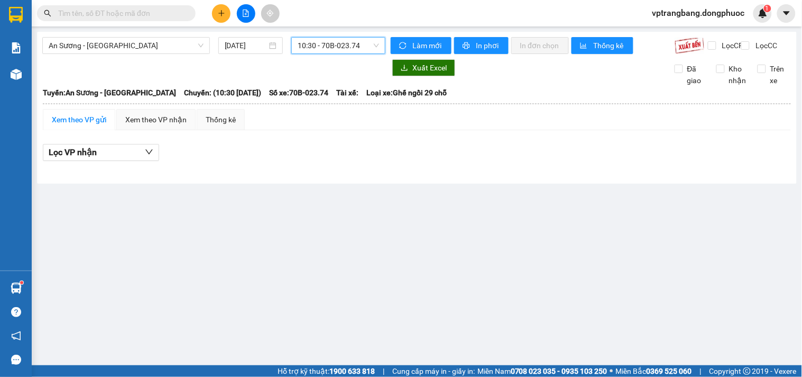
click at [322, 42] on span "10:30 - 70B-023.74" at bounding box center [338, 46] width 81 height 16
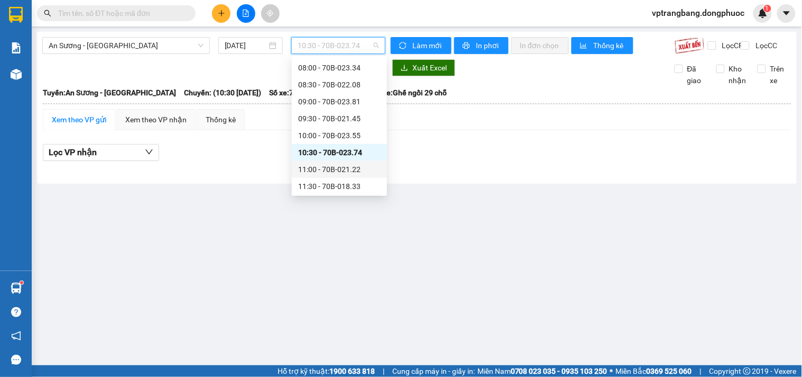
click at [332, 166] on div "11:00 - 70B-021.22" at bounding box center [339, 169] width 83 height 12
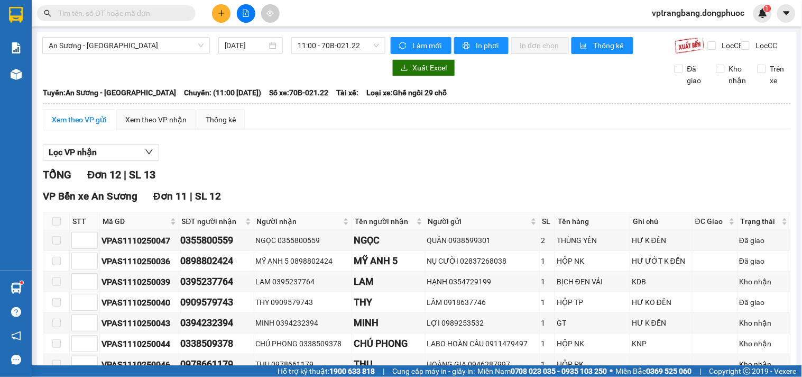
click at [284, 159] on div "Lọc VP nhận" at bounding box center [417, 152] width 748 height 17
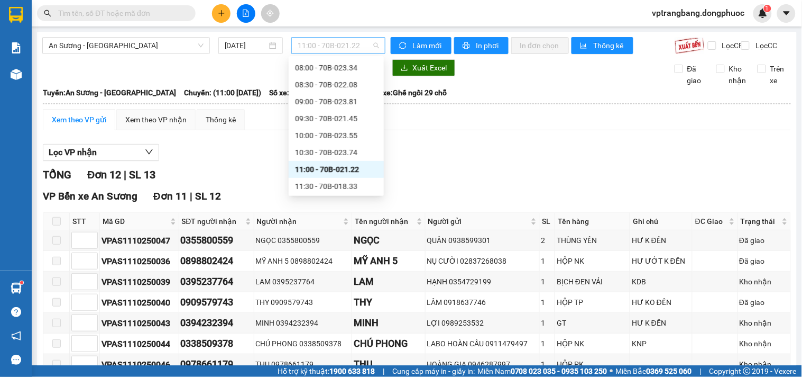
click at [298, 44] on span "11:00 - 70B-021.22" at bounding box center [338, 46] width 81 height 16
click at [337, 186] on div "11:30 - 70B-018.33" at bounding box center [336, 186] width 83 height 12
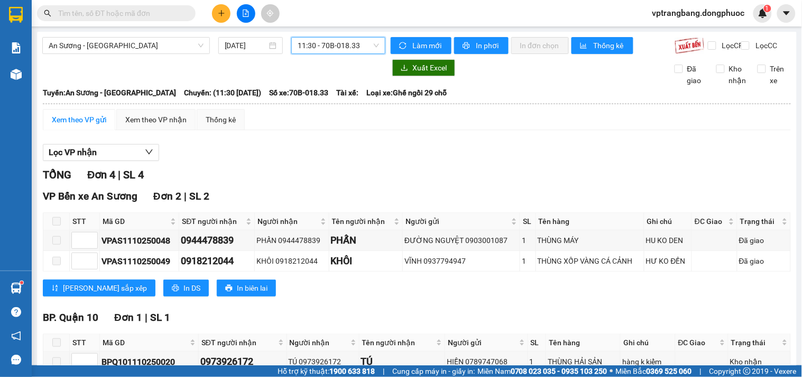
click at [324, 43] on span "11:30 - 70B-018.33" at bounding box center [338, 46] width 81 height 16
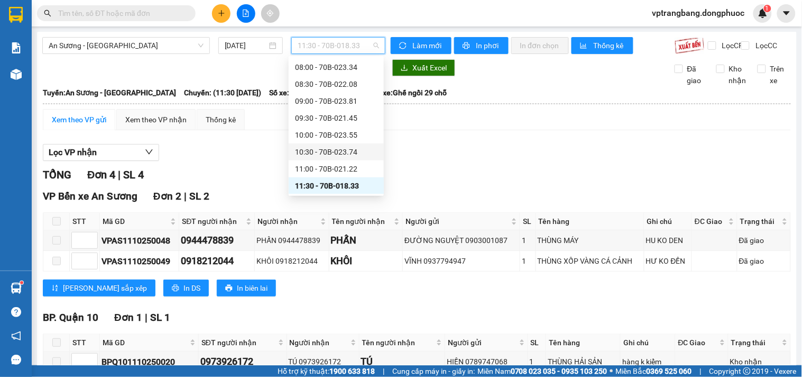
scroll to position [194, 0]
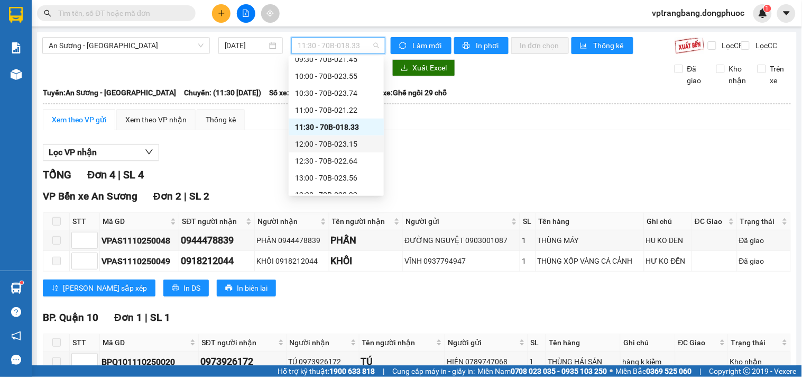
click at [334, 147] on div "12:00 - 70B-023.15" at bounding box center [336, 144] width 83 height 12
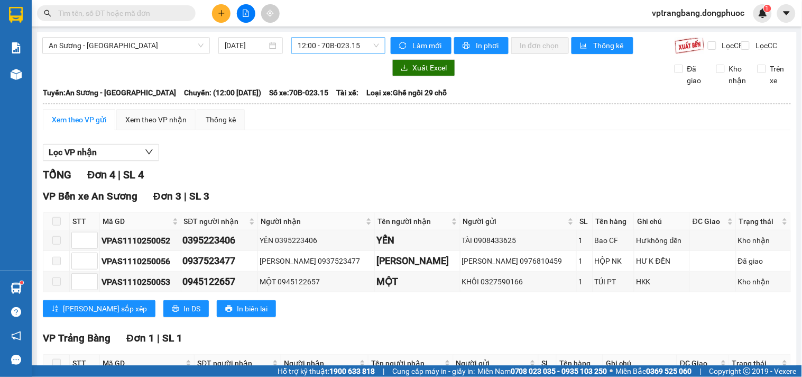
click at [302, 39] on span "12:00 - 70B-023.15" at bounding box center [338, 46] width 81 height 16
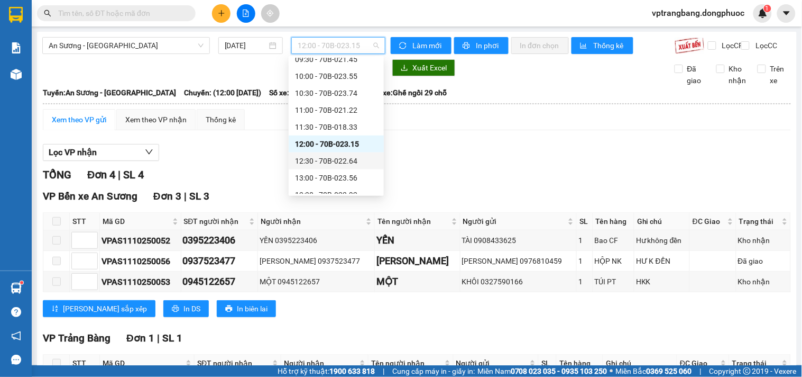
click at [336, 157] on div "12:30 - 70B-022.64" at bounding box center [336, 161] width 83 height 12
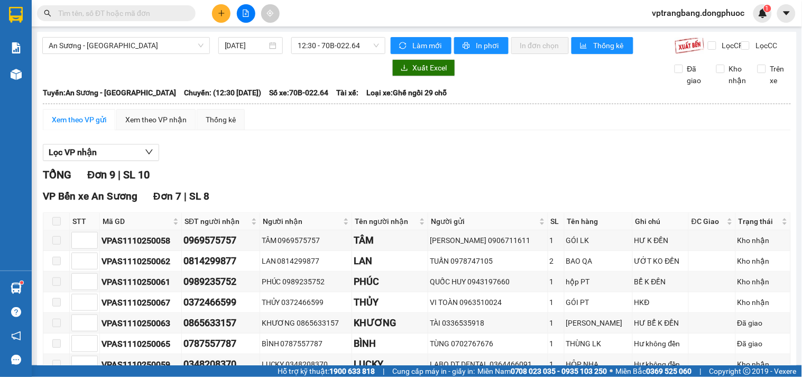
click at [319, 161] on div "Lọc VP nhận" at bounding box center [417, 152] width 748 height 17
click at [266, 160] on div "Lọc VP nhận" at bounding box center [417, 152] width 748 height 17
click at [272, 183] on div "TỔNG Đơn 9 | SL 10" at bounding box center [417, 175] width 748 height 16
drag, startPoint x: 325, startPoint y: 192, endPoint x: 328, endPoint y: 124, distance: 67.8
click at [325, 183] on div "TỔNG Đơn 9 | SL 10" at bounding box center [417, 175] width 748 height 16
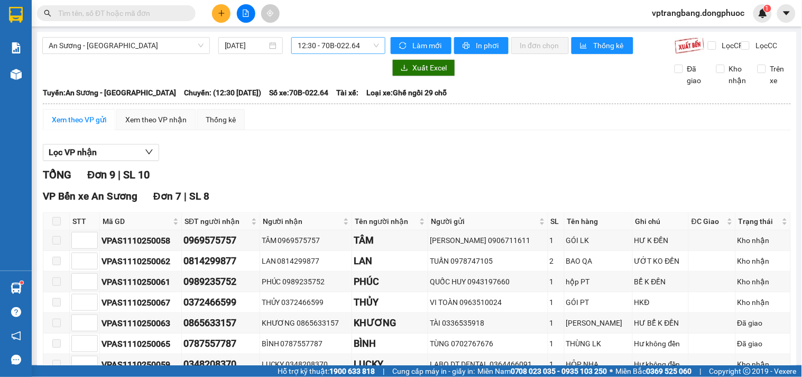
click at [323, 40] on span "12:30 - 70B-022.64" at bounding box center [338, 46] width 81 height 16
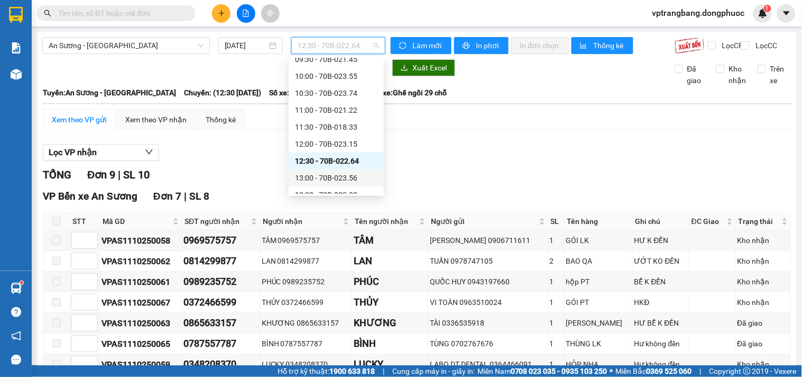
click at [331, 180] on div "13:00 - 70B-023.56" at bounding box center [336, 178] width 83 height 12
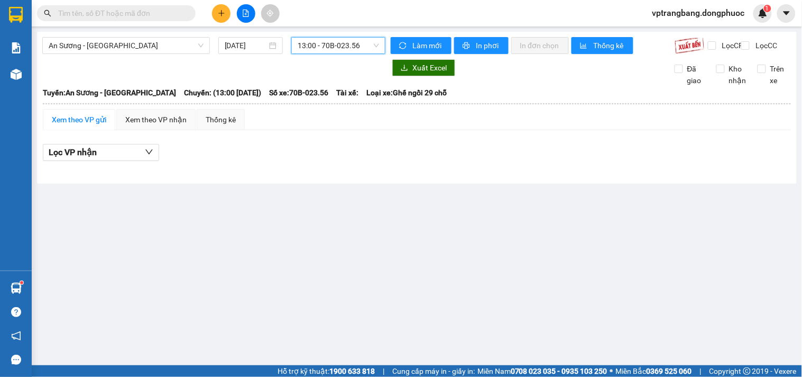
click at [344, 43] on span "13:00 - 70B-023.56" at bounding box center [338, 46] width 81 height 16
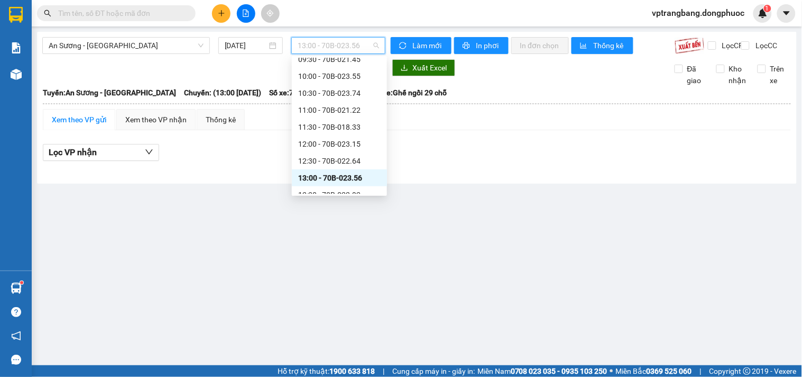
scroll to position [252, 0]
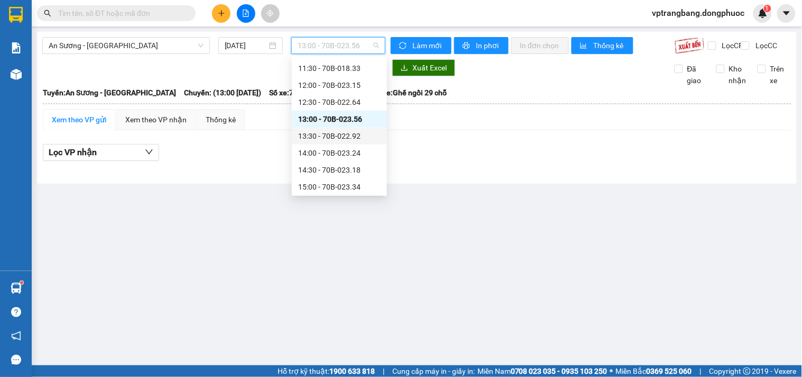
click at [343, 138] on div "13:30 - 70B-022.92" at bounding box center [339, 136] width 83 height 12
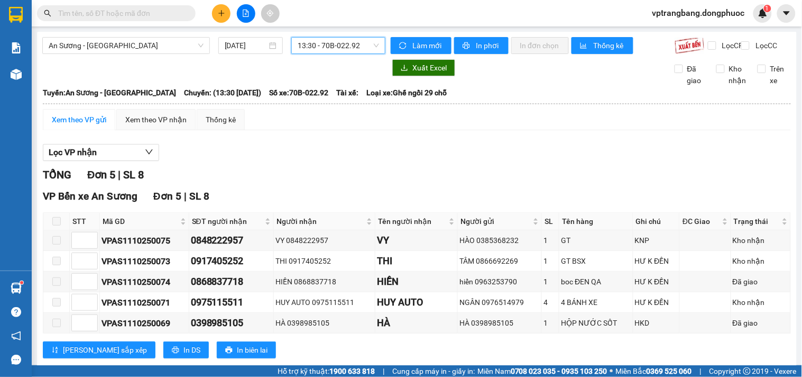
click at [336, 46] on span "13:30 - 70B-022.92" at bounding box center [338, 46] width 81 height 16
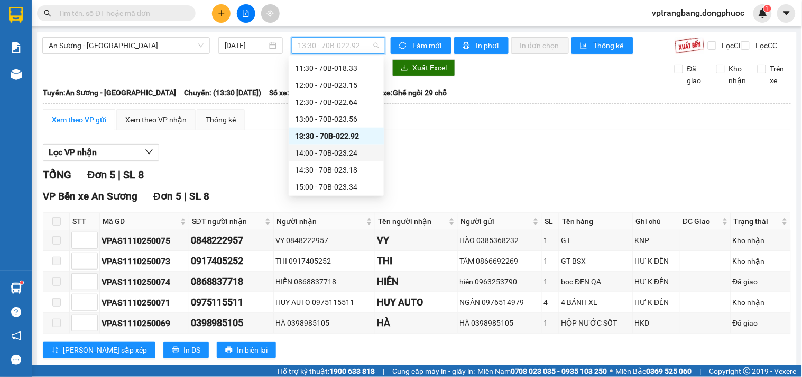
click at [335, 149] on div "14:00 - 70B-023.24" at bounding box center [336, 153] width 83 height 12
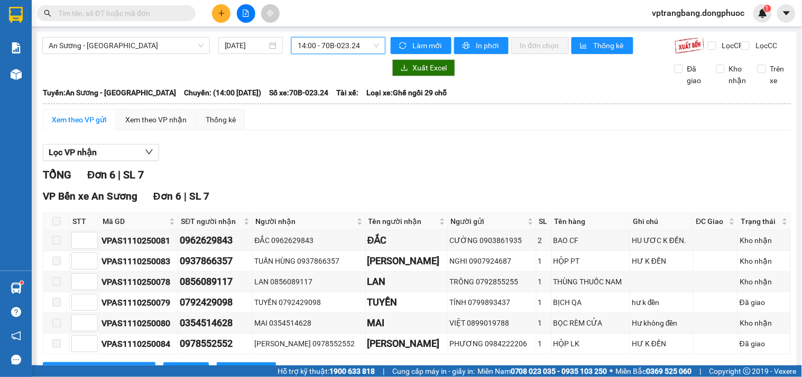
click at [336, 50] on span "14:00 - 70B-023.24" at bounding box center [338, 46] width 81 height 16
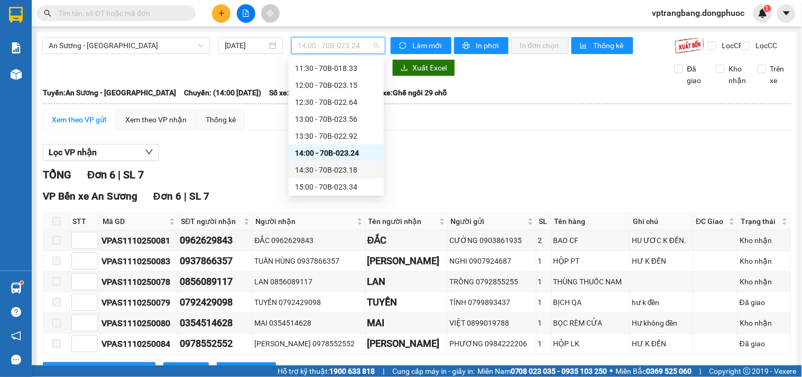
click at [316, 173] on div "14:30 - 70B-023.18" at bounding box center [336, 170] width 83 height 12
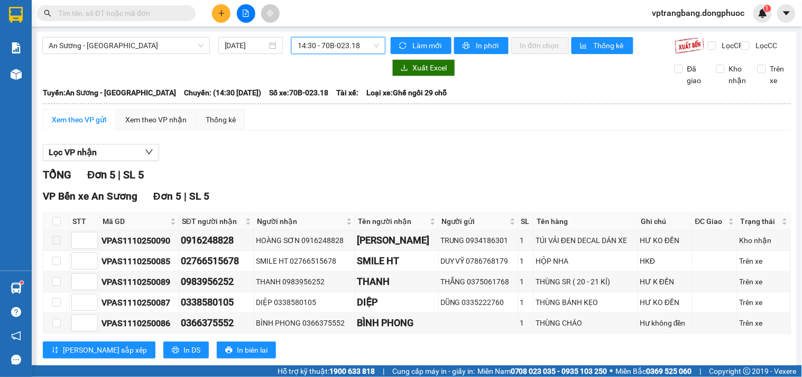
click at [342, 41] on span "14:30 - 70B-023.18" at bounding box center [338, 46] width 81 height 16
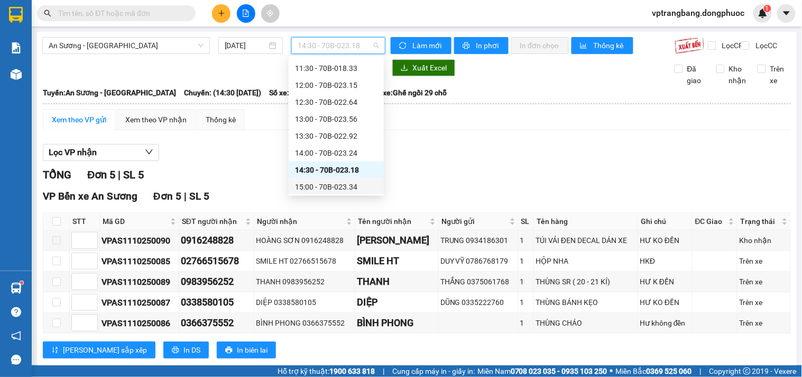
click at [331, 185] on div "15:00 - 70B-023.34" at bounding box center [336, 187] width 83 height 12
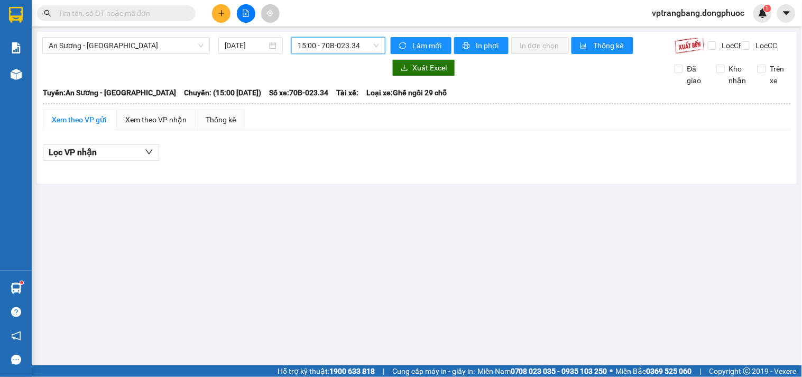
click at [334, 50] on span "15:00 - 70B-023.34" at bounding box center [338, 46] width 81 height 16
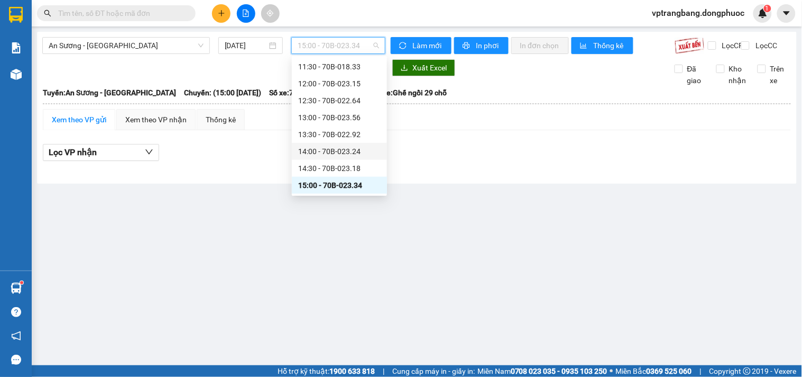
scroll to position [313, 0]
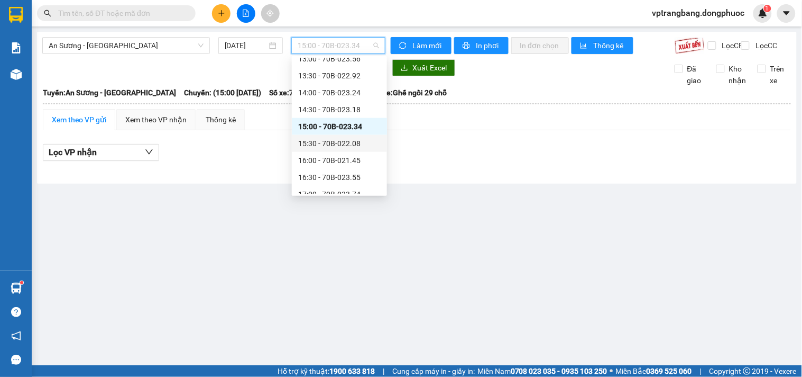
click at [336, 144] on div "15:30 - 70B-022.08" at bounding box center [339, 144] width 83 height 12
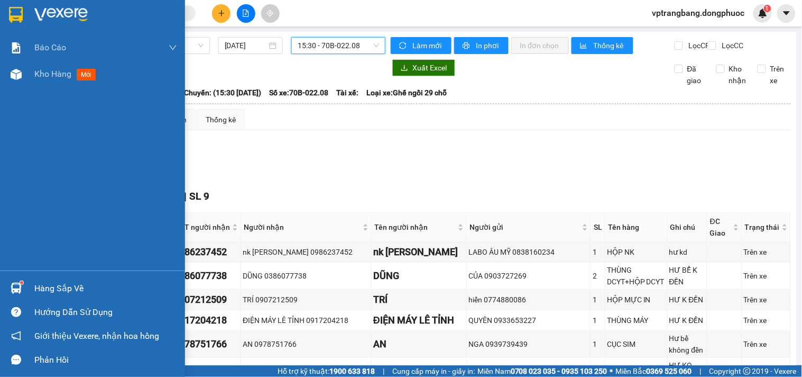
click at [30, 283] on div "Hàng sắp về" at bounding box center [92, 288] width 185 height 24
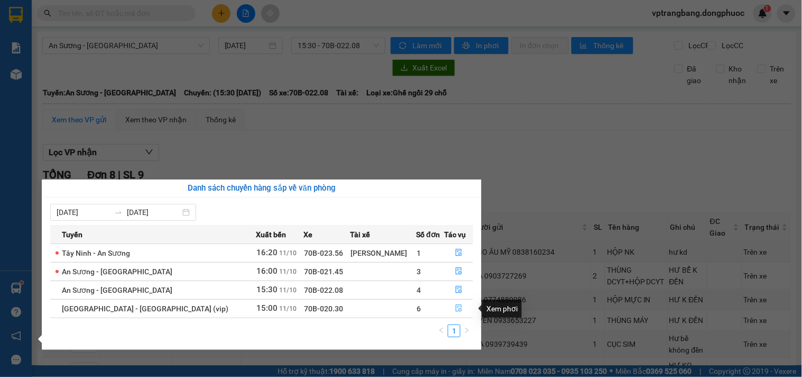
click at [456, 309] on icon "file-done" at bounding box center [459, 307] width 6 height 7
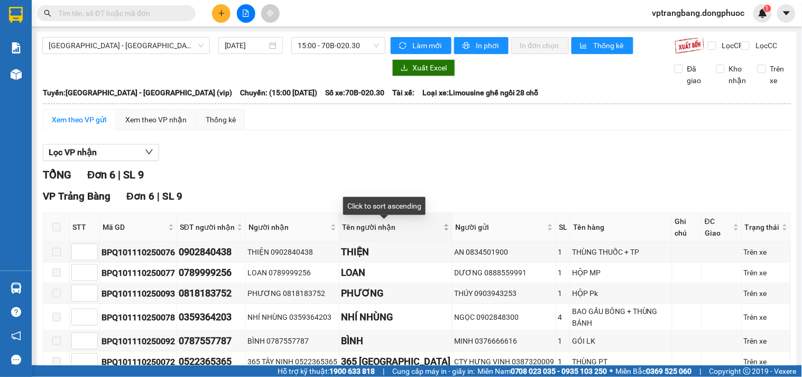
scroll to position [53, 0]
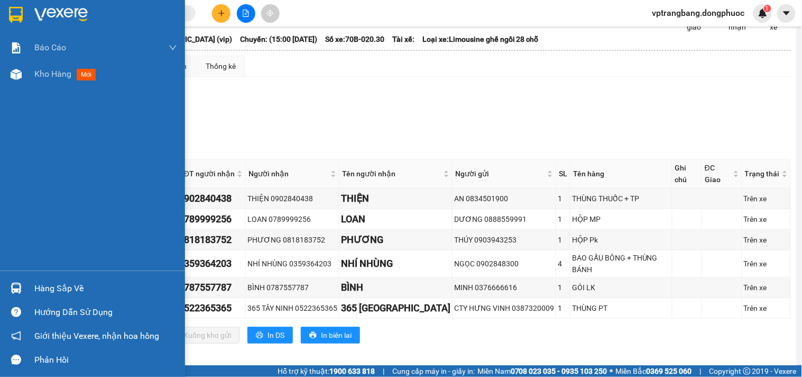
click at [51, 286] on div "Hàng sắp về" at bounding box center [105, 288] width 143 height 16
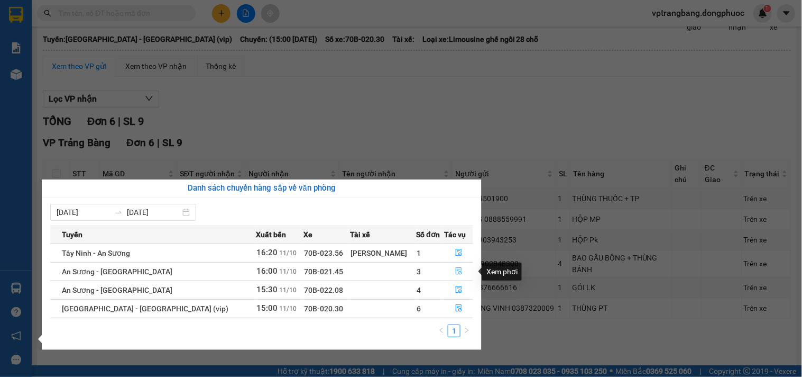
click at [456, 273] on icon "file-done" at bounding box center [459, 270] width 6 height 7
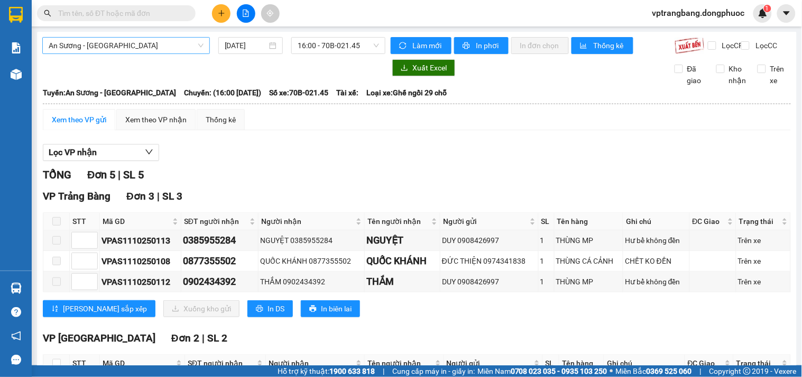
click at [153, 50] on span "An Sương - [GEOGRAPHIC_DATA]" at bounding box center [126, 46] width 155 height 16
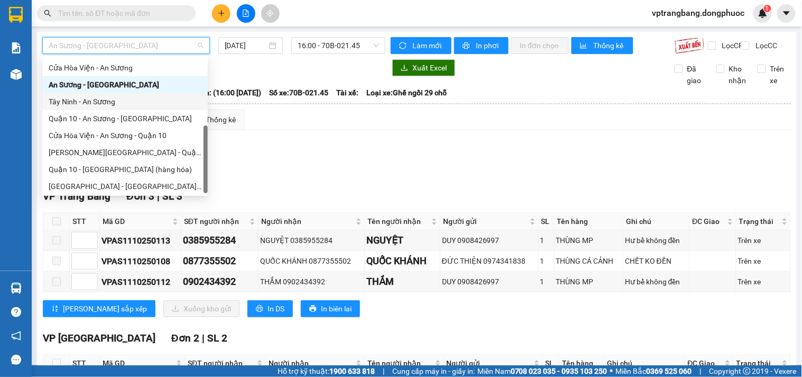
scroll to position [59, 0]
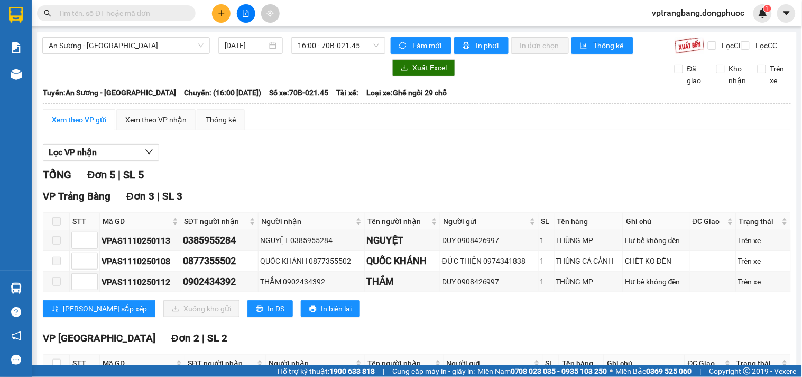
drag, startPoint x: 337, startPoint y: 157, endPoint x: 340, endPoint y: 97, distance: 59.8
click at [340, 156] on div "Lọc VP nhận" at bounding box center [417, 152] width 748 height 17
click at [125, 43] on span "An Sương - [GEOGRAPHIC_DATA]" at bounding box center [126, 46] width 155 height 16
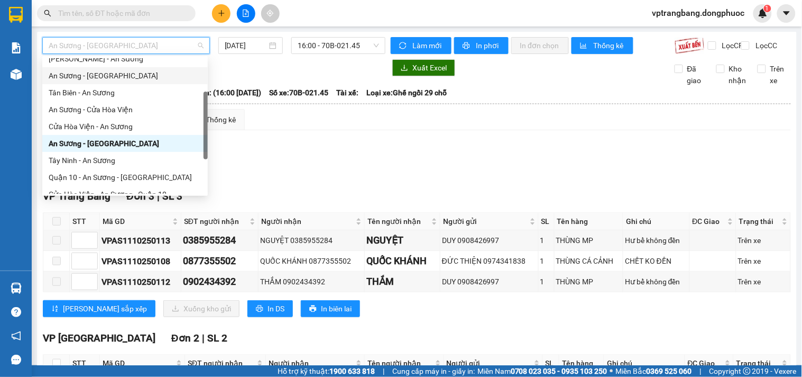
click at [98, 83] on div "An Sương - Tân Biên" at bounding box center [125, 75] width 166 height 17
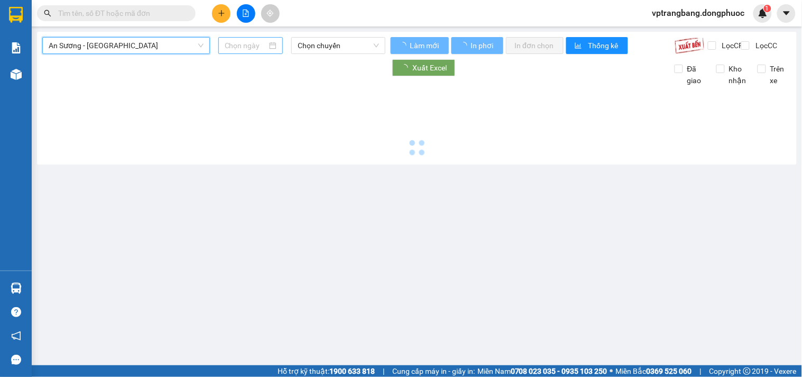
type input "[DATE]"
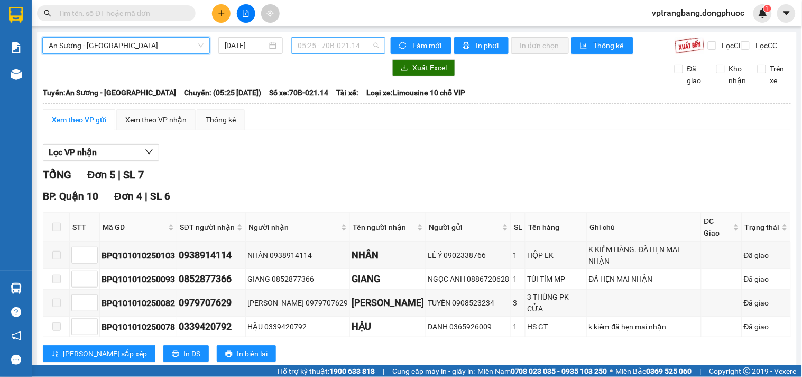
click at [314, 41] on span "05:25 - 70B-021.14" at bounding box center [338, 46] width 81 height 16
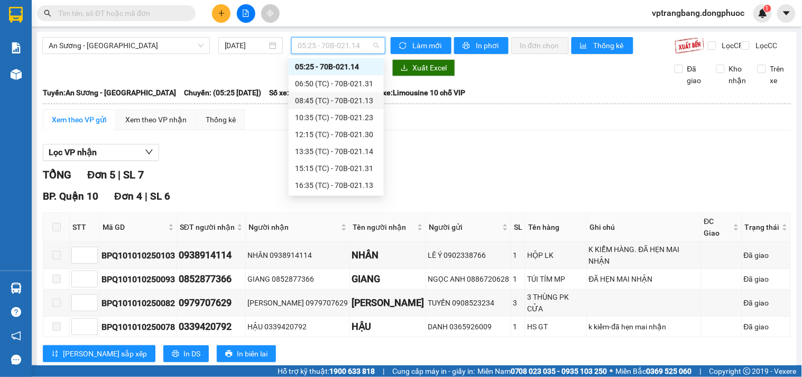
click at [529, 173] on div "Lọc VP nhận TỔNG Đơn 5 | SL 7 BP. Quận 10 Đơn 4 | SL 6 STT Mã GD SĐT người nhận…" at bounding box center [417, 307] width 748 height 337
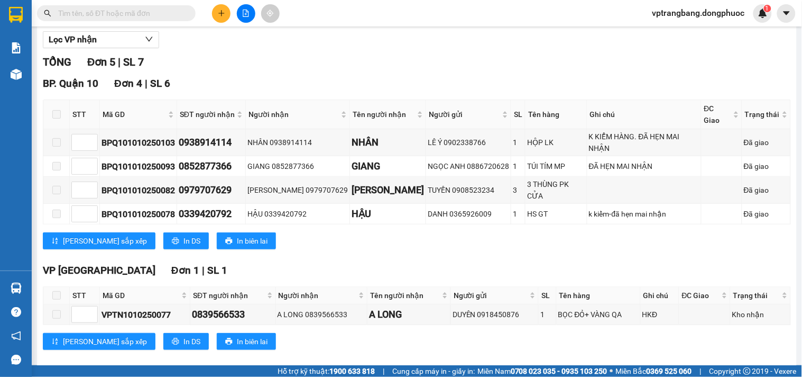
scroll to position [0, 0]
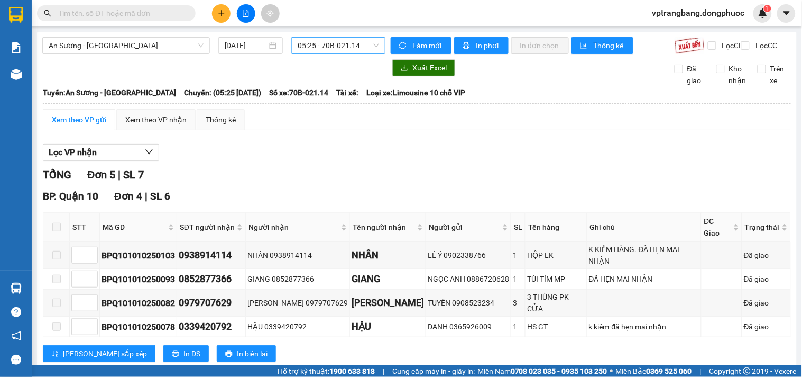
click at [322, 49] on span "05:25 - 70B-021.14" at bounding box center [338, 46] width 81 height 16
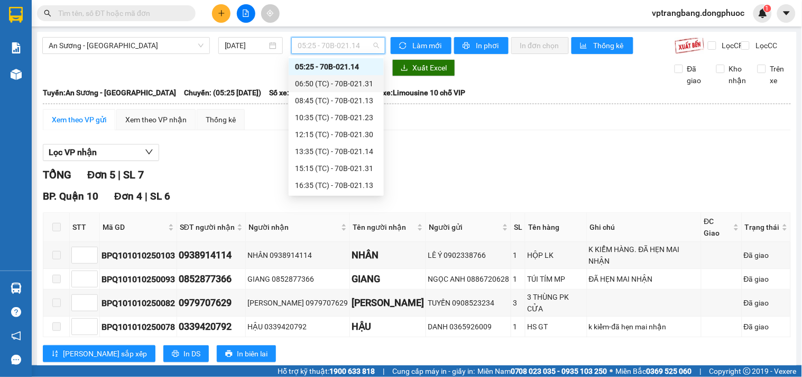
click at [321, 86] on div "06:50 (TC) - 70B-021.31" at bounding box center [336, 84] width 83 height 12
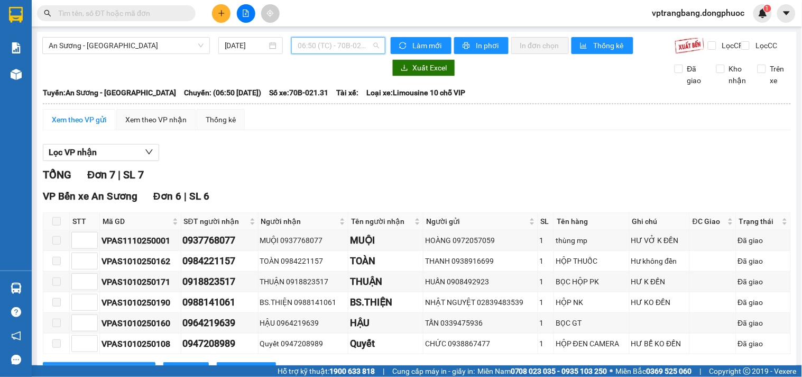
click at [314, 51] on span "06:50 (TC) - 70B-021.31" at bounding box center [338, 46] width 81 height 16
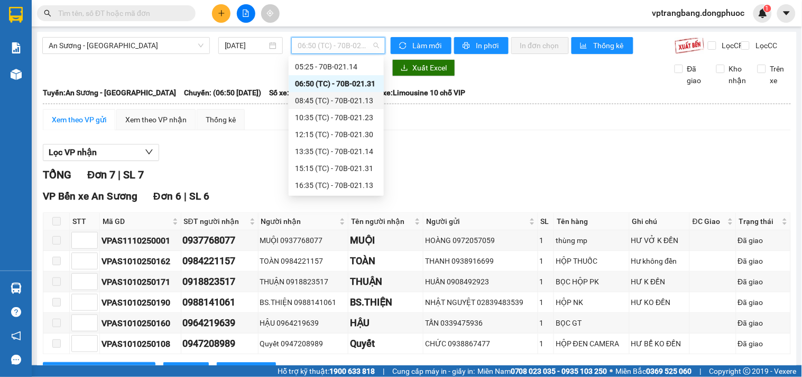
click at [325, 98] on div "08:45 (TC) - 70B-021.13" at bounding box center [336, 101] width 83 height 12
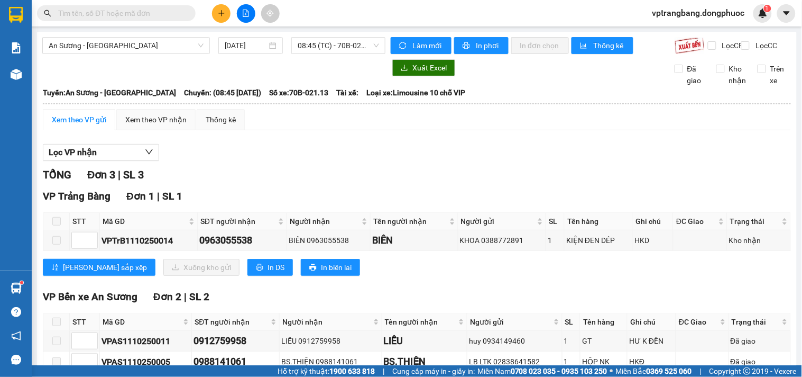
click at [321, 174] on div "Lọc VP nhận TỔNG Đơn 3 | SL 3 VP Trảng Bàng Đơn 1 | SL 1 STT Mã GD SĐT người nh…" at bounding box center [417, 274] width 748 height 271
click at [318, 45] on span "08:45 (TC) - 70B-021.13" at bounding box center [338, 46] width 81 height 16
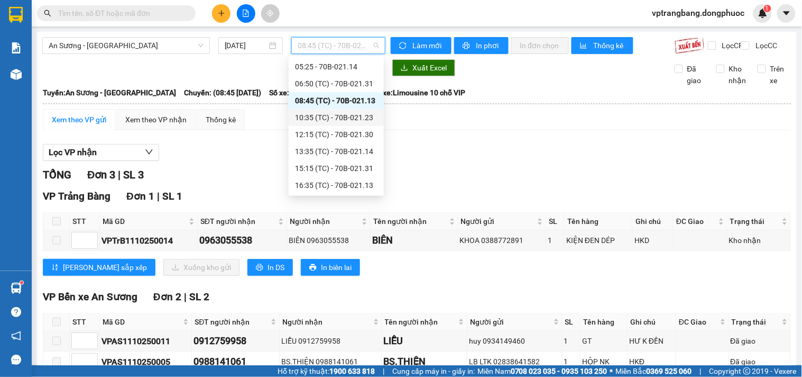
click at [346, 117] on div "10:35 (TC) - 70B-021.23" at bounding box center [336, 118] width 83 height 12
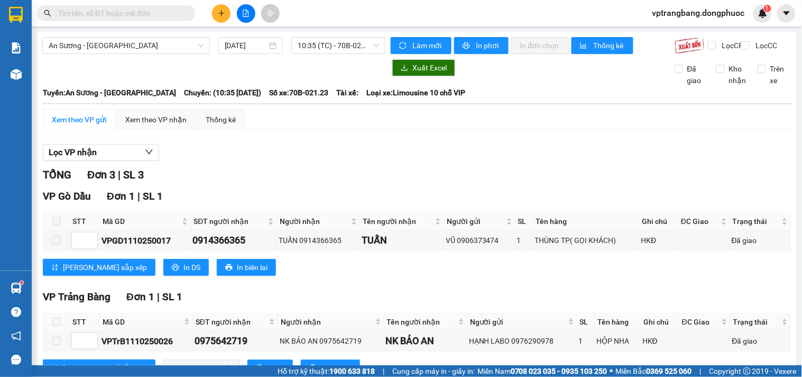
click at [306, 154] on div "Lọc VP nhận" at bounding box center [417, 152] width 748 height 17
click at [328, 40] on span "10:35 (TC) - 70B-021.23" at bounding box center [338, 46] width 81 height 16
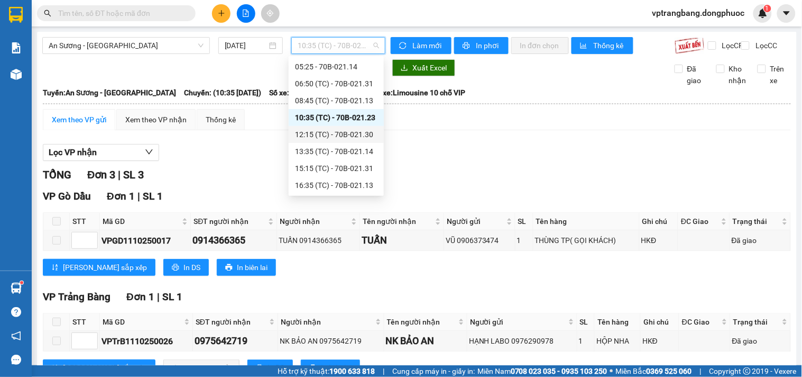
click at [343, 134] on div "12:15 (TC) - 70B-021.30" at bounding box center [336, 135] width 83 height 12
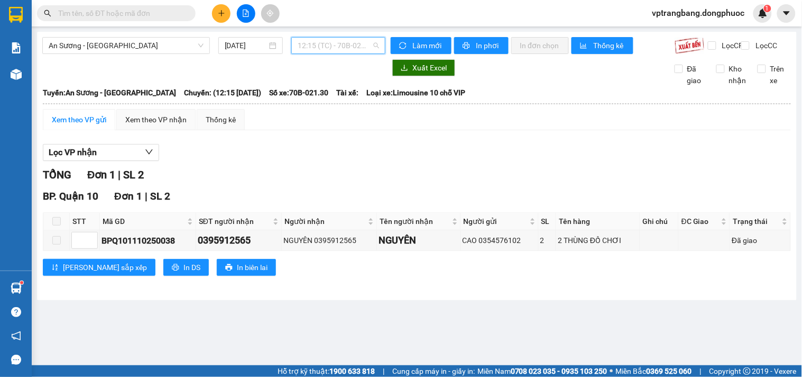
click at [332, 50] on span "12:15 (TC) - 70B-021.30" at bounding box center [338, 46] width 81 height 16
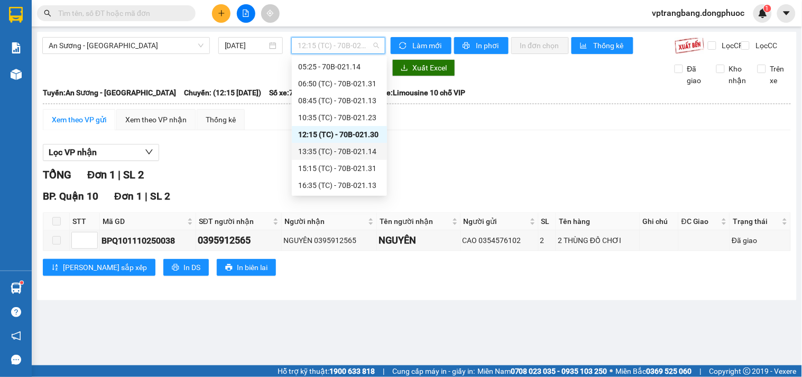
click at [341, 154] on div "13:35 (TC) - 70B-021.14" at bounding box center [339, 151] width 83 height 12
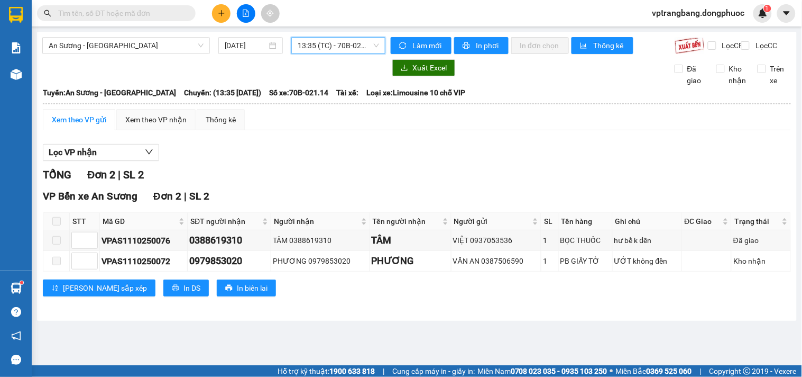
click at [337, 39] on span "13:35 (TC) - 70B-021.14" at bounding box center [338, 46] width 81 height 16
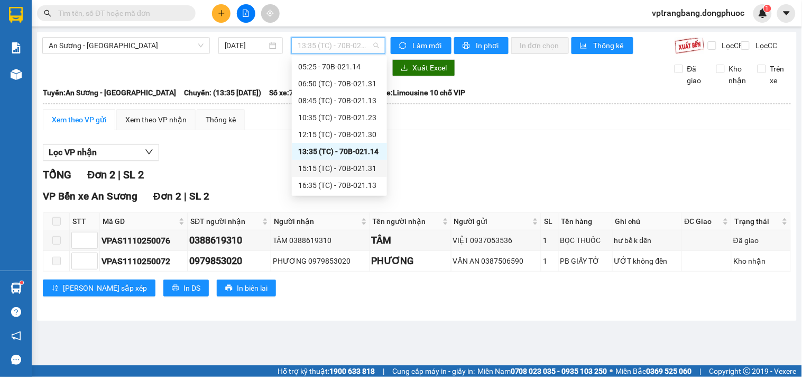
click at [346, 172] on div "15:15 (TC) - 70B-021.31" at bounding box center [339, 168] width 83 height 12
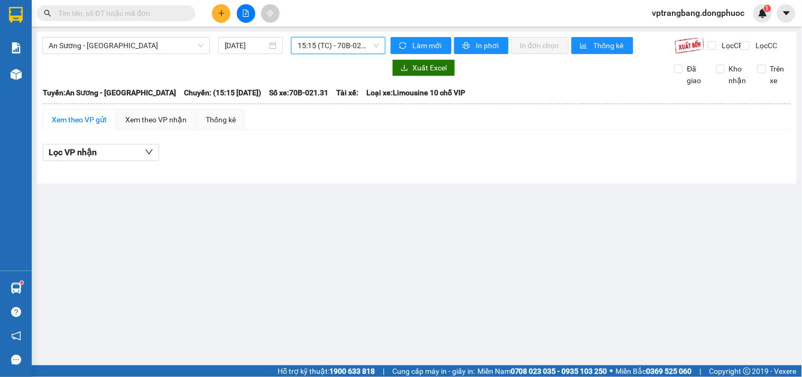
click at [326, 45] on span "15:15 (TC) - 70B-021.31" at bounding box center [338, 46] width 81 height 16
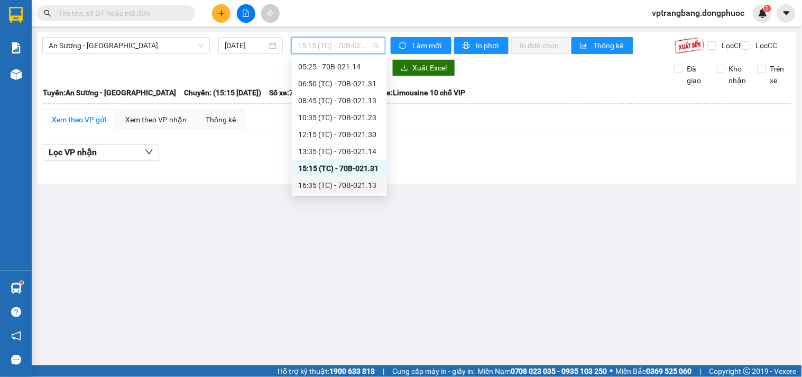
click at [322, 183] on div "16:35 (TC) - 70B-021.13" at bounding box center [339, 185] width 83 height 12
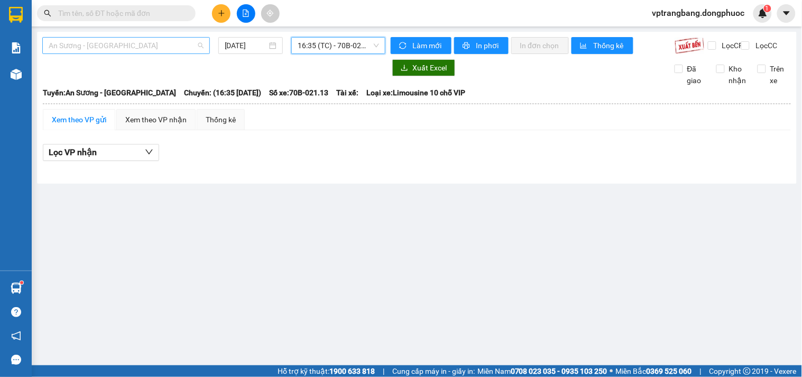
click at [133, 53] on div "An Sương - Tân Biên" at bounding box center [126, 45] width 168 height 17
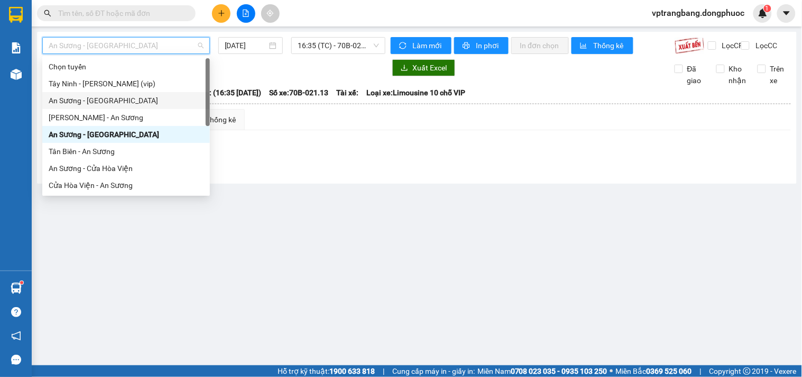
click at [101, 98] on div "An Sương - Châu Thành" at bounding box center [126, 101] width 155 height 12
type input "[DATE]"
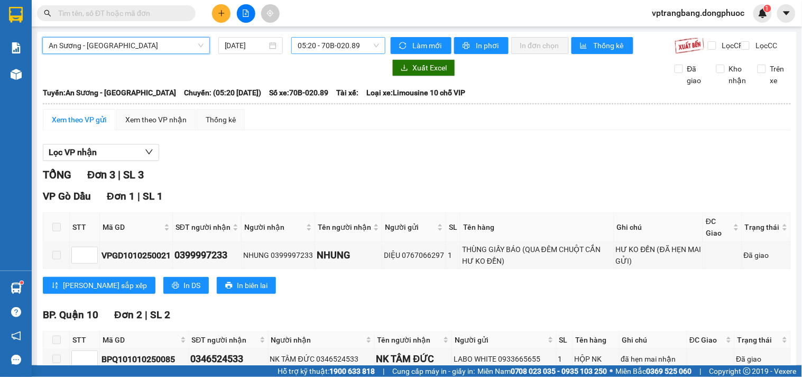
click at [318, 46] on span "05:20 - 70B-020.89" at bounding box center [338, 46] width 81 height 16
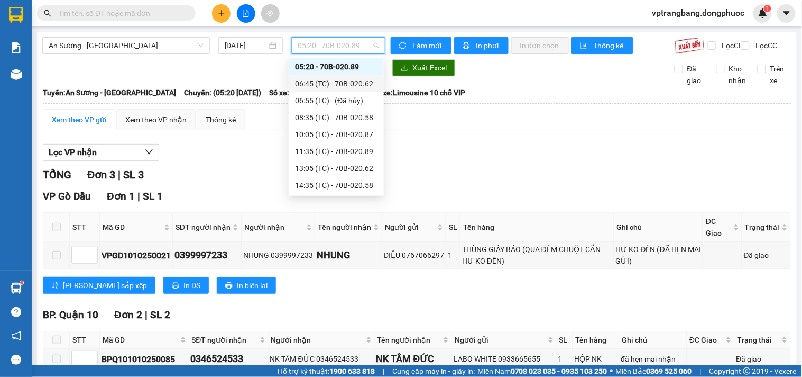
click at [331, 81] on div "06:45 (TC) - 70B-020.62" at bounding box center [336, 84] width 83 height 12
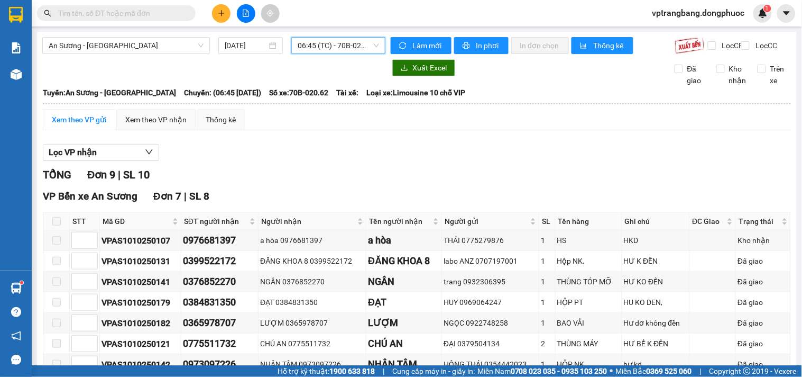
click at [322, 43] on span "06:45 (TC) - 70B-020.62" at bounding box center [338, 46] width 81 height 16
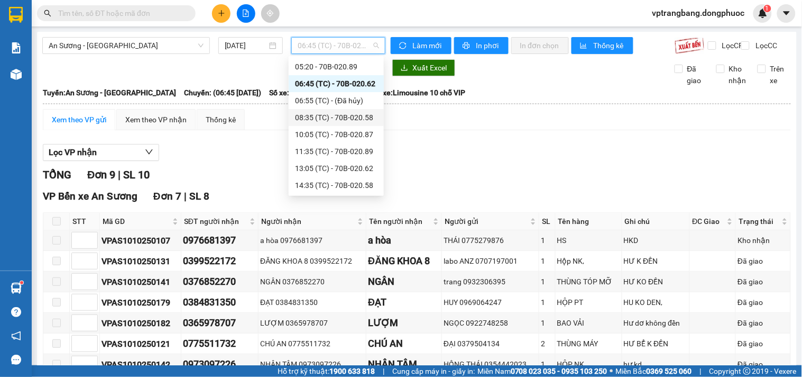
click at [330, 120] on div "08:35 (TC) - 70B-020.58" at bounding box center [336, 118] width 83 height 12
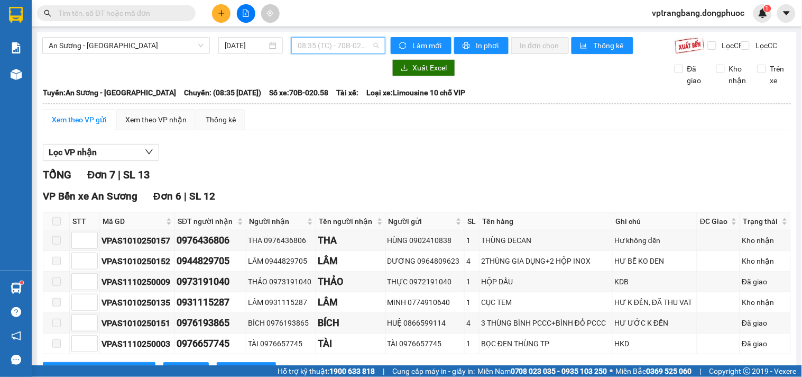
click at [300, 44] on span "08:35 (TC) - 70B-020.58" at bounding box center [338, 46] width 81 height 16
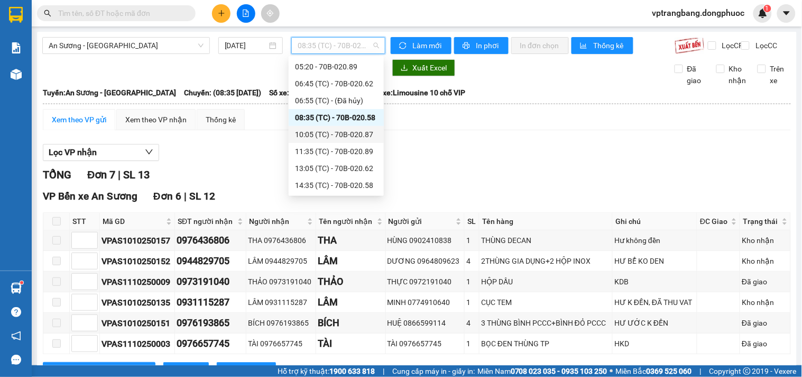
click at [319, 136] on div "10:05 (TC) - 70B-020.87" at bounding box center [336, 135] width 83 height 12
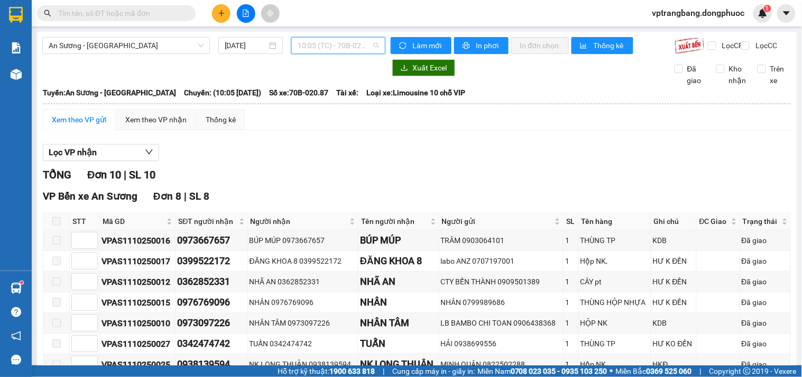
click at [341, 40] on span "10:05 (TC) - 70B-020.87" at bounding box center [338, 46] width 81 height 16
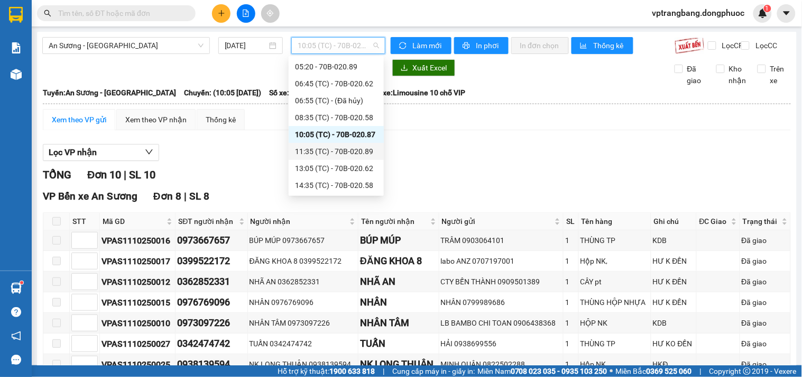
click at [334, 150] on div "11:35 (TC) - 70B-020.89" at bounding box center [336, 151] width 83 height 12
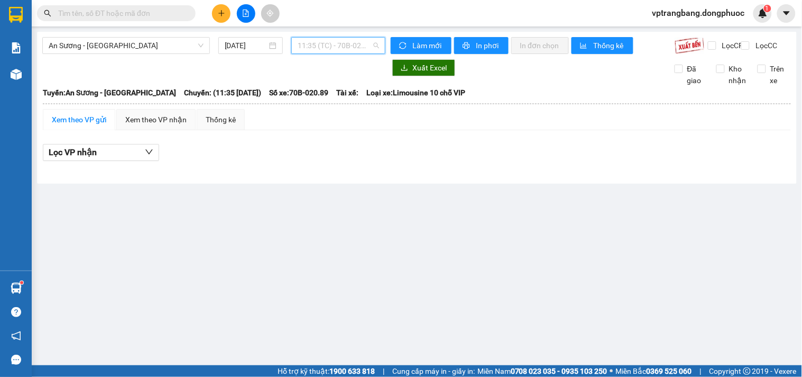
click at [325, 43] on span "11:35 (TC) - 70B-020.89" at bounding box center [338, 46] width 81 height 16
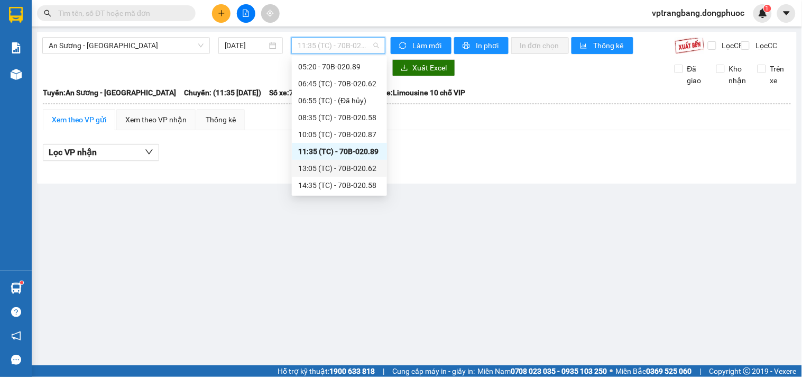
click at [330, 168] on div "13:05 (TC) - 70B-020.62" at bounding box center [339, 168] width 83 height 12
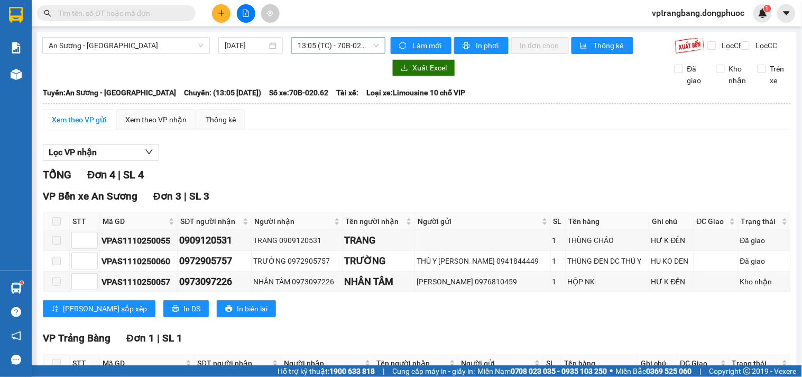
click at [304, 45] on span "13:05 (TC) - 70B-020.62" at bounding box center [338, 46] width 81 height 16
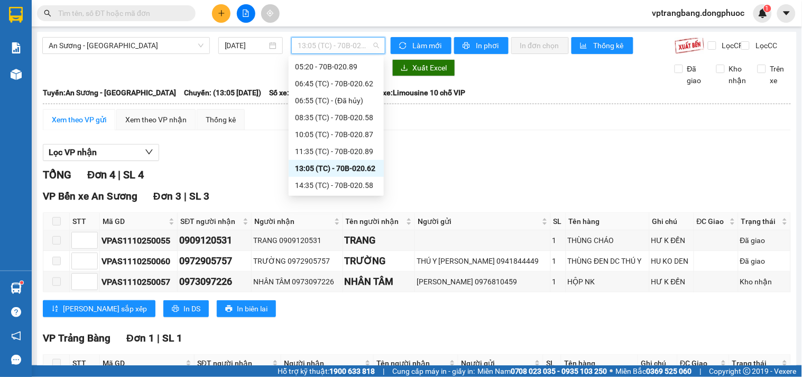
scroll to position [68, 0]
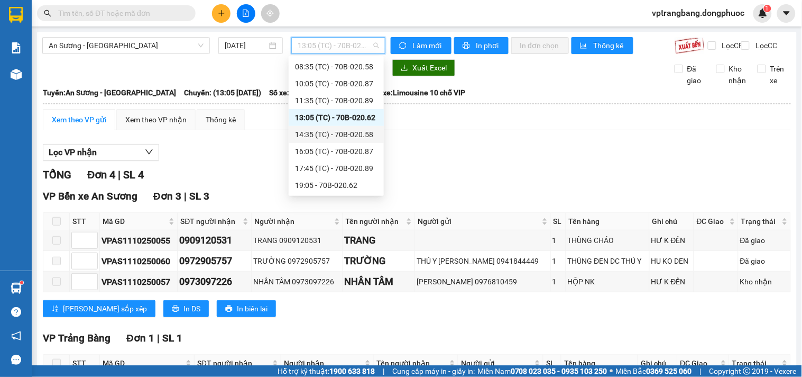
click at [331, 130] on div "14:35 (TC) - 70B-020.58" at bounding box center [336, 135] width 83 height 12
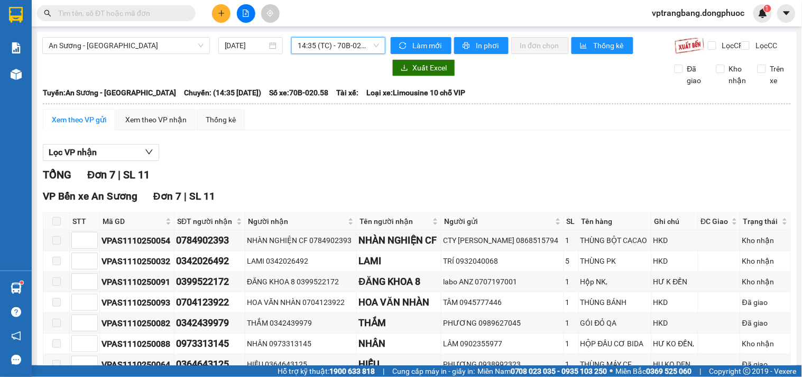
click at [305, 49] on span "14:35 (TC) - 70B-020.58" at bounding box center [338, 46] width 81 height 16
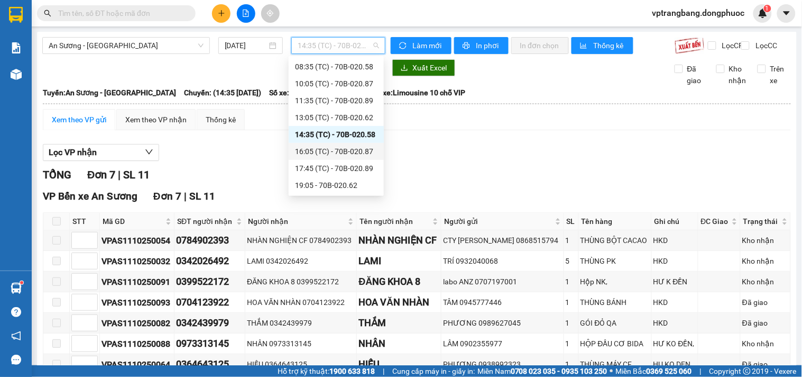
click at [340, 146] on div "16:05 (TC) - 70B-020.87" at bounding box center [336, 151] width 83 height 12
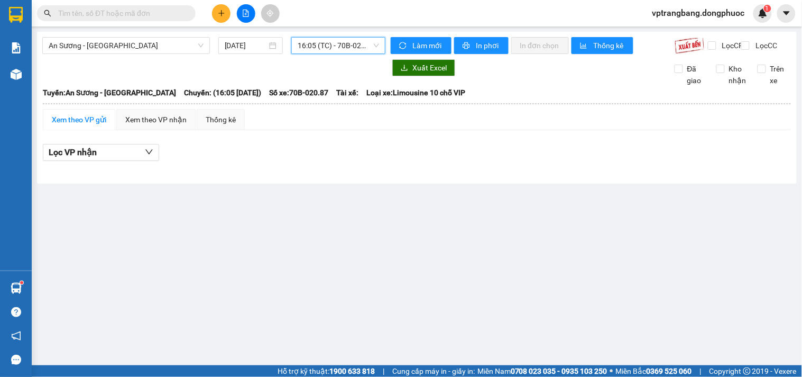
click at [320, 50] on span "16:05 (TC) - 70B-020.87" at bounding box center [338, 46] width 81 height 16
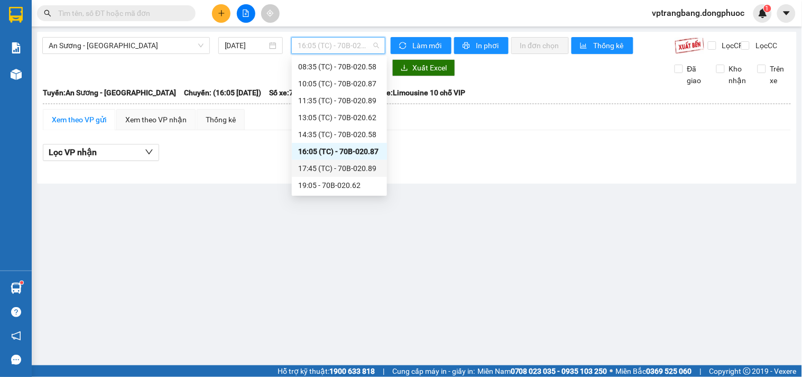
drag, startPoint x: 335, startPoint y: 160, endPoint x: 332, endPoint y: 168, distance: 8.8
click at [332, 171] on div "17:45 (TC) - 70B-020.89" at bounding box center [339, 168] width 95 height 17
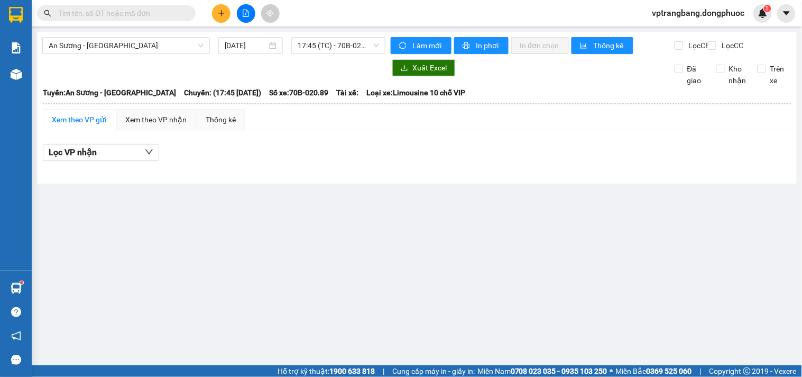
click at [332, 161] on div "Lọc VP nhận" at bounding box center [417, 152] width 748 height 17
click at [154, 47] on span "An Sương - Châu Thành" at bounding box center [126, 46] width 155 height 16
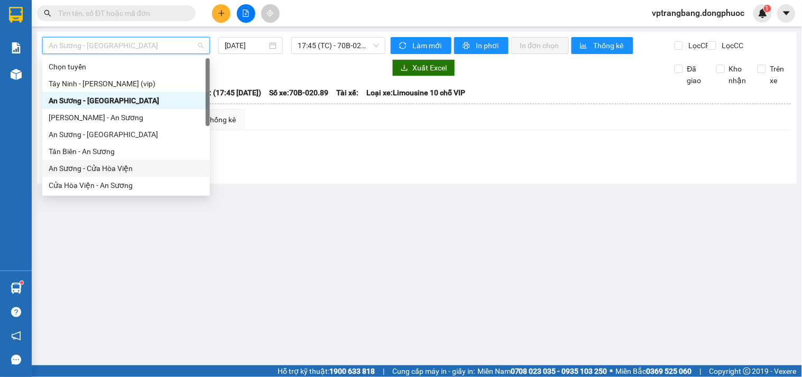
click at [110, 168] on div "An Sương - Cửa Hòa Viện" at bounding box center [126, 168] width 155 height 12
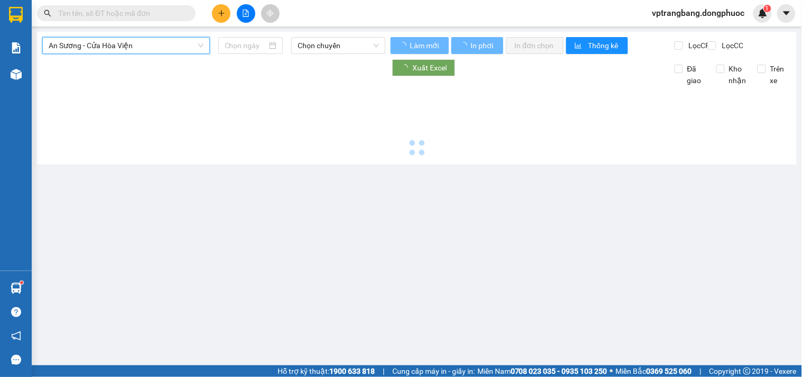
type input "[DATE]"
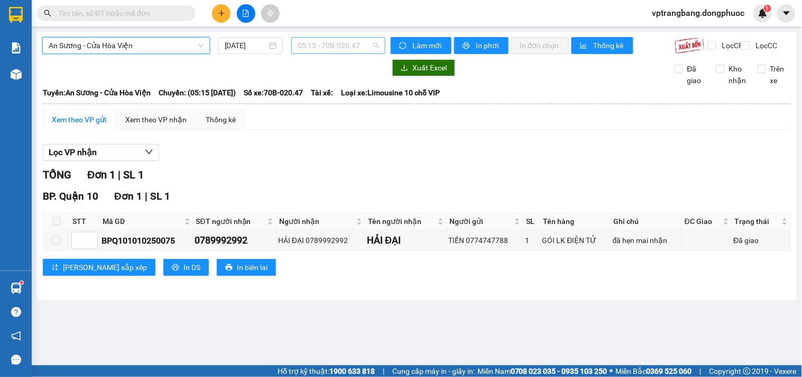
click at [317, 49] on span "05:15 - 70B-020.47" at bounding box center [338, 46] width 81 height 16
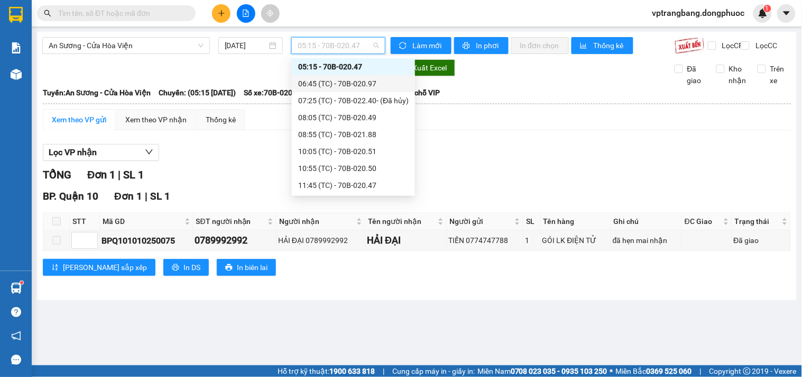
click at [333, 86] on div "06:45 (TC) - 70B-020.97" at bounding box center [353, 84] width 111 height 12
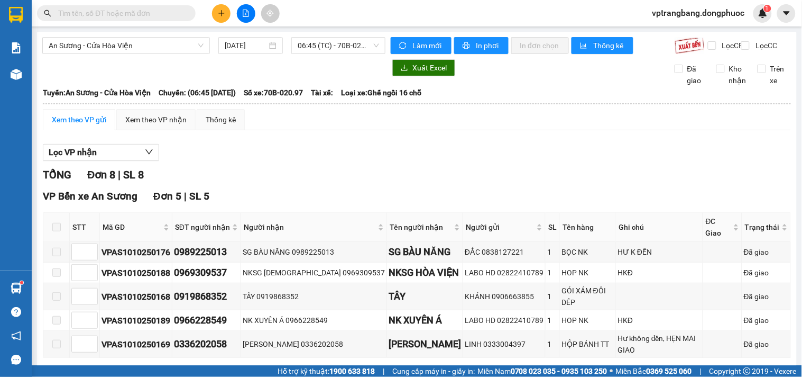
click at [304, 204] on div "VP Bến xe An Sương Đơn 5 | SL 5" at bounding box center [417, 196] width 748 height 16
click at [298, 54] on div "An Sương - Cửa Hòa Viện 11/10/2025 06:45 (TC) - 70B-020.97" at bounding box center [213, 45] width 343 height 17
click at [299, 49] on span "06:45 (TC) - 70B-020.97" at bounding box center [338, 46] width 81 height 16
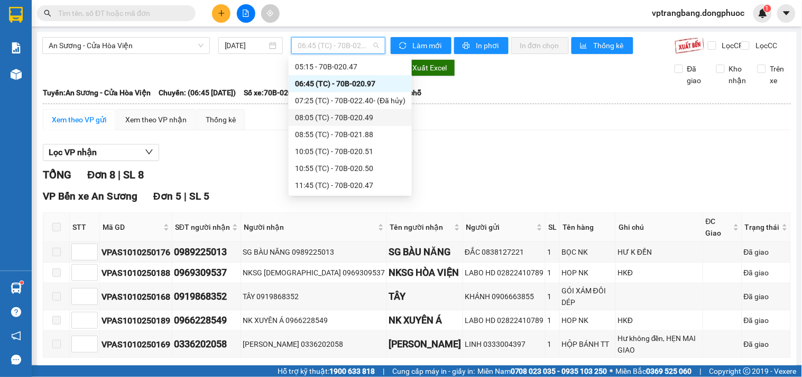
click at [340, 115] on div "08:05 (TC) - 70B-020.49" at bounding box center [350, 118] width 111 height 12
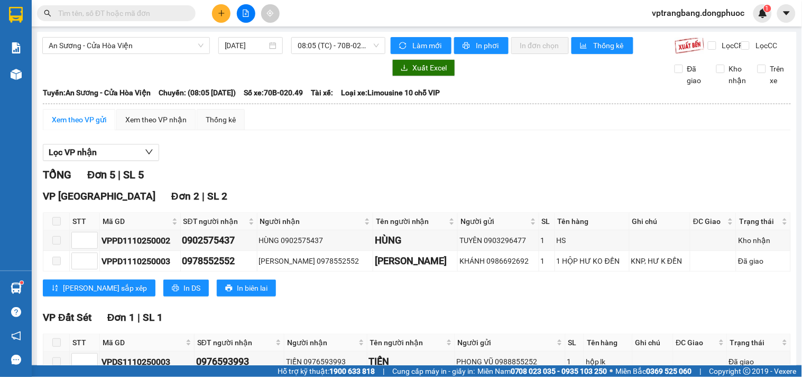
click at [266, 161] on div "Lọc VP nhận" at bounding box center [417, 152] width 748 height 17
click at [319, 43] on span "08:05 (TC) - 70B-020.49" at bounding box center [338, 46] width 81 height 16
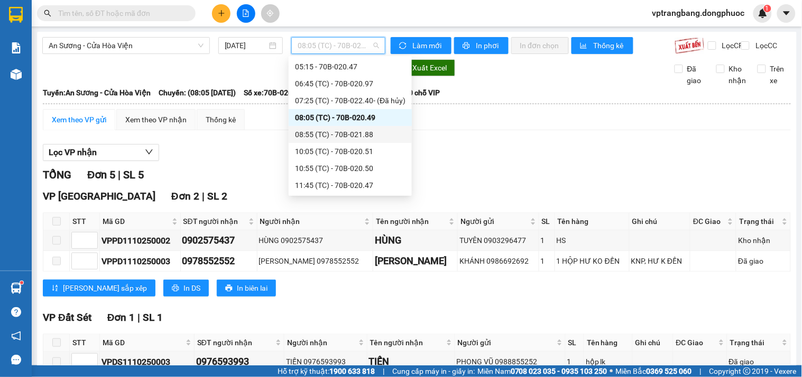
click at [337, 129] on div "08:55 (TC) - 70B-021.88" at bounding box center [350, 135] width 111 height 12
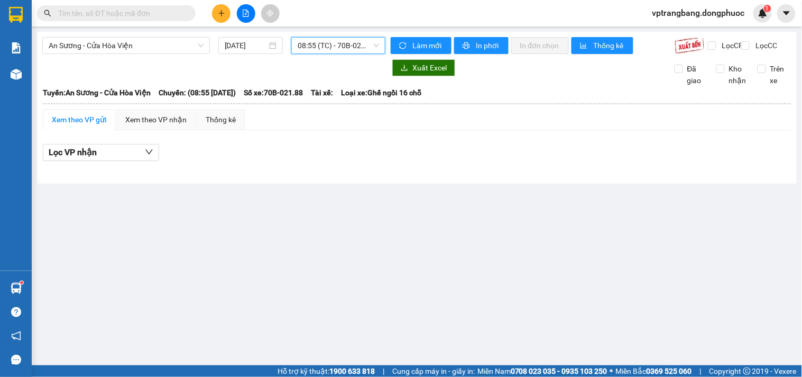
drag, startPoint x: 339, startPoint y: 41, endPoint x: 342, endPoint y: 58, distance: 17.7
click at [339, 41] on span "08:55 (TC) - 70B-021.88" at bounding box center [338, 46] width 81 height 16
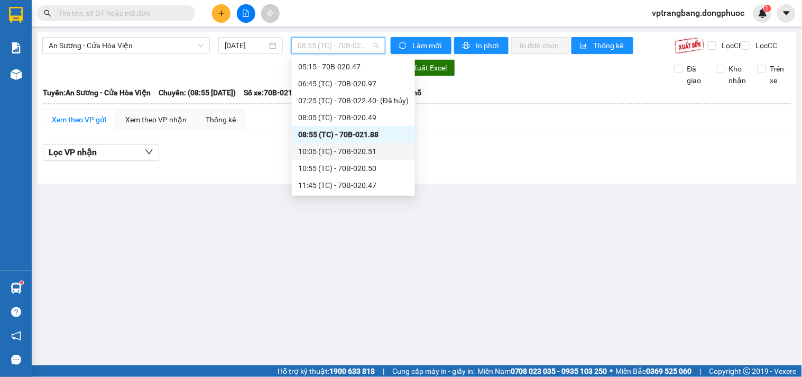
click at [341, 153] on div "10:05 (TC) - 70B-020.51" at bounding box center [353, 151] width 111 height 12
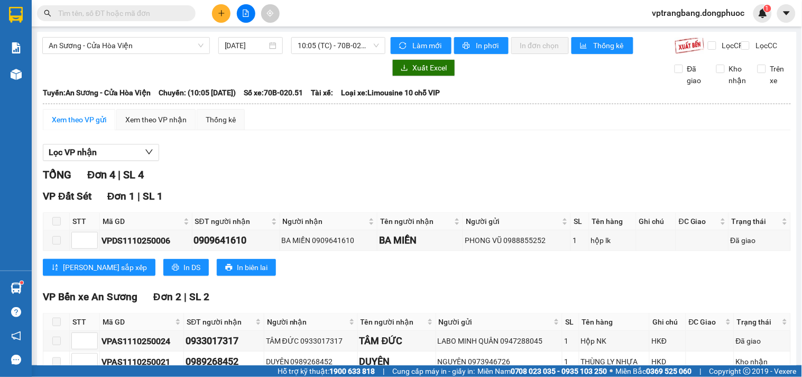
click at [307, 194] on div "TỔNG Đơn 4 | SL 4 VP Đất Sét Đơn 1 | SL 1 STT Mã GD SĐT người nhận Người nhận T…" at bounding box center [417, 339] width 748 height 344
click at [311, 38] on span "10:05 (TC) - 70B-020.51" at bounding box center [338, 46] width 81 height 16
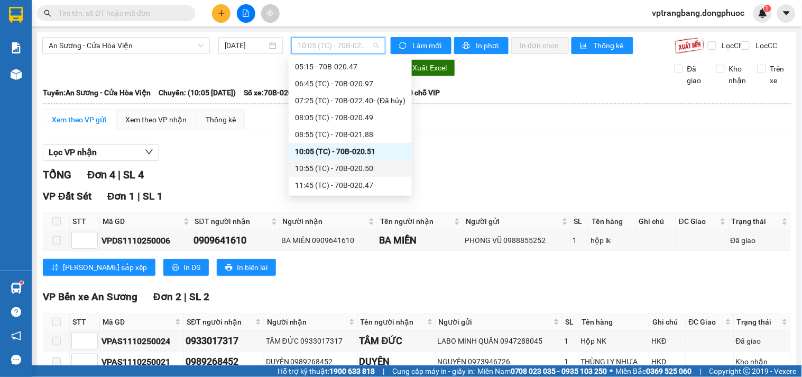
click at [331, 167] on div "10:55 (TC) - 70B-020.50" at bounding box center [350, 168] width 111 height 12
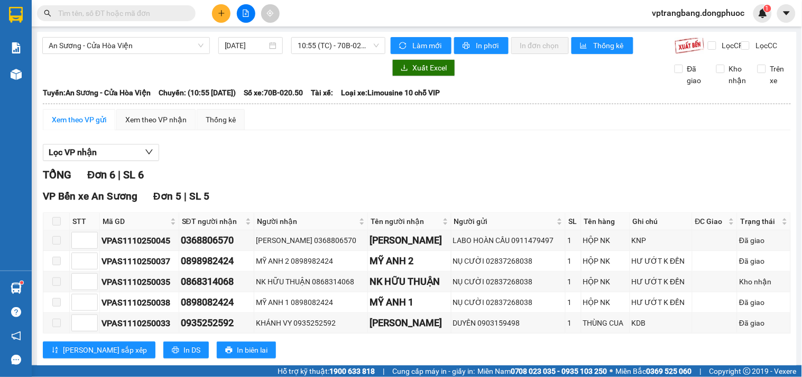
click at [323, 161] on div "Lọc VP nhận" at bounding box center [417, 152] width 748 height 17
click at [319, 48] on span "10:55 (TC) - 70B-020.50" at bounding box center [338, 46] width 81 height 16
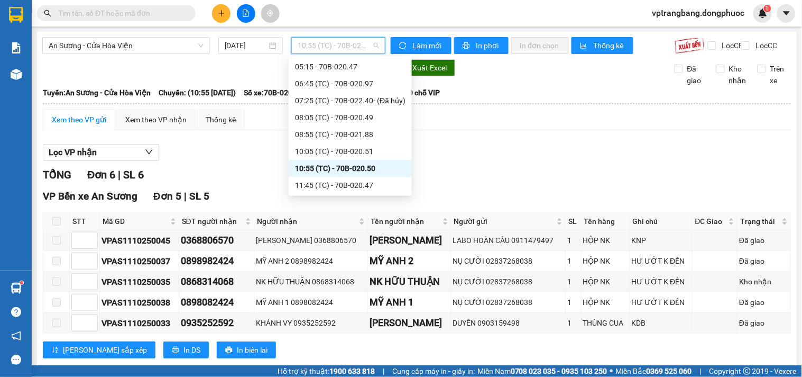
scroll to position [76, 0]
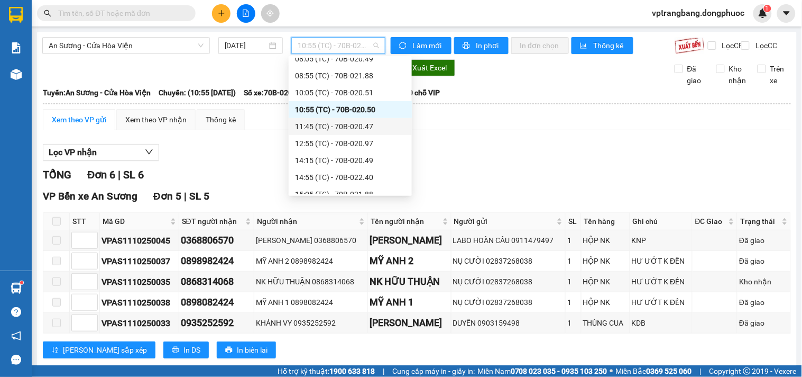
click at [345, 130] on div "11:45 (TC) - 70B-020.47" at bounding box center [350, 127] width 111 height 12
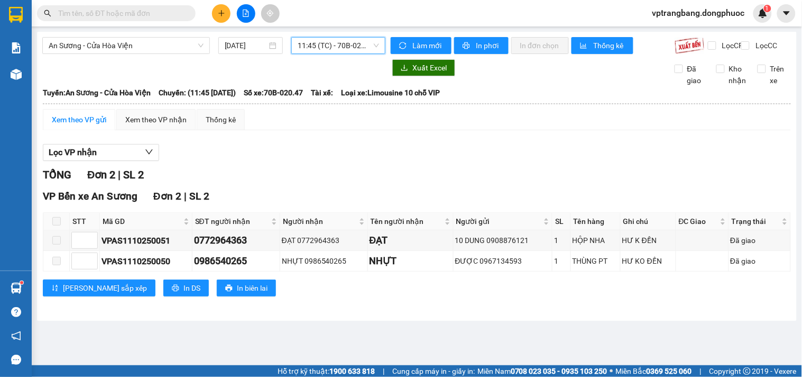
click at [318, 54] on div "An Sương - Cửa Hòa Viện 11/10/2025 11:45 11:45 (TC) - 70B-020.47" at bounding box center [213, 45] width 343 height 17
click at [318, 50] on span "11:45 (TC) - 70B-020.47" at bounding box center [338, 46] width 81 height 16
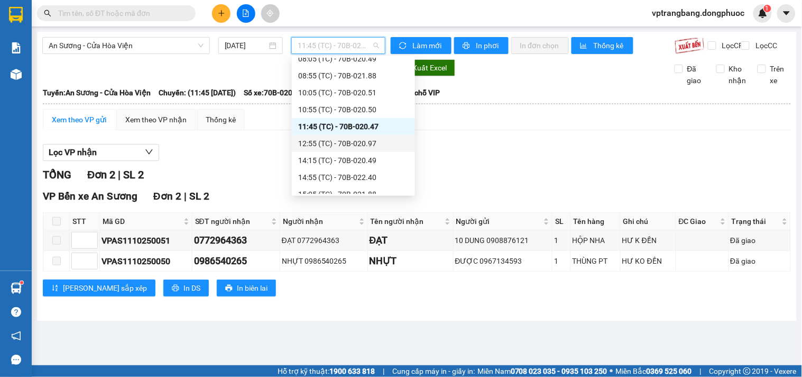
click at [327, 142] on div "12:55 (TC) - 70B-020.97" at bounding box center [353, 144] width 111 height 12
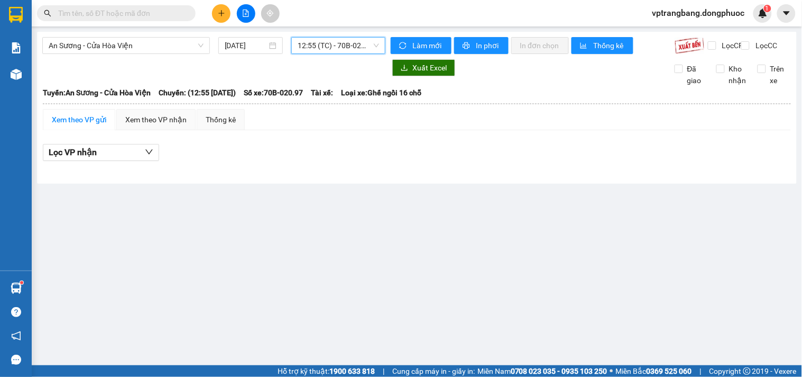
click at [310, 34] on div "An Sương - Cửa Hòa Viện 11/10/2025 12:55 12:55 (TC) - 70B-020.97 Làm mới In phơ…" at bounding box center [417, 108] width 760 height 152
click at [316, 46] on span "12:55 (TC) - 70B-020.97" at bounding box center [338, 46] width 81 height 16
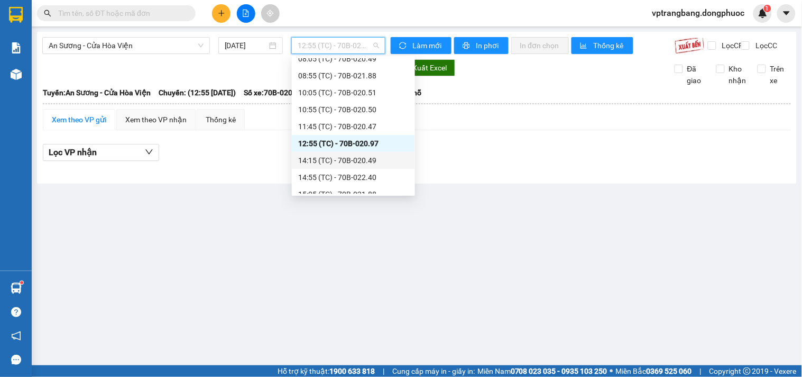
click at [354, 161] on div "14:15 (TC) - 70B-020.49" at bounding box center [353, 160] width 111 height 12
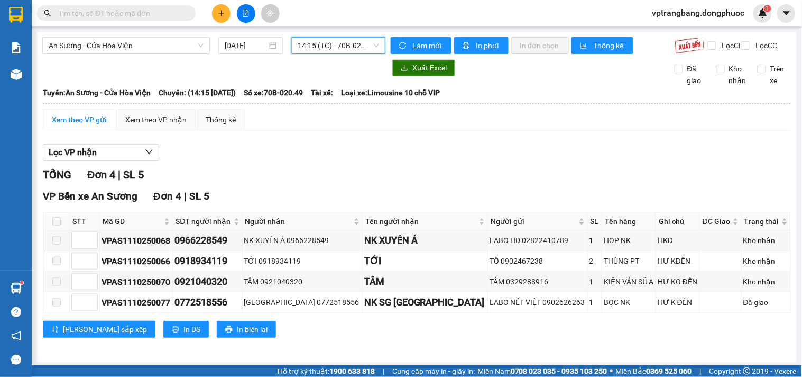
click at [324, 49] on span "14:15 (TC) - 70B-020.49" at bounding box center [338, 46] width 81 height 16
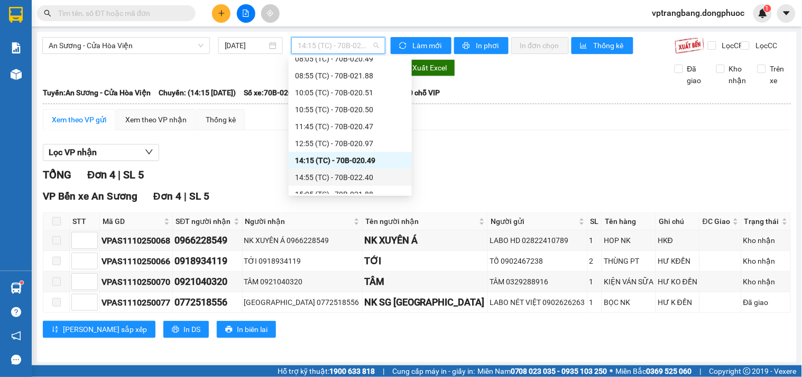
click at [342, 175] on div "14:55 (TC) - 70B-022.40" at bounding box center [350, 177] width 111 height 12
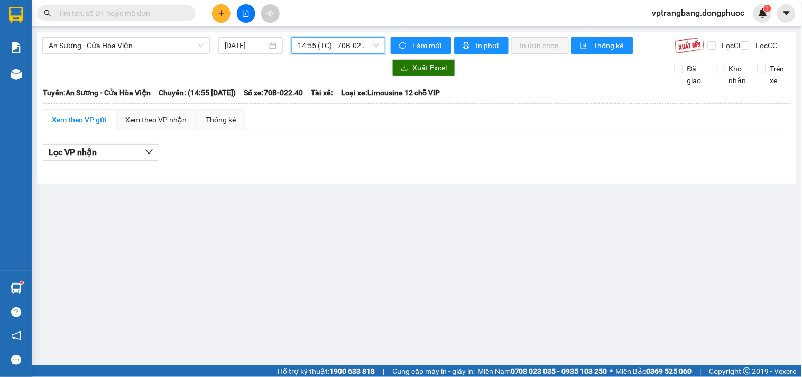
click at [305, 49] on span "14:55 (TC) - 70B-022.40" at bounding box center [338, 46] width 81 height 16
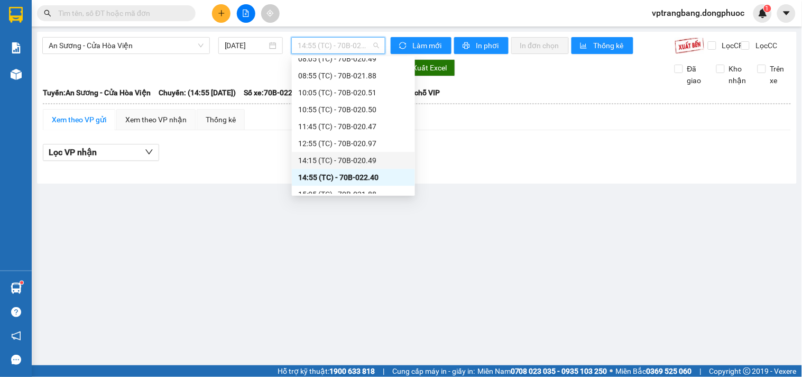
scroll to position [134, 0]
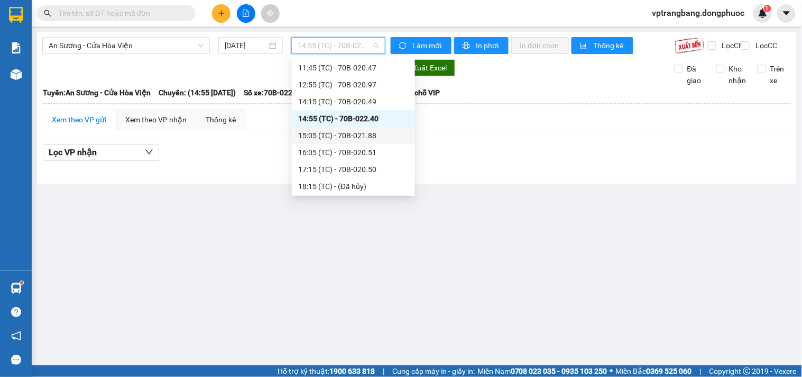
click at [337, 139] on div "15:05 (TC) - 70B-021.88" at bounding box center [353, 136] width 111 height 12
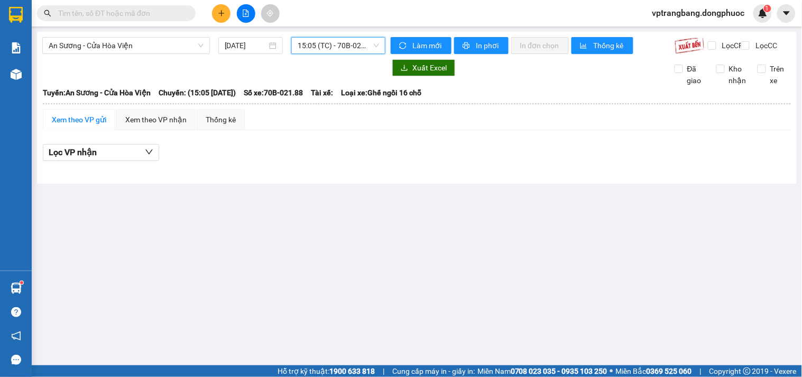
click at [316, 51] on span "15:05 (TC) - 70B-021.88" at bounding box center [338, 46] width 81 height 16
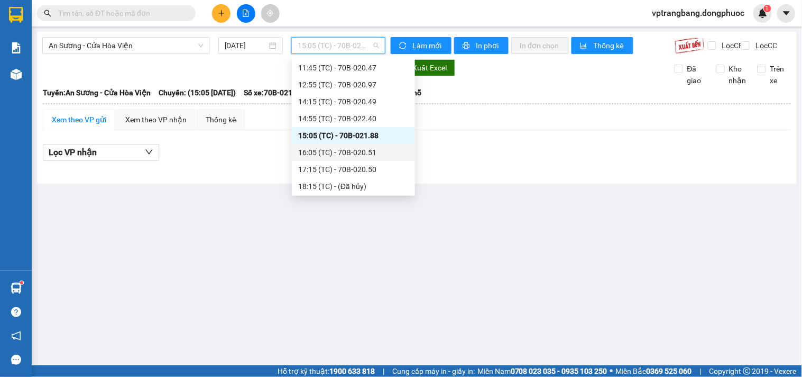
click at [336, 151] on div "16:05 (TC) - 70B-020.51" at bounding box center [353, 153] width 111 height 12
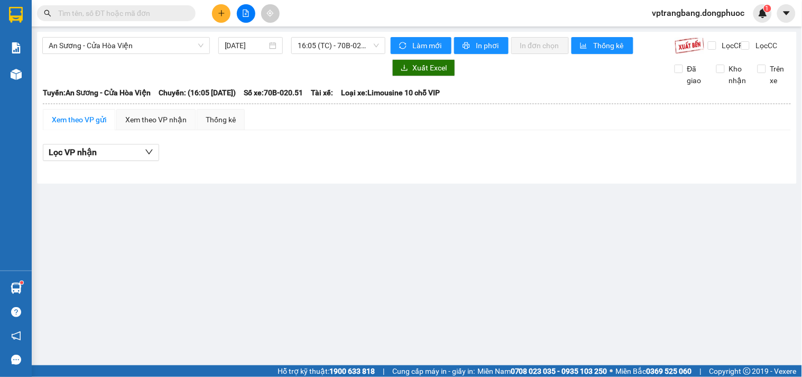
drag, startPoint x: 255, startPoint y: 209, endPoint x: 255, endPoint y: 188, distance: 21.7
click at [255, 209] on main "An Sương - Cửa Hòa Viện 11/10/2025 16:05 (TC) - 70B-020.51 Làm mới In phơi In đ…" at bounding box center [401, 182] width 802 height 365
click at [115, 51] on span "An Sương - Cửa Hòa Viện" at bounding box center [126, 46] width 155 height 16
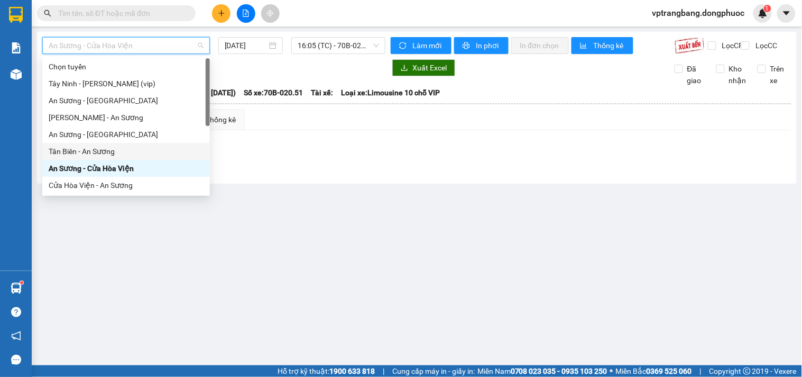
scroll to position [59, 0]
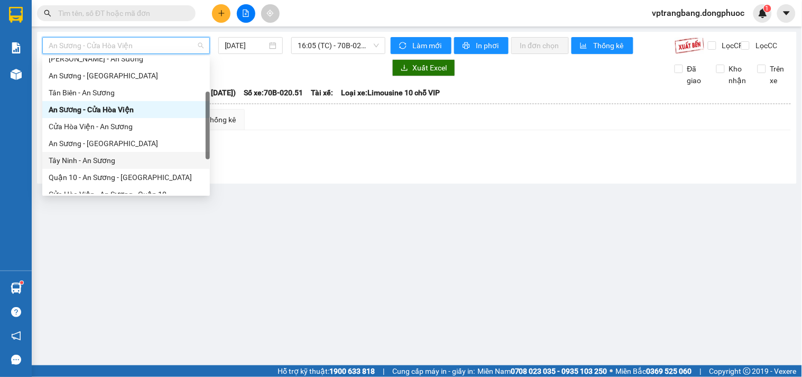
click at [102, 161] on div "Tây Ninh - An Sương" at bounding box center [126, 160] width 155 height 12
type input "[DATE]"
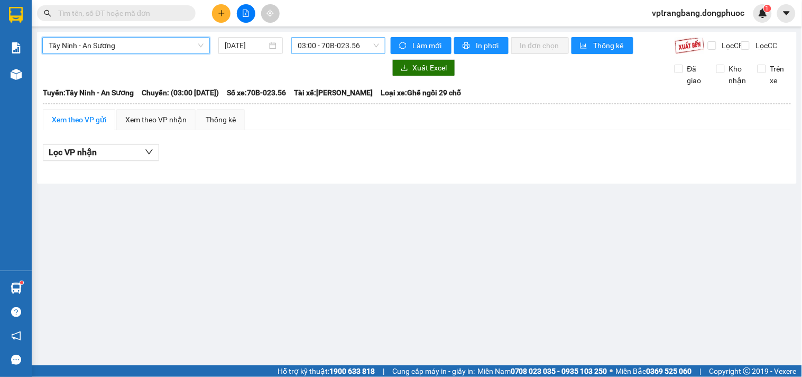
click at [321, 49] on span "03:00 - 70B-023.56" at bounding box center [338, 46] width 81 height 16
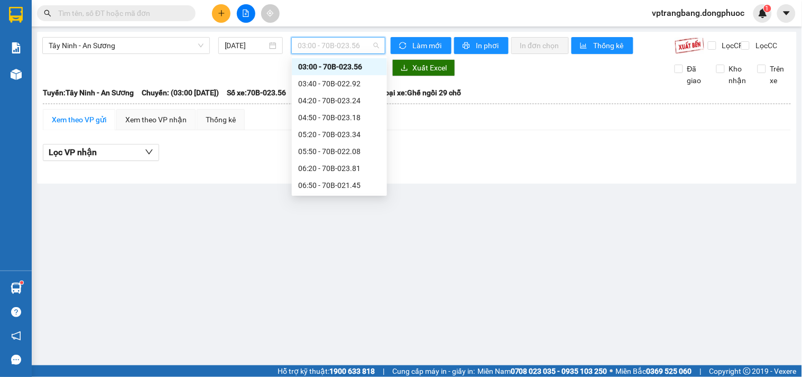
scroll to position [369, 0]
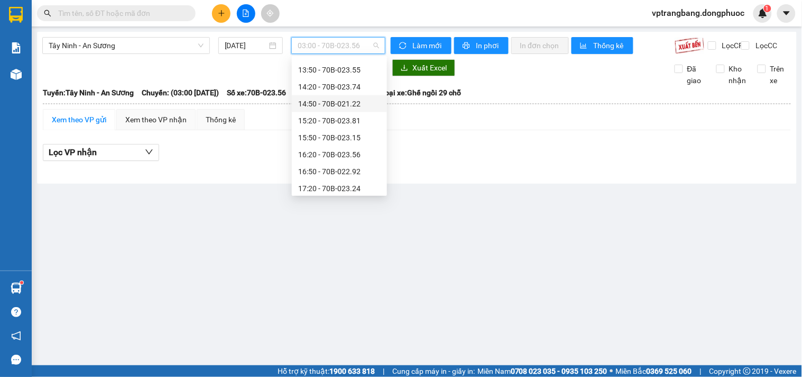
click at [328, 104] on div "14:50 - 70B-021.22" at bounding box center [339, 104] width 83 height 12
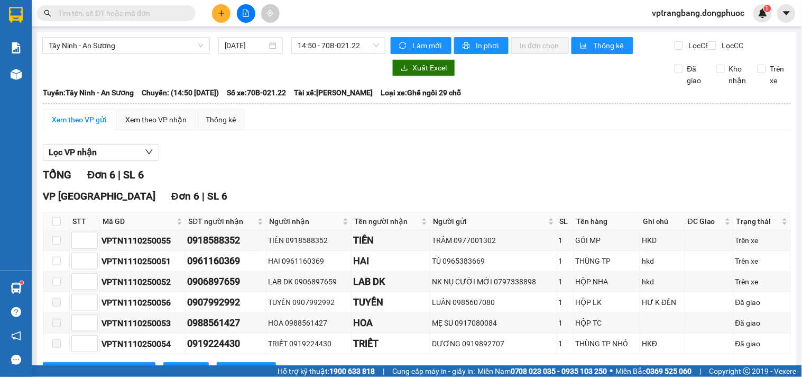
click at [246, 178] on div "TỔNG Đơn 6 | SL 6" at bounding box center [417, 175] width 748 height 16
click at [316, 43] on span "14:50 - 70B-021.22" at bounding box center [338, 46] width 81 height 16
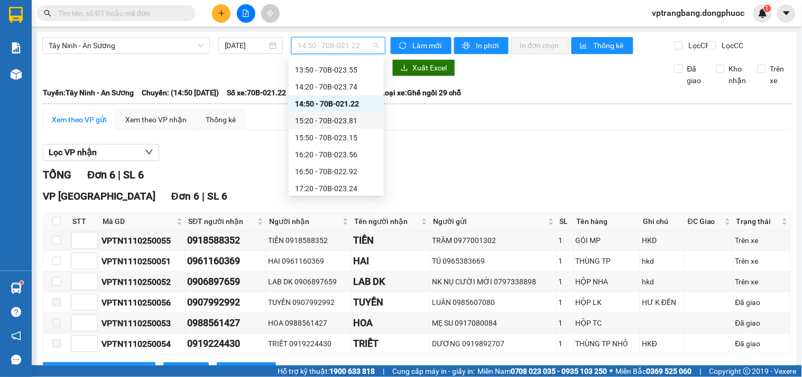
click at [342, 125] on div "15:20 - 70B-023.81" at bounding box center [336, 121] width 83 height 12
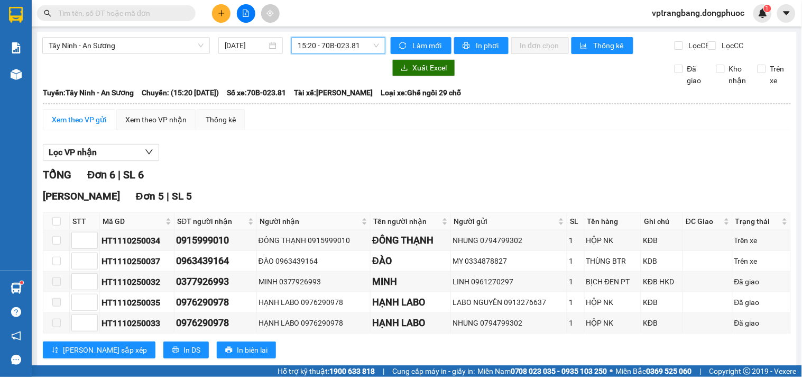
click at [331, 47] on span "15:20 - 70B-023.81" at bounding box center [338, 46] width 81 height 16
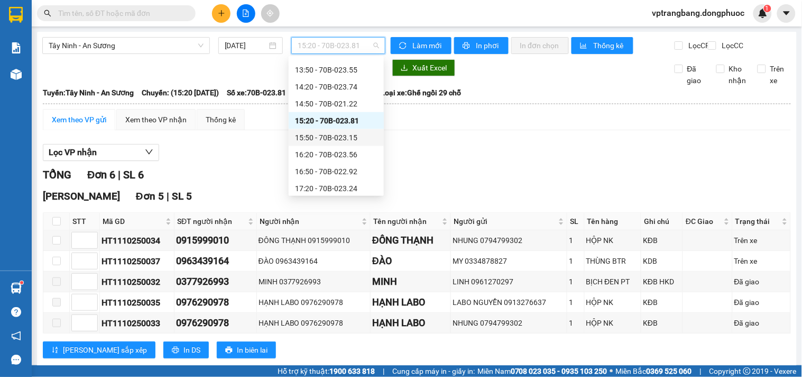
click at [342, 140] on div "15:50 - 70B-023.15" at bounding box center [336, 138] width 83 height 12
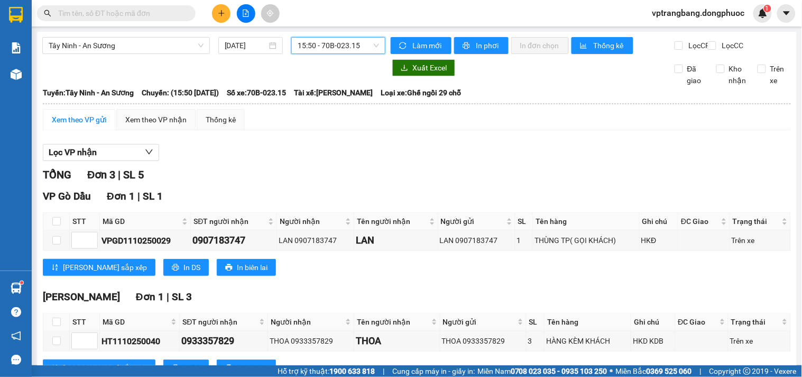
click at [313, 47] on span "15:50 - 70B-023.15" at bounding box center [338, 46] width 81 height 16
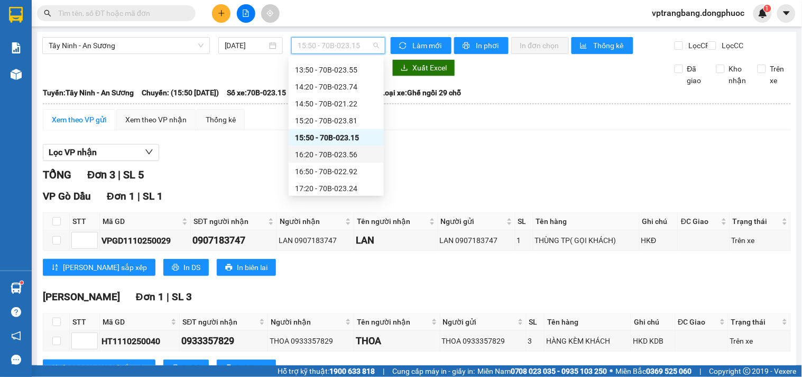
click at [330, 154] on div "16:20 - 70B-023.56" at bounding box center [336, 155] width 83 height 12
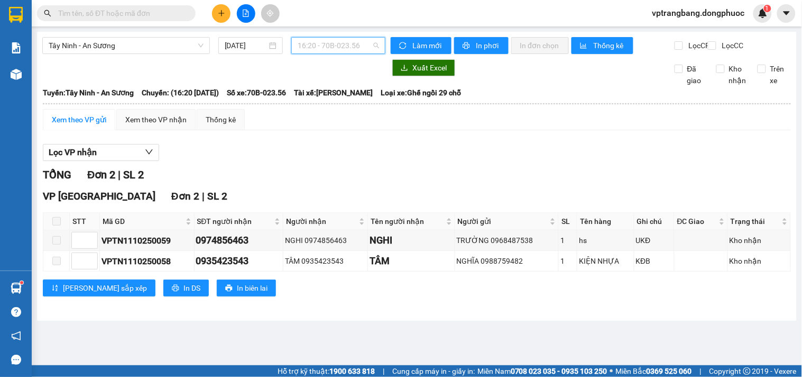
click at [311, 50] on span "16:20 - 70B-023.56" at bounding box center [338, 46] width 81 height 16
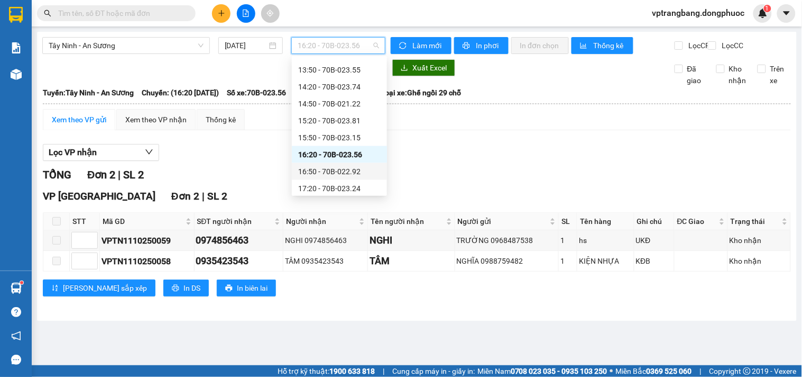
click at [334, 177] on div "16:50 - 70B-022.92" at bounding box center [339, 171] width 95 height 17
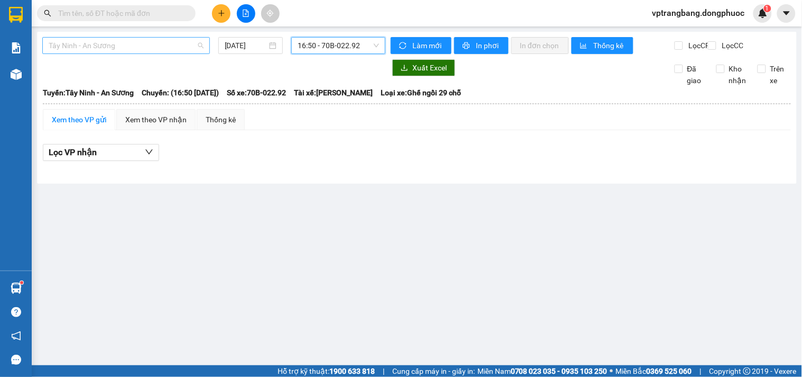
click at [121, 46] on span "Tây Ninh - An Sương" at bounding box center [126, 46] width 155 height 16
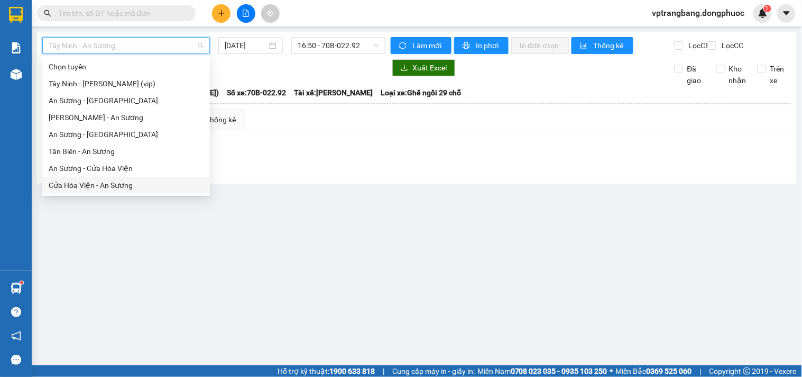
click at [98, 183] on div "Cửa Hòa Viện - An Sương" at bounding box center [126, 185] width 155 height 12
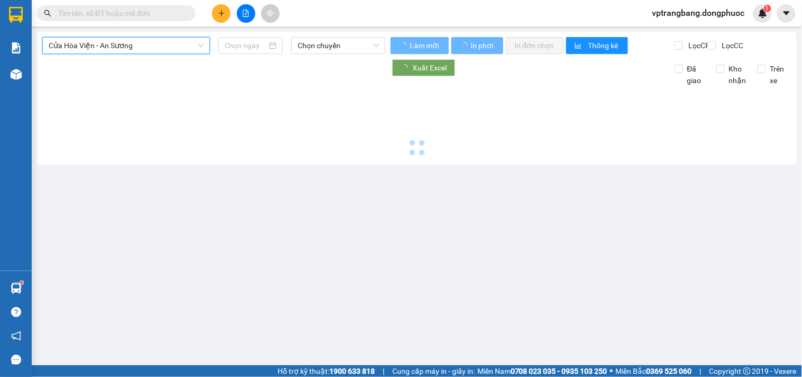
type input "[DATE]"
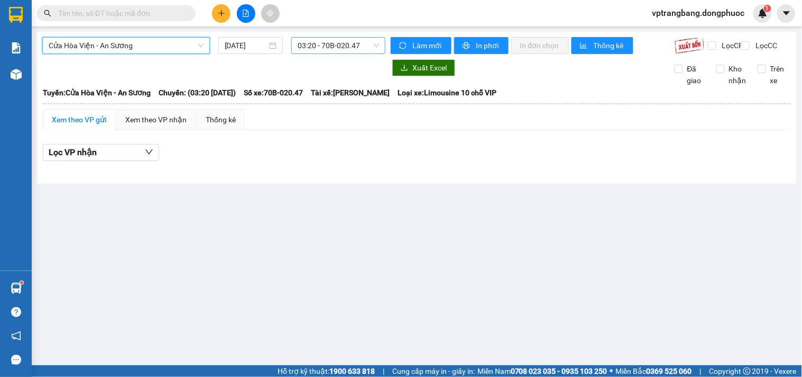
click at [320, 49] on span "03:20 - 70B-020.47" at bounding box center [338, 46] width 81 height 16
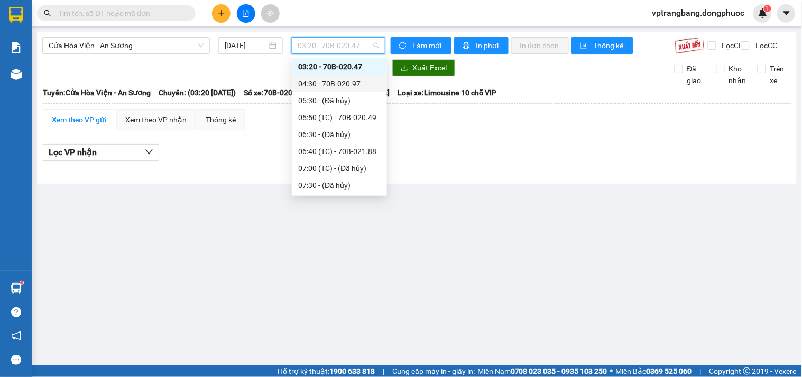
click at [324, 83] on div "04:30 - 70B-020.97" at bounding box center [339, 84] width 83 height 12
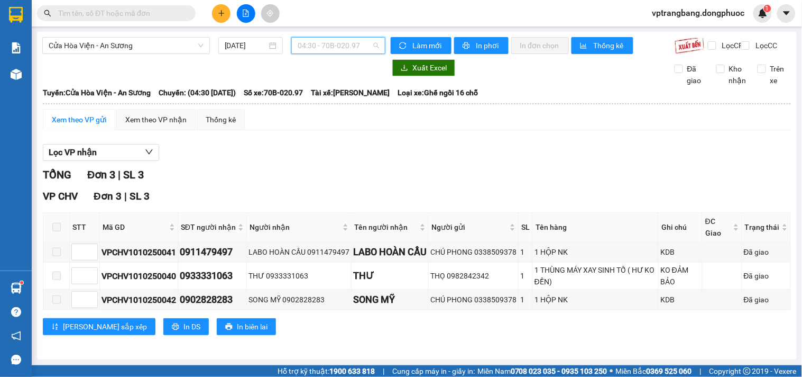
click at [337, 45] on span "04:30 - 70B-020.97" at bounding box center [338, 46] width 81 height 16
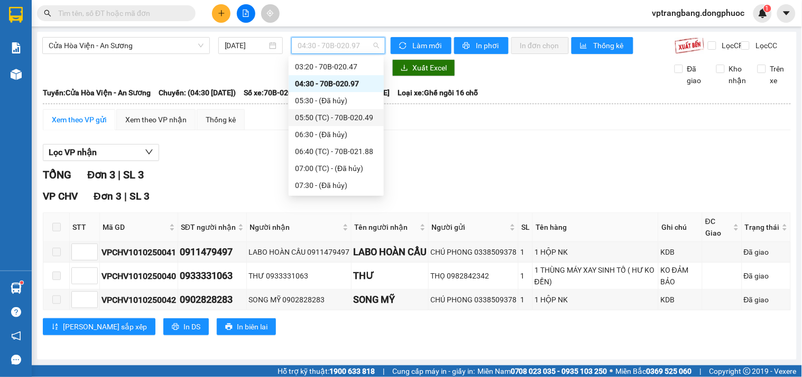
click at [340, 115] on div "05:50 (TC) - 70B-020.49" at bounding box center [336, 118] width 83 height 12
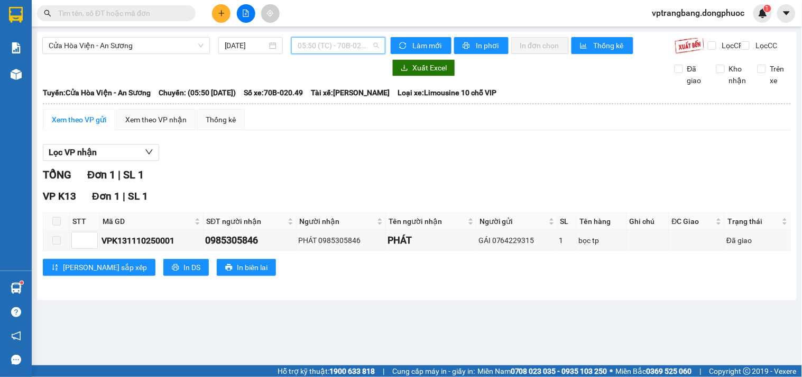
click at [314, 39] on span "05:50 (TC) - 70B-020.49" at bounding box center [338, 46] width 81 height 16
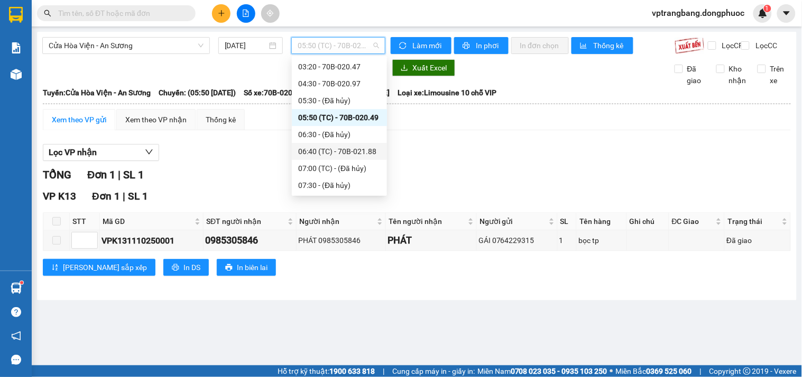
click at [337, 154] on div "06:40 (TC) - 70B-021.88" at bounding box center [339, 151] width 83 height 12
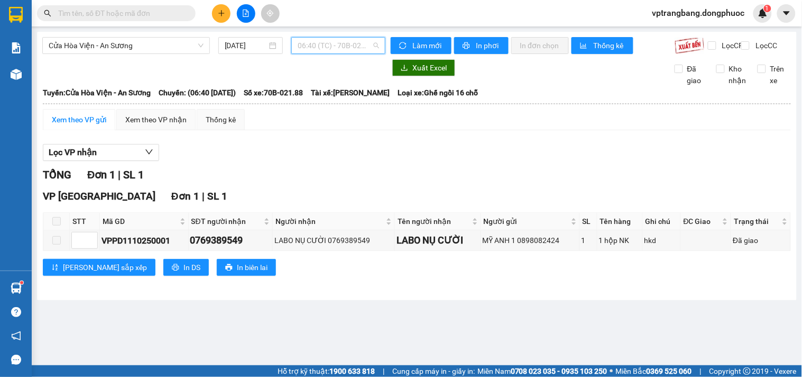
click at [319, 42] on span "06:40 (TC) - 70B-021.88" at bounding box center [338, 46] width 81 height 16
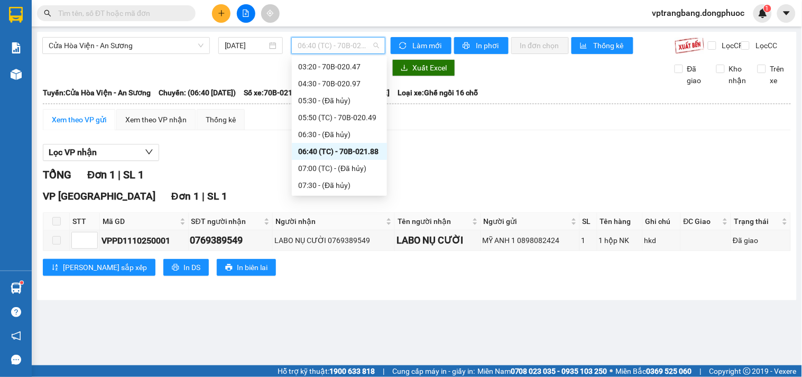
scroll to position [76, 0]
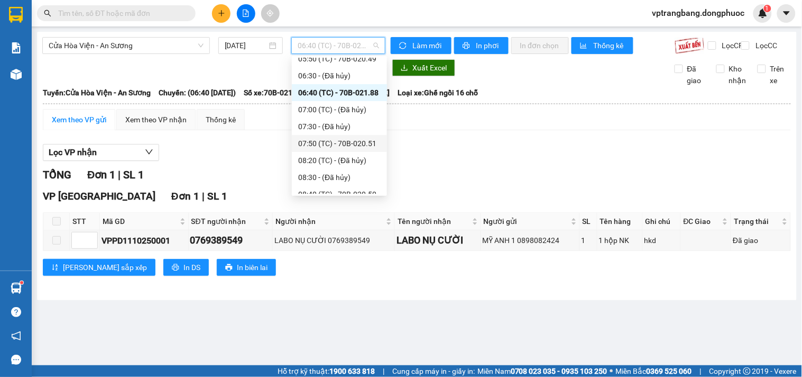
click at [341, 144] on div "07:50 (TC) - 70B-020.51" at bounding box center [339, 144] width 83 height 12
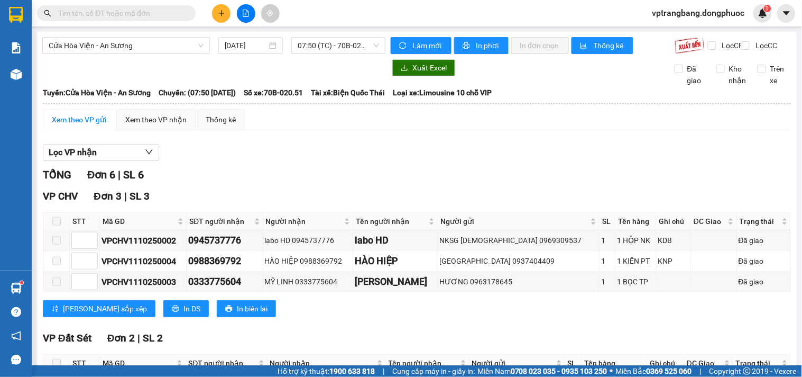
click at [315, 161] on div "Lọc VP nhận" at bounding box center [417, 152] width 748 height 17
click at [311, 47] on span "07:50 (TC) - 70B-020.51" at bounding box center [338, 46] width 81 height 16
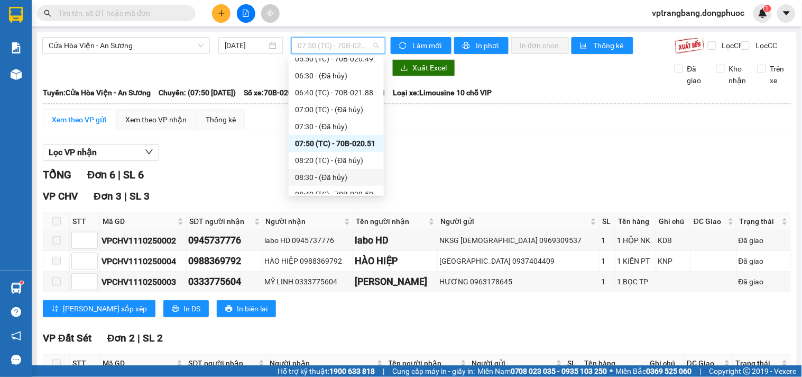
scroll to position [134, 0]
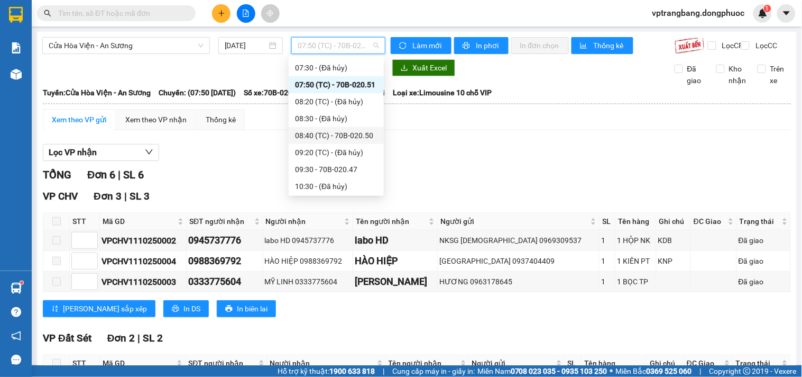
click at [337, 135] on div "08:40 (TC) - 70B-020.50" at bounding box center [336, 136] width 83 height 12
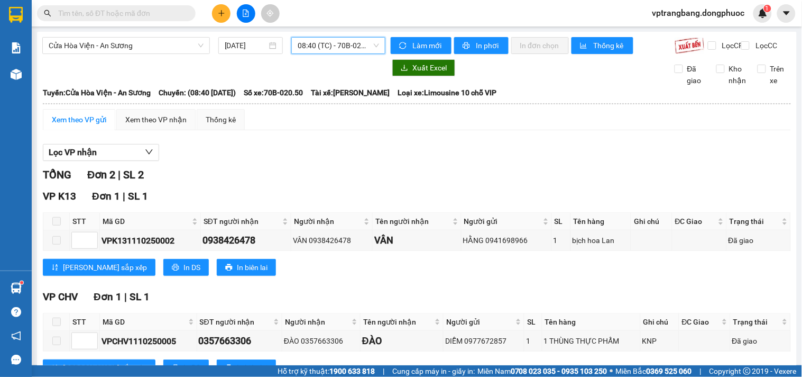
click at [308, 47] on span "08:40 (TC) - 70B-020.50" at bounding box center [338, 46] width 81 height 16
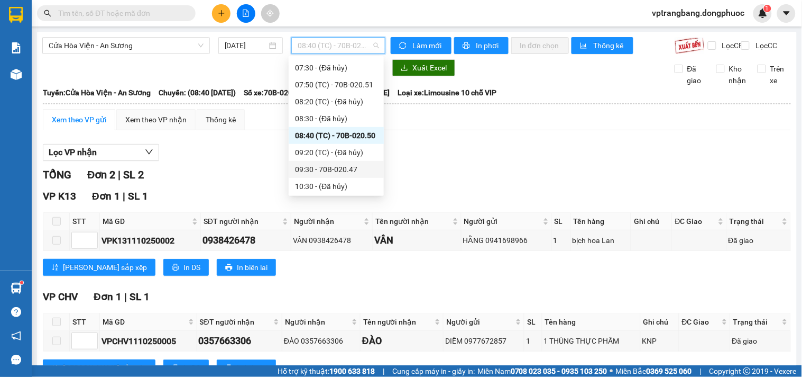
click at [335, 167] on div "09:30 - 70B-020.47" at bounding box center [336, 169] width 83 height 12
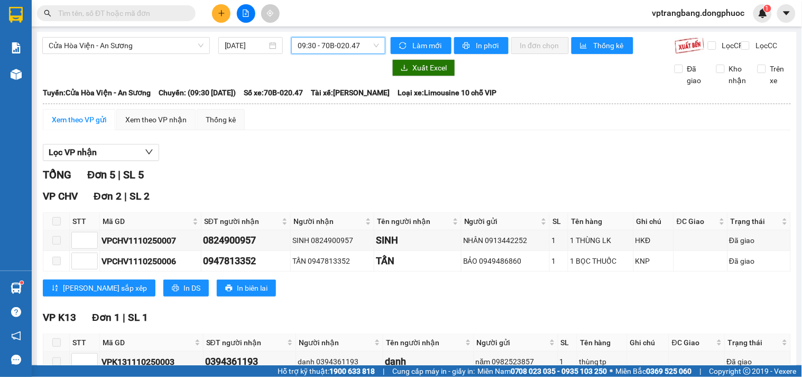
click at [322, 42] on span "09:30 - 70B-020.47" at bounding box center [338, 46] width 81 height 16
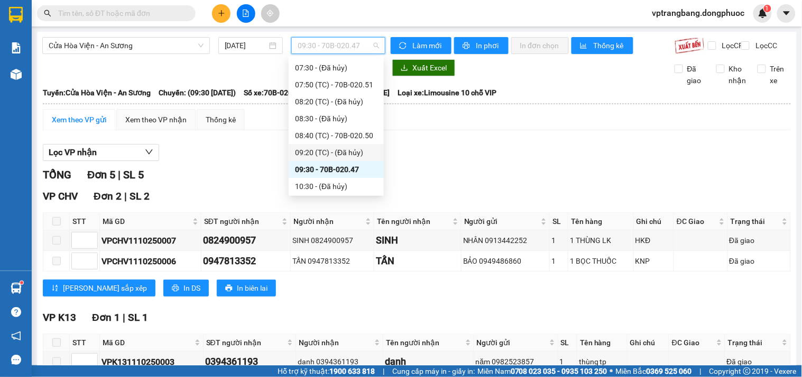
scroll to position [193, 0]
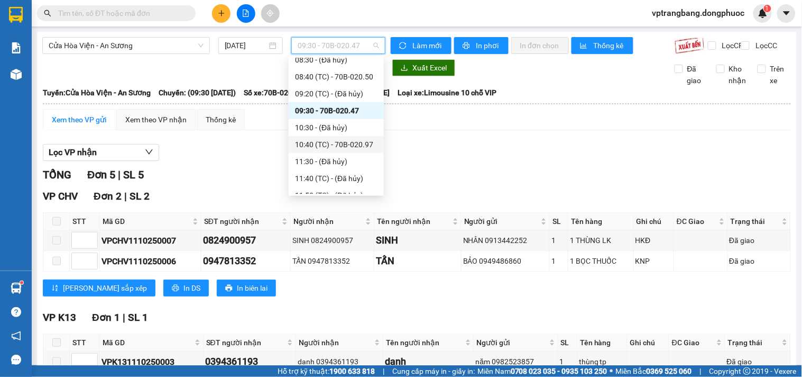
click at [335, 141] on div "10:40 (TC) - 70B-020.97" at bounding box center [336, 145] width 83 height 12
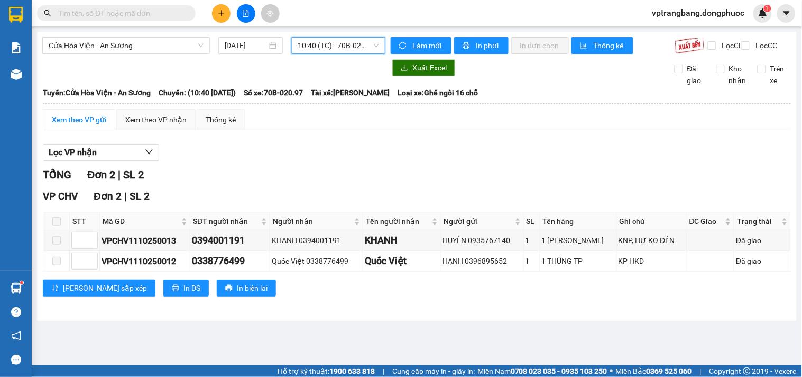
click at [341, 40] on span "10:40 (TC) - 70B-020.97" at bounding box center [338, 46] width 81 height 16
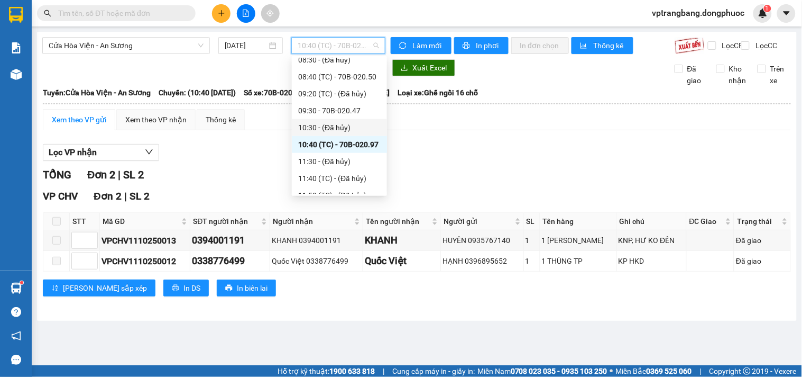
scroll to position [252, 0]
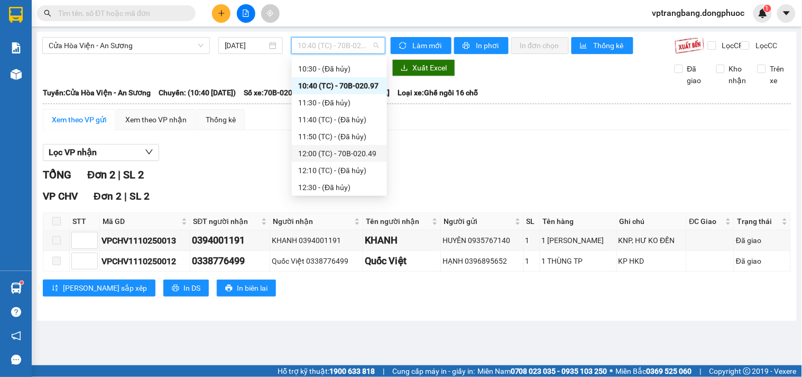
click at [348, 154] on div "12:00 (TC) - 70B-020.49" at bounding box center [339, 154] width 83 height 12
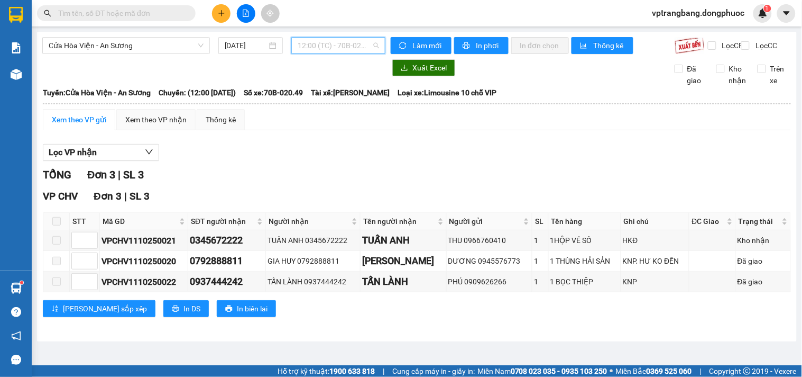
click at [330, 50] on span "12:00 (TC) - 70B-020.49" at bounding box center [338, 46] width 81 height 16
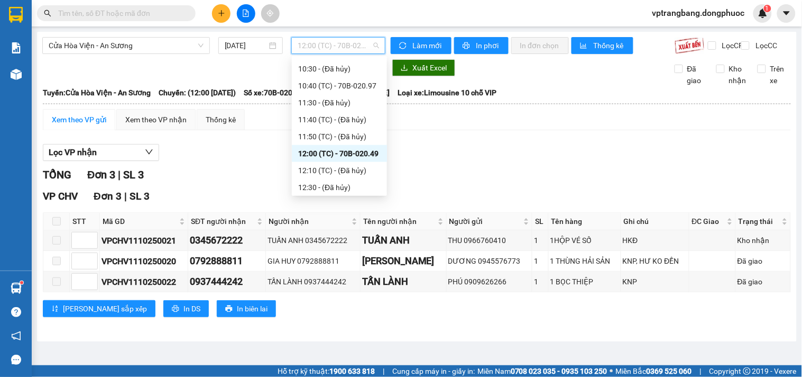
scroll to position [311, 0]
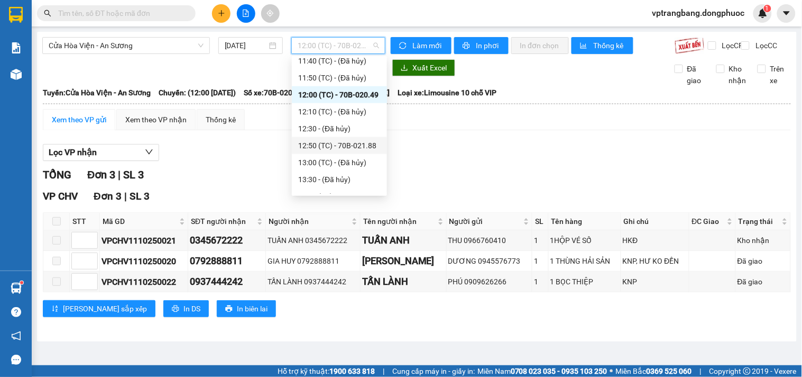
click at [340, 141] on div "12:50 (TC) - 70B-021.88" at bounding box center [339, 146] width 83 height 12
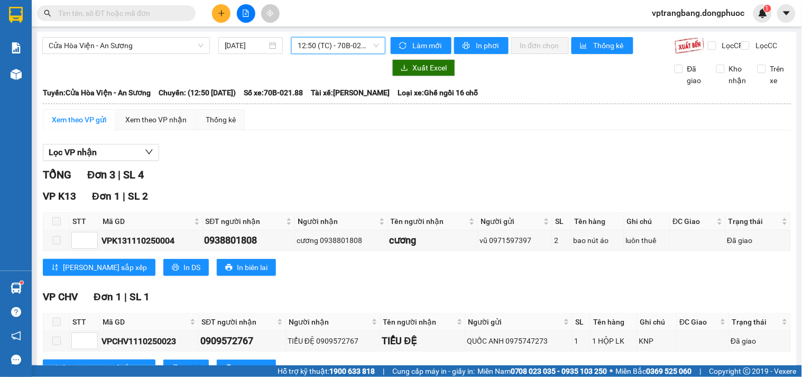
click at [317, 45] on span "12:50 (TC) - 70B-021.88" at bounding box center [338, 46] width 81 height 16
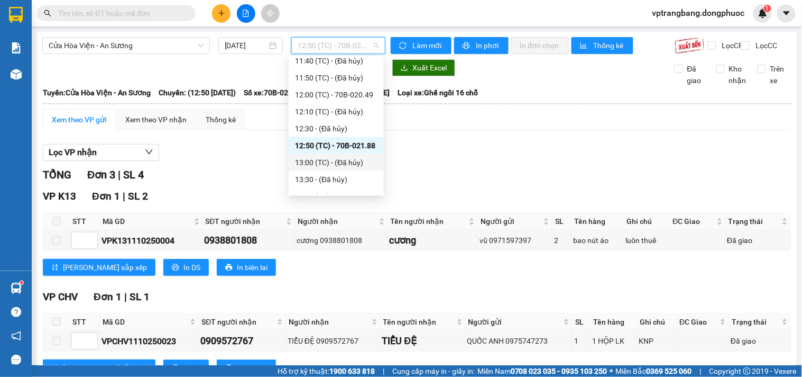
scroll to position [369, 0]
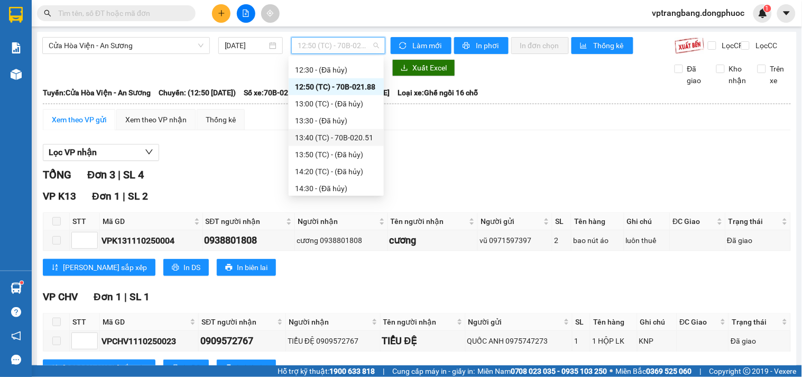
click at [329, 136] on div "13:40 (TC) - 70B-020.51" at bounding box center [336, 138] width 83 height 12
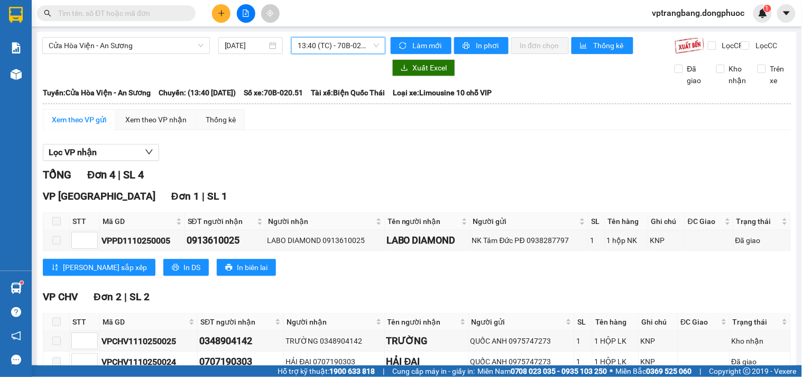
click at [314, 44] on span "13:40 (TC) - 70B-020.51" at bounding box center [338, 46] width 81 height 16
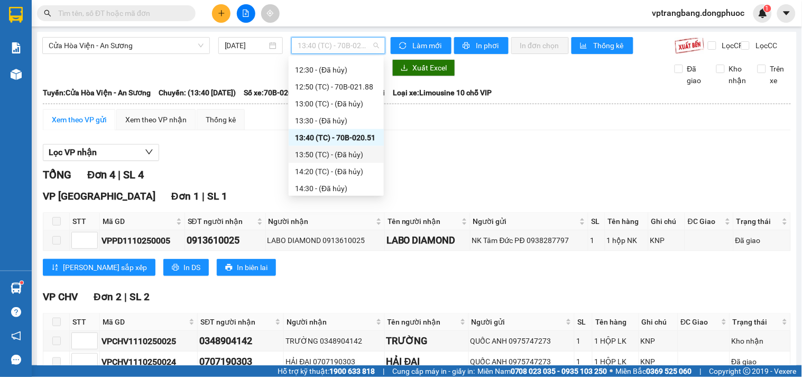
scroll to position [428, 0]
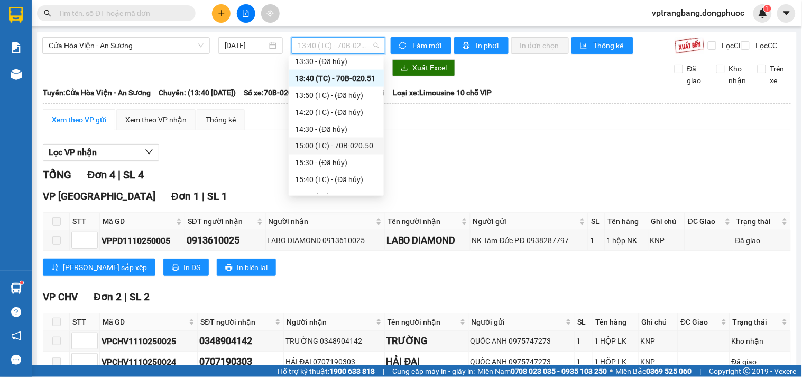
click at [346, 148] on div "15:00 (TC) - 70B-020.50" at bounding box center [336, 146] width 83 height 12
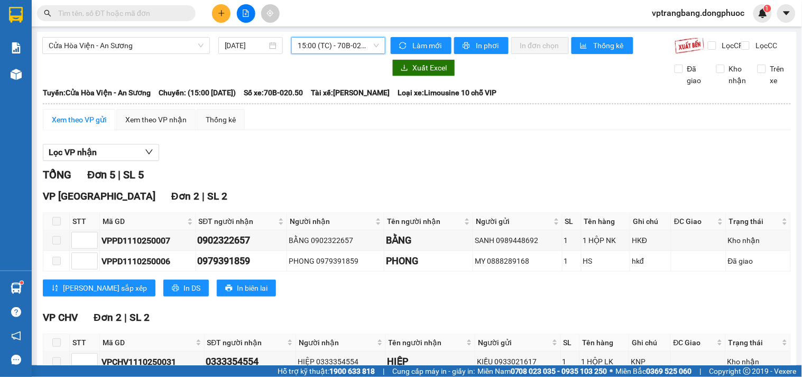
click at [308, 50] on span "15:00 (TC) - 70B-020.50" at bounding box center [338, 46] width 81 height 16
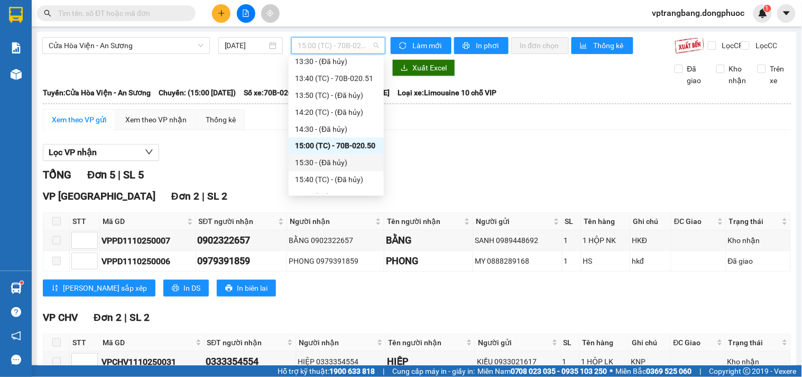
scroll to position [474, 0]
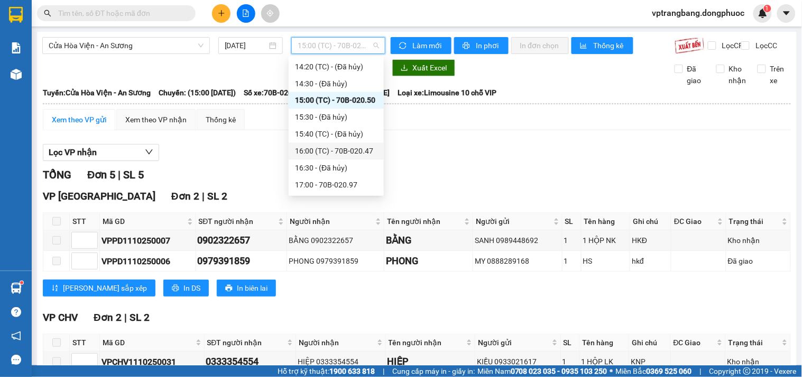
click at [342, 146] on div "16:00 (TC) - 70B-020.47" at bounding box center [336, 151] width 83 height 12
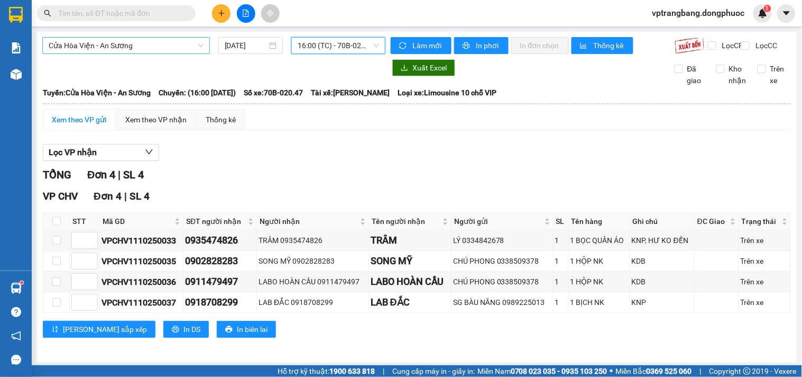
click at [141, 42] on span "Cửa Hòa Viện - An Sương" at bounding box center [126, 46] width 155 height 16
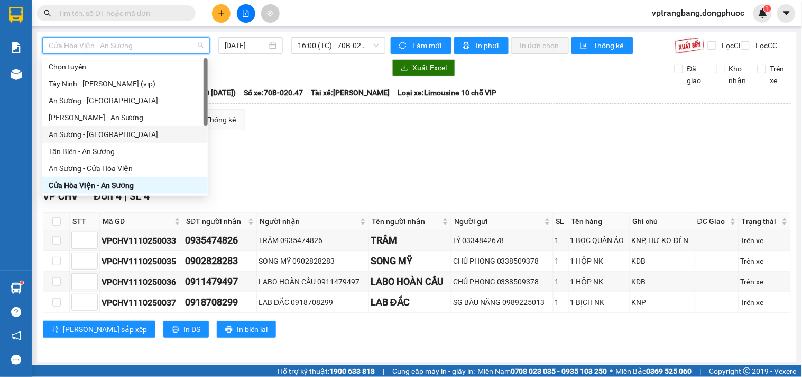
scroll to position [118, 0]
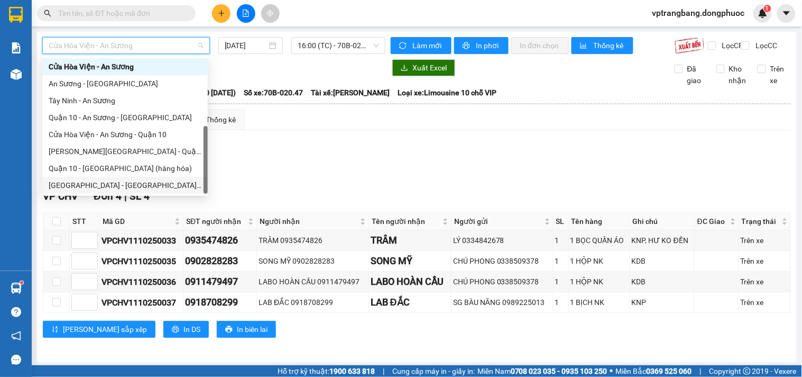
click at [109, 185] on div "Hồ Chí Minh - Tây Ninh (vip)" at bounding box center [125, 185] width 153 height 12
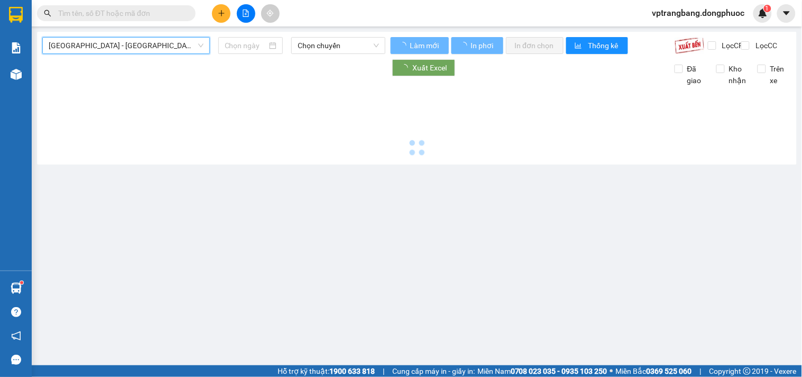
type input "[DATE]"
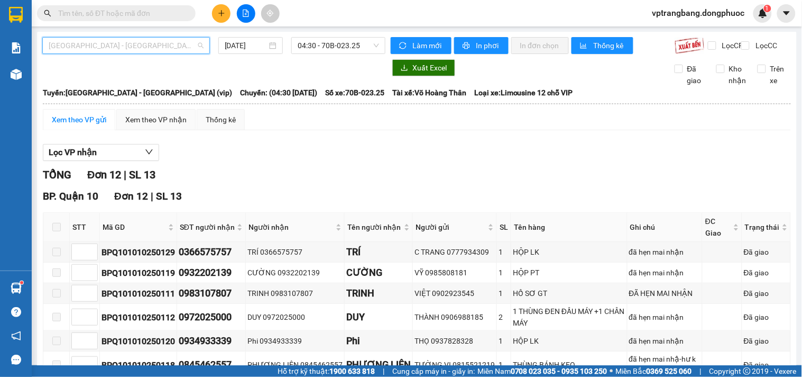
click at [142, 48] on span "Hồ Chí Minh - Tây Ninh (vip)" at bounding box center [126, 46] width 155 height 16
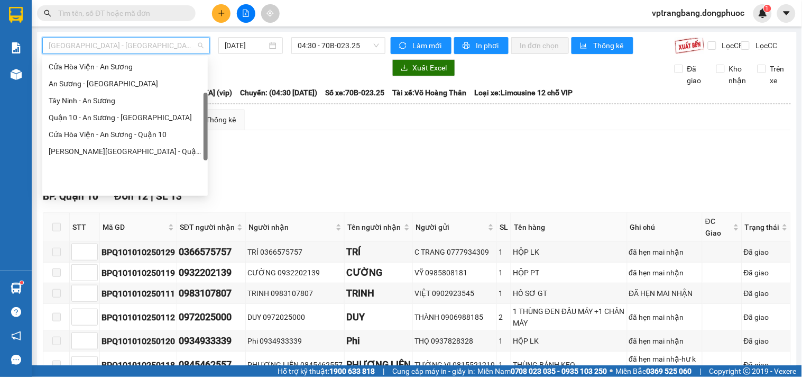
scroll to position [60, 0]
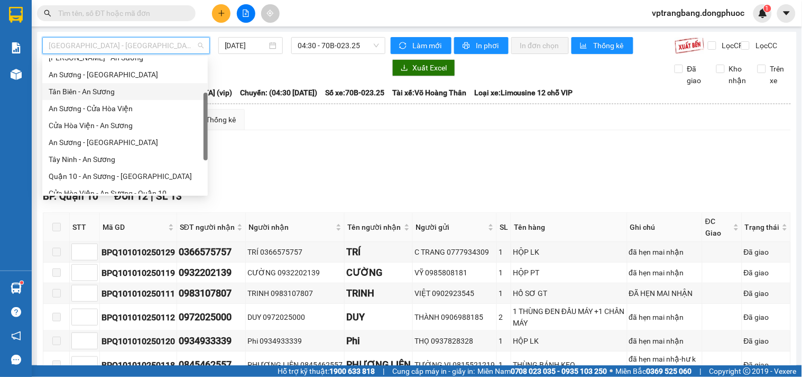
click at [102, 89] on div "Tân Biên - An Sương" at bounding box center [125, 92] width 153 height 12
type input "[DATE]"
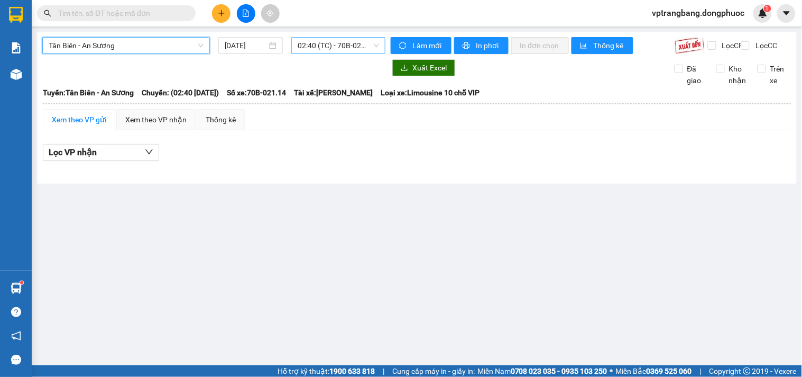
click at [311, 49] on span "02:40 (TC) - 70B-021.14" at bounding box center [338, 46] width 81 height 16
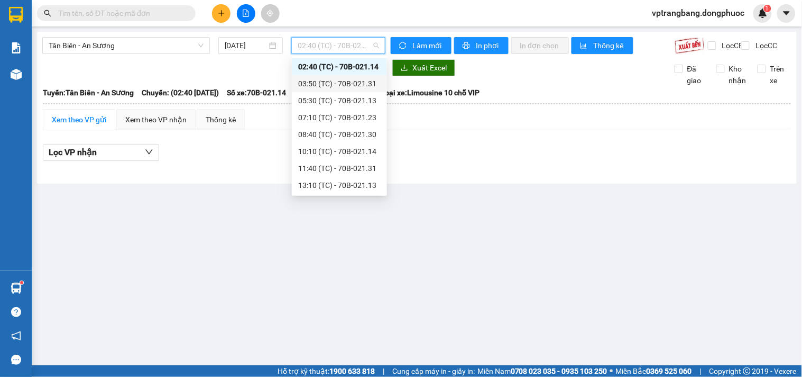
click at [324, 78] on div "03:50 (TC) - 70B-021.31" at bounding box center [339, 84] width 83 height 12
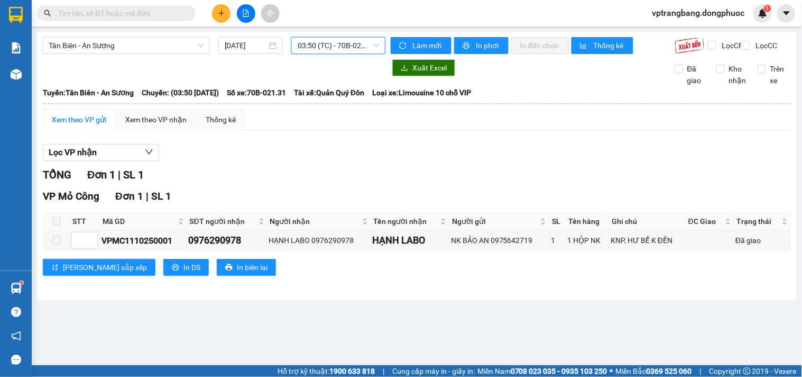
click at [316, 49] on span "03:50 (TC) - 70B-021.31" at bounding box center [338, 46] width 81 height 16
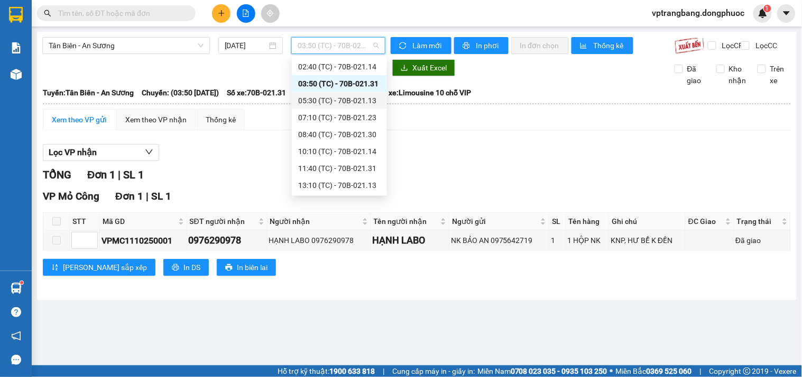
click at [316, 98] on div "05:30 (TC) - 70B-021.13" at bounding box center [339, 101] width 83 height 12
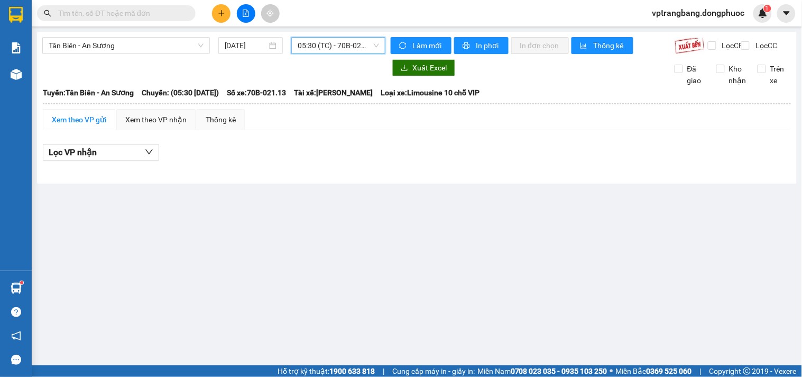
click at [316, 48] on span "05:30 (TC) - 70B-021.13" at bounding box center [338, 46] width 81 height 16
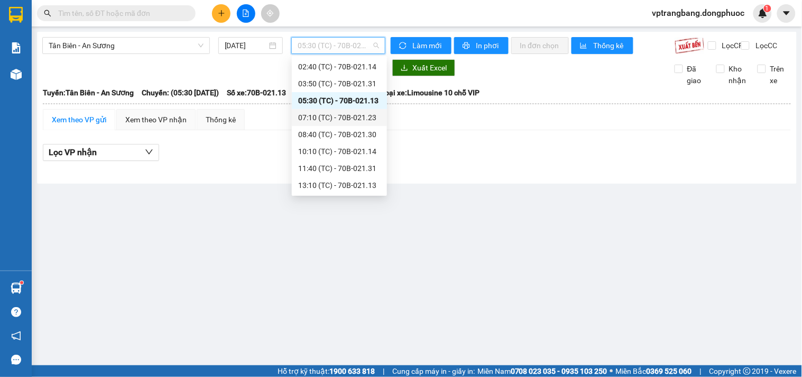
click at [311, 122] on div "07:10 (TC) - 70B-021.23" at bounding box center [339, 118] width 83 height 12
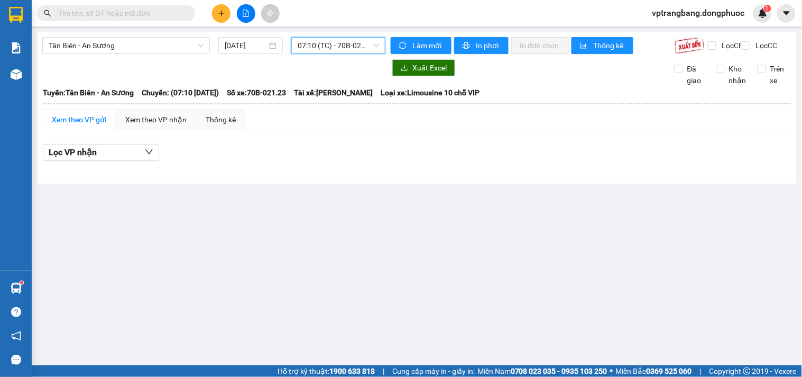
click at [324, 44] on span "07:10 (TC) - 70B-021.23" at bounding box center [338, 46] width 81 height 16
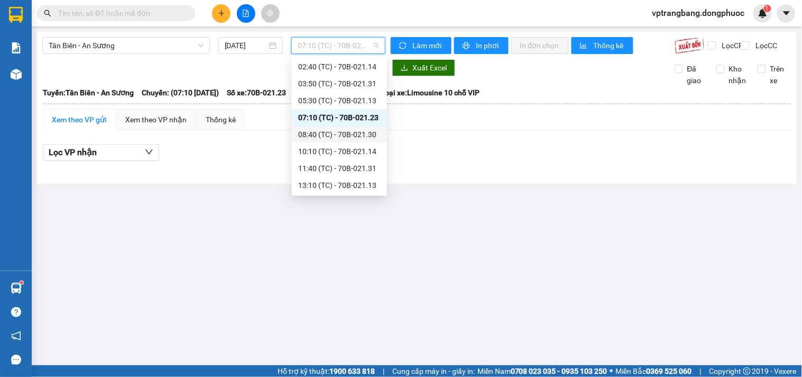
drag, startPoint x: 333, startPoint y: 142, endPoint x: 332, endPoint y: 133, distance: 8.5
click at [332, 133] on div "Chọn chuyến 02:40 (TC) - 70B-021.14 03:50 (TC) - 70B-021.31 05:30 (TC) - 70B-02…" at bounding box center [339, 142] width 95 height 203
click at [332, 133] on div "08:40 (TC) - 70B-021.30" at bounding box center [339, 135] width 83 height 12
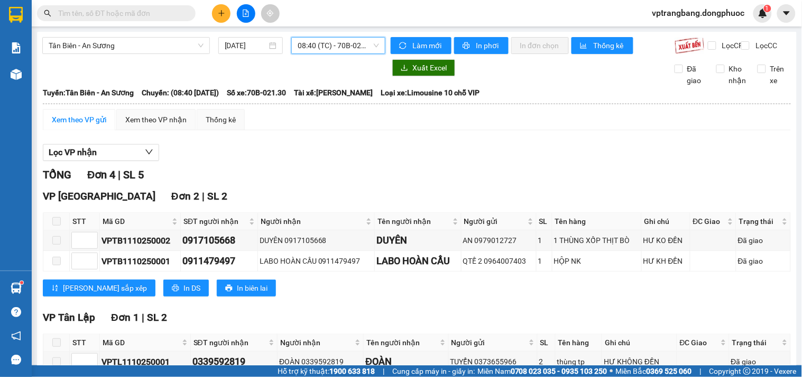
click at [323, 50] on span "08:40 (TC) - 70B-021.30" at bounding box center [338, 46] width 81 height 16
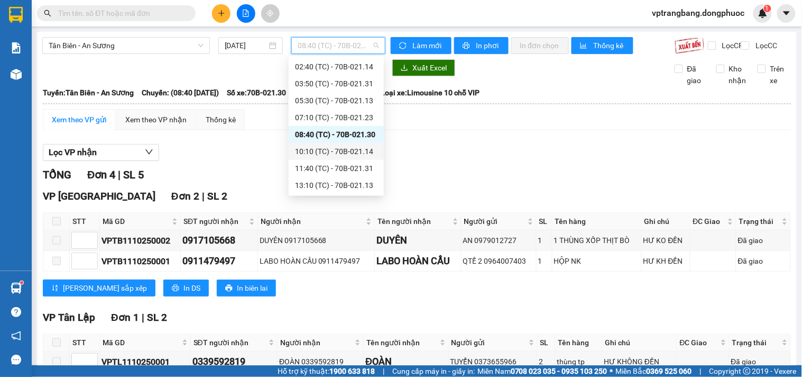
click at [319, 151] on div "10:10 (TC) - 70B-021.14" at bounding box center [336, 151] width 83 height 12
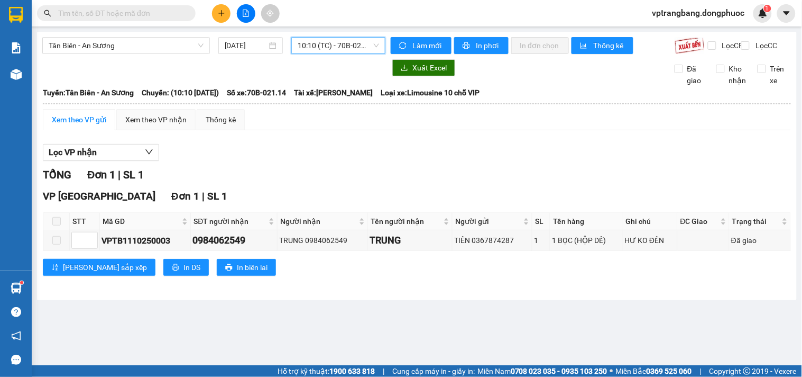
click at [321, 41] on span "10:10 (TC) - 70B-021.14" at bounding box center [338, 46] width 81 height 16
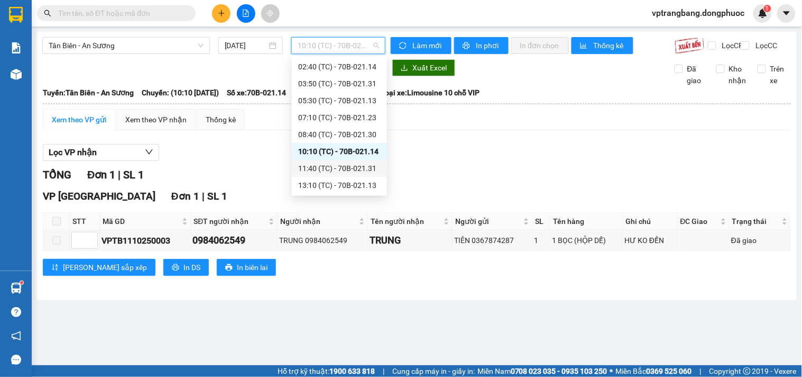
click at [330, 166] on div "11:40 (TC) - 70B-021.31" at bounding box center [339, 168] width 83 height 12
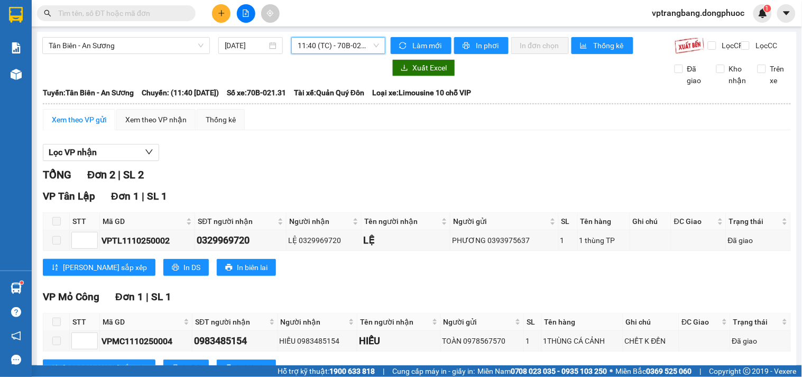
click at [308, 52] on span "11:40 (TC) - 70B-021.31" at bounding box center [338, 46] width 81 height 16
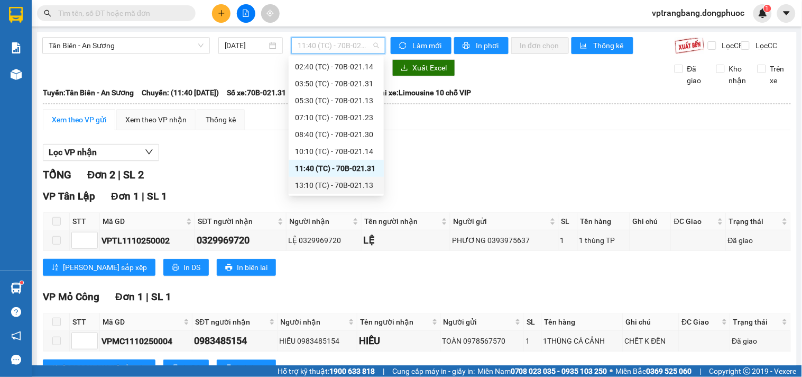
click at [325, 187] on div "13:10 (TC) - 70B-021.13" at bounding box center [336, 185] width 83 height 12
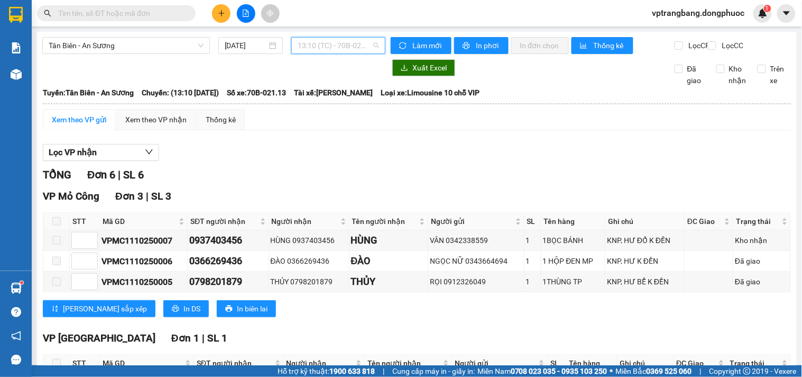
click at [303, 53] on span "13:10 (TC) - 70B-021.13" at bounding box center [338, 46] width 81 height 16
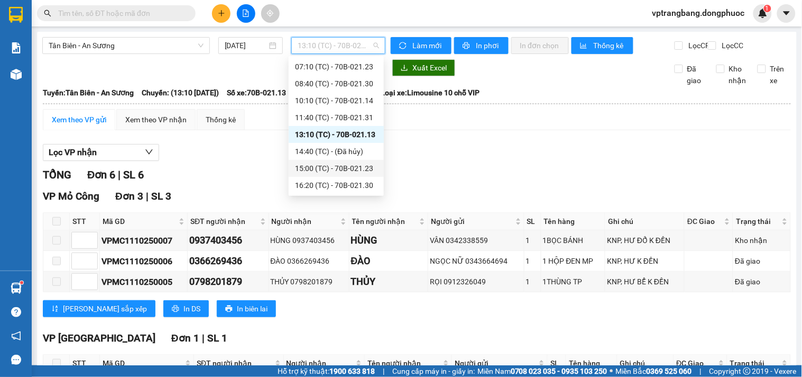
click at [331, 167] on div "15:00 (TC) - 70B-021.23" at bounding box center [336, 168] width 83 height 12
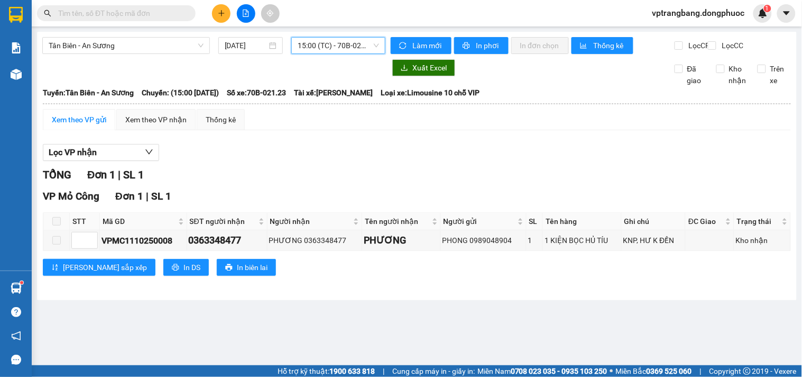
click at [318, 42] on span "15:00 (TC) - 70B-021.23" at bounding box center [338, 46] width 81 height 16
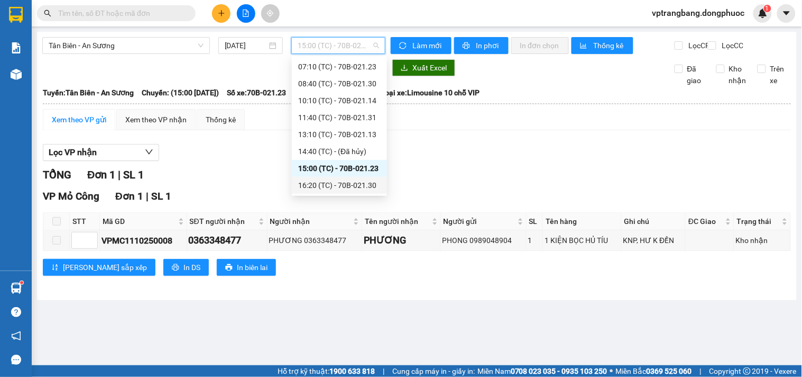
click at [345, 180] on div "16:20 (TC) - 70B-021.30" at bounding box center [339, 185] width 83 height 12
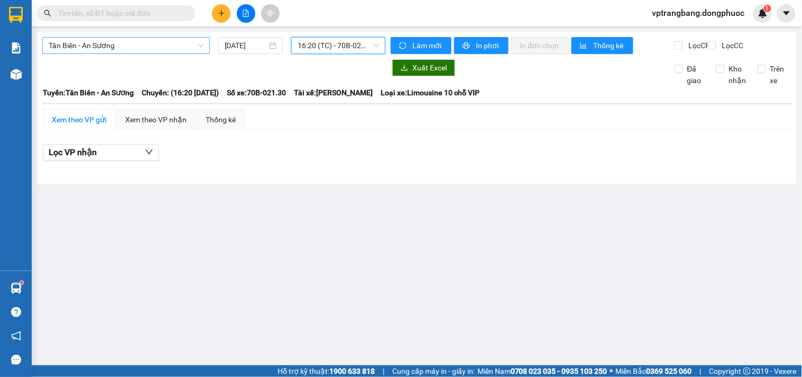
click at [143, 41] on span "Tân Biên - An Sương" at bounding box center [126, 46] width 155 height 16
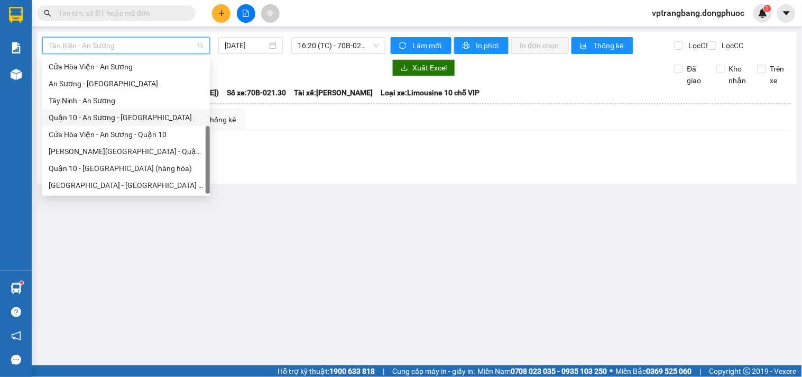
click at [124, 115] on div "Quận 10 - An Sương - Cửa Hòa Viện" at bounding box center [126, 118] width 155 height 12
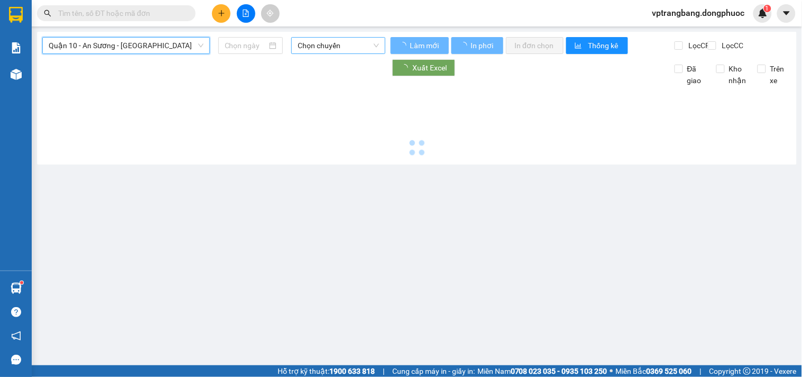
type input "[DATE]"
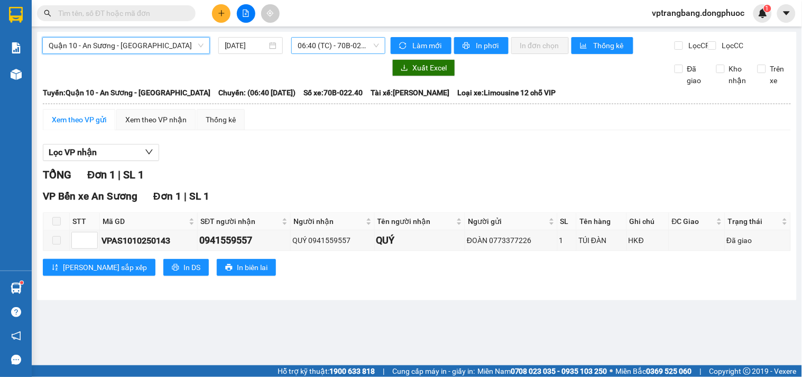
click at [339, 45] on span "06:40 (TC) - 70B-022.40" at bounding box center [338, 46] width 81 height 16
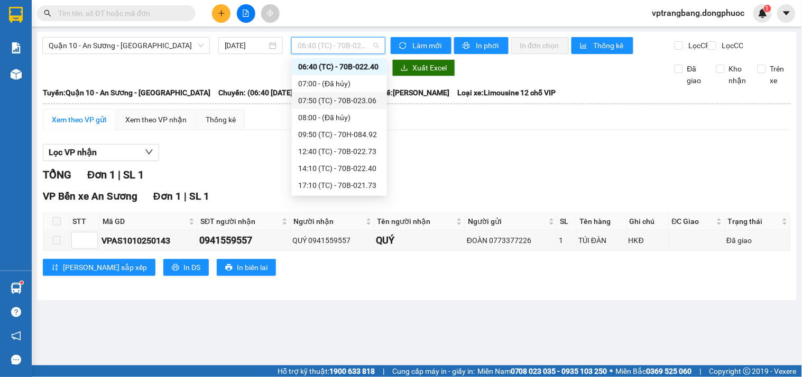
click at [326, 97] on div "07:50 (TC) - 70B-023.06" at bounding box center [339, 101] width 83 height 12
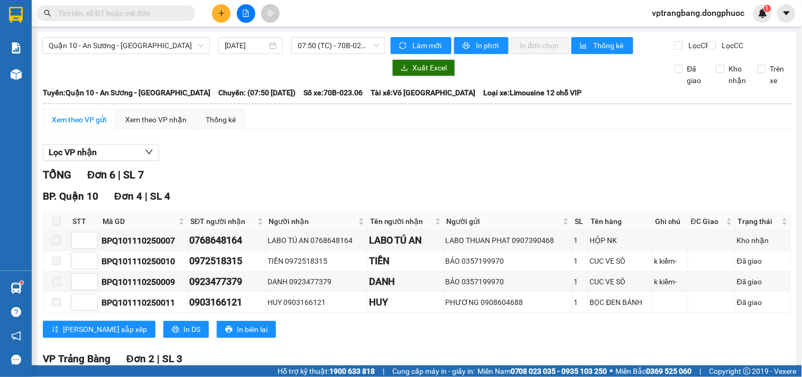
click at [284, 183] on div "TỔNG Đơn 6 | SL 7" at bounding box center [417, 175] width 748 height 16
click at [316, 49] on span "07:50 (TC) - 70B-023.06" at bounding box center [338, 46] width 81 height 16
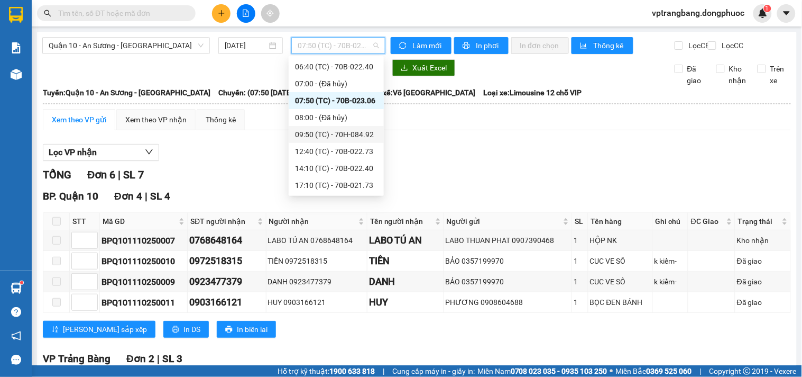
click at [334, 130] on div "09:50 (TC) - 70H-084.92" at bounding box center [336, 135] width 83 height 12
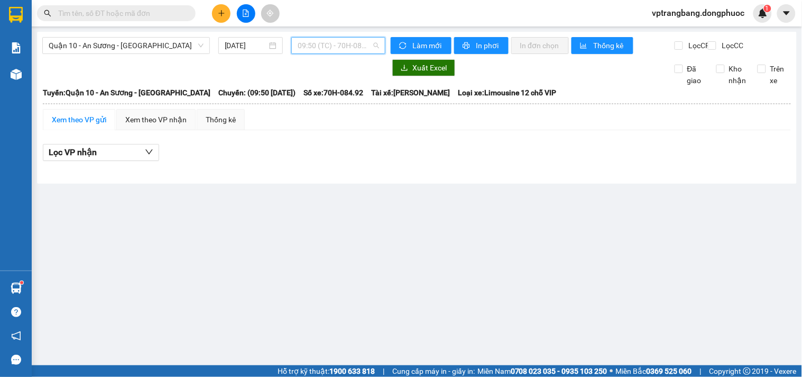
click at [316, 39] on span "09:50 (TC) - 70H-084.92" at bounding box center [338, 46] width 81 height 16
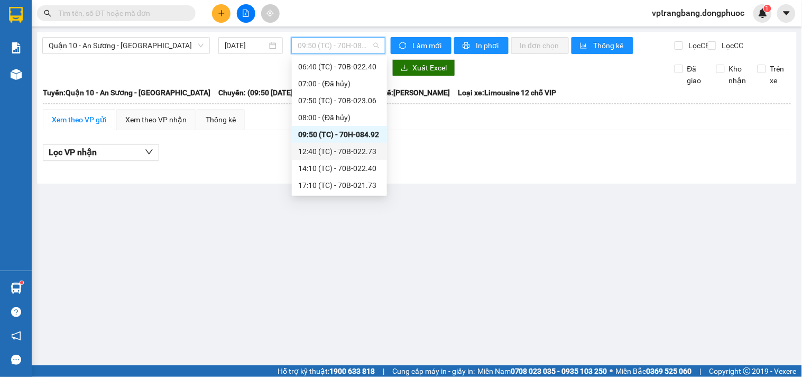
click at [353, 153] on div "12:40 (TC) - 70B-022.73" at bounding box center [339, 151] width 83 height 12
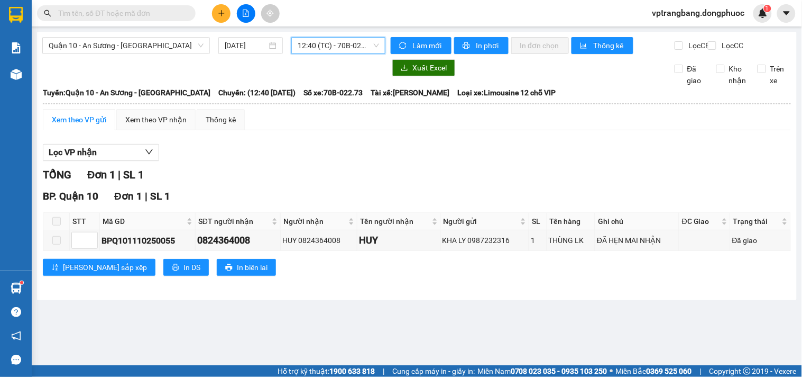
click at [332, 49] on span "12:40 (TC) - 70B-022.73" at bounding box center [338, 46] width 81 height 16
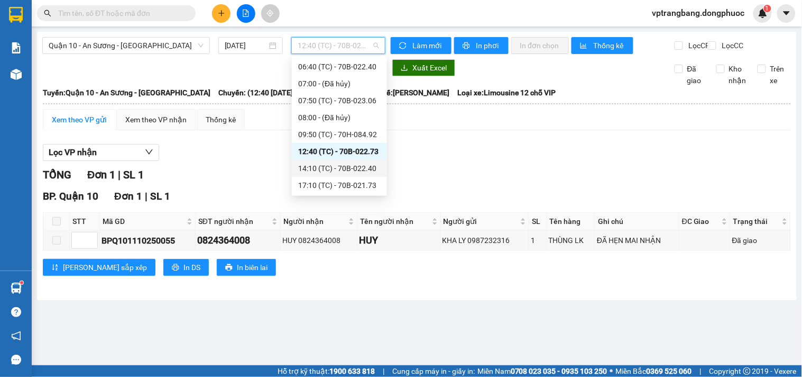
click at [329, 170] on div "14:10 (TC) - 70B-022.40" at bounding box center [339, 168] width 83 height 12
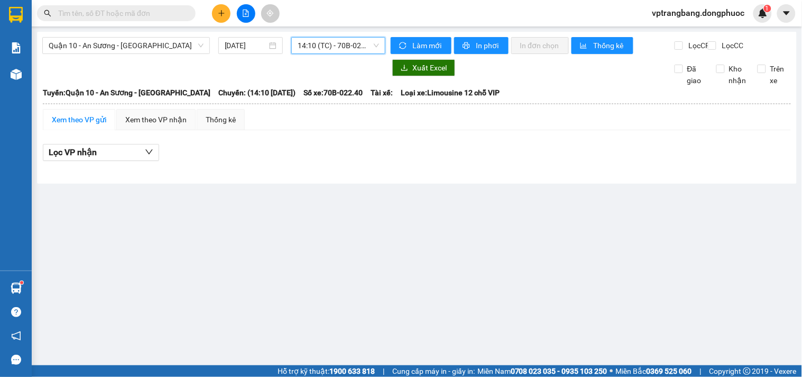
click at [309, 48] on span "14:10 (TC) - 70B-022.40" at bounding box center [338, 46] width 81 height 16
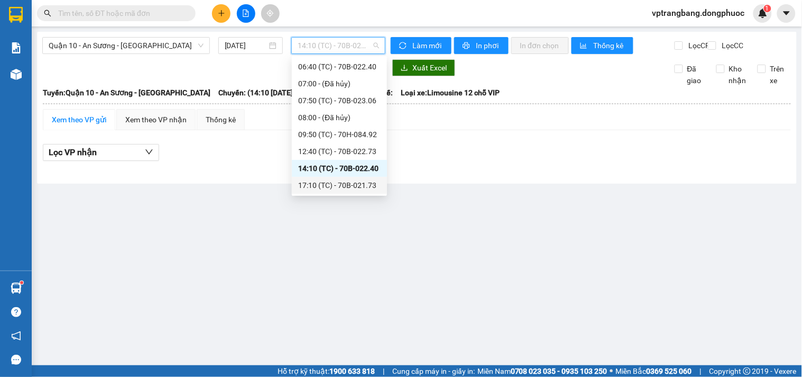
click at [344, 182] on div "17:10 (TC) - 70B-021.73" at bounding box center [339, 185] width 83 height 12
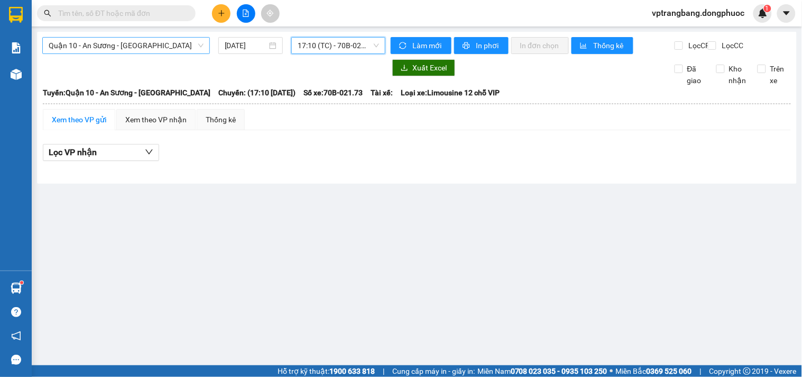
click at [141, 49] on span "Quận 10 - An Sương - Cửa Hòa Viện" at bounding box center [126, 46] width 155 height 16
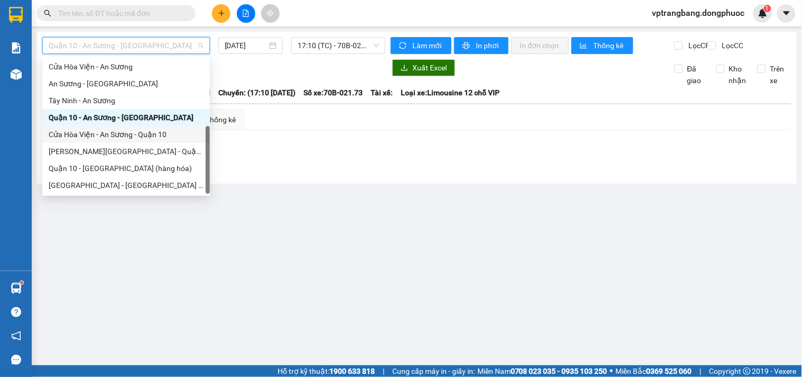
click at [134, 134] on div "Cửa Hòa Viện - An Sương - Quận 10" at bounding box center [126, 135] width 155 height 12
type input "[DATE]"
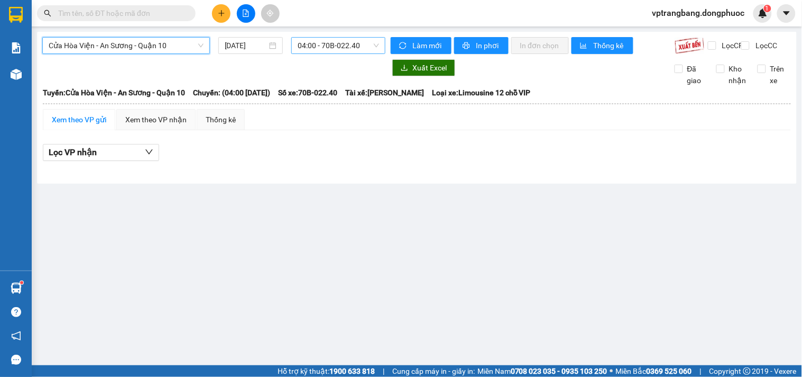
click at [320, 51] on span "04:00 - 70B-022.40" at bounding box center [338, 46] width 81 height 16
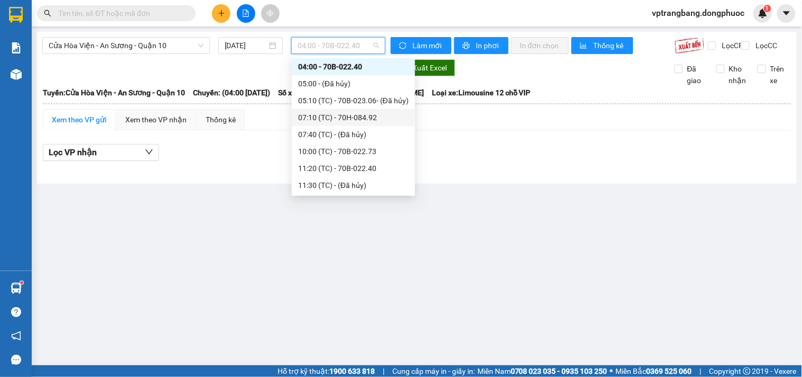
click at [332, 118] on div "07:10 (TC) - 70H-084.92" at bounding box center [353, 118] width 111 height 12
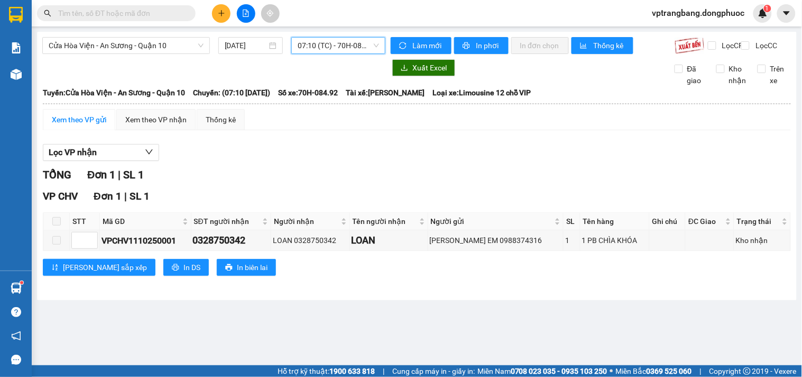
click at [315, 50] on span "07:10 (TC) - 70H-084.92" at bounding box center [338, 46] width 81 height 16
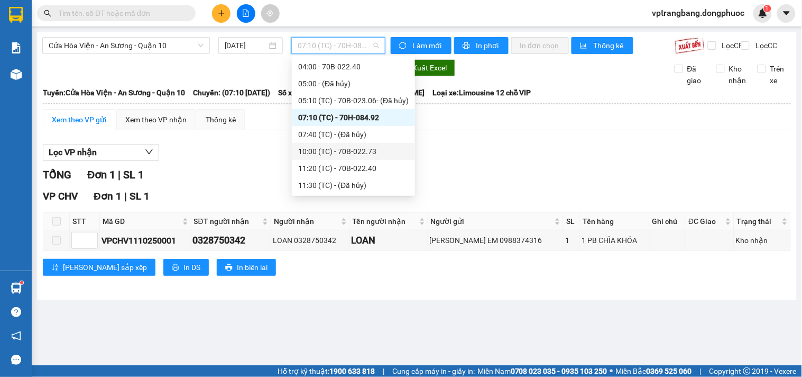
click at [331, 152] on div "10:00 (TC) - 70B-022.73" at bounding box center [353, 151] width 111 height 12
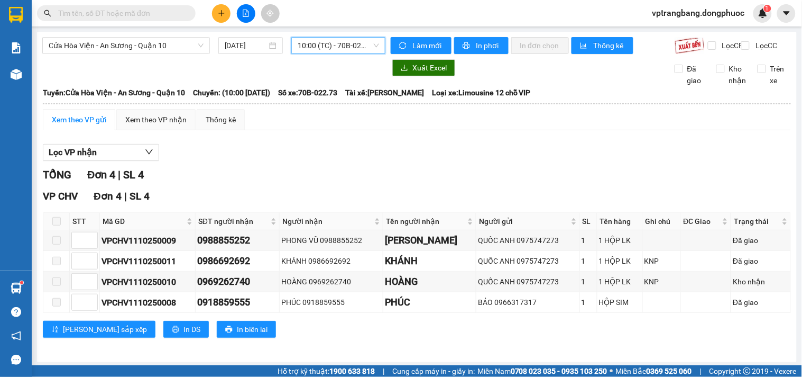
click at [339, 44] on span "10:00 (TC) - 70B-022.73" at bounding box center [338, 46] width 81 height 16
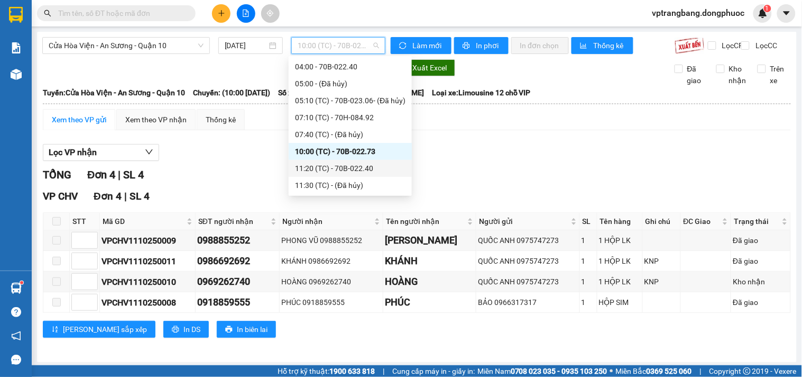
click at [348, 165] on div "11:20 (TC) - 70B-022.40" at bounding box center [350, 168] width 111 height 12
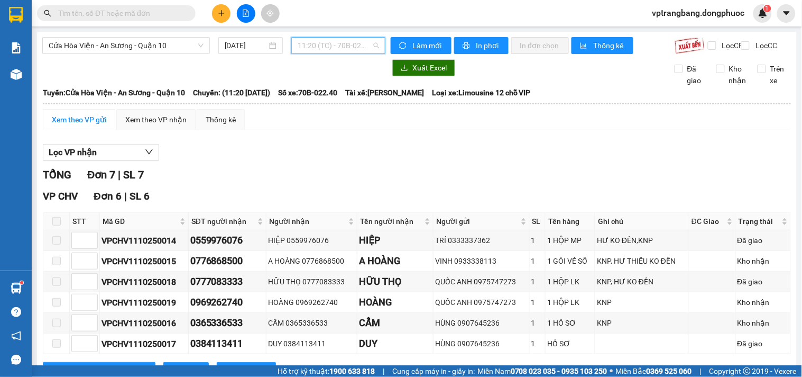
click at [323, 50] on span "11:20 (TC) - 70B-022.40" at bounding box center [338, 46] width 81 height 16
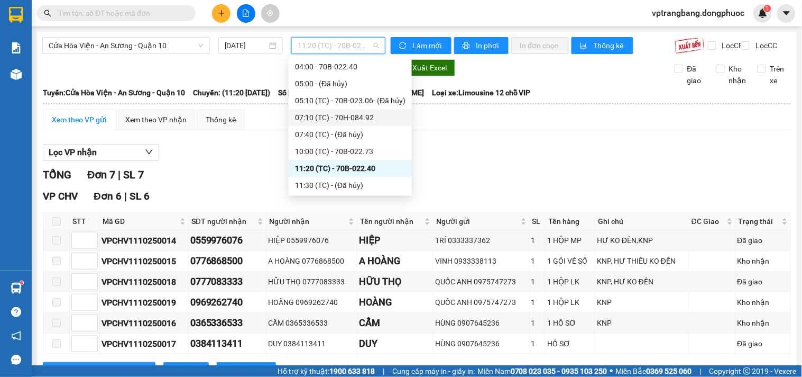
scroll to position [76, 0]
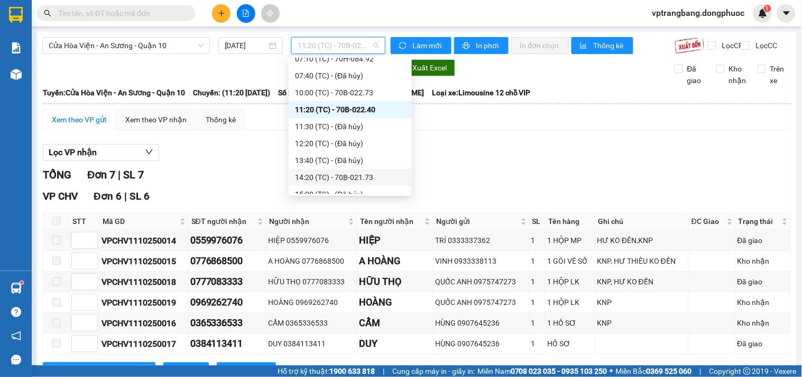
click at [340, 181] on div "14:20 (TC) - 70B-021.73" at bounding box center [350, 177] width 111 height 12
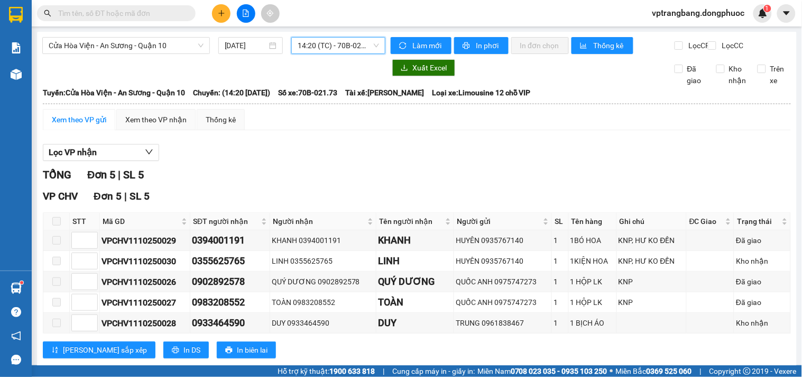
click at [323, 47] on span "14:20 (TC) - 70B-021.73" at bounding box center [338, 46] width 81 height 16
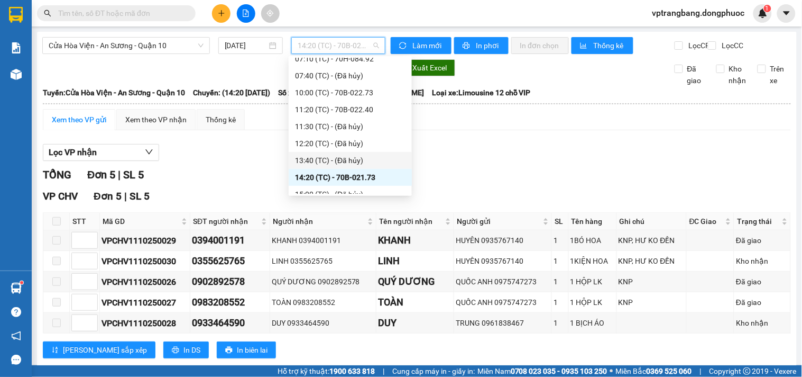
scroll to position [85, 0]
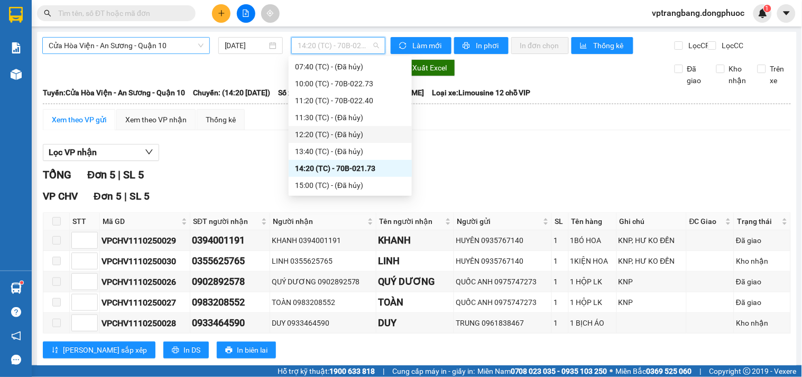
click at [147, 48] on span "Cửa Hòa Viện - An Sương - Quận 10" at bounding box center [126, 46] width 155 height 16
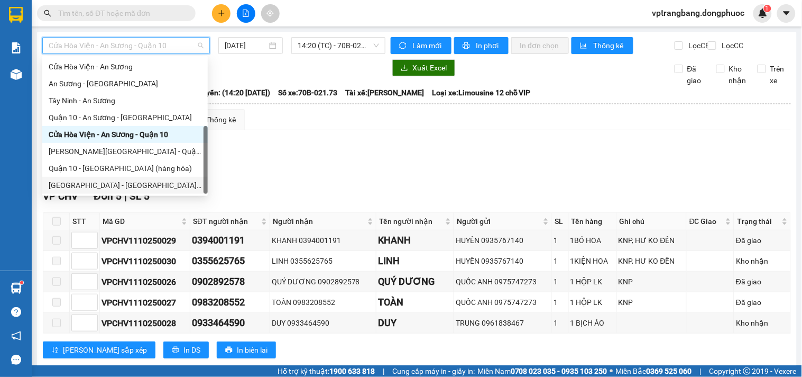
click at [123, 188] on div "Hồ Chí Minh - Tây Ninh (vip)" at bounding box center [125, 185] width 153 height 12
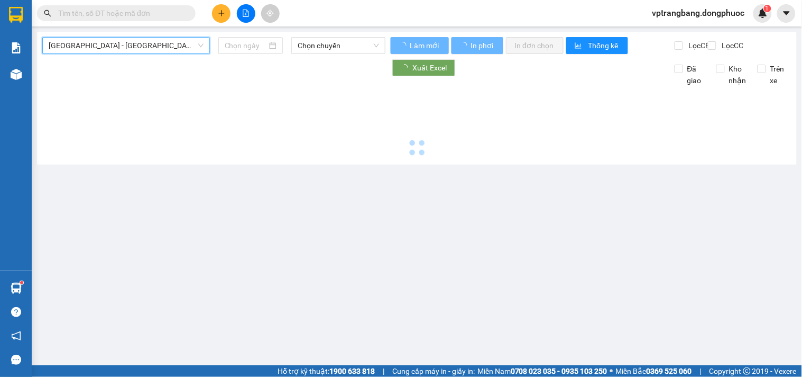
type input "[DATE]"
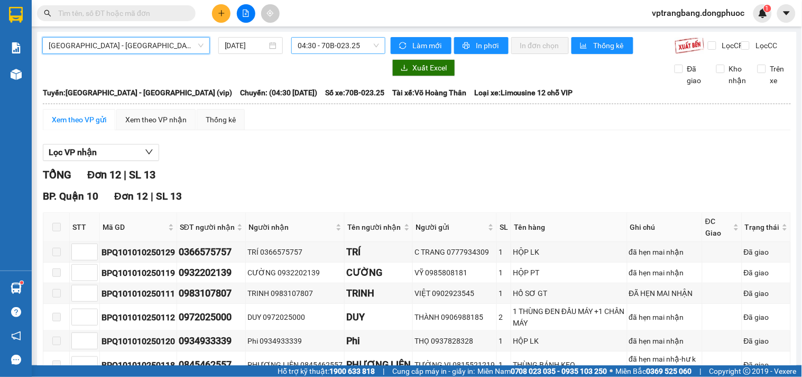
click at [335, 46] on span "04:30 - 70B-023.25" at bounding box center [338, 46] width 81 height 16
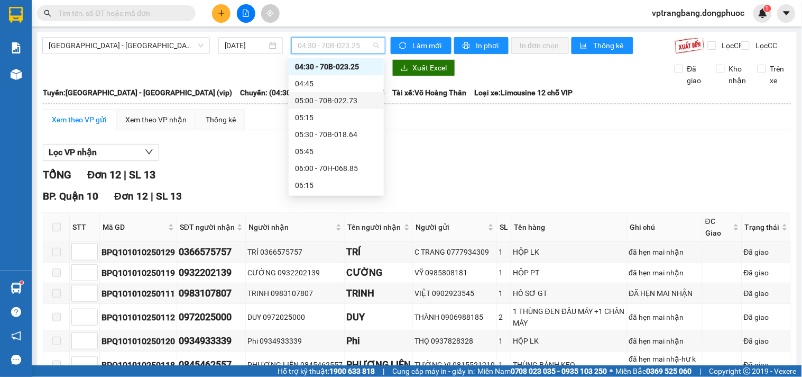
click at [336, 102] on div "05:00 - 70B-022.73" at bounding box center [336, 101] width 83 height 12
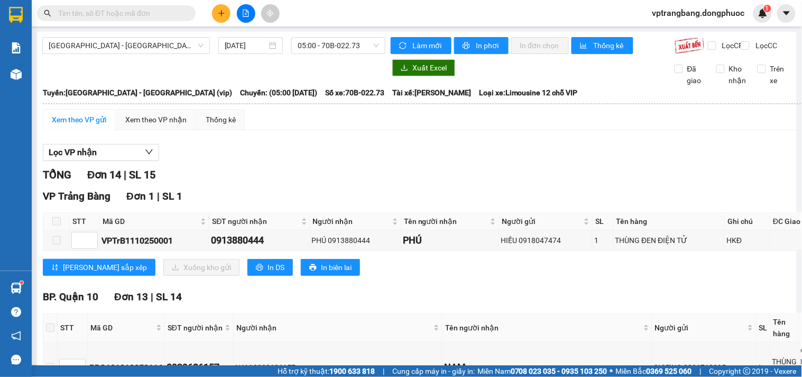
click at [306, 183] on div "TỔNG Đơn 14 | SL 15" at bounding box center [473, 175] width 860 height 16
click at [303, 47] on span "05:00 - 70B-022.73" at bounding box center [338, 46] width 81 height 16
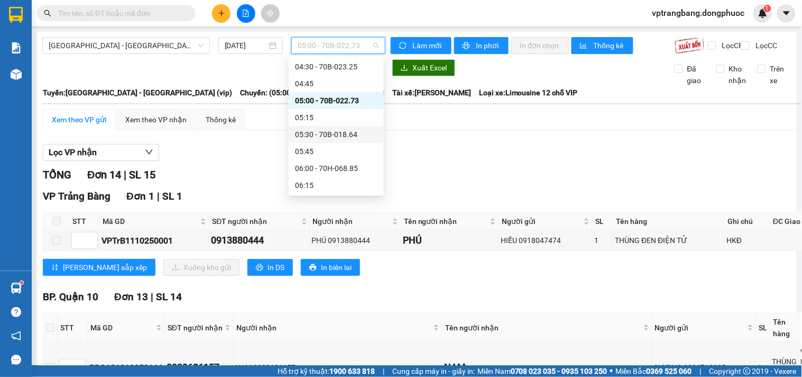
click at [325, 129] on div "05:30 - 70B-018.64" at bounding box center [336, 135] width 83 height 12
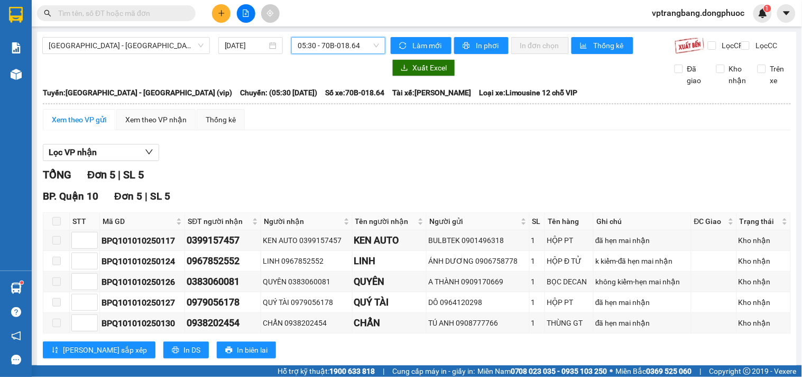
click at [316, 45] on span "05:30 - 70B-018.64" at bounding box center [338, 46] width 81 height 16
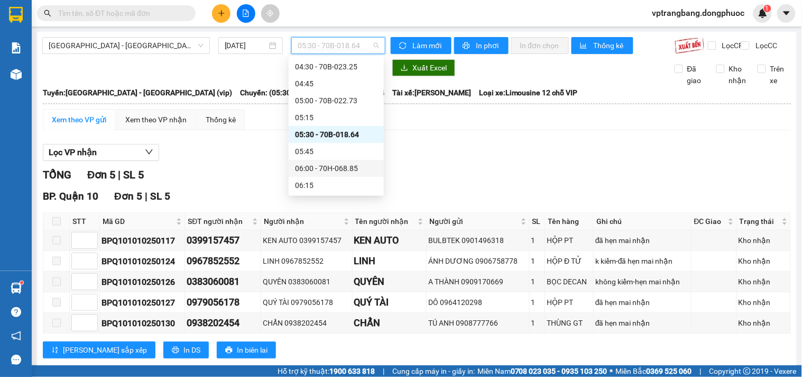
click at [339, 168] on div "06:00 - 70H-068.85" at bounding box center [336, 168] width 83 height 12
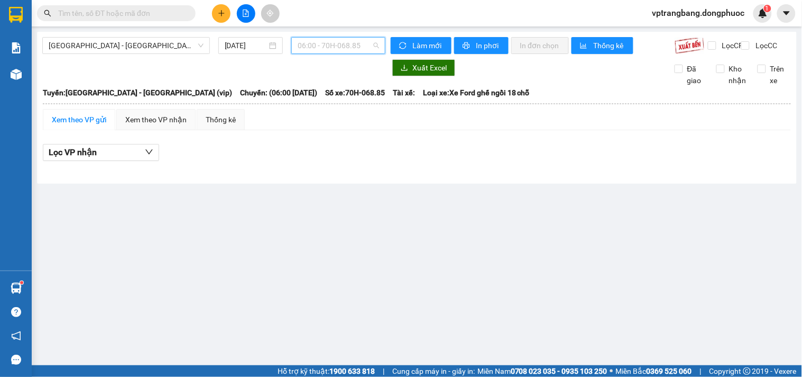
click at [315, 49] on span "06:00 - 70H-068.85" at bounding box center [338, 46] width 81 height 16
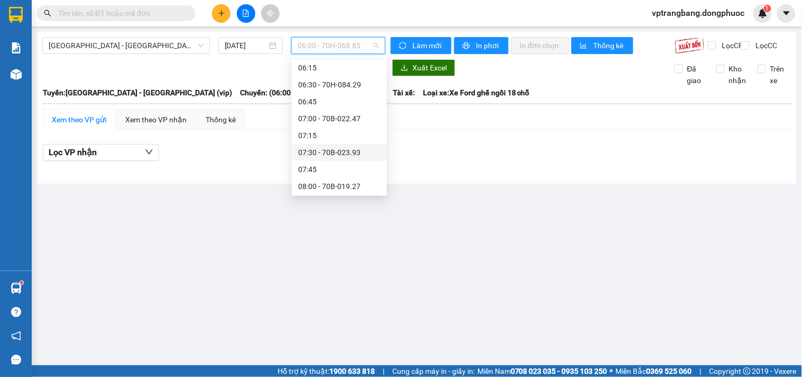
scroll to position [76, 0]
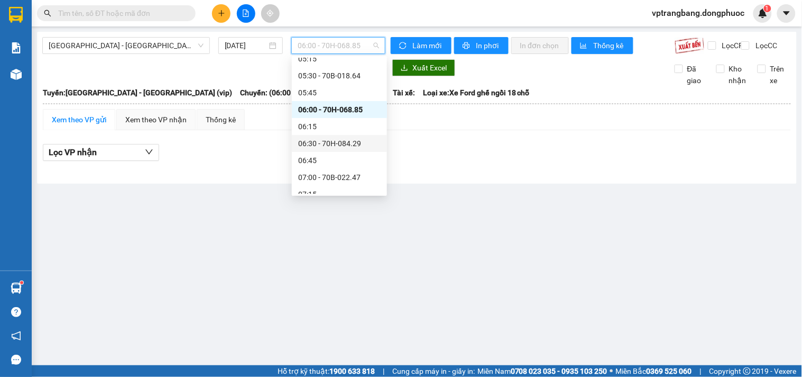
click at [330, 141] on div "06:30 - 70H-084.29" at bounding box center [339, 144] width 83 height 12
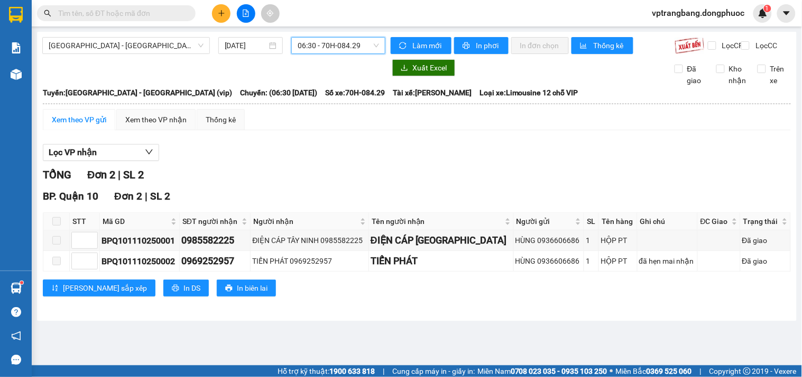
click at [331, 50] on span "06:30 - 70H-084.29" at bounding box center [338, 46] width 81 height 16
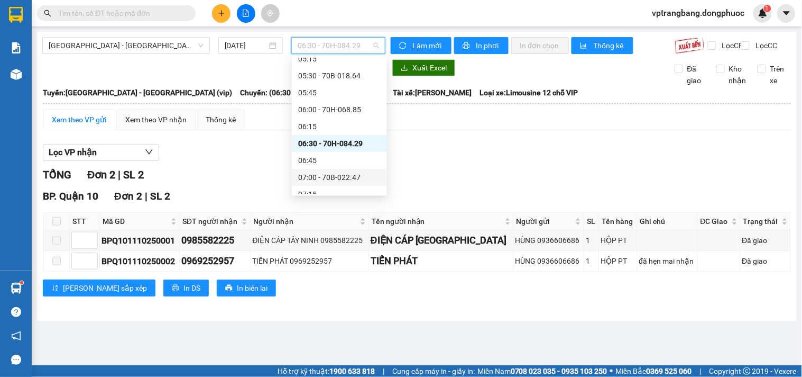
click at [339, 177] on div "07:00 - 70B-022.47" at bounding box center [339, 177] width 83 height 12
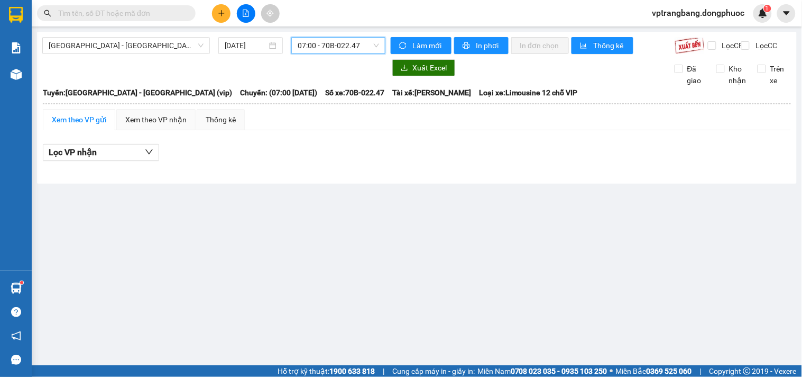
click at [318, 40] on span "07:00 - 70B-022.47" at bounding box center [338, 46] width 81 height 16
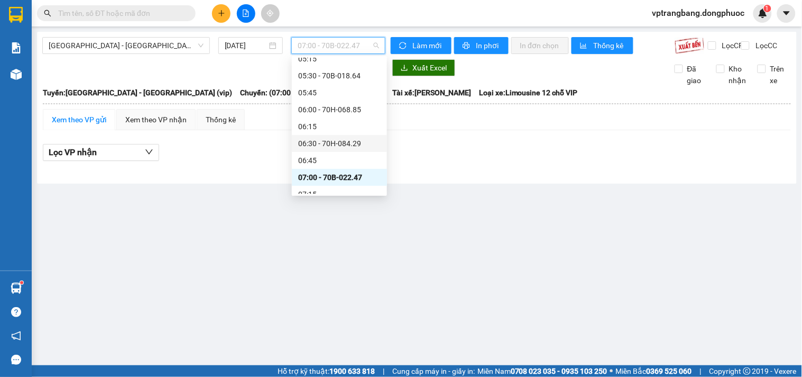
scroll to position [134, 0]
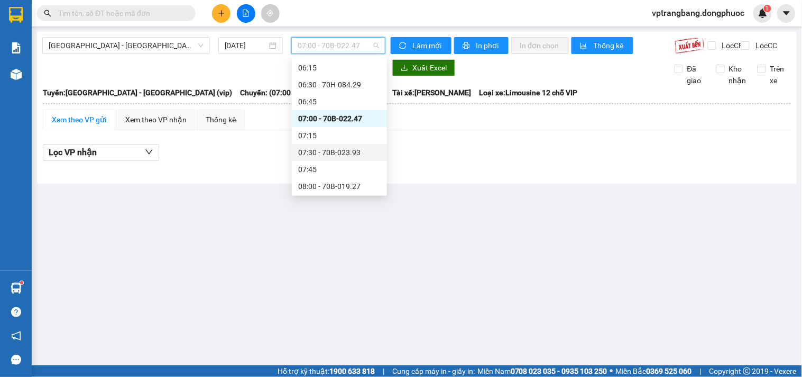
click at [344, 152] on div "07:30 - 70B-023.93" at bounding box center [339, 153] width 83 height 12
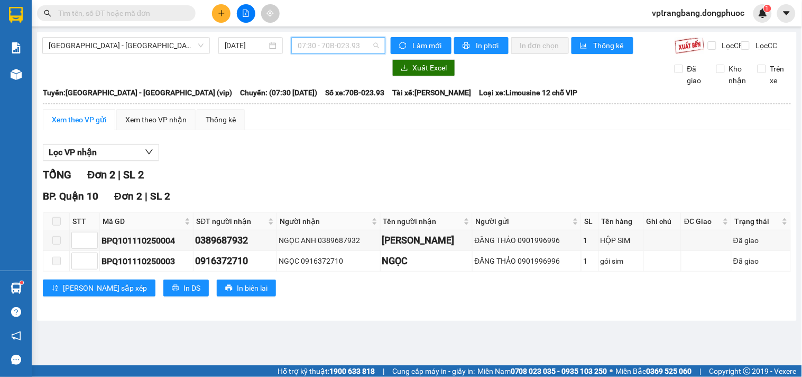
click at [336, 41] on span "07:30 - 70B-023.93" at bounding box center [338, 46] width 81 height 16
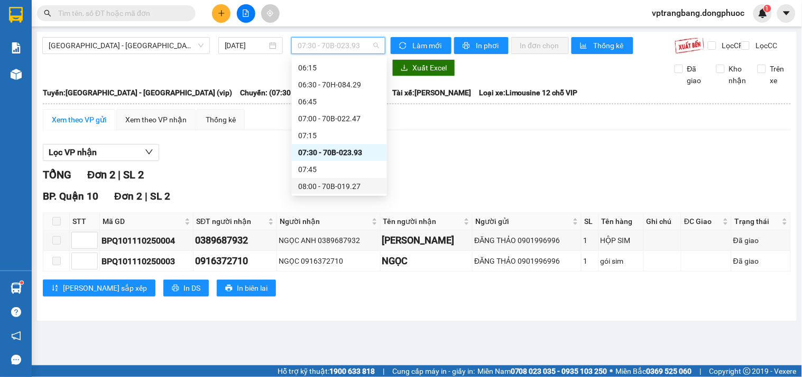
click at [339, 183] on div "08:00 - 70B-019.27" at bounding box center [339, 186] width 83 height 12
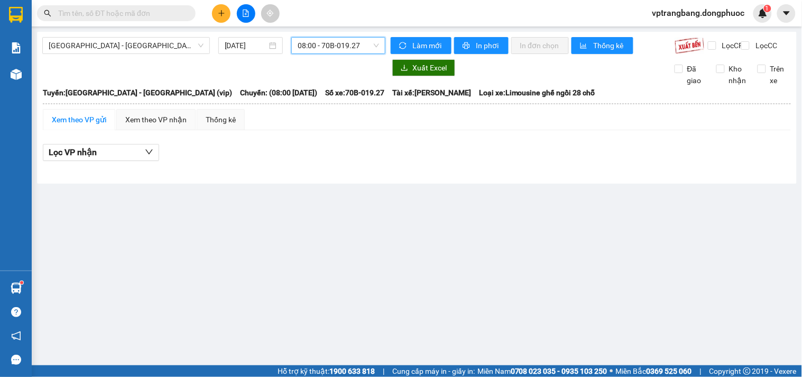
click at [334, 45] on span "08:00 - 70B-019.27" at bounding box center [338, 46] width 81 height 16
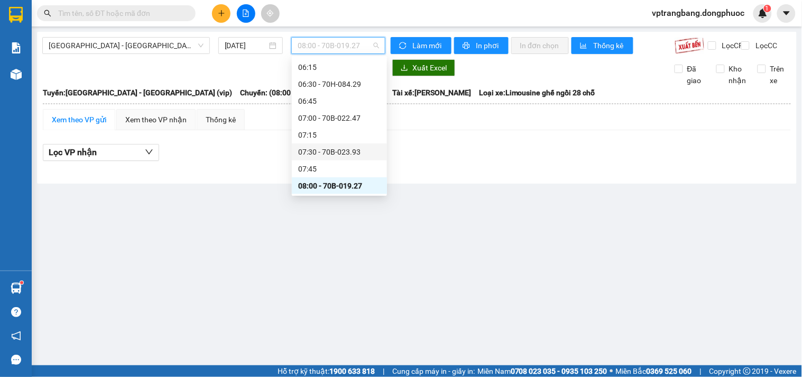
scroll to position [194, 0]
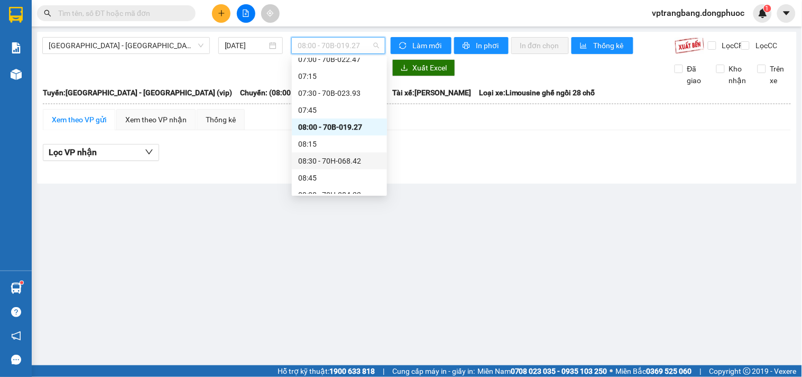
click at [333, 165] on div "08:30 - 70H-068.42" at bounding box center [339, 161] width 83 height 12
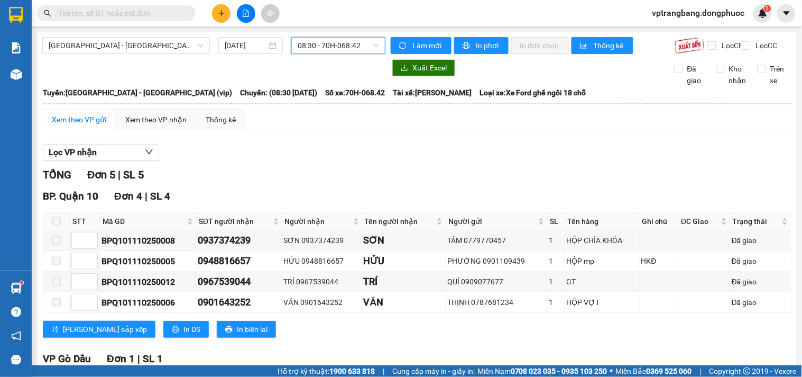
click at [330, 48] on span "08:30 - 70H-068.42" at bounding box center [338, 46] width 81 height 16
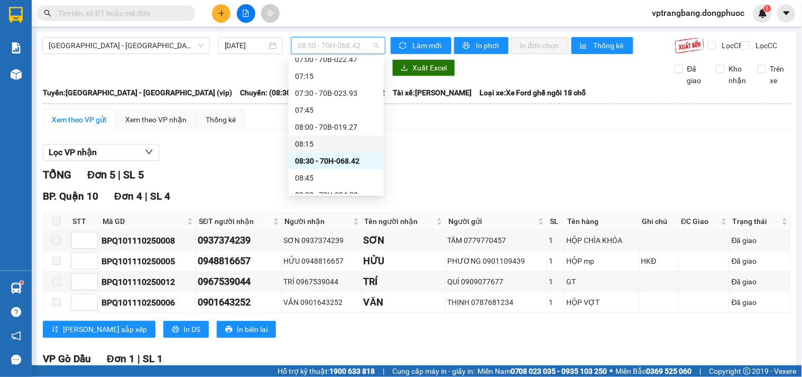
scroll to position [252, 0]
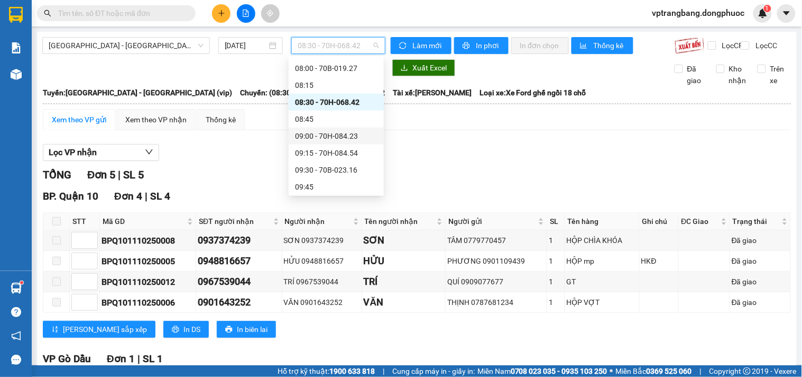
click at [335, 134] on div "09:00 - 70H-084.23" at bounding box center [336, 136] width 83 height 12
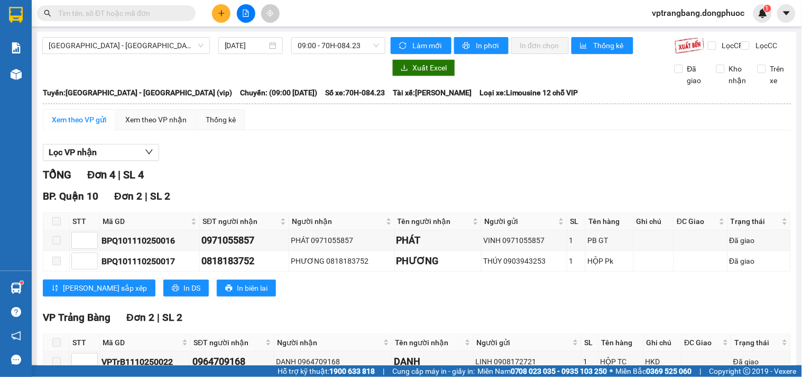
click at [278, 175] on div "TỔNG Đơn 4 | SL 4" at bounding box center [417, 175] width 748 height 16
click at [326, 49] on span "09:00 - 70H-084.23" at bounding box center [338, 46] width 81 height 16
click at [474, 161] on div "Lọc VP nhận" at bounding box center [417, 152] width 748 height 17
click at [288, 161] on div "Lọc VP nhận" at bounding box center [417, 152] width 748 height 17
click at [319, 39] on span "09:00 - 70H-084.23" at bounding box center [338, 46] width 81 height 16
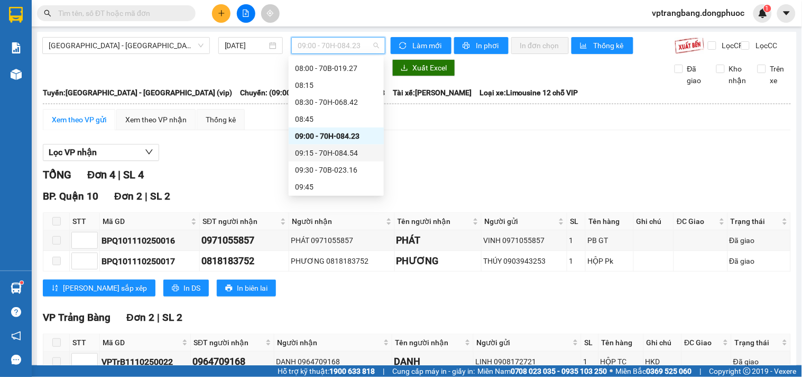
click at [328, 150] on div "09:15 - 70H-084.54" at bounding box center [336, 153] width 83 height 12
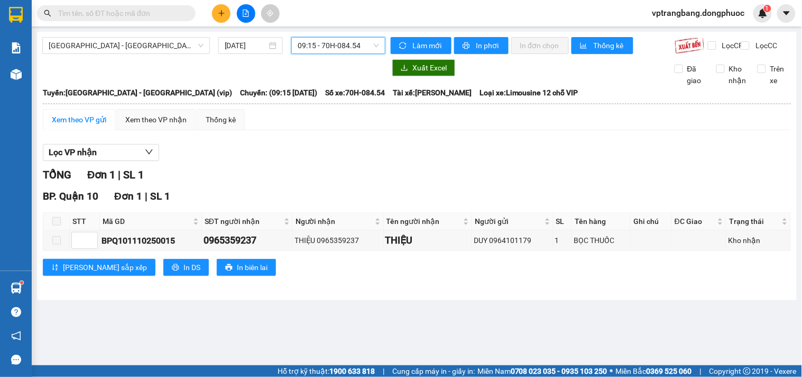
click at [330, 43] on span "09:15 - 70H-084.54" at bounding box center [338, 46] width 81 height 16
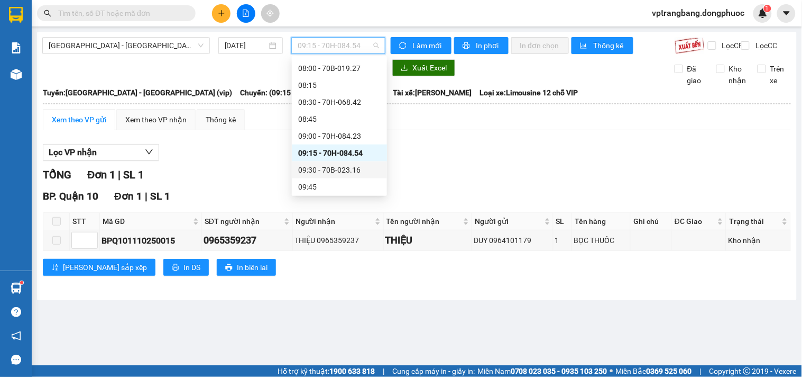
click at [326, 170] on div "09:30 - 70B-023.16" at bounding box center [339, 170] width 83 height 12
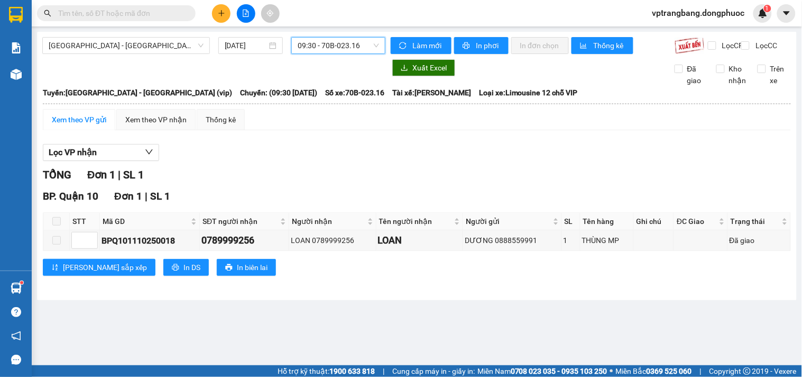
click at [322, 50] on span "09:30 - 70B-023.16" at bounding box center [338, 46] width 81 height 16
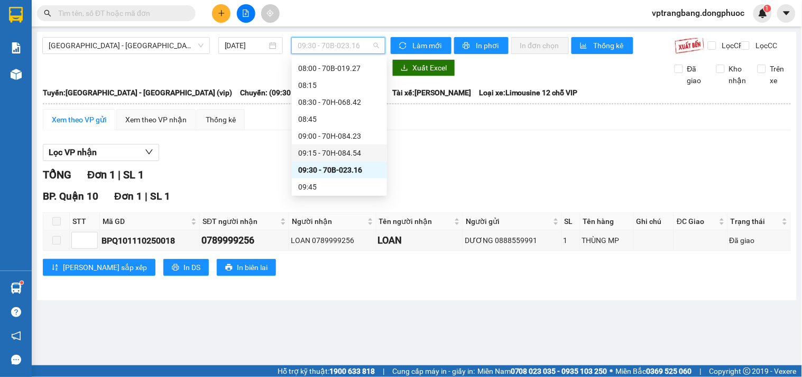
scroll to position [311, 0]
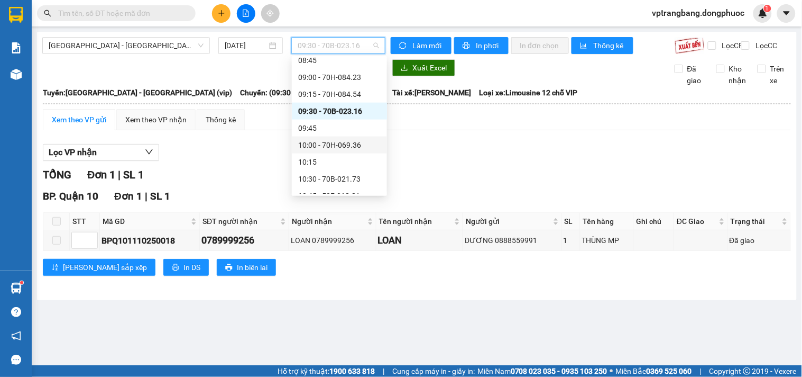
click at [340, 144] on div "10:00 - 70H-069.36" at bounding box center [339, 145] width 83 height 12
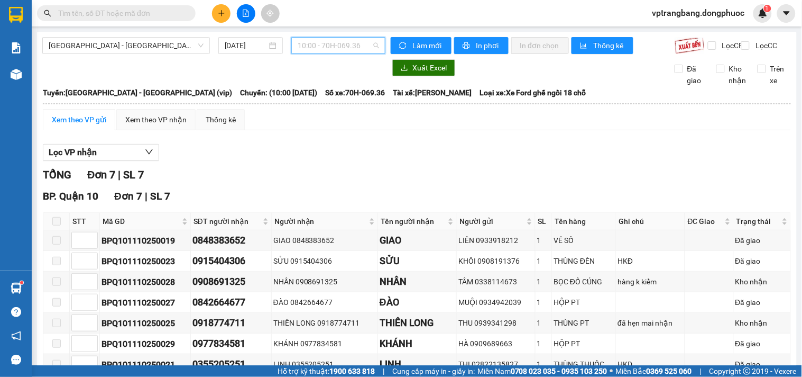
click at [326, 49] on span "10:00 - 70H-069.36" at bounding box center [338, 46] width 81 height 16
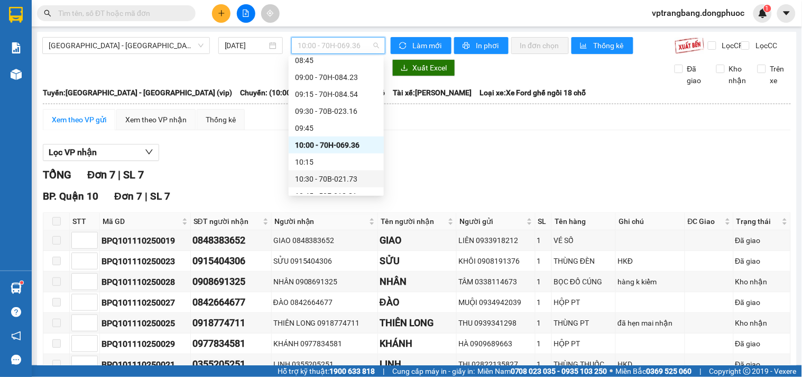
click at [318, 177] on div "10:30 - 70B-021.73" at bounding box center [336, 179] width 83 height 12
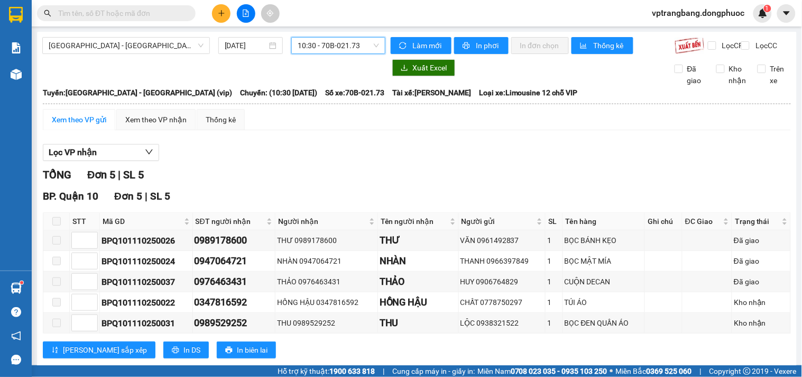
click at [318, 46] on span "10:30 - 70B-021.73" at bounding box center [338, 46] width 81 height 16
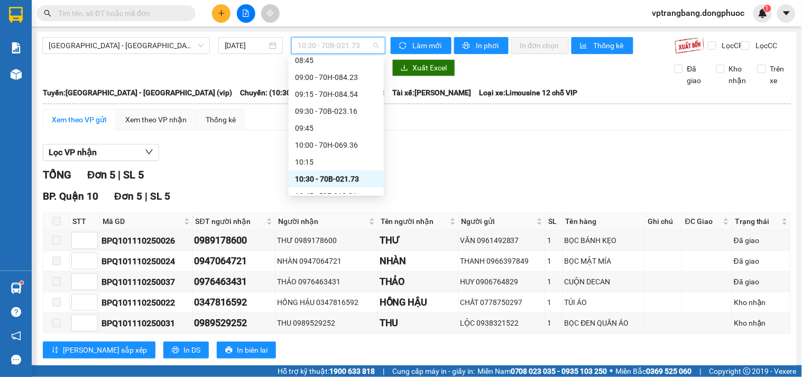
scroll to position [370, 0]
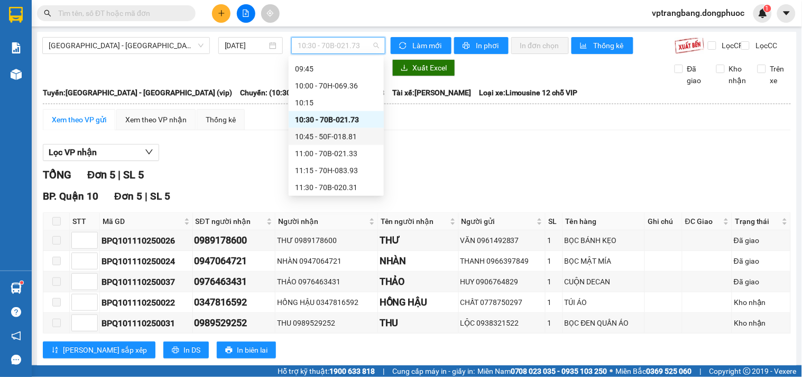
click at [331, 135] on div "10:45 - 50F-018.81" at bounding box center [336, 137] width 83 height 12
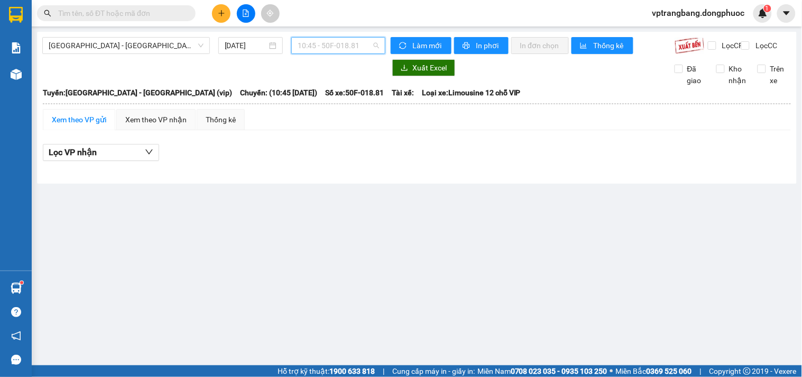
click at [328, 44] on span "10:45 - 50F-018.81" at bounding box center [338, 46] width 81 height 16
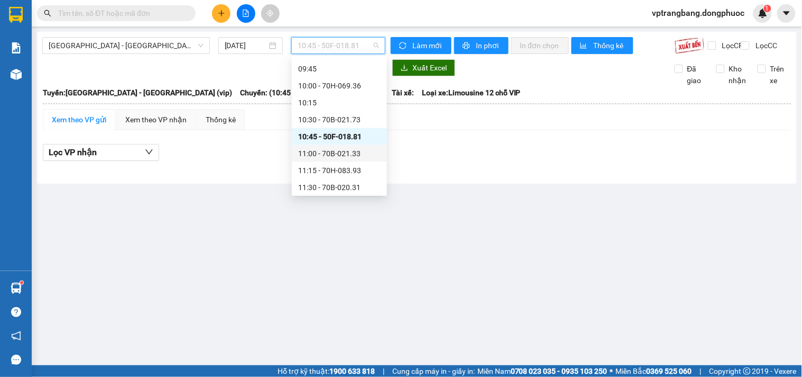
click at [346, 153] on div "11:00 - 70B-021.33" at bounding box center [339, 154] width 83 height 12
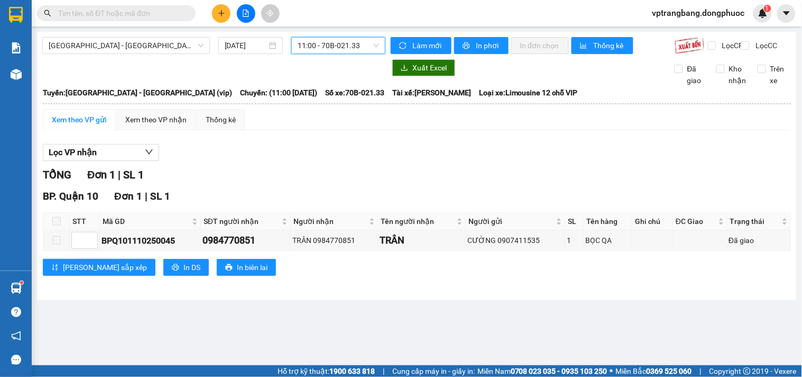
click at [313, 47] on span "11:00 - 70B-021.33" at bounding box center [338, 46] width 81 height 16
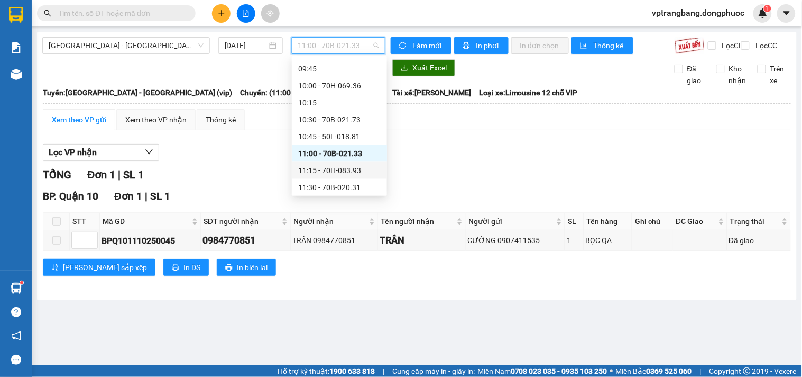
click at [330, 171] on div "11:15 - 70H-083.93" at bounding box center [339, 171] width 83 height 12
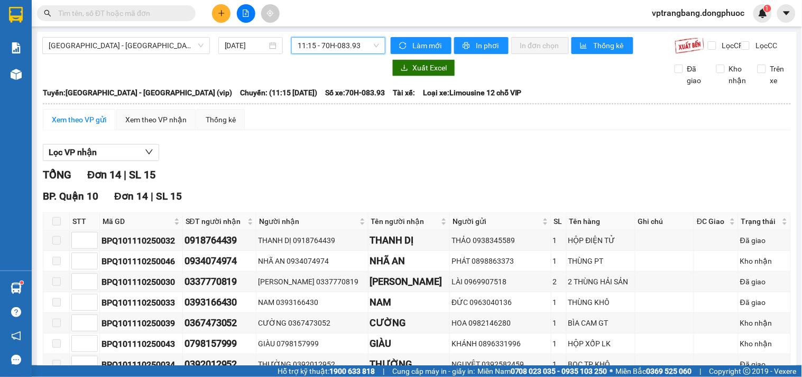
drag, startPoint x: 414, startPoint y: 150, endPoint x: 372, endPoint y: 97, distance: 67.4
click at [416, 146] on div "Xem theo VP gửi Xem theo VP nhận Thống kê Lọc VP nhận TỔNG Đơn 14 | SL 15 BP. Q…" at bounding box center [417, 333] width 748 height 448
click at [318, 43] on span "11:15 - 70H-083.93" at bounding box center [338, 46] width 81 height 16
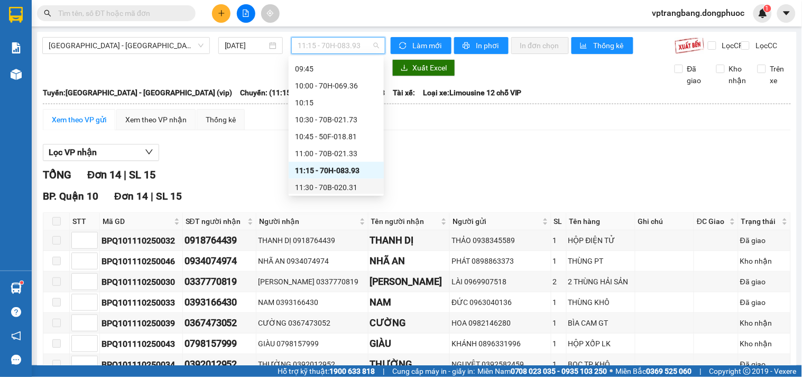
click at [344, 187] on div "11:30 - 70B-020.31" at bounding box center [336, 187] width 83 height 12
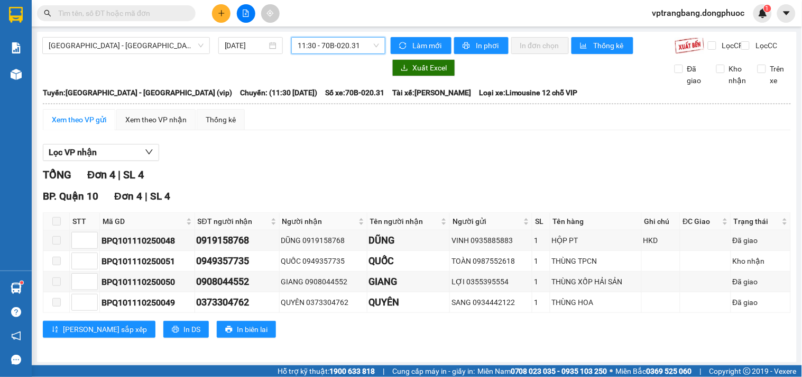
scroll to position [12, 0]
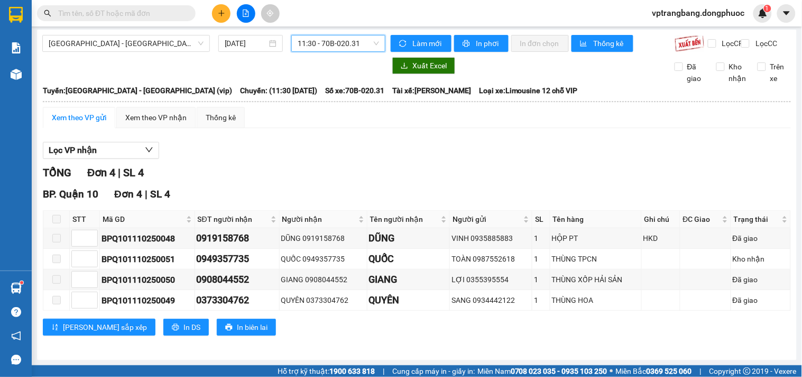
click at [314, 35] on span "11:30 - 70B-020.31" at bounding box center [338, 43] width 81 height 16
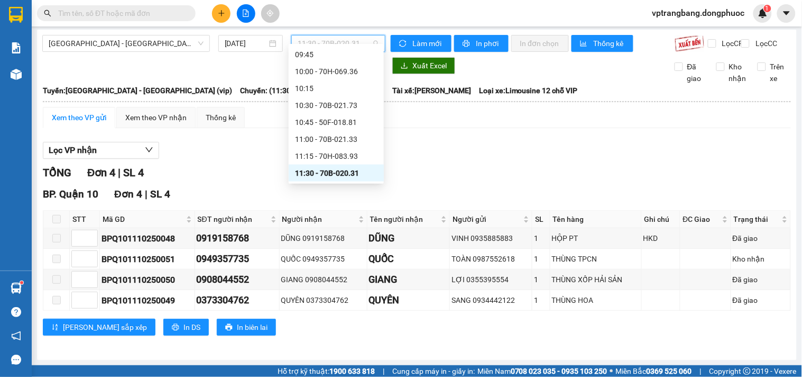
scroll to position [431, 0]
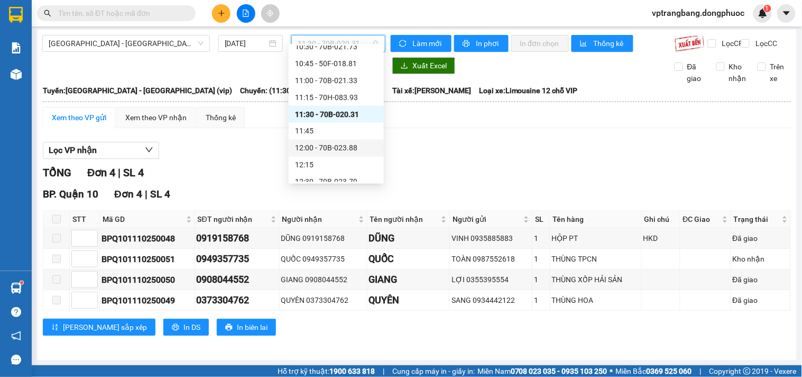
click at [329, 145] on div "12:00 - 70B-023.88" at bounding box center [336, 148] width 83 height 12
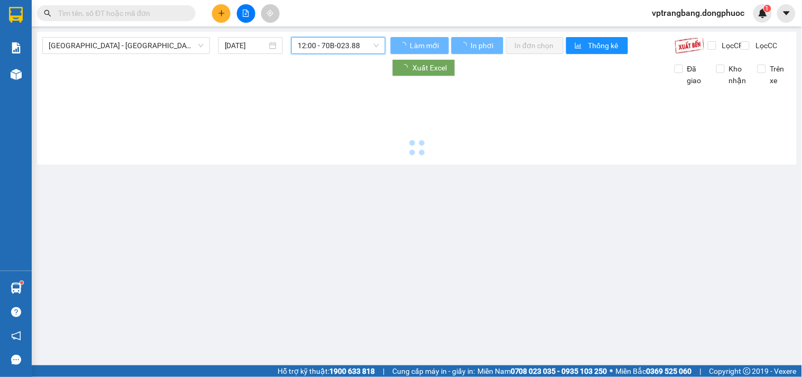
scroll to position [0, 0]
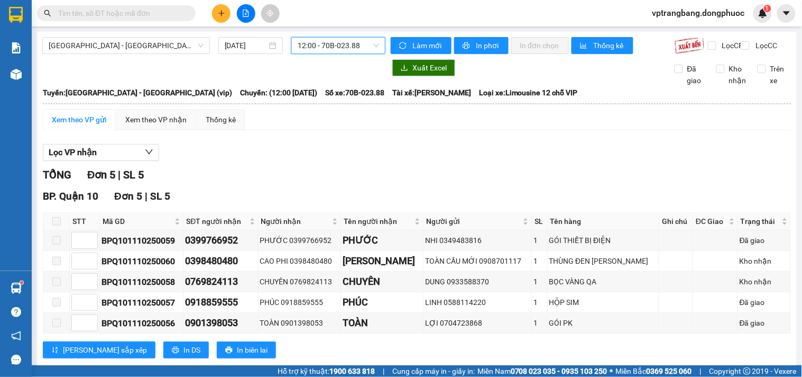
click at [325, 49] on span "12:00 - 70B-023.88" at bounding box center [338, 46] width 81 height 16
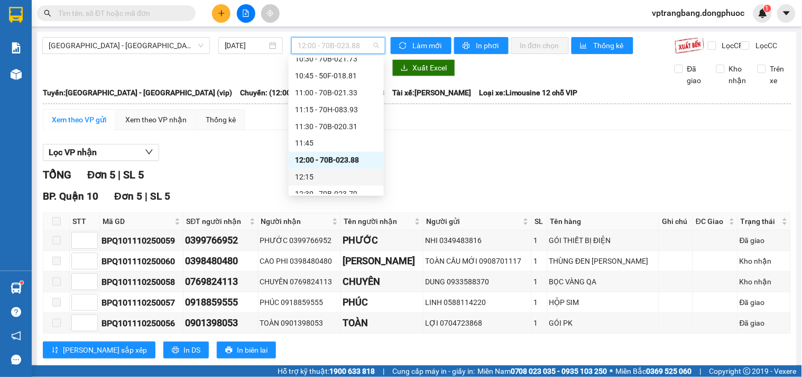
scroll to position [490, 0]
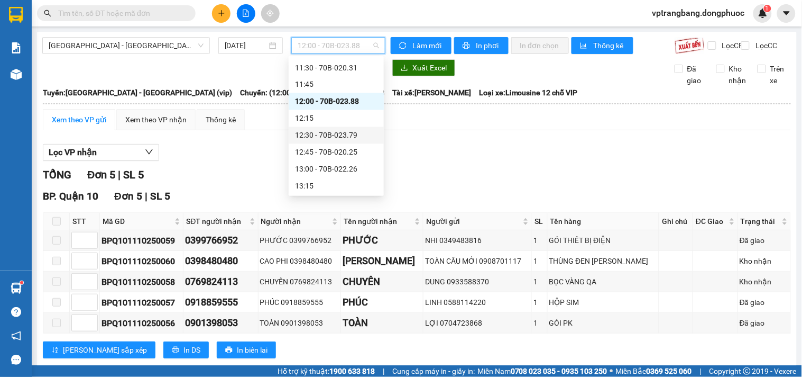
click at [333, 140] on div "12:30 - 70B-023.79" at bounding box center [336, 136] width 83 height 12
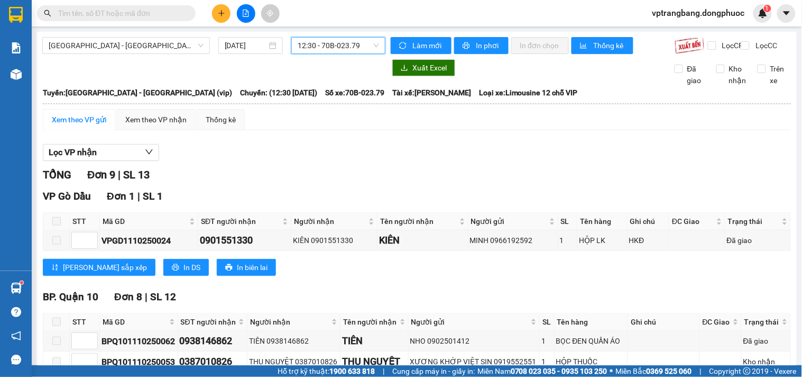
click at [314, 44] on span "12:30 - 70B-023.79" at bounding box center [338, 46] width 81 height 16
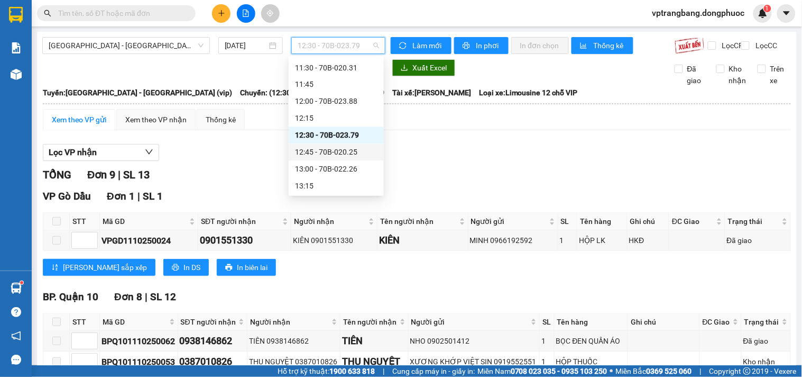
click at [325, 152] on div "12:45 - 70B-020.25" at bounding box center [336, 153] width 83 height 12
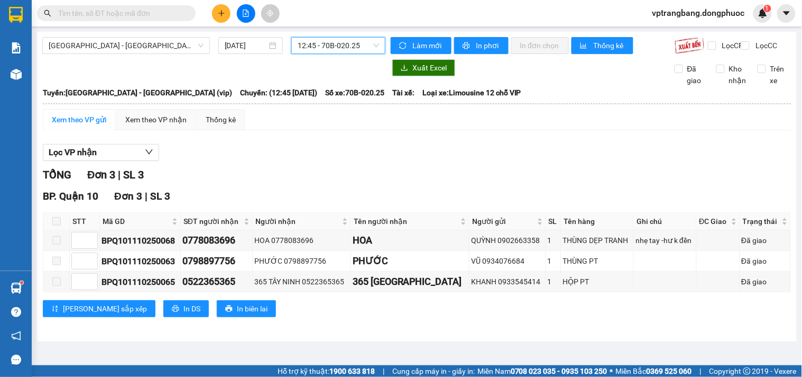
click at [326, 48] on span "12:45 - 70B-020.25" at bounding box center [338, 46] width 81 height 16
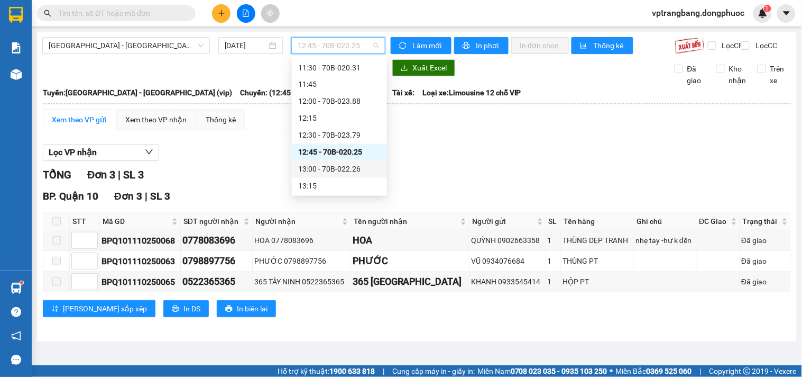
click at [330, 169] on div "13:00 - 70B-022.26" at bounding box center [339, 169] width 83 height 12
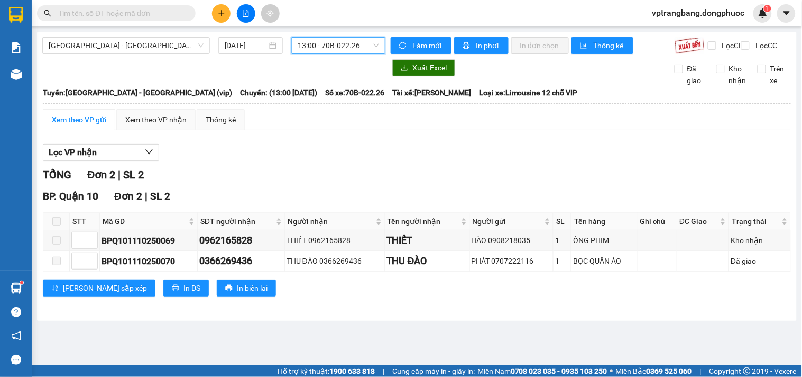
click at [309, 45] on span "13:00 - 70B-022.26" at bounding box center [338, 46] width 81 height 16
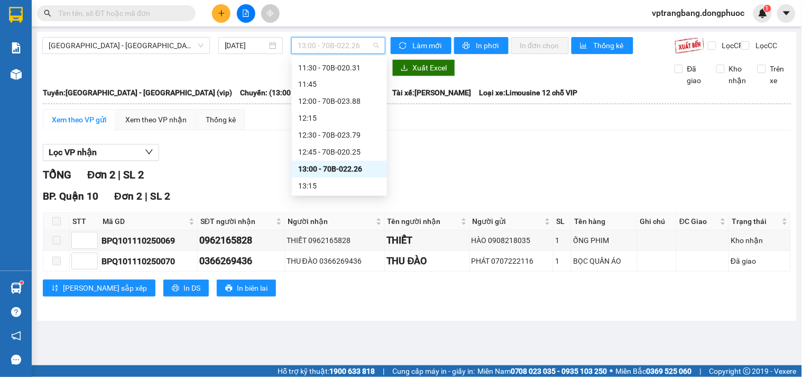
scroll to position [549, 0]
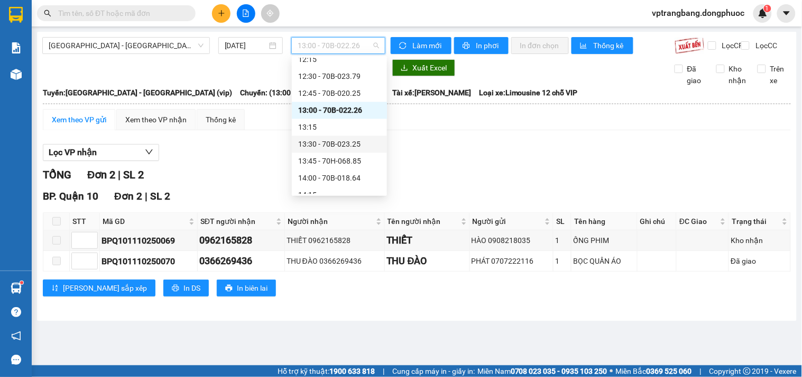
click at [330, 143] on div "13:30 - 70B-023.25" at bounding box center [339, 145] width 83 height 12
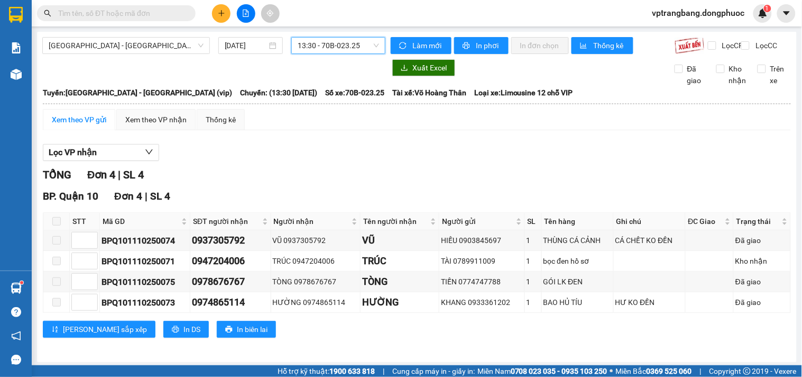
drag, startPoint x: 337, startPoint y: 44, endPoint x: 337, endPoint y: 72, distance: 28.0
click at [337, 44] on span "13:30 - 70B-023.25" at bounding box center [338, 46] width 81 height 16
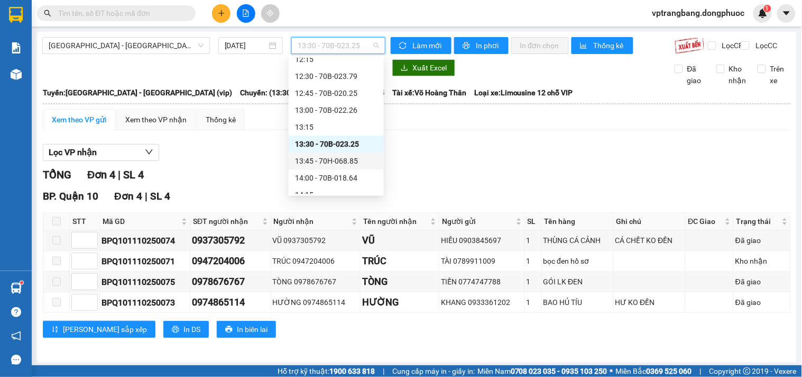
click at [332, 162] on div "13:45 - 70H-068.85" at bounding box center [336, 162] width 83 height 12
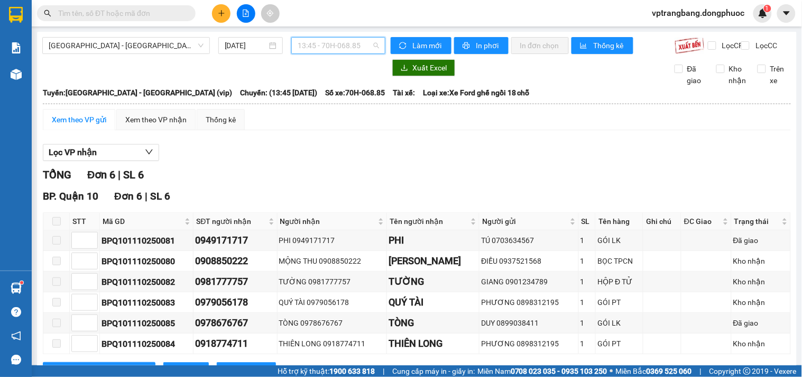
click at [316, 46] on span "13:45 - 70H-068.85" at bounding box center [338, 46] width 81 height 16
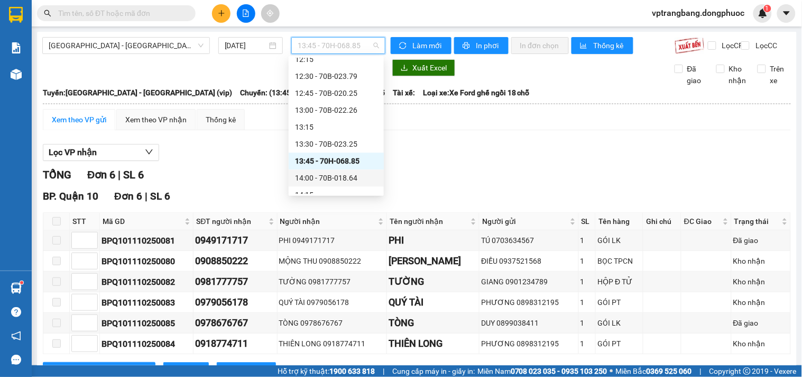
click at [321, 174] on div "14:00 - 70B-018.64" at bounding box center [336, 178] width 83 height 12
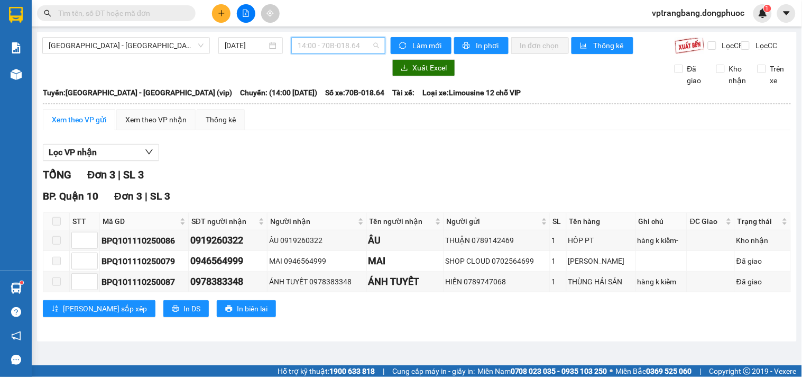
click at [314, 43] on span "14:00 - 70B-018.64" at bounding box center [338, 46] width 81 height 16
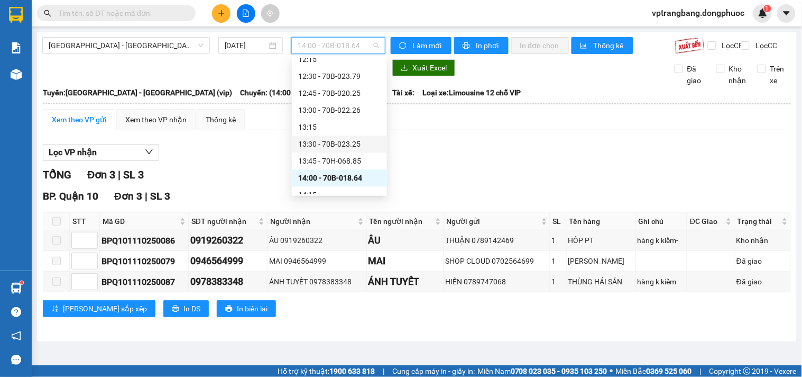
scroll to position [607, 0]
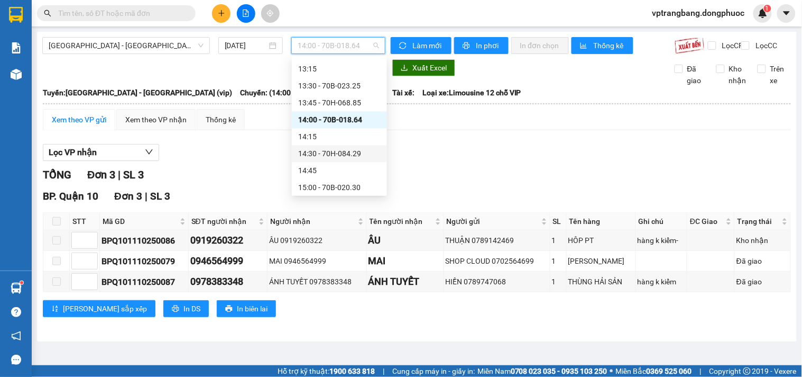
click at [340, 151] on div "14:30 - 70H-084.29" at bounding box center [339, 154] width 83 height 12
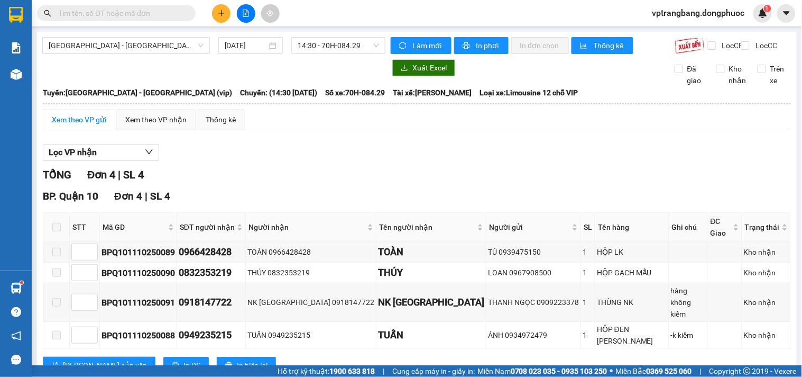
click at [317, 54] on div "Hồ Chí Minh - Tây Ninh (vip) 11/10/2025 14:30 - 70H-084.29" at bounding box center [213, 45] width 343 height 17
click at [311, 46] on span "14:30 - 70H-084.29" at bounding box center [338, 46] width 81 height 16
click at [329, 198] on div "BP. Quận 10 Đơn 4 | SL 4" at bounding box center [417, 196] width 748 height 16
click at [325, 44] on span "14:30 - 70H-084.29" at bounding box center [338, 46] width 81 height 16
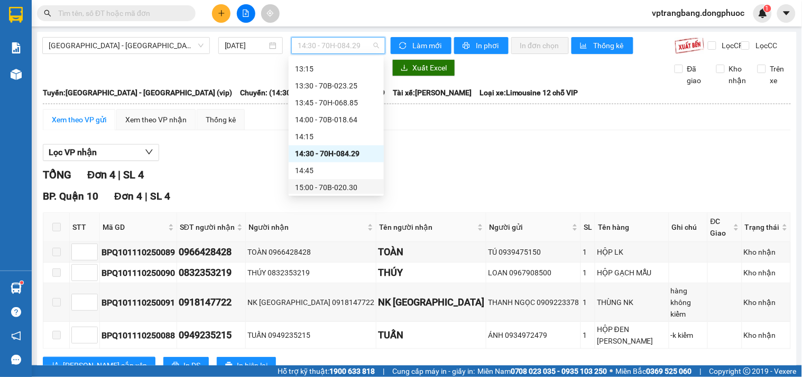
click at [335, 184] on div "15:00 - 70B-020.30" at bounding box center [336, 187] width 83 height 12
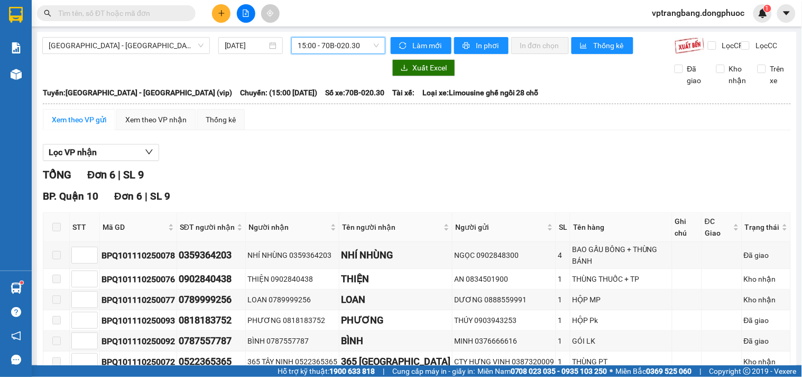
click at [321, 40] on span "15:00 - 70B-020.30" at bounding box center [338, 46] width 81 height 16
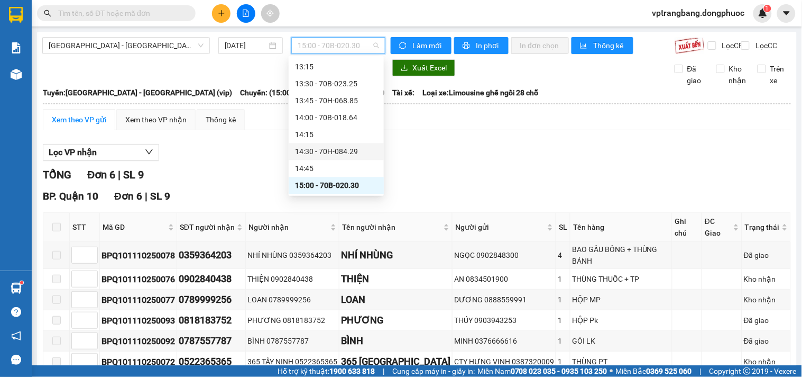
scroll to position [668, 0]
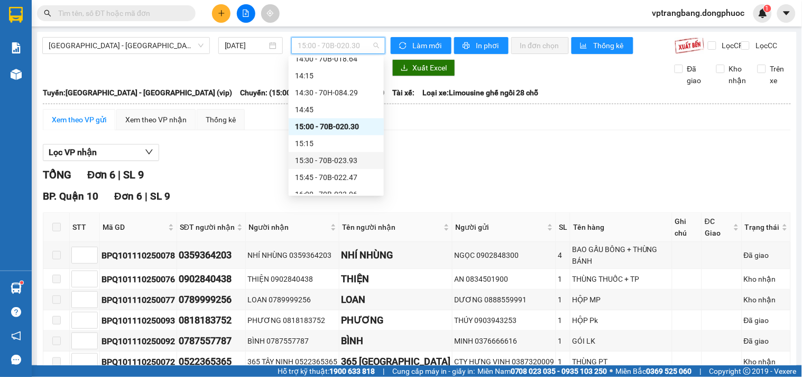
click at [335, 161] on div "15:30 - 70B-023.93" at bounding box center [336, 160] width 83 height 12
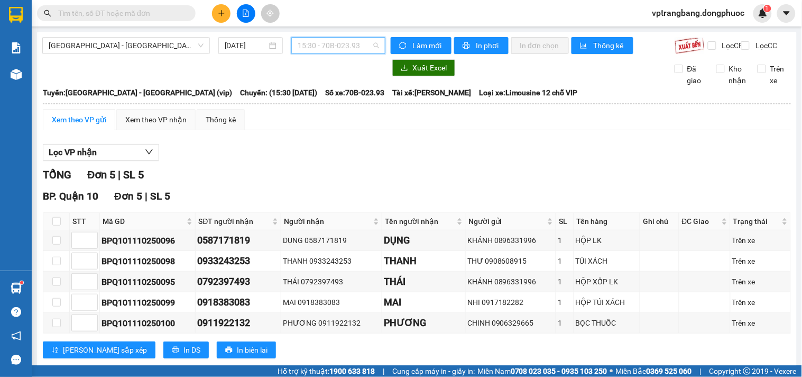
click at [321, 40] on span "15:30 - 70B-023.93" at bounding box center [338, 46] width 81 height 16
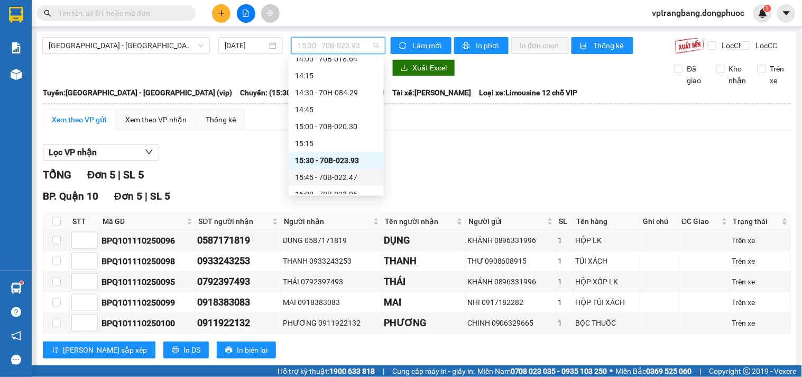
click at [336, 176] on div "15:45 - 70B-022.47" at bounding box center [336, 177] width 83 height 12
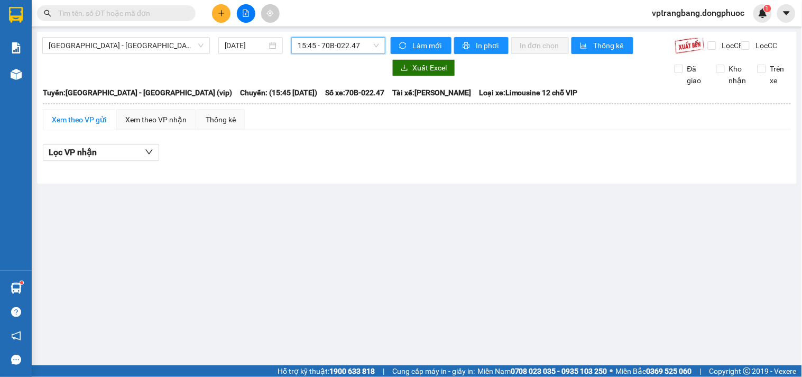
click at [308, 46] on span "15:45 - 70B-022.47" at bounding box center [338, 46] width 81 height 16
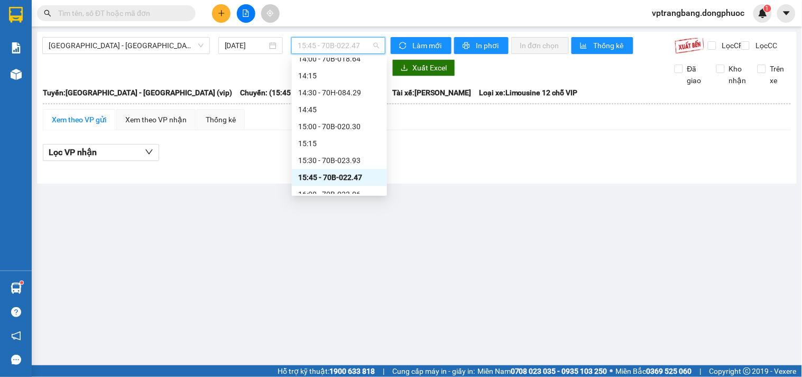
scroll to position [727, 0]
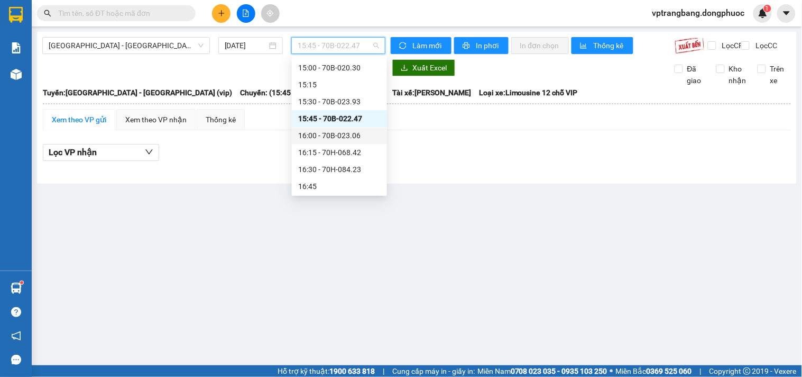
click at [336, 134] on div "16:00 - 70B-023.06" at bounding box center [339, 136] width 83 height 12
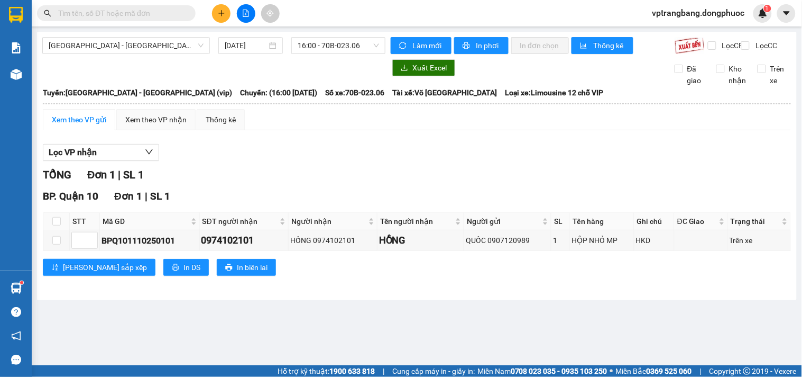
drag, startPoint x: 297, startPoint y: 182, endPoint x: 298, endPoint y: 171, distance: 10.6
click at [297, 182] on div "TỔNG Đơn 1 | SL 1" at bounding box center [417, 175] width 748 height 16
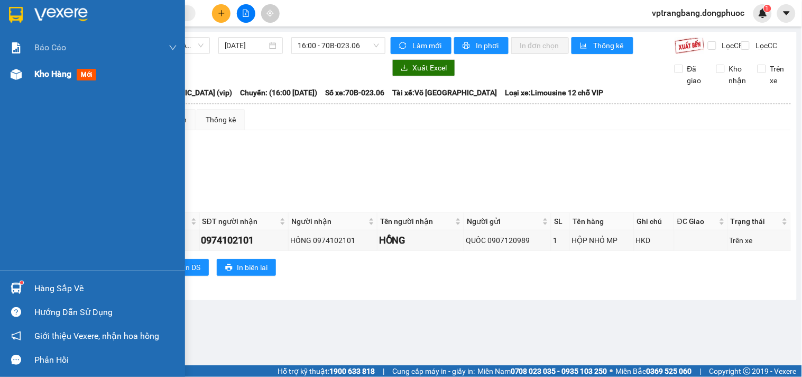
click at [35, 75] on span "Kho hàng" at bounding box center [52, 74] width 37 height 10
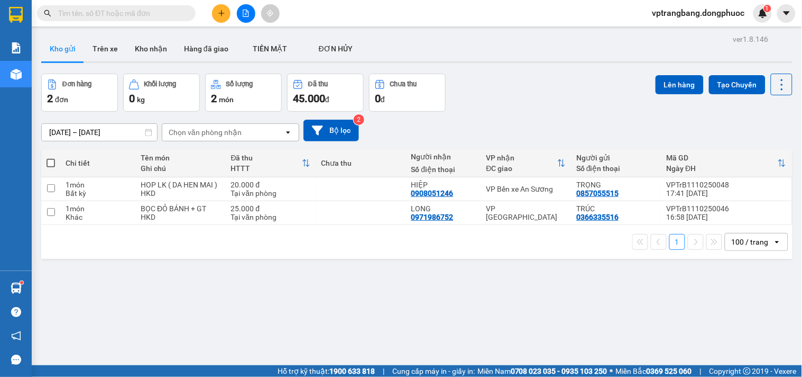
click at [262, 319] on div "ver 1.8.146 Kho gửi Trên xe Kho nhận Hàng đã giao TIỀN MẶT ĐƠN HỦY Đơn hàng 2…" at bounding box center [417, 220] width 760 height 377
click at [377, 310] on div "ver 1.8.146 Kho gửi Trên xe Kho nhận Hàng đã giao TIỀN MẶT ĐƠN HỦY Đơn hàng 2…" at bounding box center [417, 220] width 760 height 377
click at [262, 305] on div "ver 1.8.146 Kho gửi Trên xe Kho nhận Hàng đã giao TIỀN MẶT ĐƠN HỦY Đơn hàng 2…" at bounding box center [417, 220] width 760 height 377
click at [244, 12] on icon "file-add" at bounding box center [245, 13] width 7 height 7
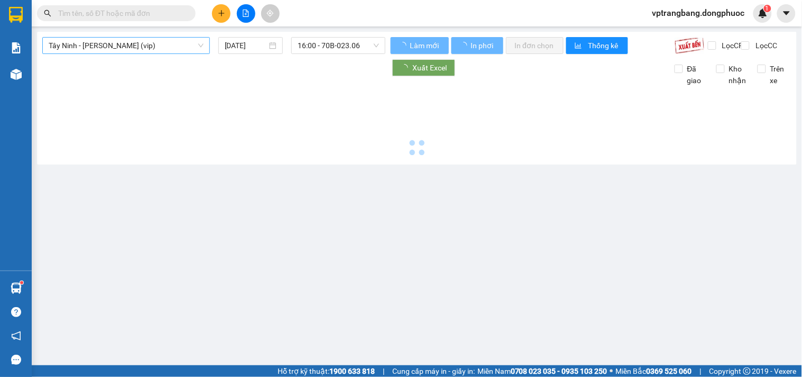
click at [93, 44] on span "Tây Ninh - Hồ Chí Minh (vip)" at bounding box center [126, 46] width 155 height 16
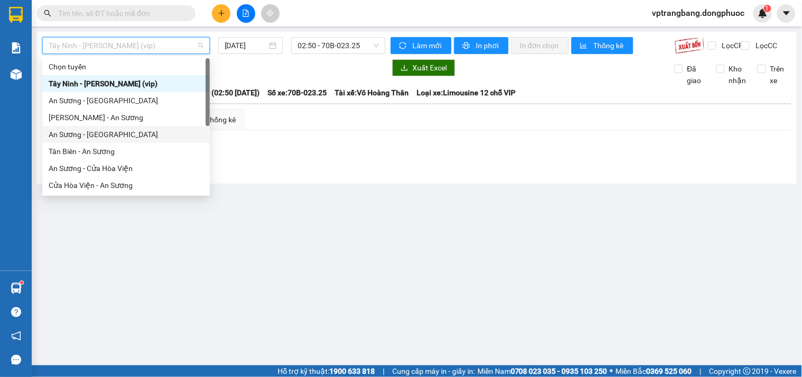
scroll to position [59, 0]
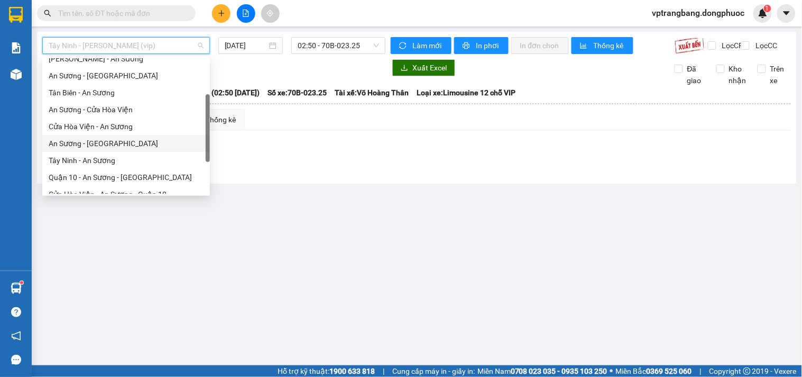
click at [95, 141] on div "An Sương - [GEOGRAPHIC_DATA]" at bounding box center [126, 144] width 155 height 12
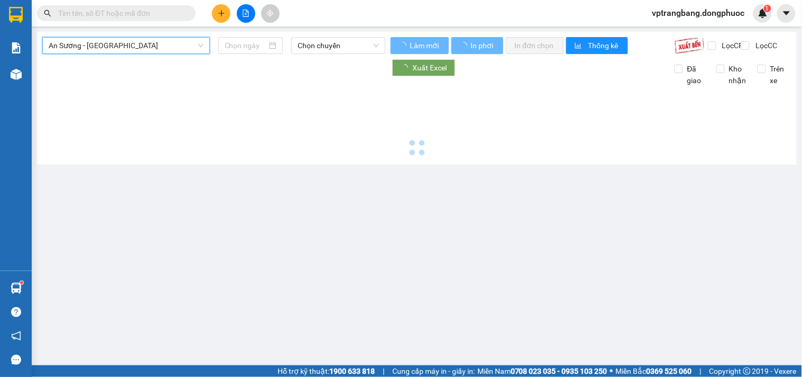
type input "[DATE]"
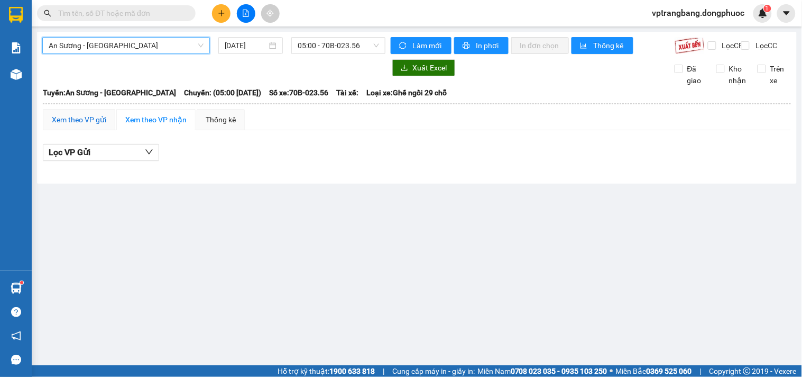
click at [85, 125] on div "Xem theo VP gửi" at bounding box center [79, 120] width 54 height 12
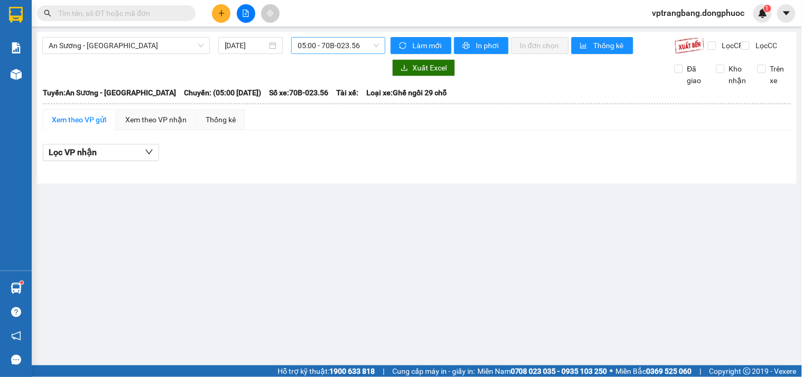
click at [320, 48] on span "05:00 - 70B-023.56" at bounding box center [338, 46] width 81 height 16
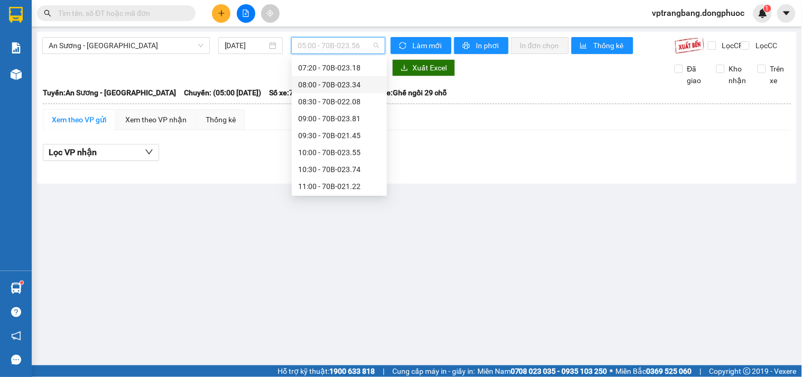
scroll to position [235, 0]
click at [336, 117] on div "12:30 - 70B-022.64" at bounding box center [339, 120] width 83 height 12
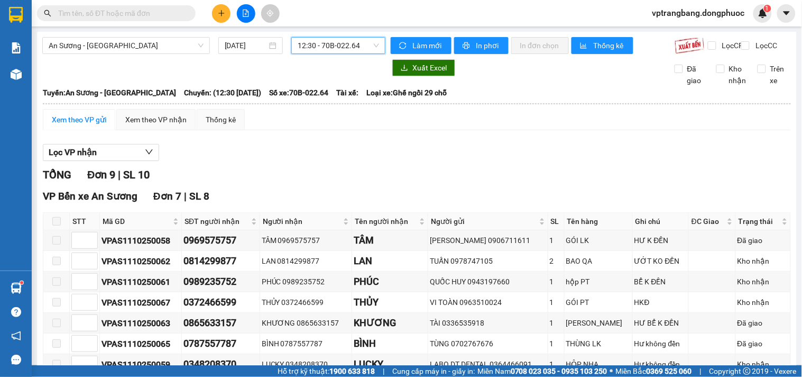
click at [325, 43] on span "12:30 - 70B-022.64" at bounding box center [338, 46] width 81 height 16
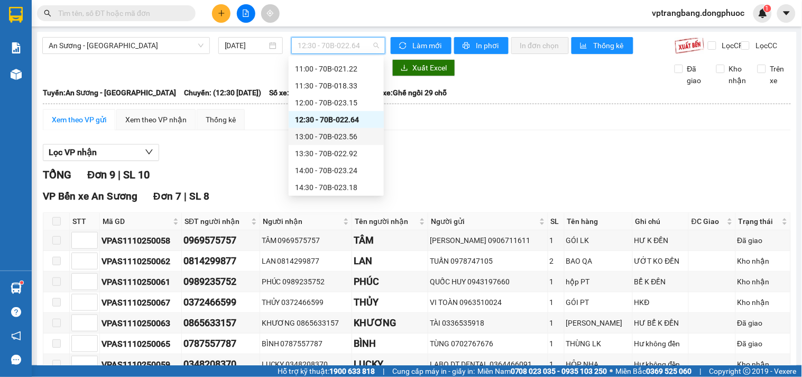
click at [340, 139] on div "13:00 - 70B-023.56" at bounding box center [336, 137] width 83 height 12
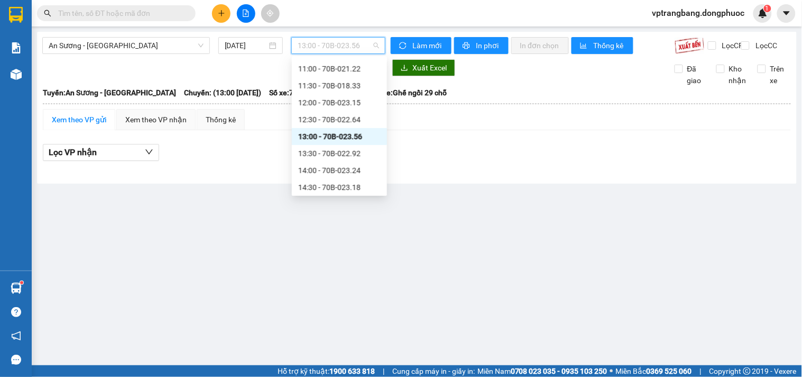
click at [306, 43] on span "13:00 - 70B-023.56" at bounding box center [338, 46] width 81 height 16
click at [324, 151] on div "13:30 - 70B-022.92" at bounding box center [339, 154] width 83 height 12
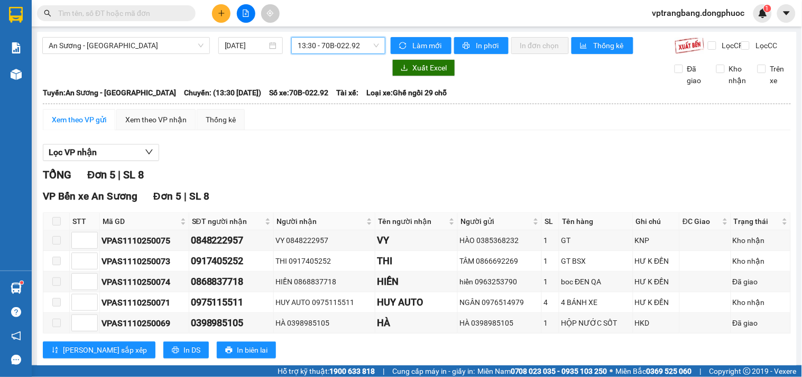
click at [332, 44] on span "13:30 - 70B-022.92" at bounding box center [338, 46] width 81 height 16
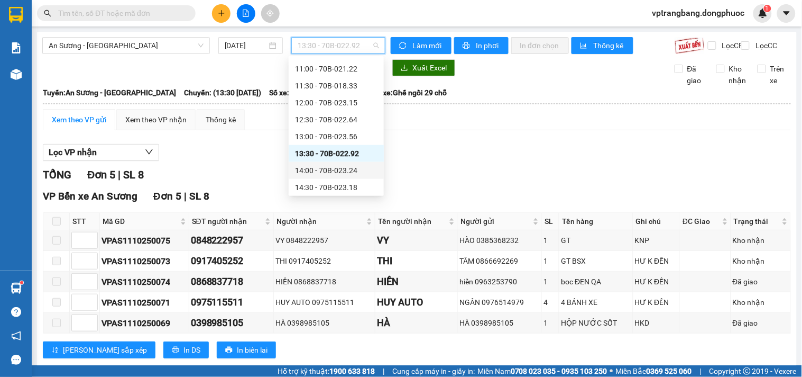
click at [335, 168] on div "14:00 - 70B-023.24" at bounding box center [336, 171] width 83 height 12
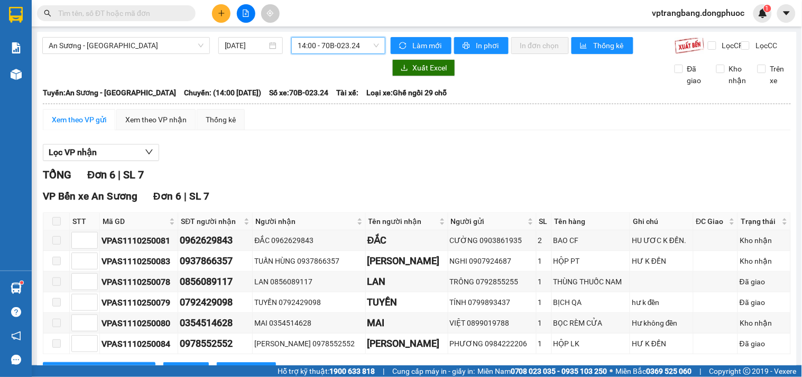
click at [325, 49] on span "14:00 - 70B-023.24" at bounding box center [338, 46] width 81 height 16
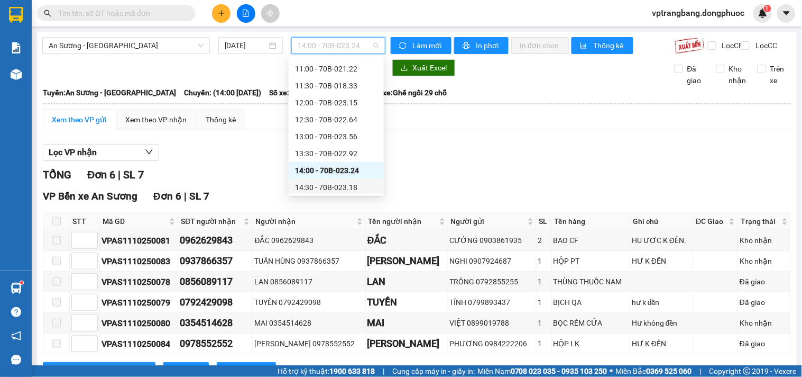
drag, startPoint x: 327, startPoint y: 179, endPoint x: 327, endPoint y: 186, distance: 7.4
click at [327, 186] on div "14:30 - 70B-023.18" at bounding box center [336, 187] width 95 height 17
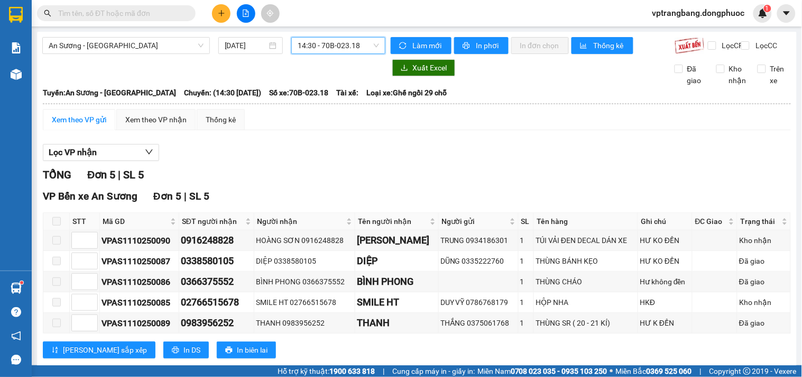
click at [316, 48] on span "14:30 - 70B-023.18" at bounding box center [338, 46] width 81 height 16
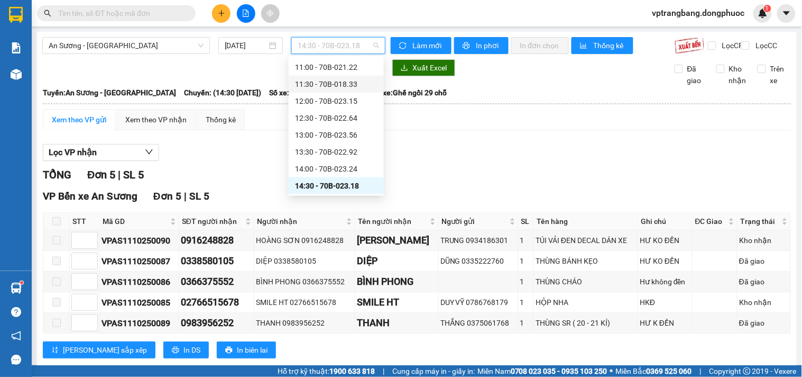
scroll to position [295, 0]
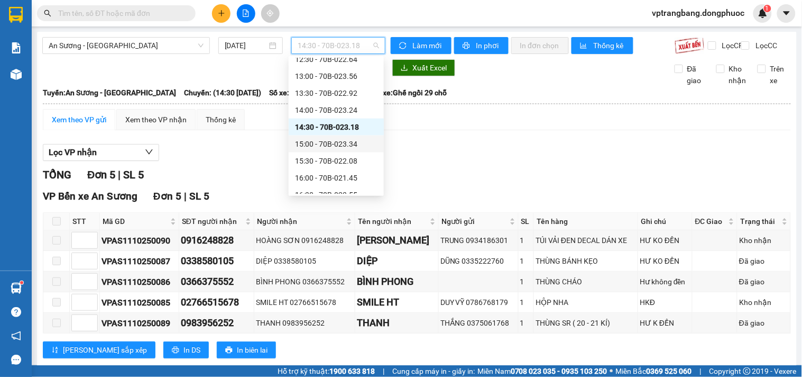
click at [334, 146] on div "15:00 - 70B-023.34" at bounding box center [336, 144] width 83 height 12
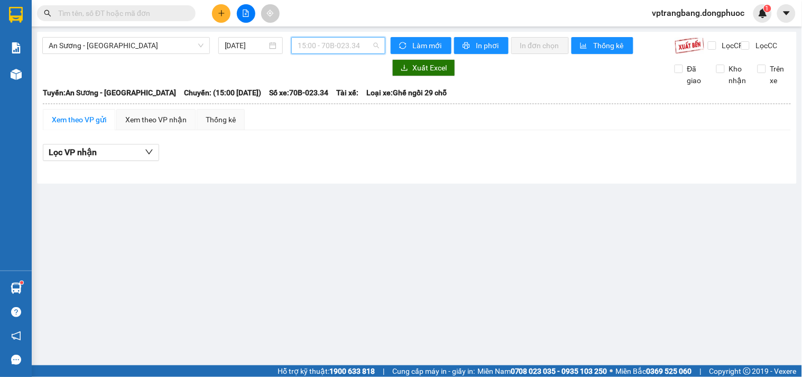
drag, startPoint x: 318, startPoint y: 43, endPoint x: 318, endPoint y: 49, distance: 6.3
click at [318, 44] on span "15:00 - 70B-023.34" at bounding box center [338, 46] width 81 height 16
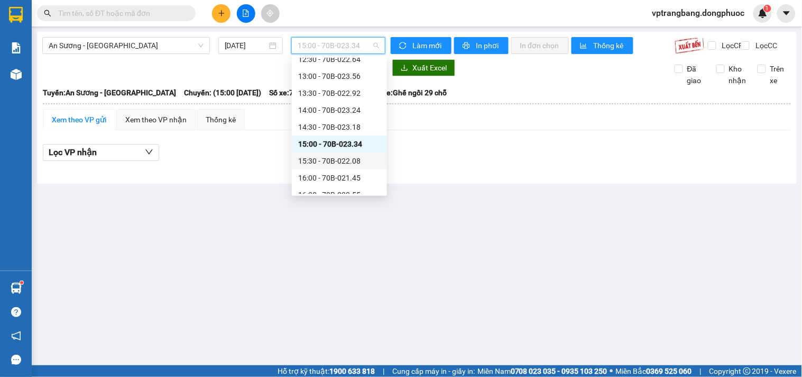
click at [324, 159] on div "15:30 - 70B-022.08" at bounding box center [339, 161] width 83 height 12
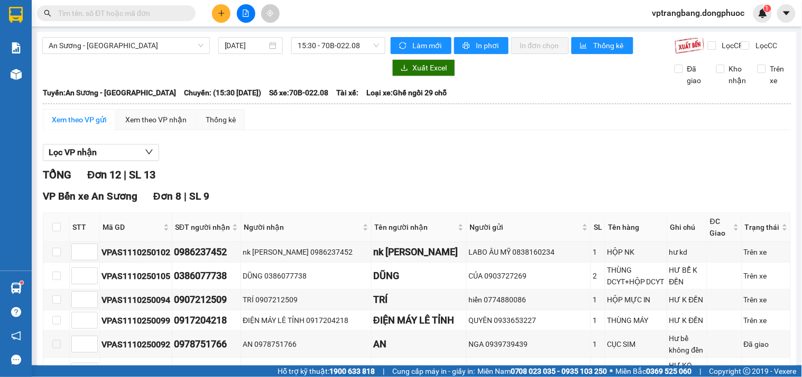
click at [258, 180] on div "TỔNG Đơn 12 | SL 13" at bounding box center [417, 175] width 748 height 16
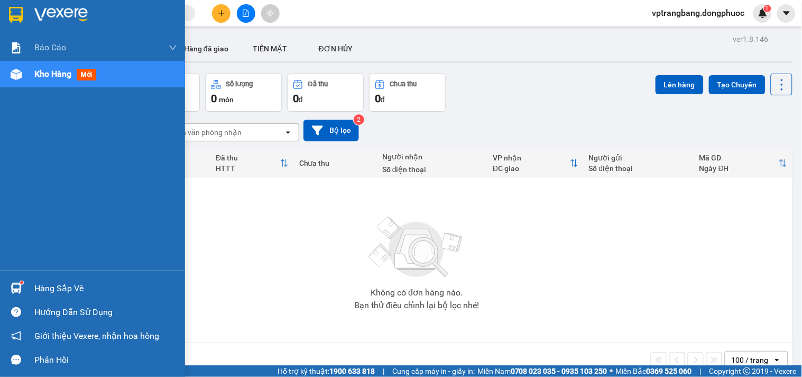
click at [38, 288] on div "Hàng sắp về" at bounding box center [105, 288] width 143 height 16
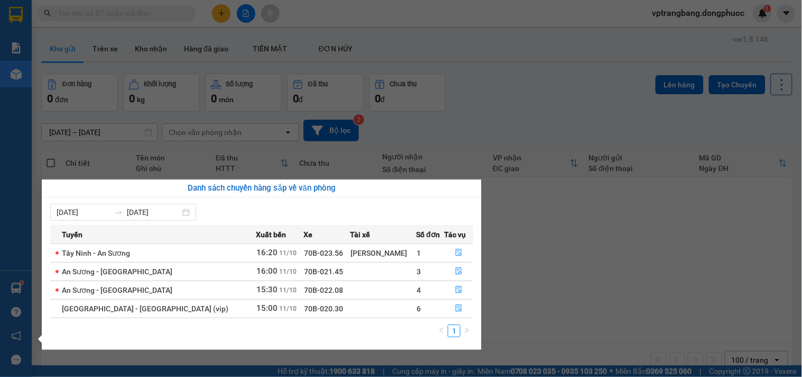
click at [490, 91] on section "Kết quả tìm kiếm ( 0 ) Bộ lọc No Data vptrangbang.dongphuoc 1 Báo cáo Mẫu 1: Bá…" at bounding box center [401, 188] width 802 height 377
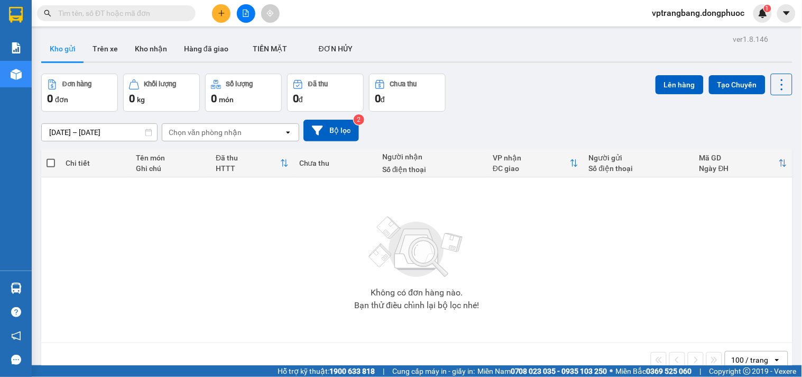
click at [242, 223] on div "Không có đơn hàng nào. Bạn thử điều chỉnh lại bộ lọc nhé!" at bounding box center [417, 259] width 741 height 159
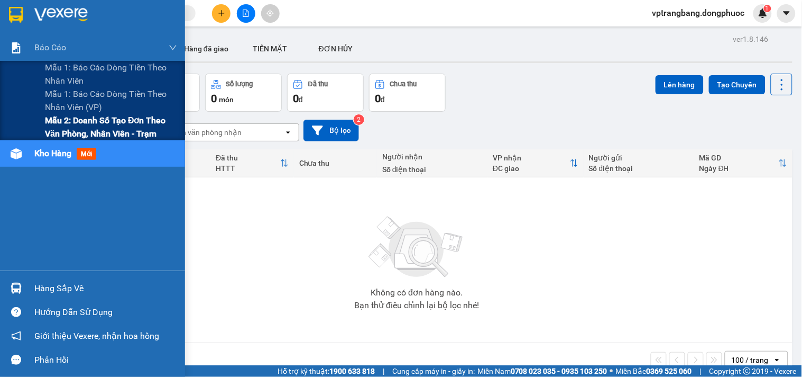
click at [59, 134] on span "Mẫu 2: Doanh số tạo đơn theo Văn phòng, nhân viên - Trạm" at bounding box center [111, 127] width 132 height 26
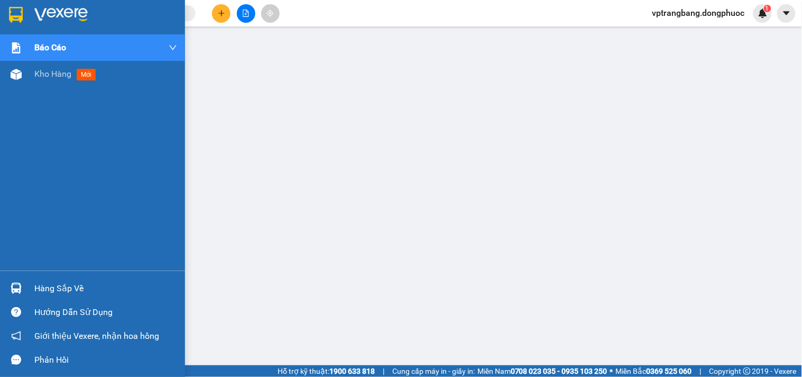
click at [46, 288] on div "Hàng sắp về" at bounding box center [105, 288] width 143 height 16
click at [46, 72] on span "Kho hàng" at bounding box center [52, 74] width 37 height 10
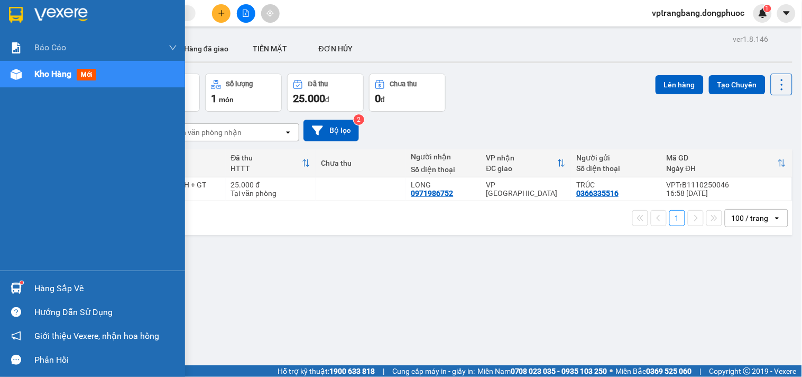
click at [33, 288] on div "Hàng sắp về" at bounding box center [92, 288] width 185 height 24
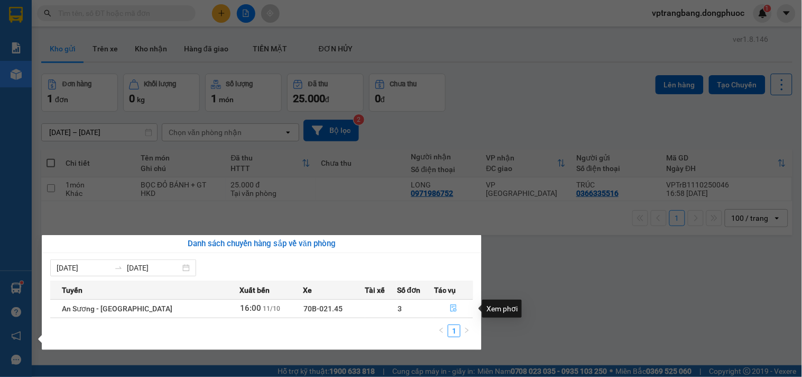
click at [452, 310] on icon "file-done" at bounding box center [454, 307] width 6 height 7
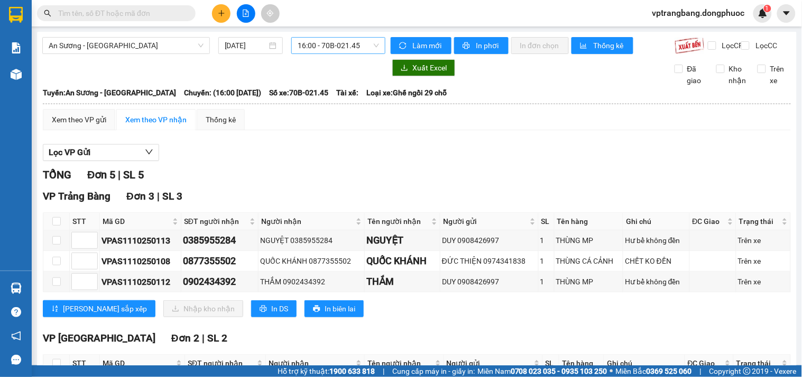
click at [351, 40] on span "16:00 - 70B-021.45" at bounding box center [338, 46] width 81 height 16
type input "2208"
click at [328, 82] on div "15:30 - 70B-022.08" at bounding box center [336, 84] width 83 height 12
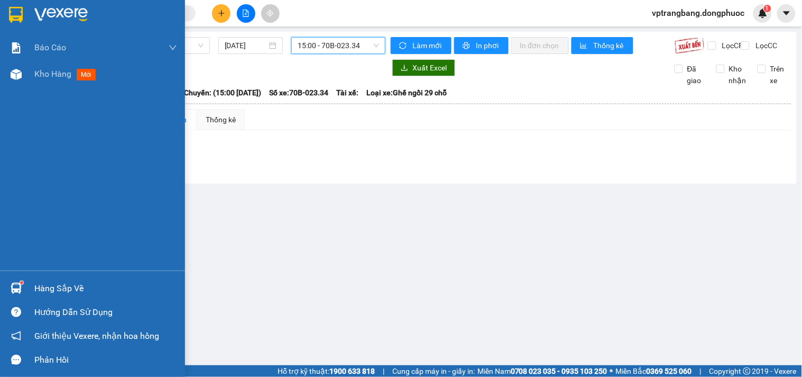
click at [41, 293] on div "Hàng sắp về" at bounding box center [105, 288] width 143 height 16
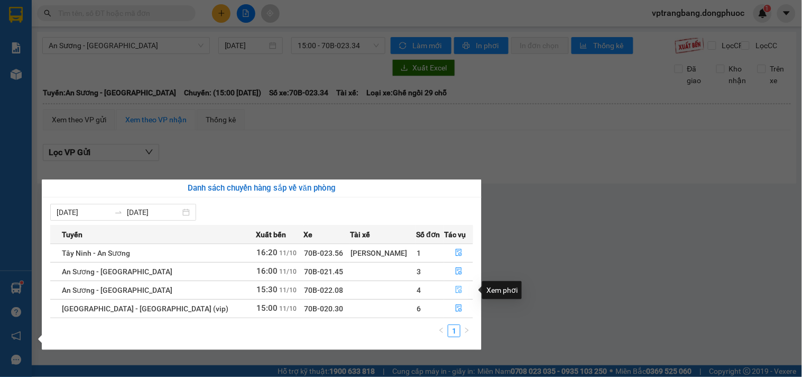
click at [456, 291] on icon "file-done" at bounding box center [459, 289] width 6 height 7
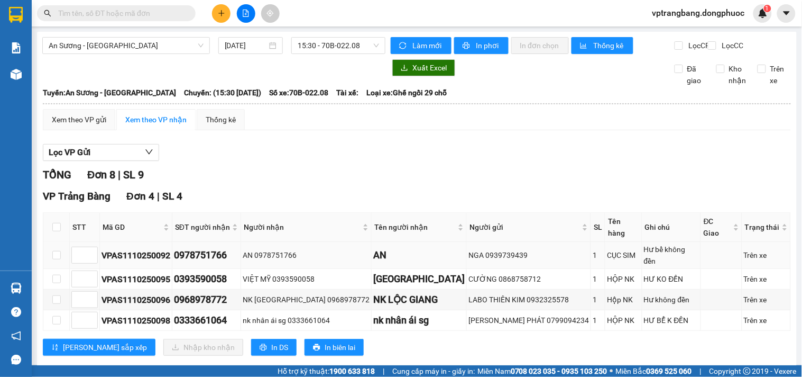
scroll to position [117, 0]
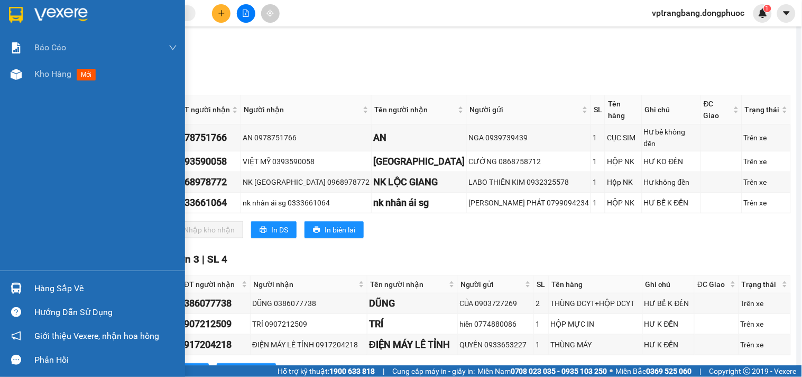
drag, startPoint x: 46, startPoint y: 290, endPoint x: 228, endPoint y: 302, distance: 182.3
click at [47, 290] on div "Hàng sắp về" at bounding box center [105, 288] width 143 height 16
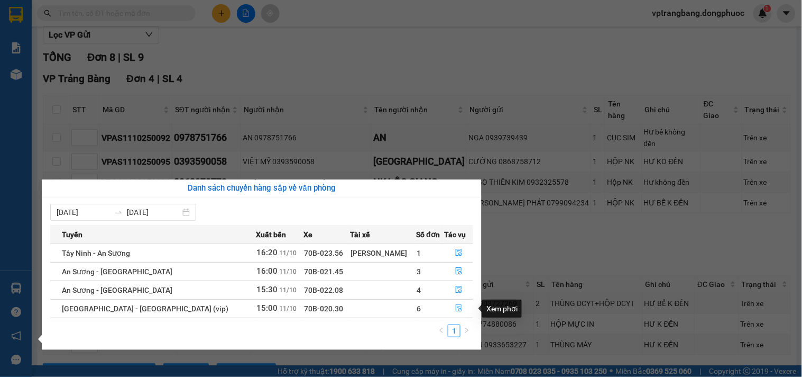
click at [455, 308] on icon "file-done" at bounding box center [458, 307] width 7 height 7
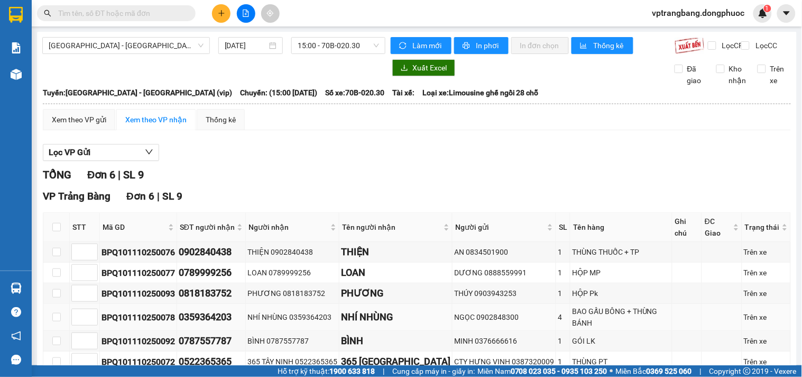
scroll to position [53, 0]
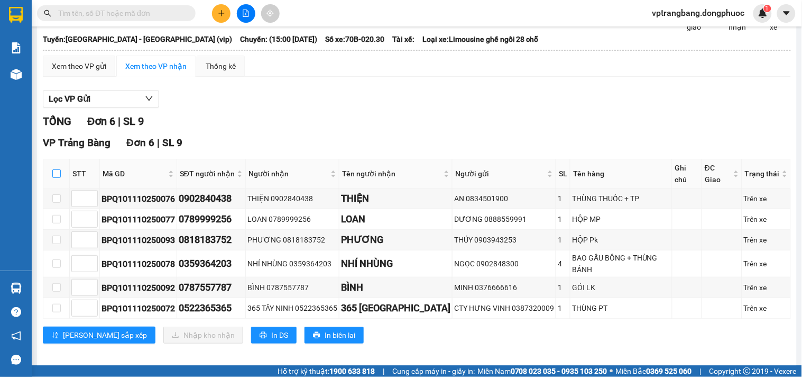
click at [56, 178] on input "checkbox" at bounding box center [56, 173] width 8 height 8
checkbox input "true"
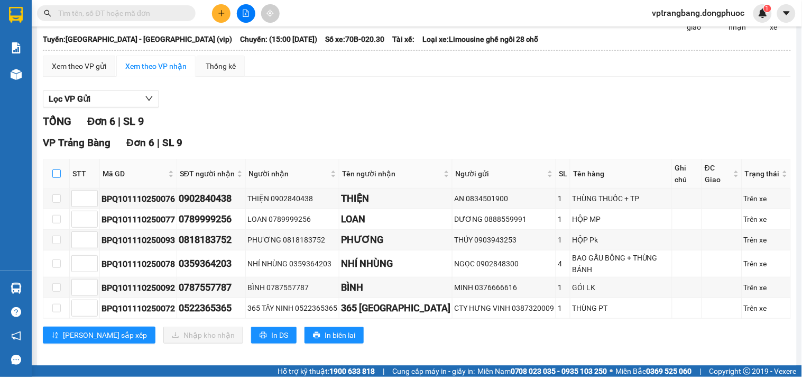
checkbox input "true"
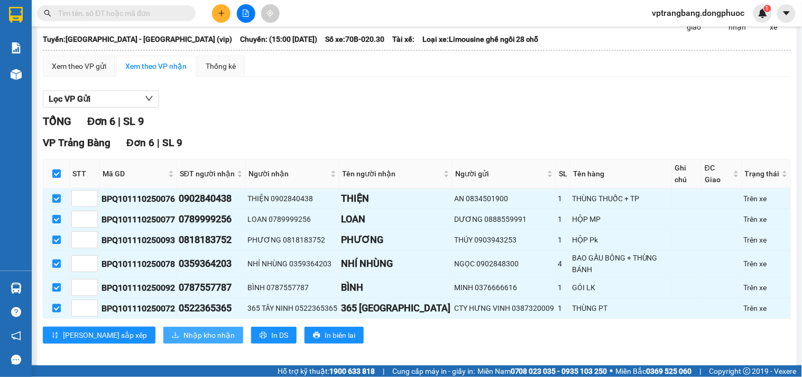
click at [184, 329] on span "Nhập kho nhận" at bounding box center [209, 335] width 51 height 12
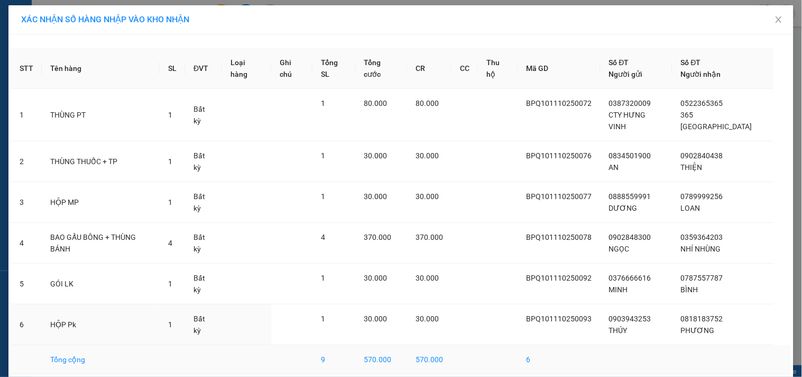
scroll to position [34, 0]
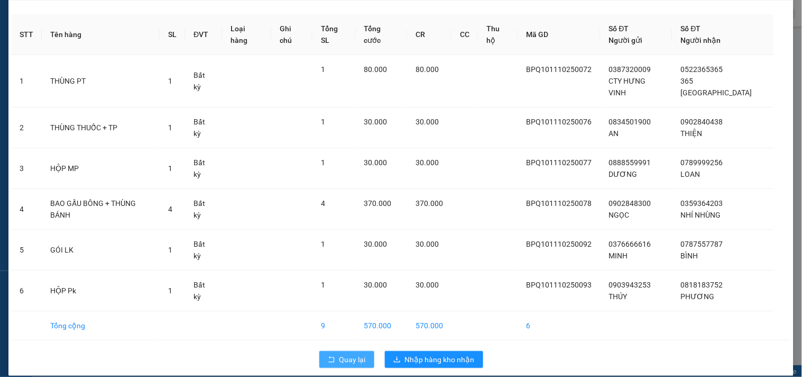
click at [343, 353] on span "Quay lại" at bounding box center [353, 359] width 26 height 12
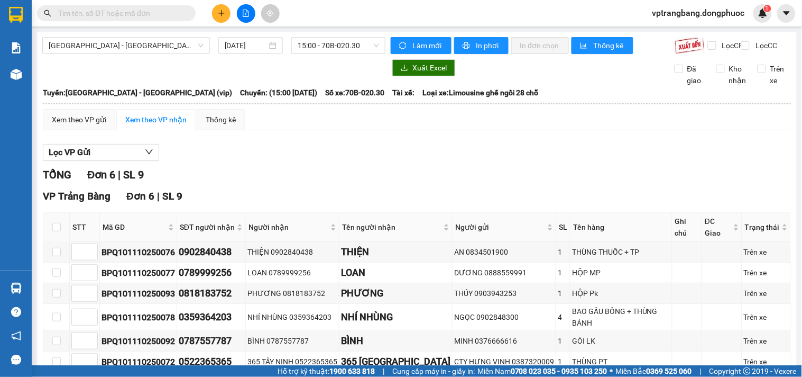
scroll to position [53, 0]
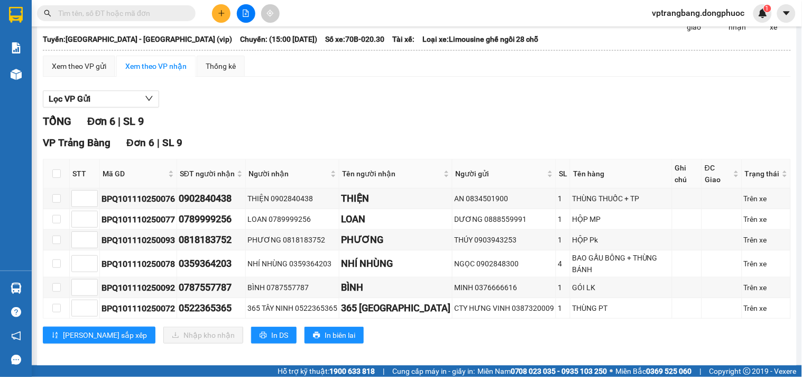
click at [278, 108] on div "Lọc VP Gửi" at bounding box center [417, 98] width 748 height 17
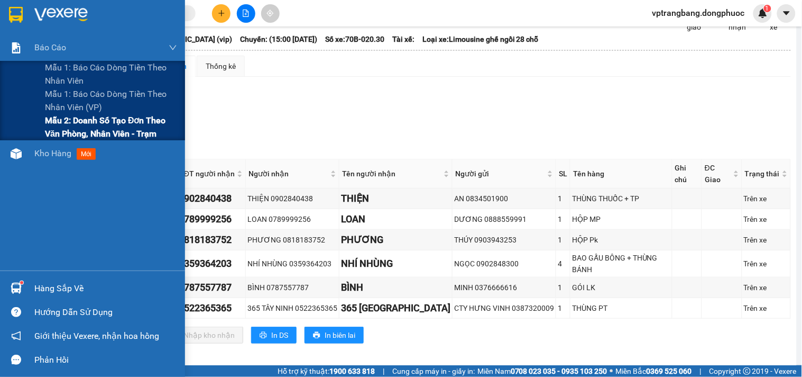
click at [53, 120] on span "Mẫu 2: Doanh số tạo đơn theo Văn phòng, nhân viên - Trạm" at bounding box center [111, 127] width 132 height 26
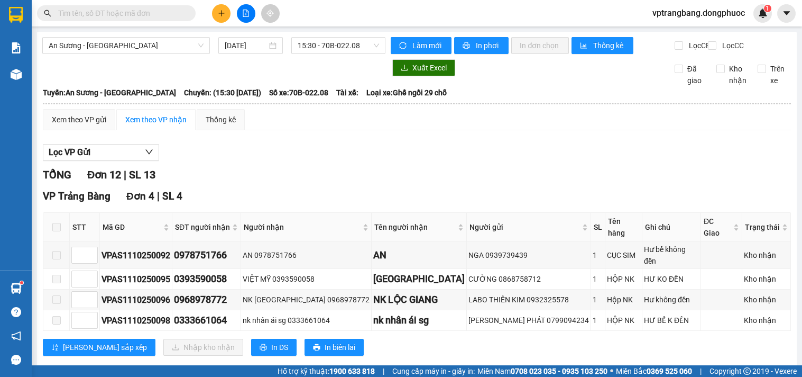
click at [117, 14] on input "text" at bounding box center [120, 13] width 125 height 12
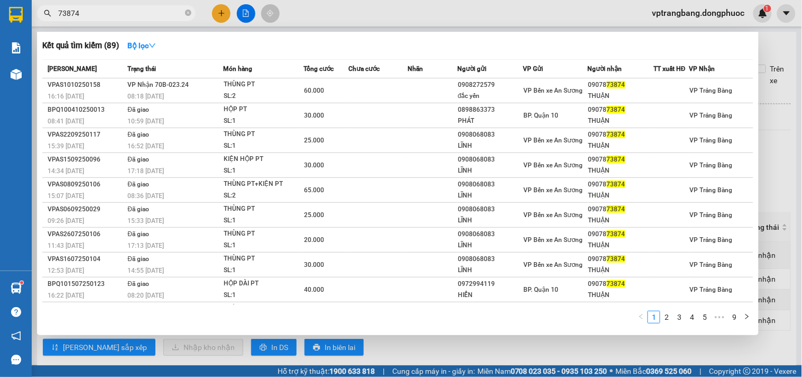
type input "73874"
click at [750, 54] on div "Kết quả tìm kiếm ( 89 ) Bộ lọc Mã ĐH Trạng thái Món hàng Tổng cước Chưa cước Nh…" at bounding box center [398, 183] width 722 height 303
